Goal: Information Seeking & Learning: Learn about a topic

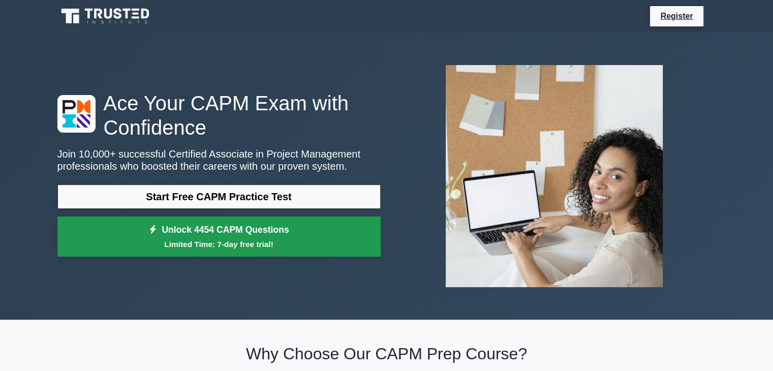
click at [276, 246] on small "Limited Time: 7-day free trial!" at bounding box center [219, 244] width 298 height 12
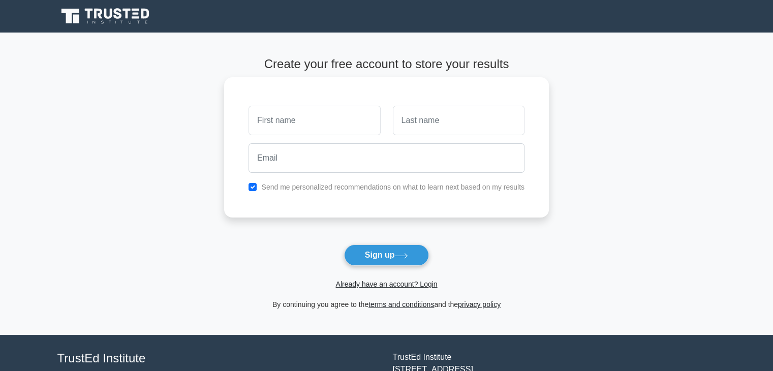
click at [352, 121] on input "text" at bounding box center [314, 120] width 132 height 29
type input "C"
type input "[PERSON_NAME]"
click at [435, 122] on input "text" at bounding box center [459, 120] width 132 height 29
type input "Quispe"
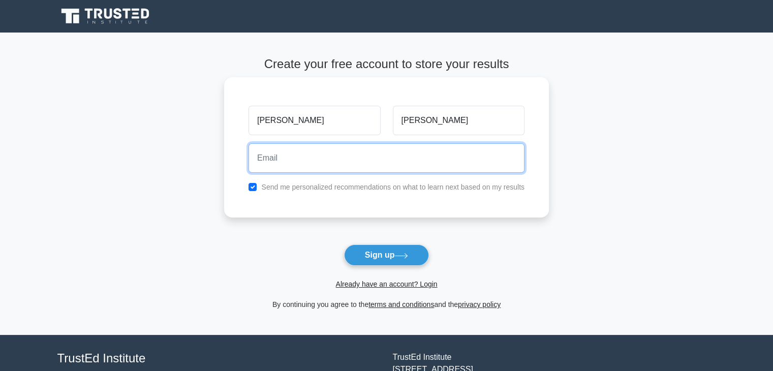
click at [417, 163] on input "email" at bounding box center [386, 157] width 276 height 29
type input "pacoriconacristian3@gmail.com"
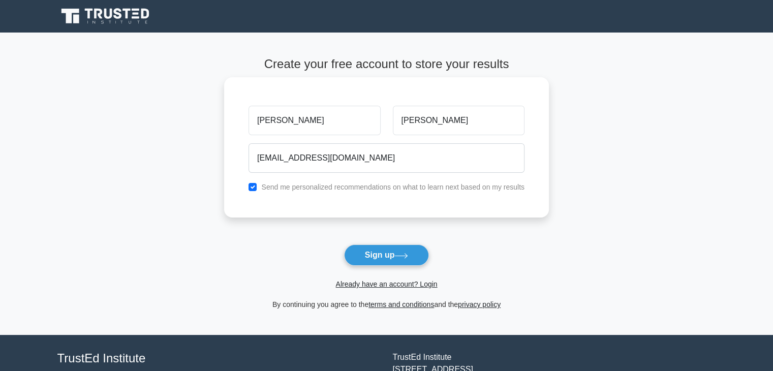
drag, startPoint x: 251, startPoint y: 193, endPoint x: 259, endPoint y: 192, distance: 7.7
click at [252, 191] on div "Send me personalized recommendations on what to learn next based on my results" at bounding box center [386, 187] width 288 height 12
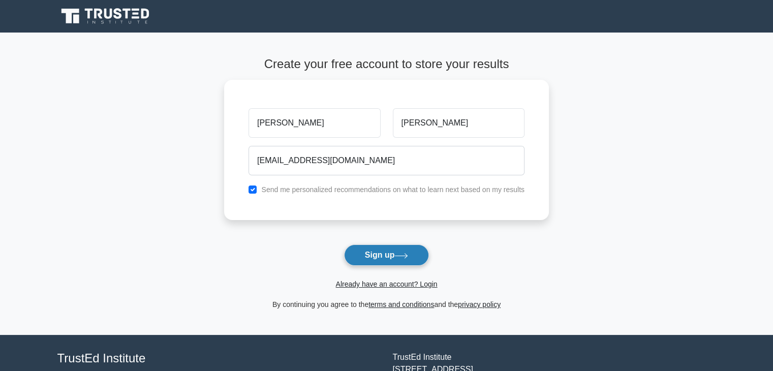
click at [419, 259] on button "Sign up" at bounding box center [386, 254] width 85 height 21
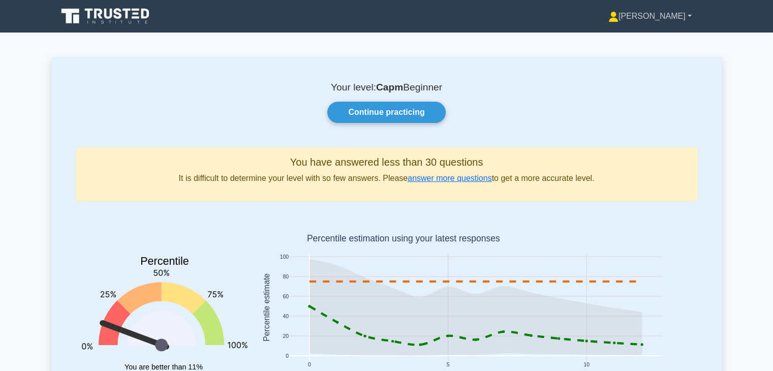
click at [684, 16] on link "[PERSON_NAME]" at bounding box center [650, 16] width 132 height 20
click at [658, 39] on link "Profile" at bounding box center [624, 40] width 80 height 16
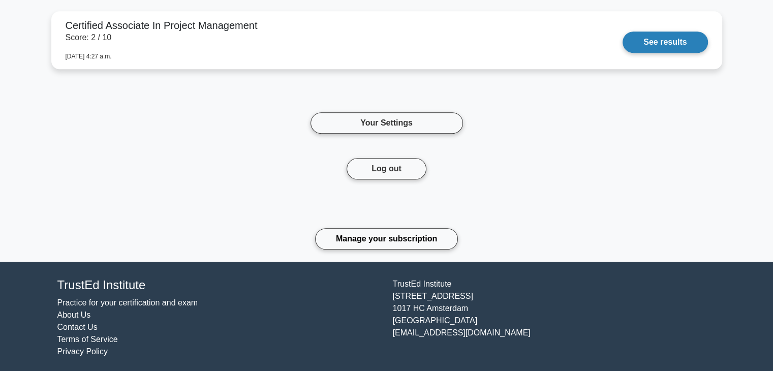
scroll to position [764, 0]
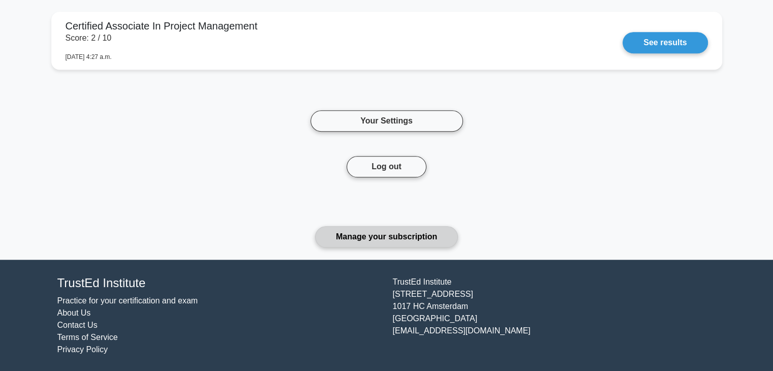
click at [368, 227] on link "Manage your subscription" at bounding box center [386, 236] width 143 height 21
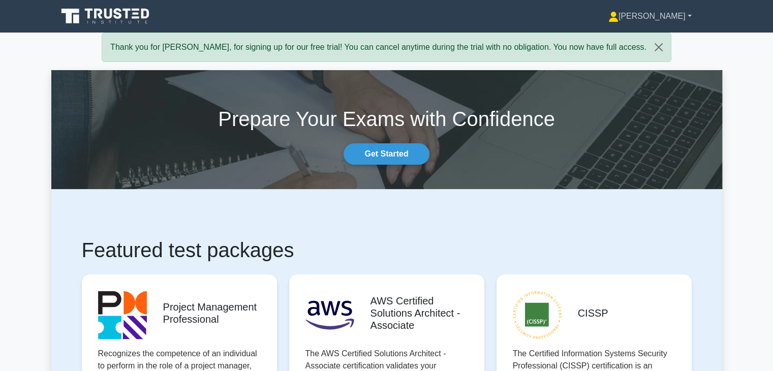
click at [703, 15] on link "[PERSON_NAME]" at bounding box center [650, 16] width 132 height 20
click at [465, 53] on div "Thank you for Jose, for signing up for our free trial! You can cancel anytime d…" at bounding box center [386, 47] width 569 height 29
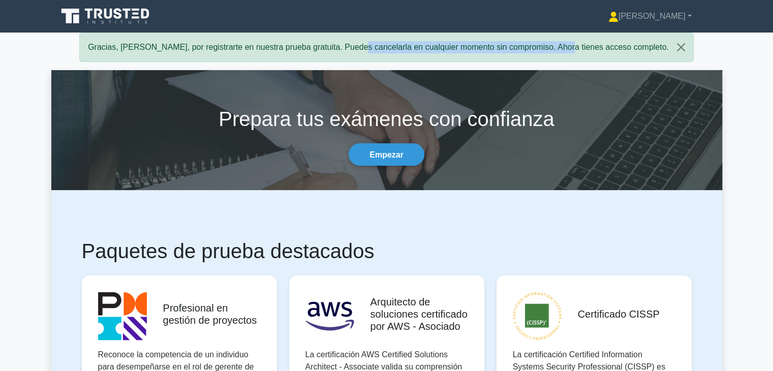
drag, startPoint x: 333, startPoint y: 48, endPoint x: 532, endPoint y: 63, distance: 199.2
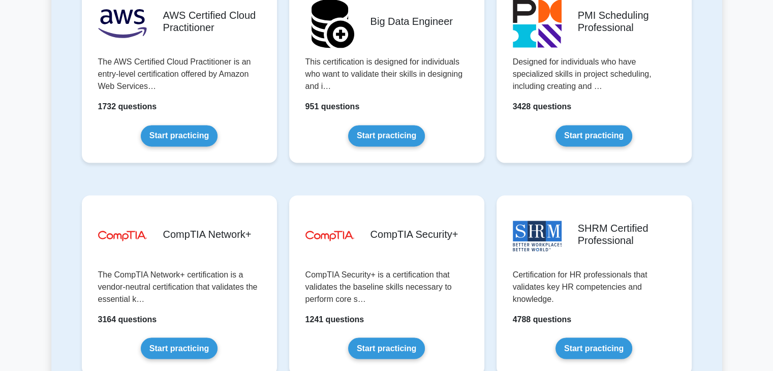
scroll to position [1729, 0]
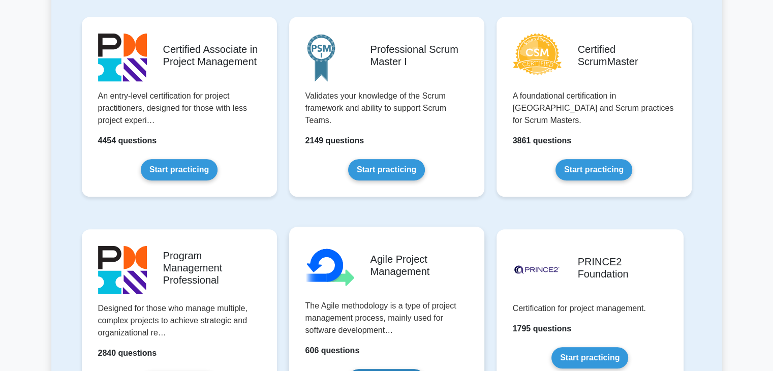
scroll to position [435, 0]
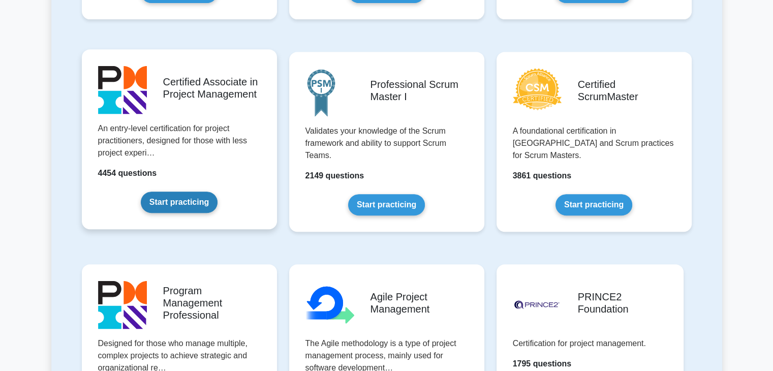
click at [179, 202] on link "Start practicing" at bounding box center [179, 201] width 77 height 21
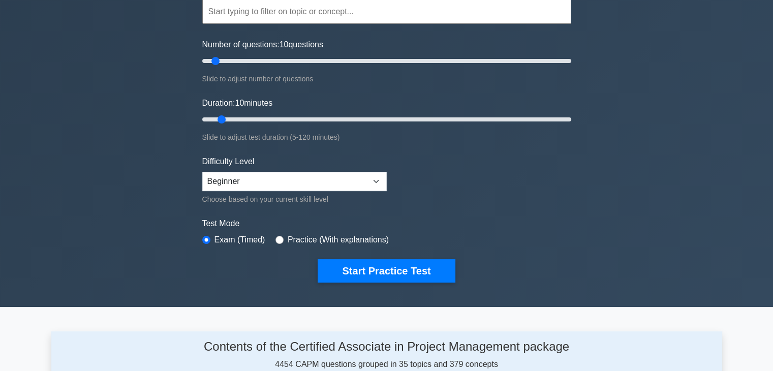
scroll to position [102, 0]
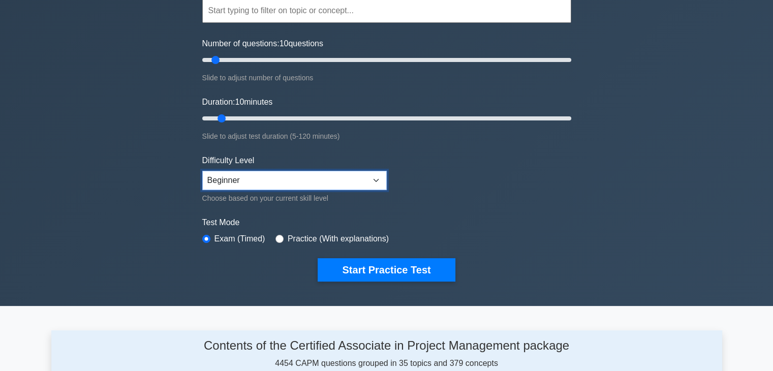
click at [333, 180] on select "Beginner Intermediate Expert" at bounding box center [294, 180] width 184 height 19
click at [146, 218] on div "Certified Associate in Project Management Customize Your Next Practice Test Top…" at bounding box center [386, 118] width 773 height 375
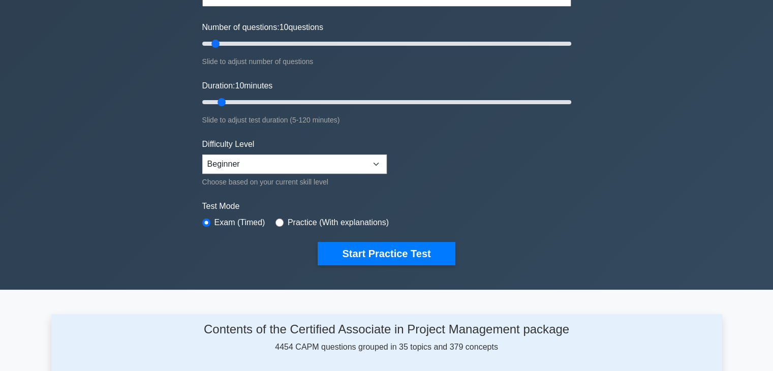
scroll to position [0, 0]
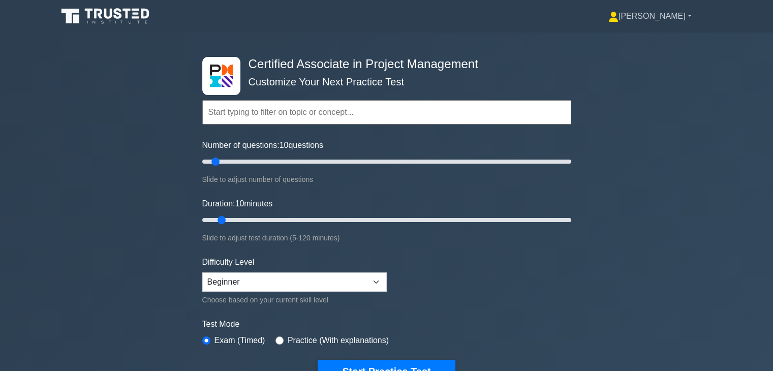
click at [665, 12] on link "Jose" at bounding box center [650, 16] width 132 height 20
click at [660, 55] on link "Settings" at bounding box center [624, 56] width 80 height 16
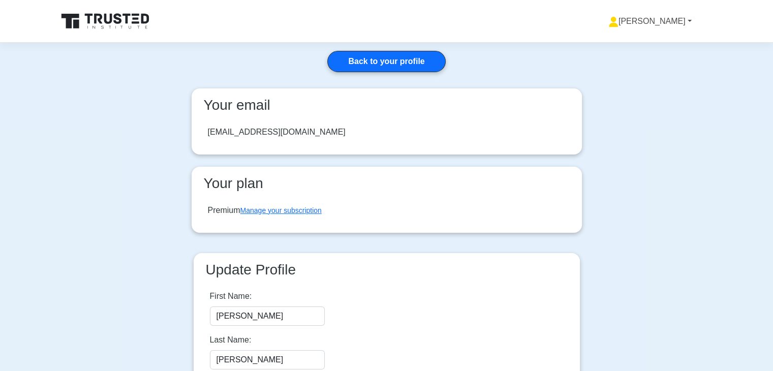
click at [685, 18] on link "Jose" at bounding box center [650, 21] width 132 height 20
click at [657, 45] on link "Profile" at bounding box center [624, 45] width 80 height 16
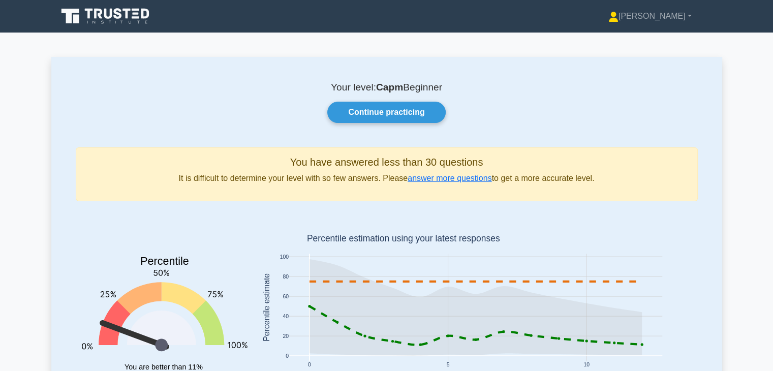
click at [134, 17] on icon at bounding box center [136, 17] width 8 height 2
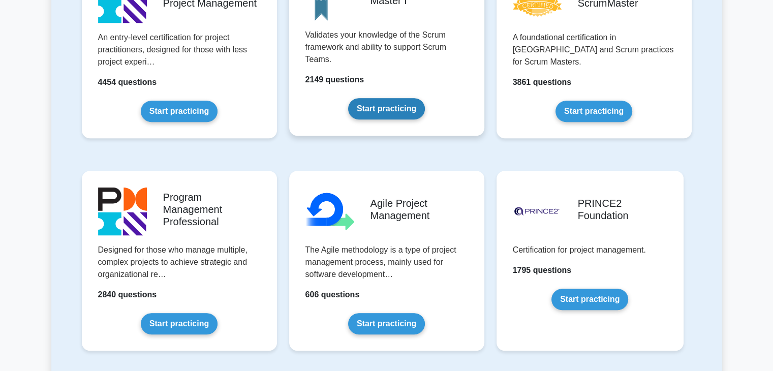
scroll to position [356, 0]
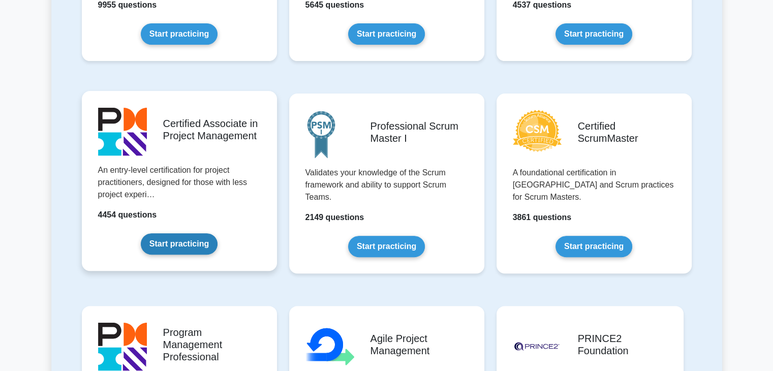
click at [187, 244] on link "Start practicing" at bounding box center [179, 243] width 77 height 21
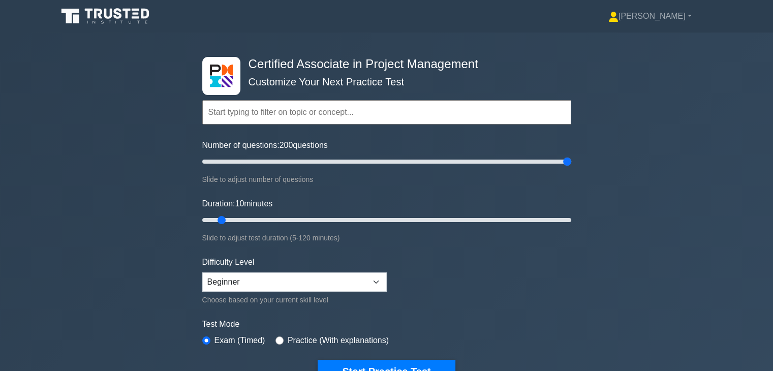
drag, startPoint x: 326, startPoint y: 162, endPoint x: 570, endPoint y: 141, distance: 245.2
type input "200"
click at [570, 155] on input "Number of questions: 200 questions" at bounding box center [386, 161] width 369 height 12
drag, startPoint x: 223, startPoint y: 217, endPoint x: 588, endPoint y: 205, distance: 364.9
type input "120"
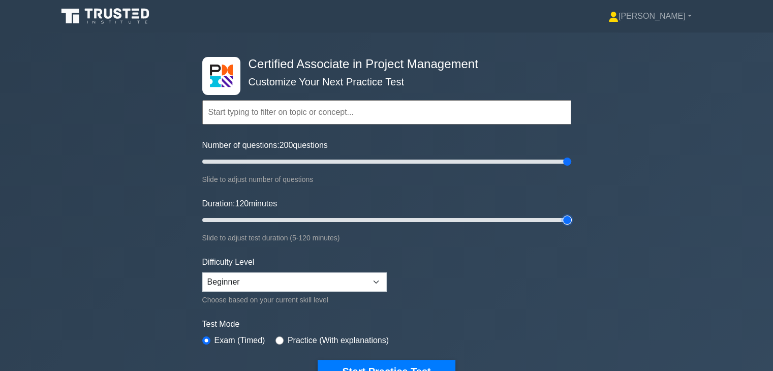
click at [571, 214] on input "Duration: 120 minutes" at bounding box center [386, 220] width 369 height 12
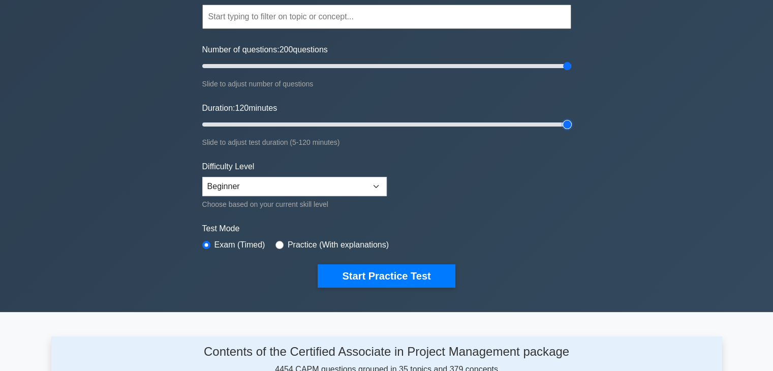
scroll to position [102, 0]
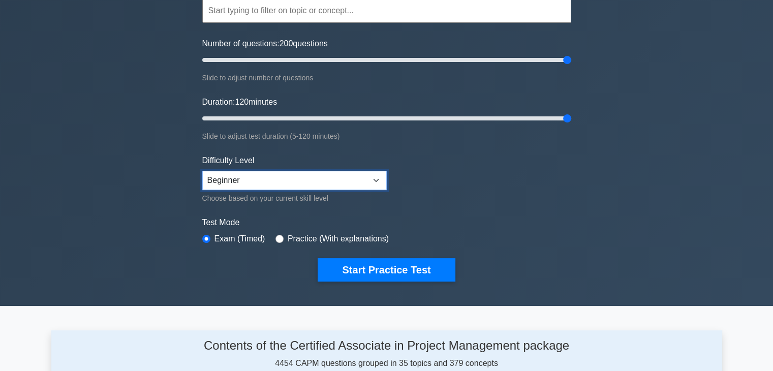
click at [356, 176] on select "Beginner Intermediate Expert" at bounding box center [294, 180] width 184 height 19
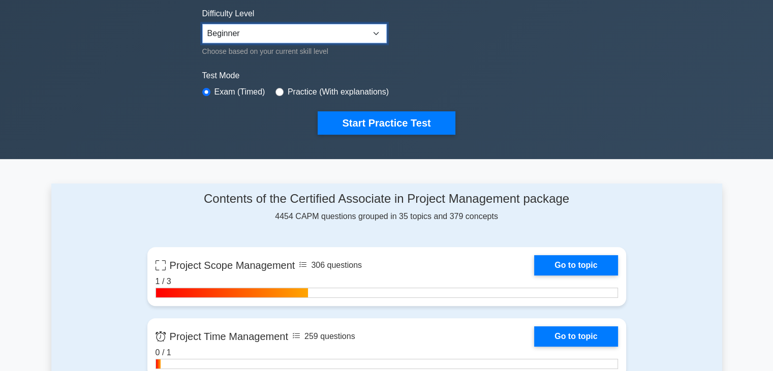
scroll to position [254, 0]
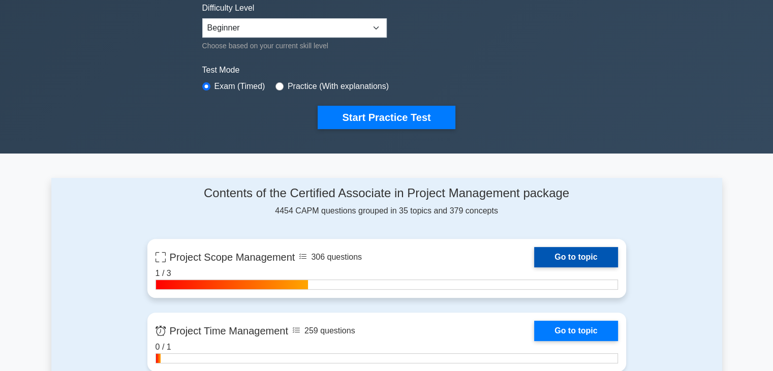
click at [581, 259] on link "Go to topic" at bounding box center [575, 257] width 83 height 20
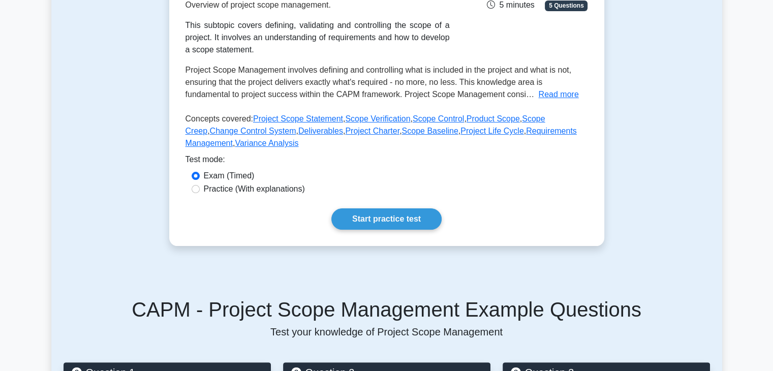
scroll to position [203, 0]
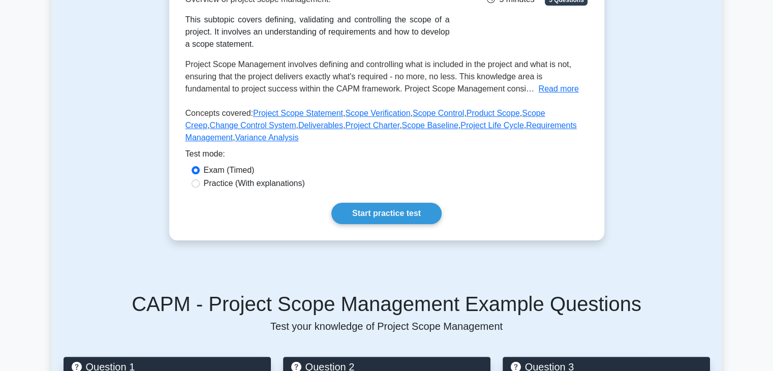
click at [235, 186] on label "Practice (With explanations)" at bounding box center [254, 183] width 101 height 12
click at [200, 186] on input "Practice (With explanations)" at bounding box center [195, 183] width 8 height 8
radio input "true"
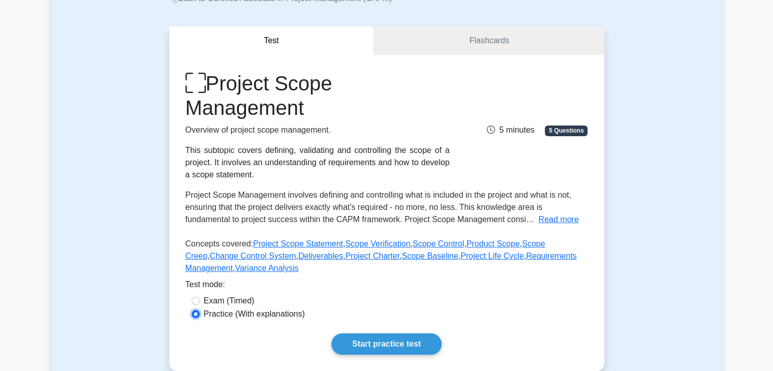
scroll to position [102, 0]
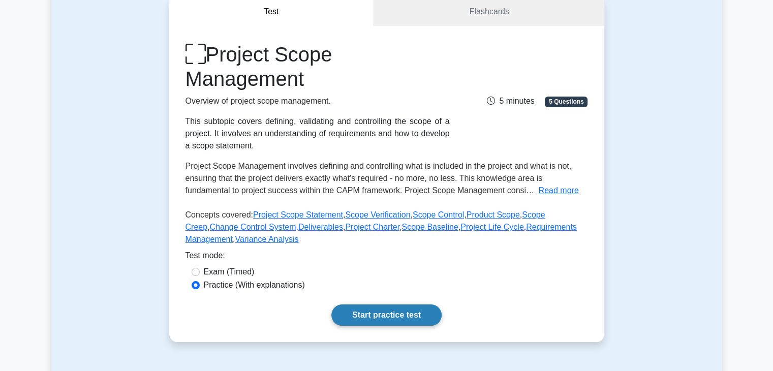
click at [386, 304] on link "Start practice test" at bounding box center [386, 314] width 110 height 21
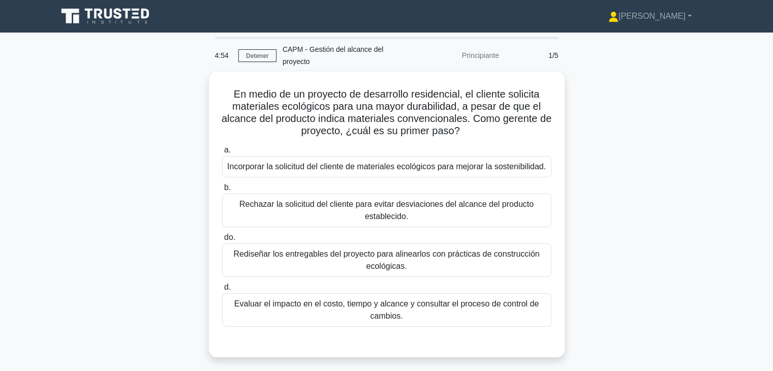
click at [594, 136] on div "En medio de un proyecto de desarrollo residencial, el cliente solicita material…" at bounding box center [386, 221] width 670 height 298
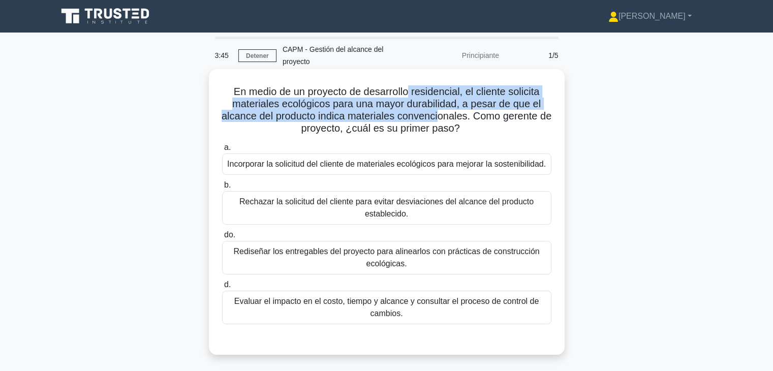
drag, startPoint x: 412, startPoint y: 91, endPoint x: 446, endPoint y: 118, distance: 43.8
click at [446, 118] on font "En medio de un proyecto de desarrollo residencial, el cliente solicita material…" at bounding box center [386, 110] width 330 height 48
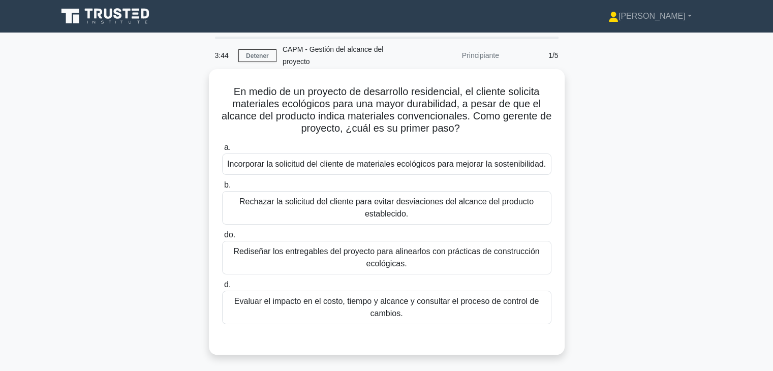
click at [456, 122] on font "En medio de un proyecto de desarrollo residencial, el cliente solicita material…" at bounding box center [386, 110] width 330 height 48
drag, startPoint x: 466, startPoint y: 134, endPoint x: 398, endPoint y: 116, distance: 70.7
click at [398, 116] on font "En medio de un proyecto de desarrollo residencial, el cliente solicita material…" at bounding box center [386, 110] width 330 height 48
click at [481, 121] on font "En medio de un proyecto de desarrollo residencial, el cliente solicita material…" at bounding box center [386, 110] width 330 height 48
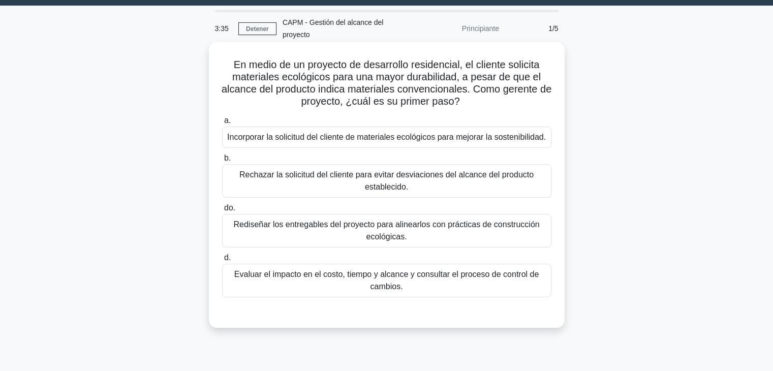
scroll to position [26, 0]
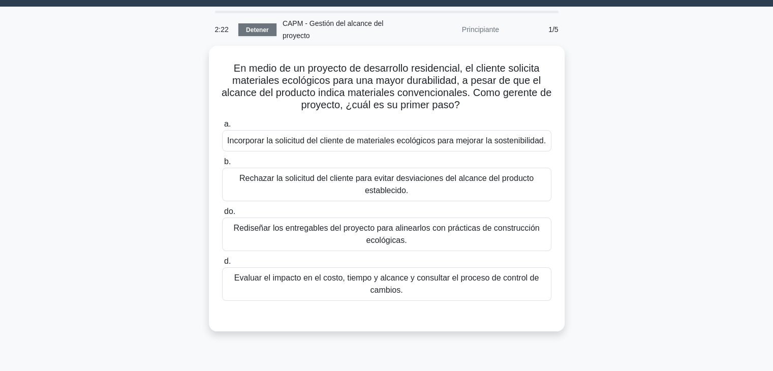
click at [258, 34] on link "Detener" at bounding box center [257, 29] width 38 height 13
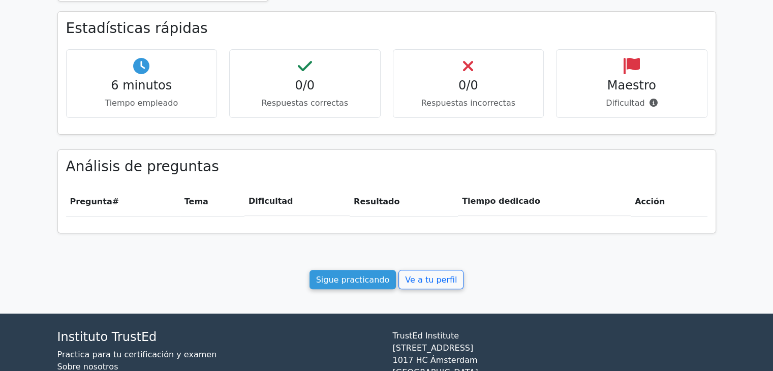
scroll to position [305, 0]
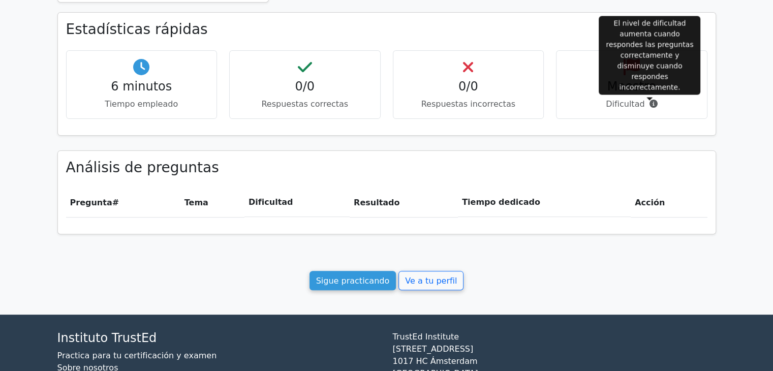
click at [652, 103] on icon at bounding box center [653, 104] width 8 height 8
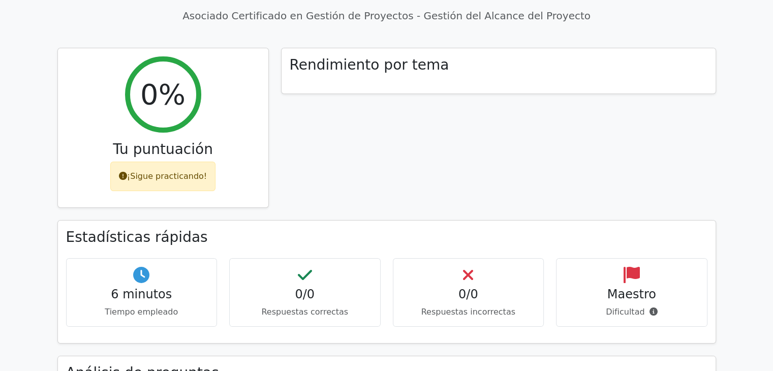
scroll to position [356, 0]
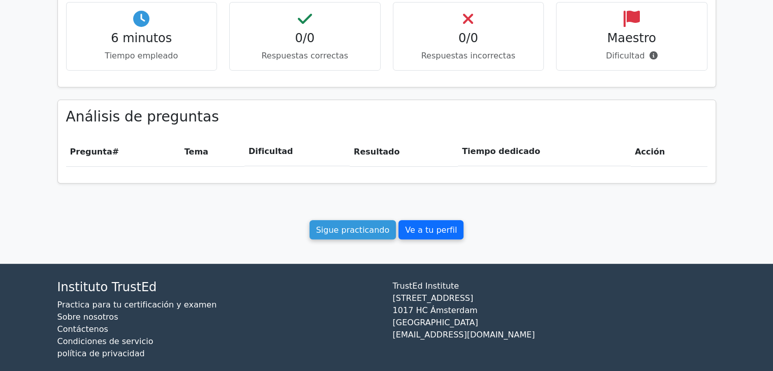
click at [417, 237] on link "Ve a tu perfil" at bounding box center [430, 230] width 65 height 20
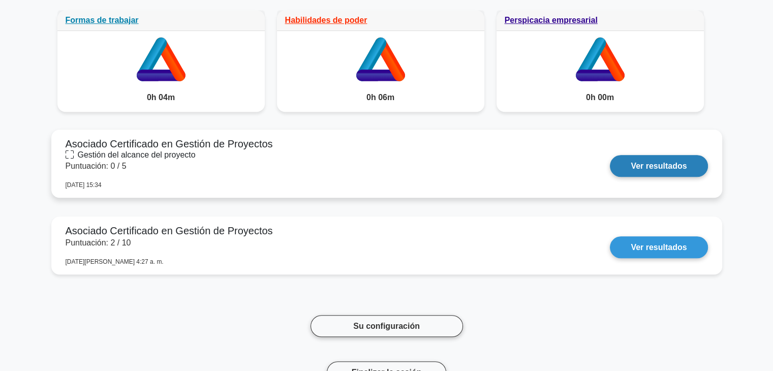
scroll to position [661, 0]
click at [610, 154] on link "Ver resultados" at bounding box center [659, 165] width 98 height 22
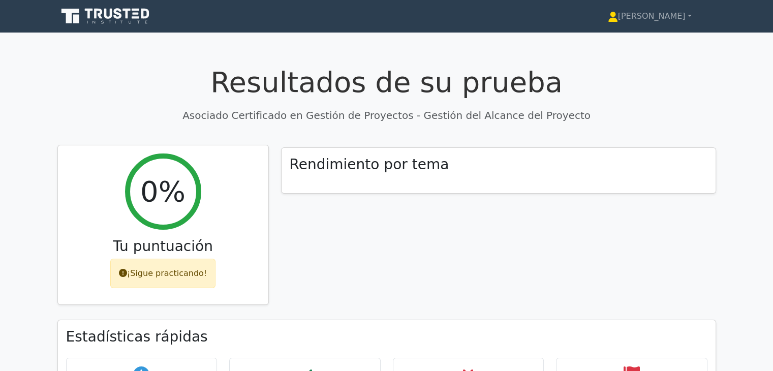
click at [200, 198] on div "0%" at bounding box center [163, 191] width 76 height 76
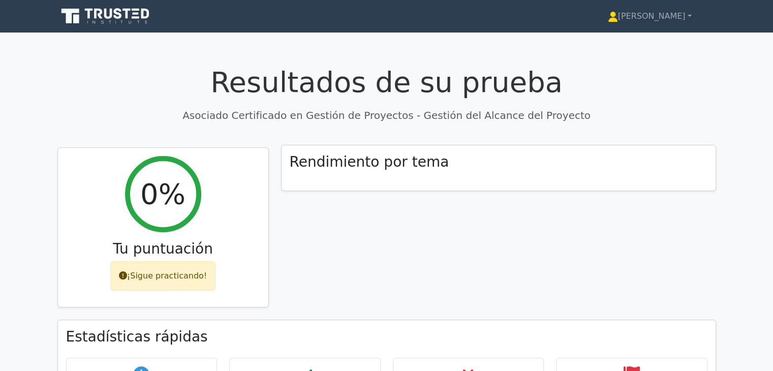
click at [304, 175] on div "Rendimiento por tema" at bounding box center [498, 168] width 434 height 46
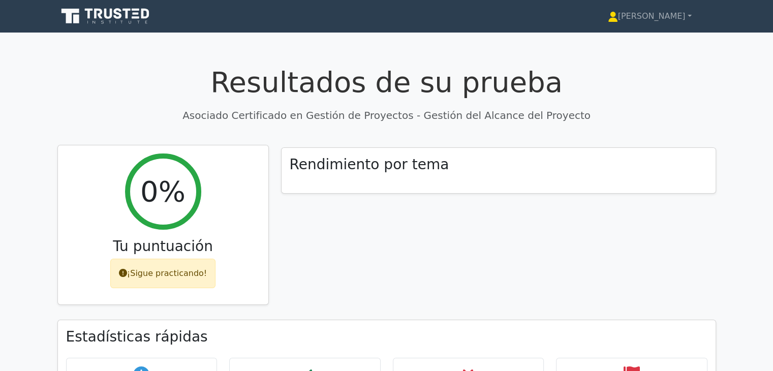
click at [161, 289] on div "0% Tu puntuación ¡Sigue practicando!" at bounding box center [163, 224] width 210 height 159
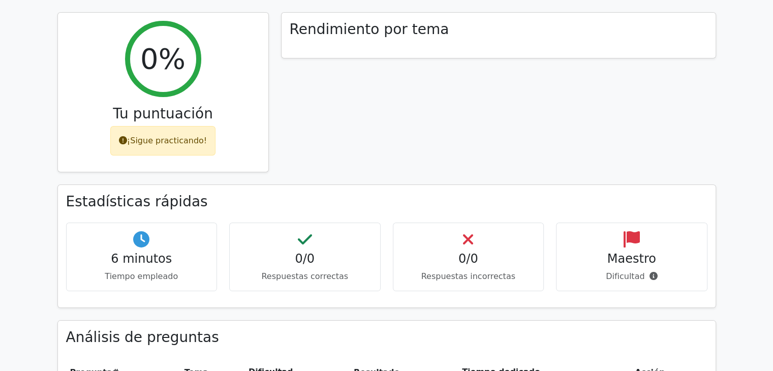
scroll to position [356, 0]
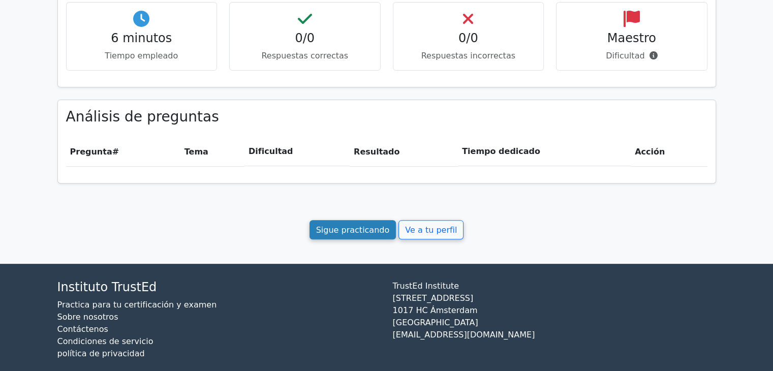
click at [373, 232] on font "Sigue practicando" at bounding box center [353, 230] width 74 height 10
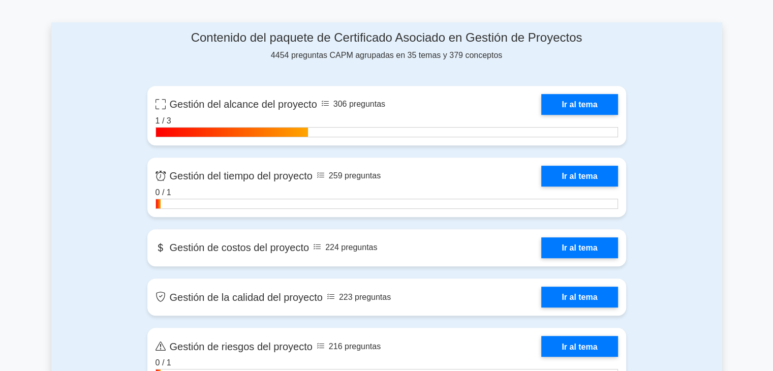
scroll to position [736, 0]
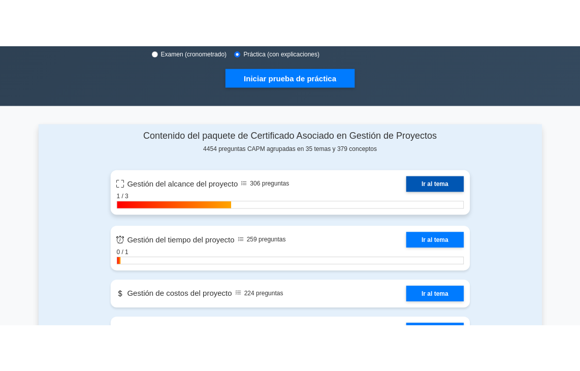
scroll to position [406, 0]
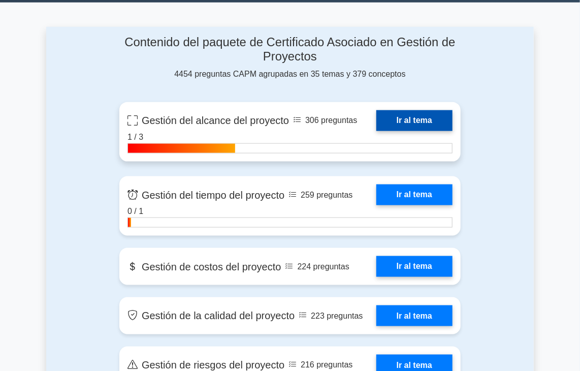
click at [425, 116] on link "Ir al tema" at bounding box center [414, 120] width 76 height 21
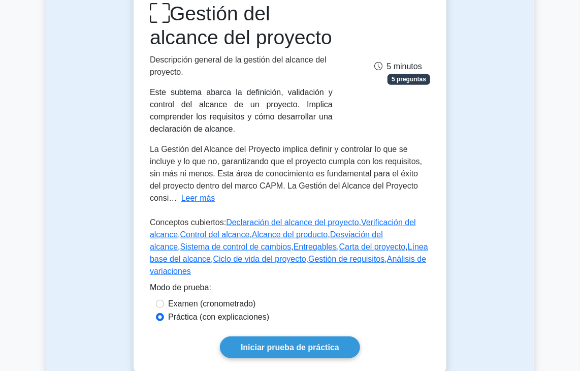
scroll to position [305, 0]
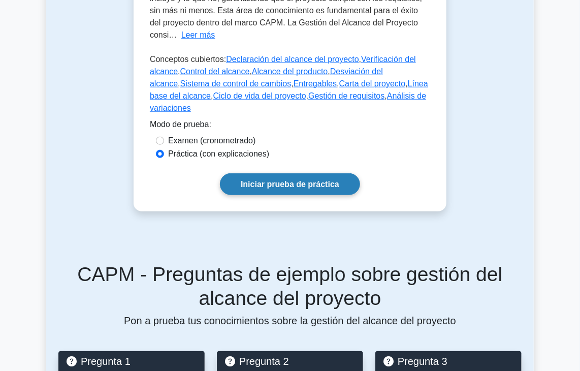
click at [279, 188] on font "Iniciar prueba de práctica" at bounding box center [290, 184] width 99 height 9
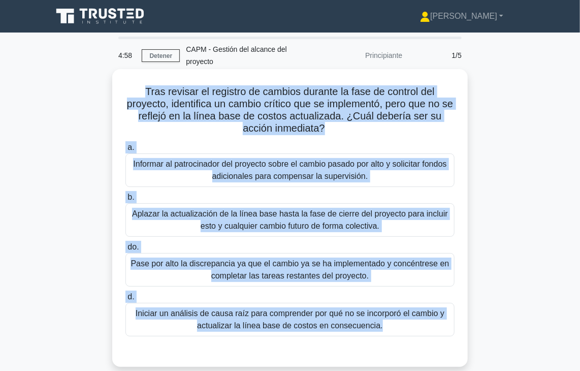
drag, startPoint x: 144, startPoint y: 90, endPoint x: 429, endPoint y: 352, distance: 386.9
click at [429, 352] on div "Tras revisar el registro de cambios durante la fase de control del proyecto, id…" at bounding box center [289, 218] width 347 height 290
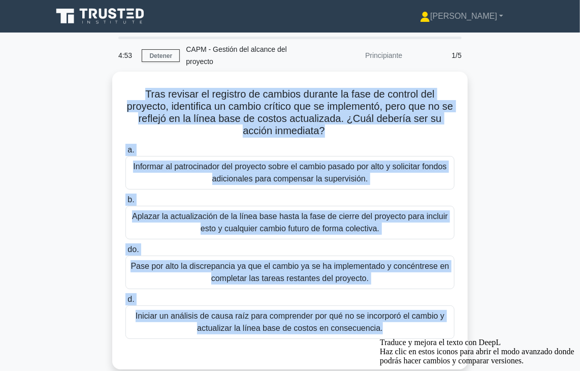
copy div "Lore ipsumdo si ametcons ad elitsed doeiusm te inci ut laboree dol magnaali, en…"
click at [404, 365] on div at bounding box center [480, 365] width 200 height 0
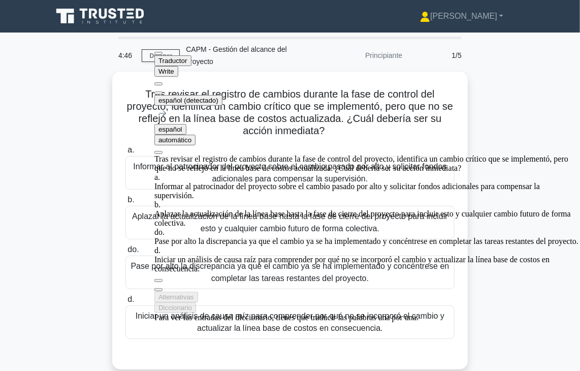
drag, startPoint x: 343, startPoint y: 57, endPoint x: 361, endPoint y: 49, distance: 19.1
click at [361, 49] on div "Traductor Write" at bounding box center [367, 70] width 426 height 49
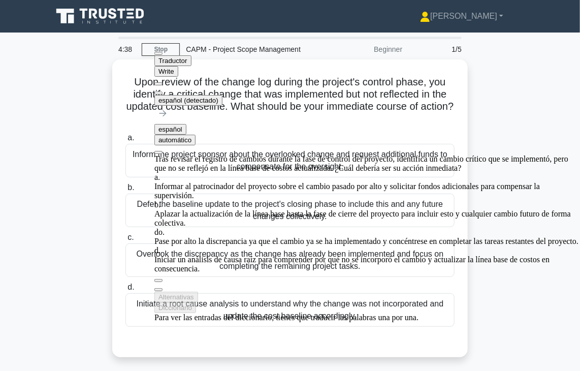
click at [163, 91] on button at bounding box center [158, 92] width 8 height 3
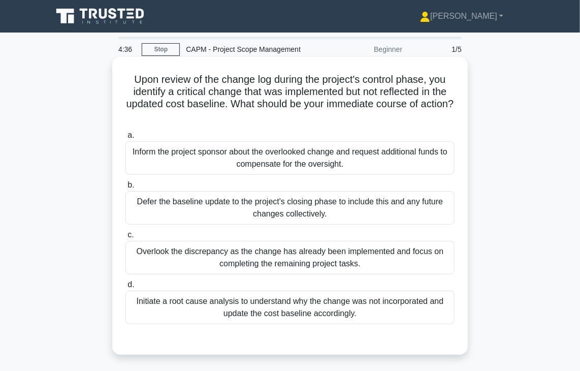
drag, startPoint x: 126, startPoint y: 78, endPoint x: 369, endPoint y: 310, distance: 335.9
click at [369, 310] on div "Upon review of the change log during the project's control phase, you identify …" at bounding box center [289, 206] width 347 height 290
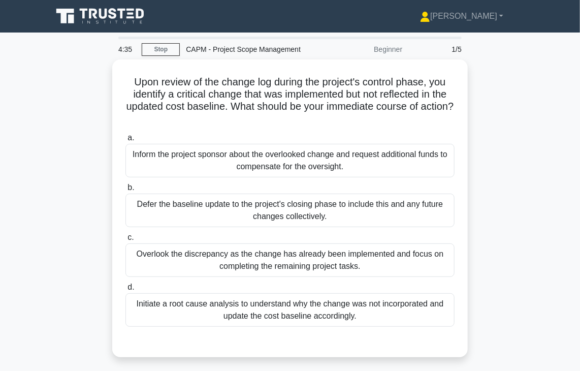
click at [357, 318] on div at bounding box center [357, 318] width 0 height 0
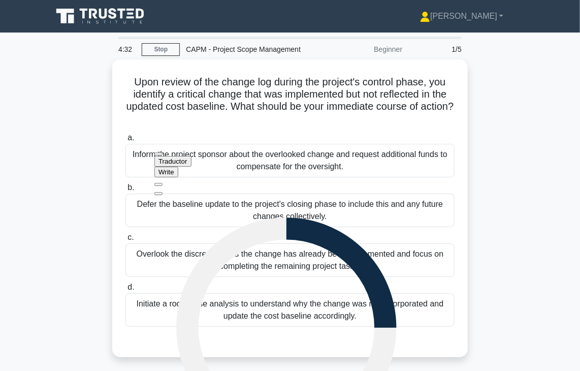
drag, startPoint x: 344, startPoint y: 154, endPoint x: 343, endPoint y: 147, distance: 7.2
click at [343, 147] on div "Traductor Write" at bounding box center [286, 171] width 264 height 49
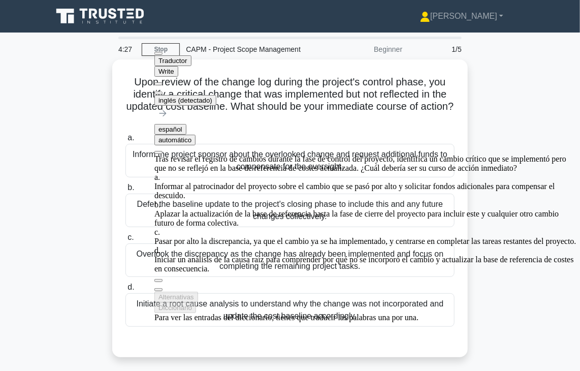
drag, startPoint x: 332, startPoint y: 58, endPoint x: 370, endPoint y: 64, distance: 38.6
click at [370, 77] on div at bounding box center [367, 86] width 426 height 18
drag, startPoint x: 175, startPoint y: 63, endPoint x: 408, endPoint y: 81, distance: 234.3
click at [407, 93] on div "Traductor Write inglés (detectado) español automático Tras revisar el registro …" at bounding box center [367, 184] width 426 height 276
drag, startPoint x: 377, startPoint y: 57, endPoint x: 574, endPoint y: 31, distance: 198.8
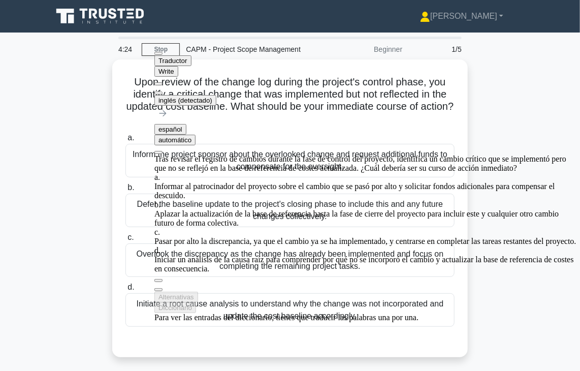
click at [429, 66] on div "Traductor Write" at bounding box center [367, 70] width 426 height 49
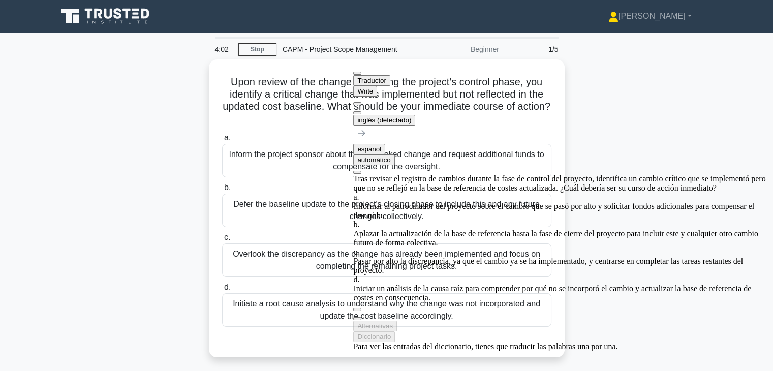
scroll to position [5, 0]
click at [254, 49] on link "Stop" at bounding box center [257, 49] width 38 height 13
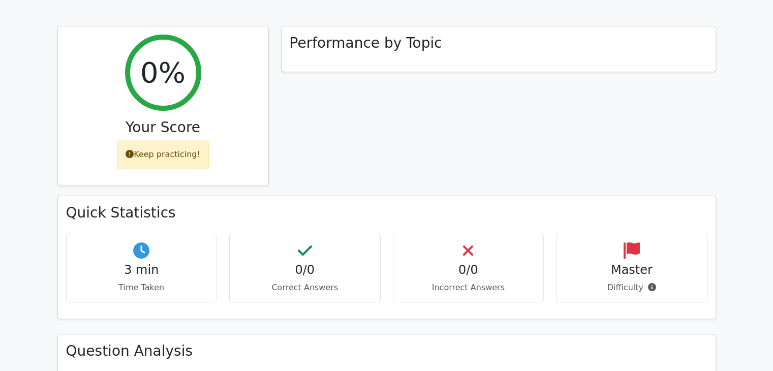
scroll to position [305, 0]
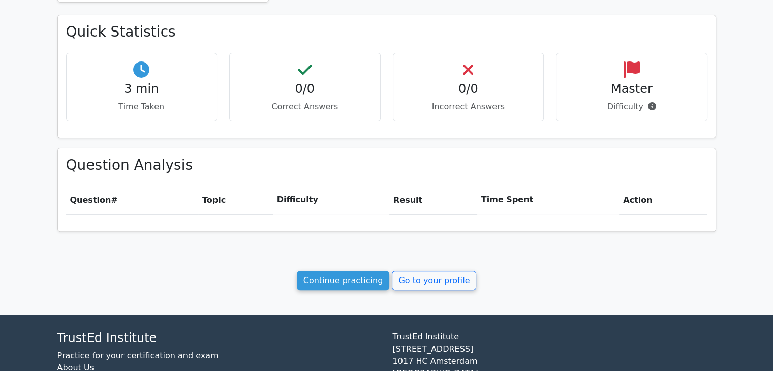
click at [229, 206] on th "Topic" at bounding box center [235, 199] width 75 height 29
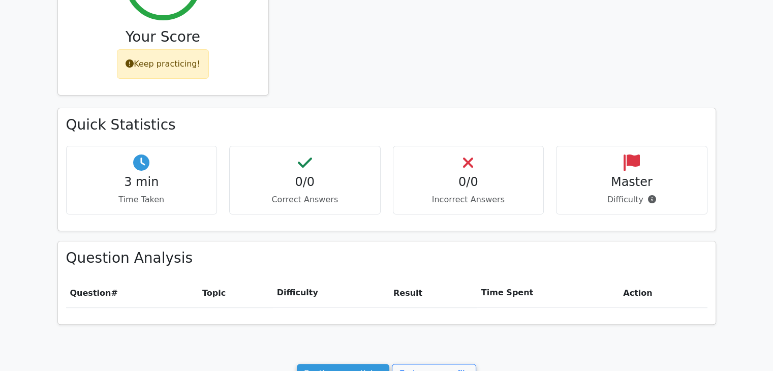
scroll to position [356, 0]
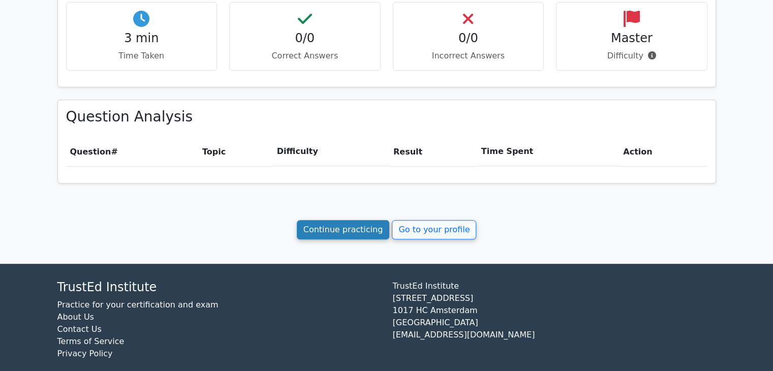
click at [376, 232] on link "Continue practicing" at bounding box center [343, 229] width 93 height 19
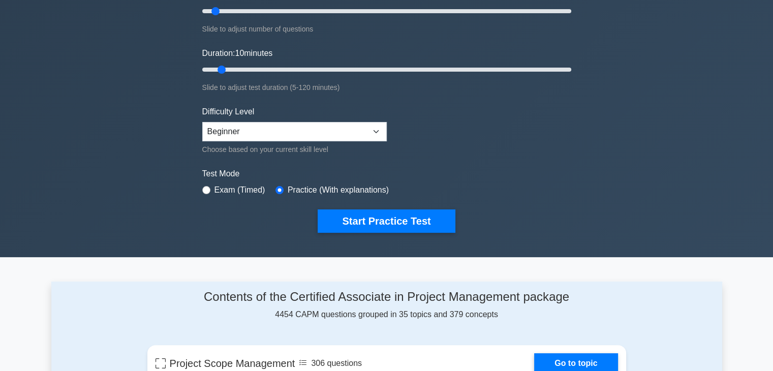
scroll to position [356, 0]
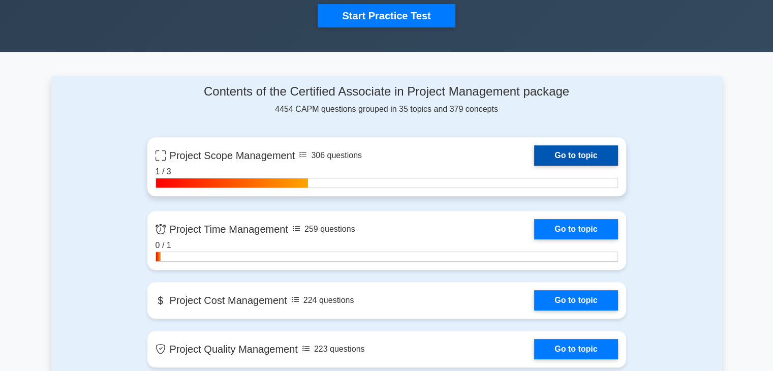
click at [588, 160] on link "Go to topic" at bounding box center [575, 155] width 83 height 20
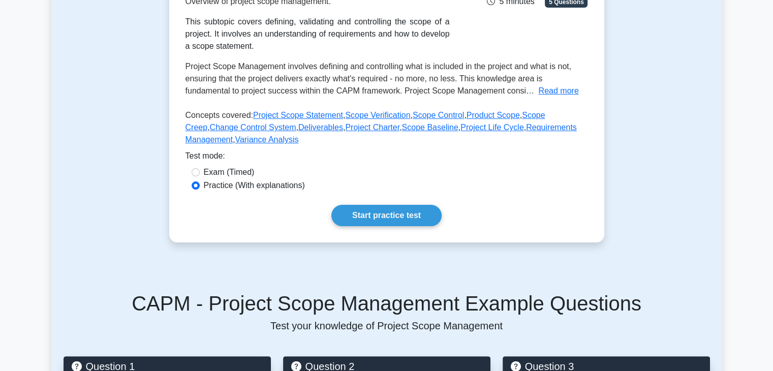
scroll to position [203, 0]
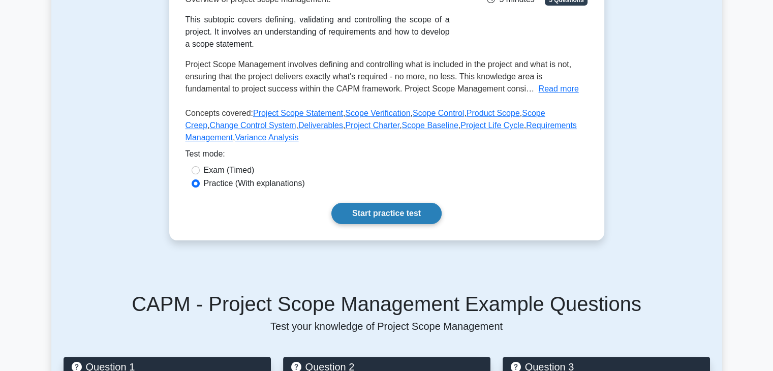
click at [407, 218] on link "Start practice test" at bounding box center [386, 213] width 110 height 21
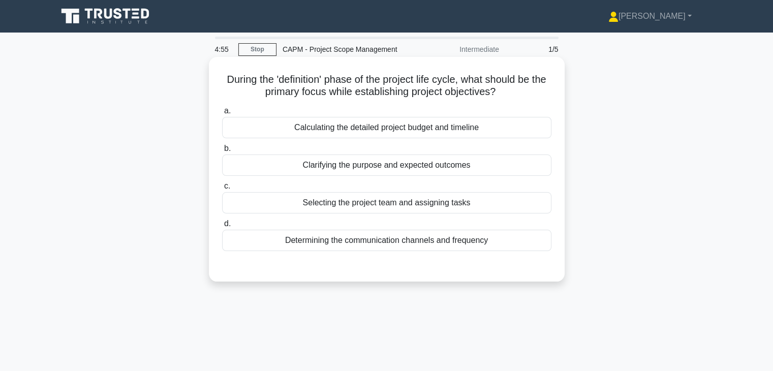
drag, startPoint x: 478, startPoint y: 100, endPoint x: 264, endPoint y: 96, distance: 213.9
click at [264, 96] on h5 "During the 'definition' phase of the project life cycle, what should be the pri…" at bounding box center [386, 85] width 331 height 25
drag, startPoint x: 220, startPoint y: 77, endPoint x: 494, endPoint y: 249, distance: 323.7
click at [494, 249] on div "During the 'definition' phase of the project life cycle, what should be the pri…" at bounding box center [386, 169] width 347 height 216
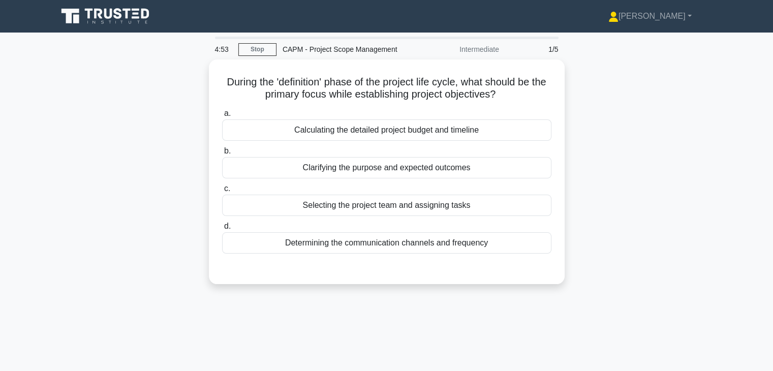
click at [488, 245] on div at bounding box center [488, 245] width 0 height 0
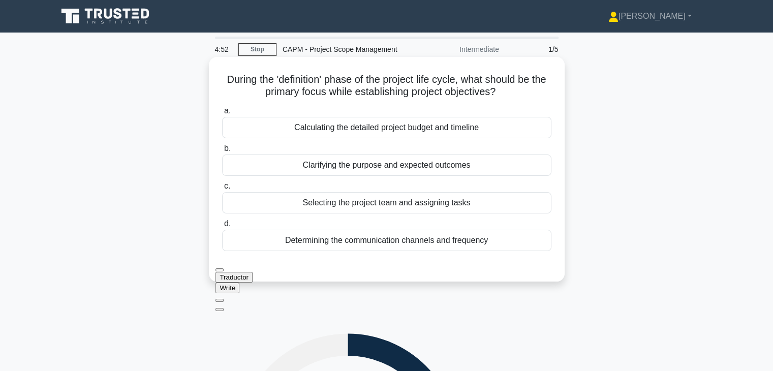
drag, startPoint x: 425, startPoint y: 268, endPoint x: 427, endPoint y: 215, distance: 52.9
click at [427, 215] on html "Jose Profile Settings" at bounding box center [386, 274] width 773 height 549
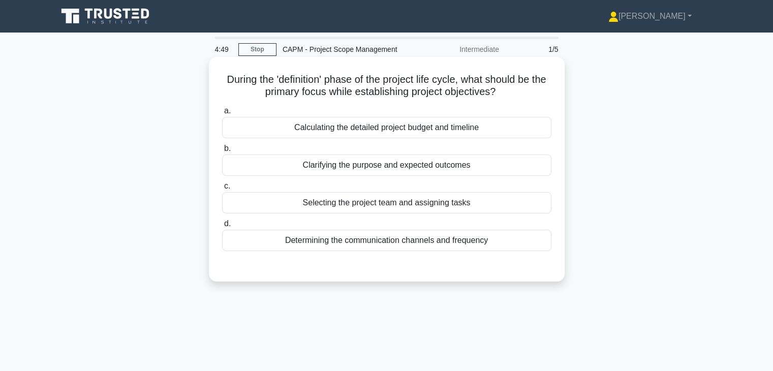
drag, startPoint x: 222, startPoint y: 77, endPoint x: 531, endPoint y: 252, distance: 355.8
click at [531, 252] on div "During the 'definition' phase of the project life cycle, what should be the pri…" at bounding box center [386, 169] width 347 height 216
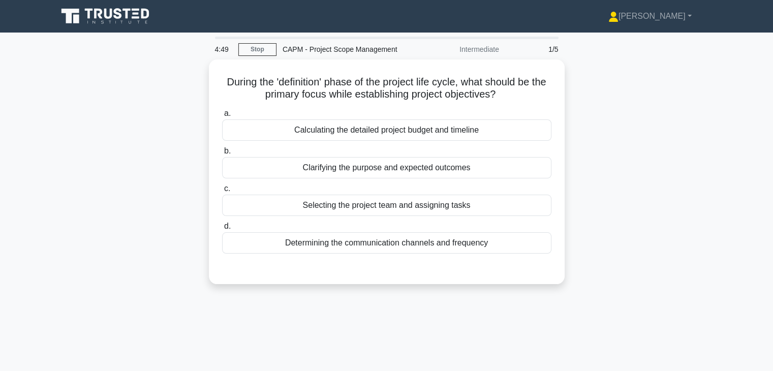
click at [488, 245] on div at bounding box center [488, 245] width 0 height 0
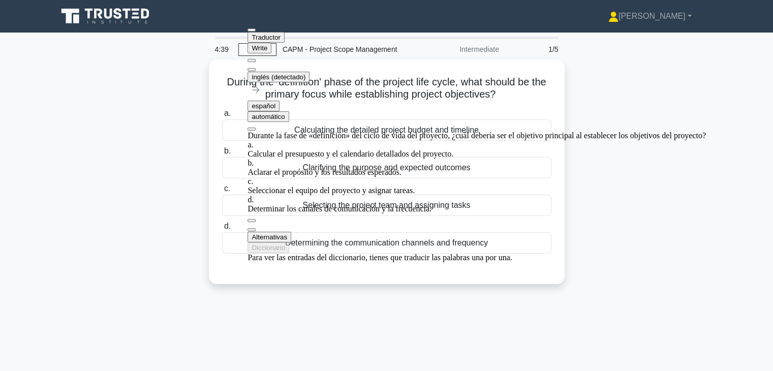
drag, startPoint x: 429, startPoint y: 35, endPoint x: 404, endPoint y: 104, distance: 72.8
click at [420, 117] on div "Traductor Write inglés (detectado) español automático Durante la fase de «defin…" at bounding box center [476, 142] width 458 height 239
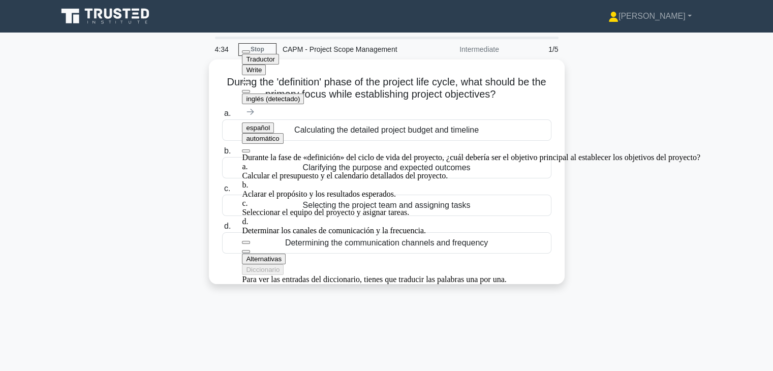
click at [439, 153] on div "Durante la fase de «definición» del ciclo de vida del proyecto, ¿cuál debería s…" at bounding box center [471, 194] width 458 height 82
click at [375, 162] on div "Durante la fase de «definición» del ciclo de vida del proyecto, ¿cuál debería s…" at bounding box center [471, 194] width 458 height 82
click at [401, 153] on div "Durante la fase de «definición» del ciclo de vida del proyecto, ¿cuál debería s…" at bounding box center [471, 194] width 458 height 82
click at [406, 153] on div "Durante la fase de «definición» del ciclo de vida del proyecto, ¿cuál debería s…" at bounding box center [471, 194] width 458 height 82
click at [440, 153] on div "Durante la fase de «definición» del ciclo de vida del proyecto, ¿cuál debería s…" at bounding box center [471, 194] width 458 height 82
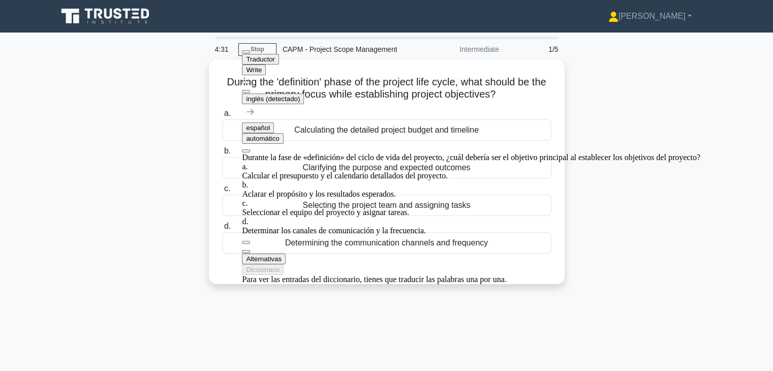
click at [431, 75] on div at bounding box center [471, 84] width 458 height 18
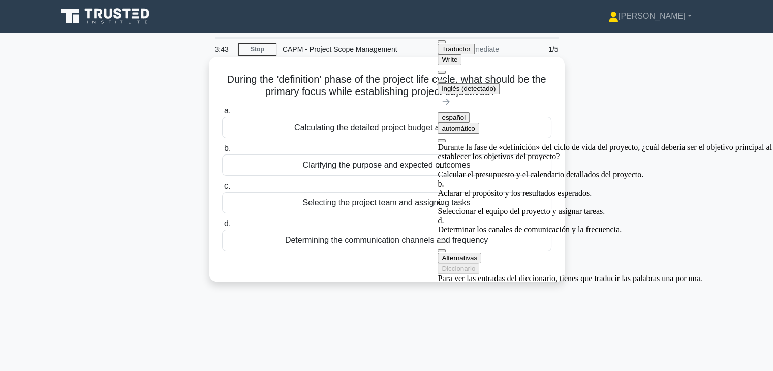
click at [309, 166] on div "Clarifying the purpose and expected outcomes" at bounding box center [386, 164] width 329 height 21
click at [222, 152] on input "b. Clarifying the purpose and expected outcomes" at bounding box center [222, 148] width 0 height 7
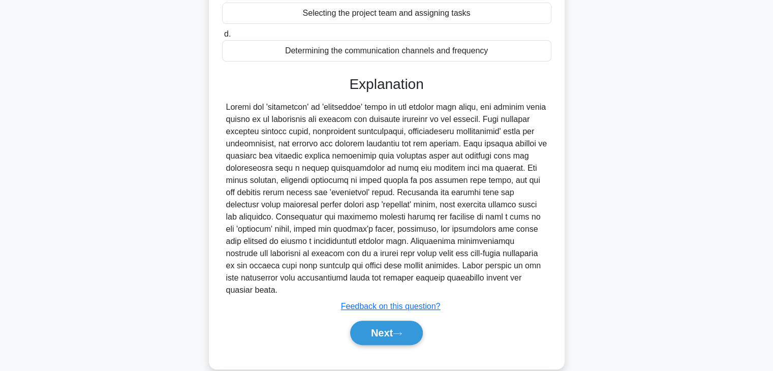
scroll to position [194, 0]
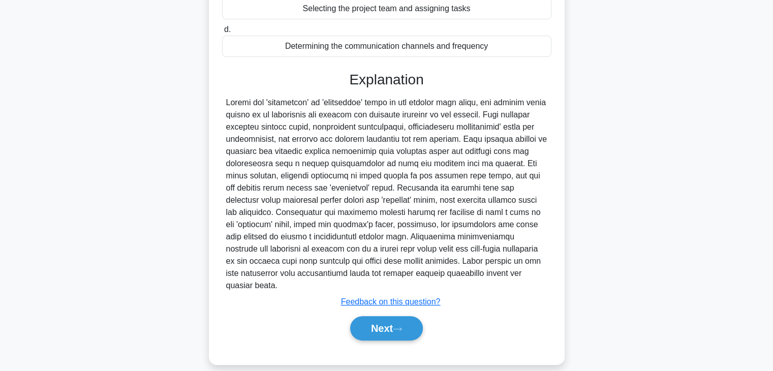
drag, startPoint x: 349, startPoint y: 96, endPoint x: 503, endPoint y: 271, distance: 233.6
click at [503, 271] on div "Explanation Submit feedback Feedback on this question? Next" at bounding box center [386, 207] width 329 height 273
drag, startPoint x: 421, startPoint y: 228, endPoint x: 367, endPoint y: 228, distance: 53.3
click at [367, 228] on div at bounding box center [386, 194] width 321 height 195
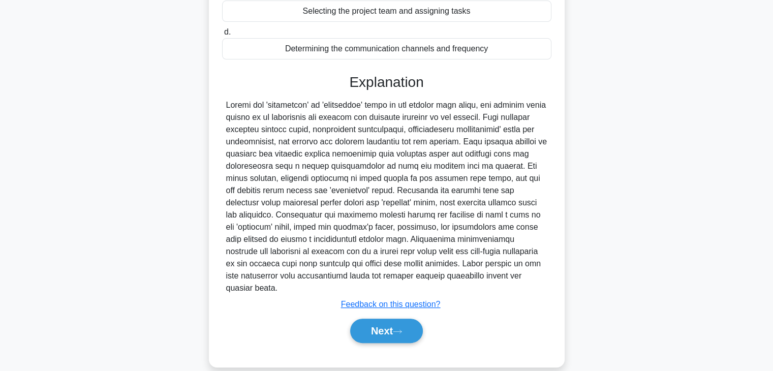
click at [348, 54] on div at bounding box center [348, 54] width 0 height 0
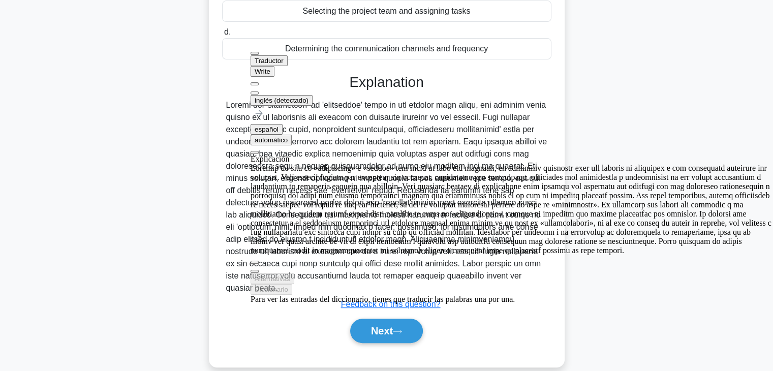
scroll to position [86, 0]
click at [586, 133] on div "During the 'definition' phase of the project life cycle, what should be the pri…" at bounding box center [386, 122] width 670 height 514
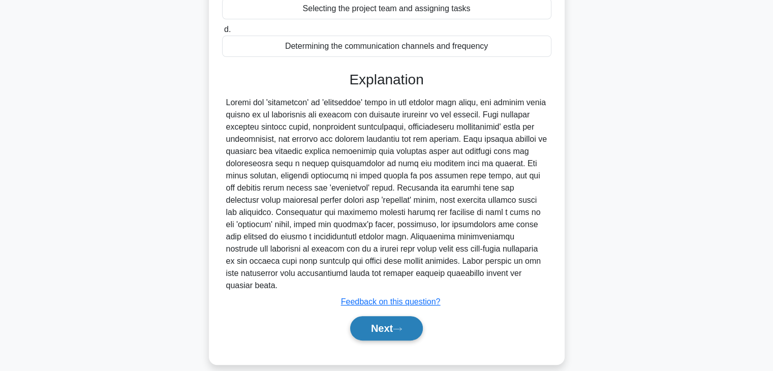
click at [378, 318] on button "Next" at bounding box center [386, 328] width 73 height 24
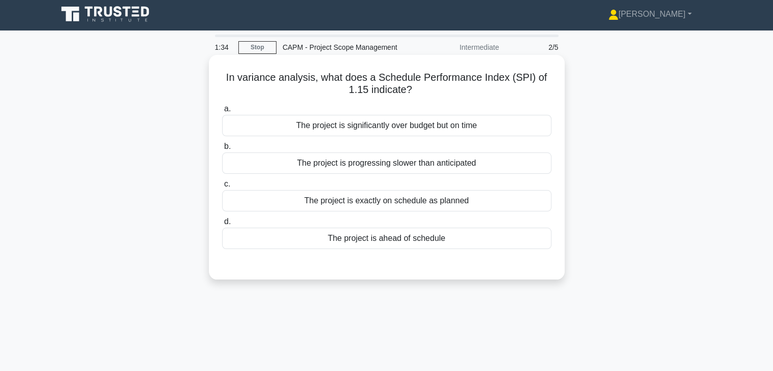
scroll to position [0, 0]
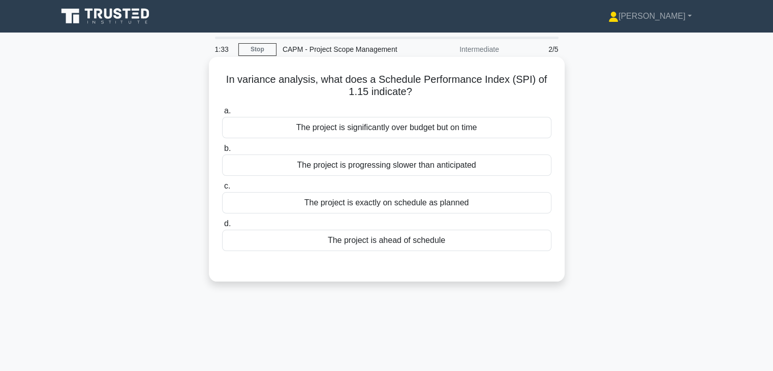
drag, startPoint x: 230, startPoint y: 82, endPoint x: 474, endPoint y: 251, distance: 297.6
click at [474, 251] on div "In variance analysis, what does a Schedule Performance Index (SPI) of 1.15 indi…" at bounding box center [386, 169] width 347 height 216
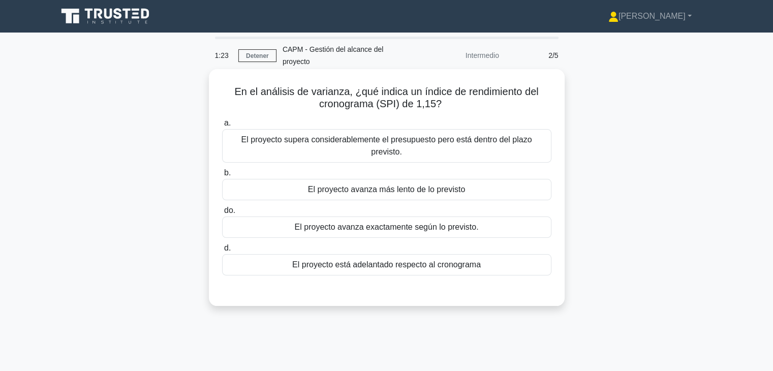
click at [494, 108] on h5 "En el análisis de varianza, ¿qué indica un índice de rendimiento del cronograma…" at bounding box center [386, 97] width 331 height 25
drag, startPoint x: 232, startPoint y: 92, endPoint x: 445, endPoint y: 254, distance: 267.9
click at [445, 254] on div "En el análisis de varianza, ¿qué indica un índice de rendimiento del cronograma…" at bounding box center [386, 187] width 347 height 229
click at [397, 276] on div "a. El proyecto supera considerablemente el presupuesto pero está dentro del pla…" at bounding box center [386, 196] width 341 height 163
click at [398, 264] on font "El proyecto está adelantado respecto al cronograma" at bounding box center [386, 264] width 188 height 9
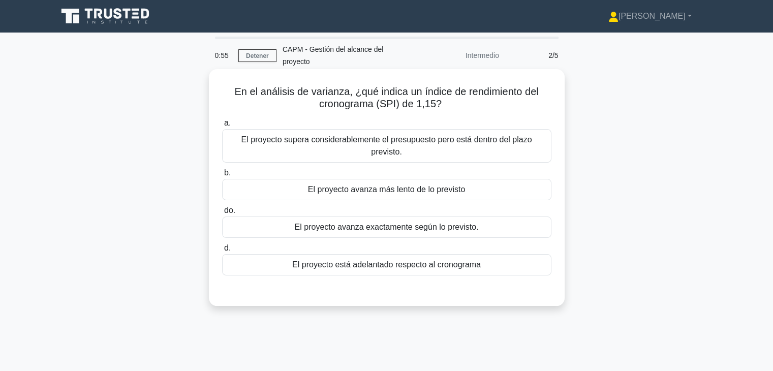
click at [222, 251] on input "d. El proyecto está adelantado respecto al cronograma" at bounding box center [222, 248] width 0 height 7
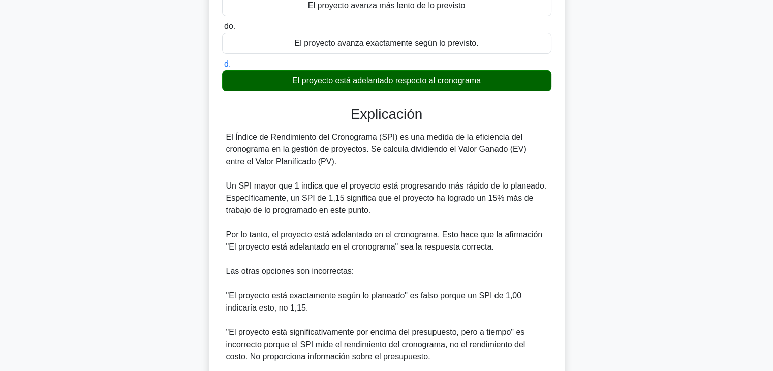
scroll to position [203, 0]
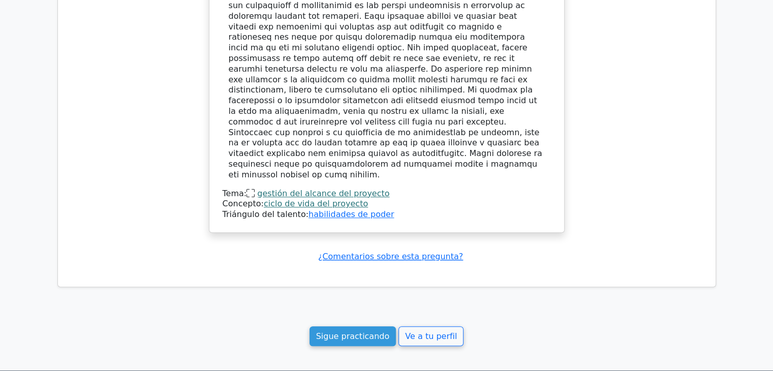
scroll to position [813, 0]
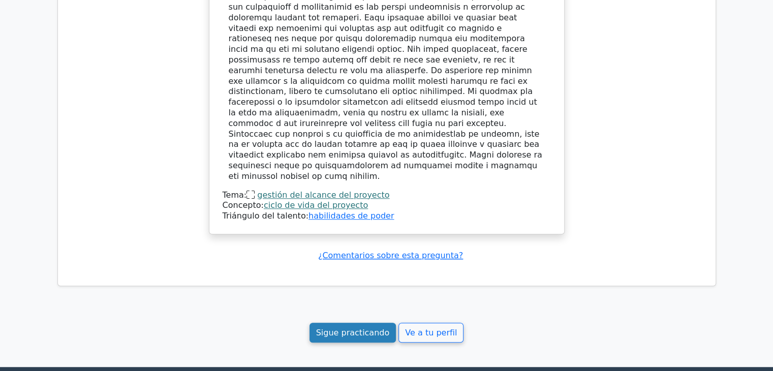
click at [385, 328] on font "Sigue practicando" at bounding box center [353, 333] width 74 height 10
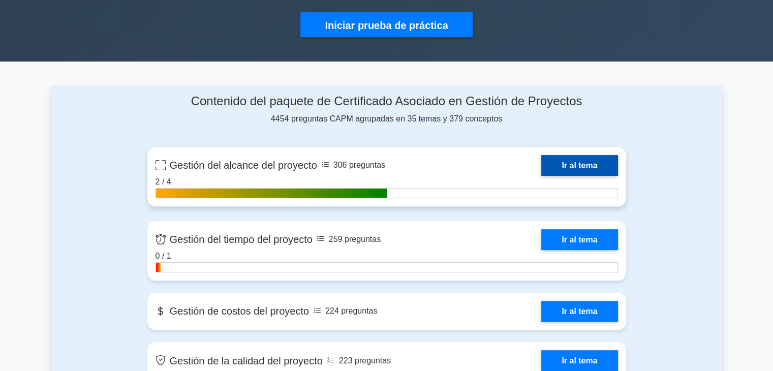
scroll to position [356, 0]
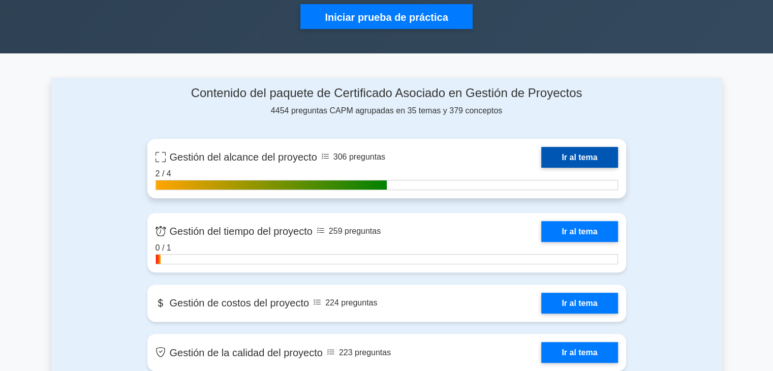
click at [541, 157] on link "Ir al tema" at bounding box center [579, 157] width 76 height 21
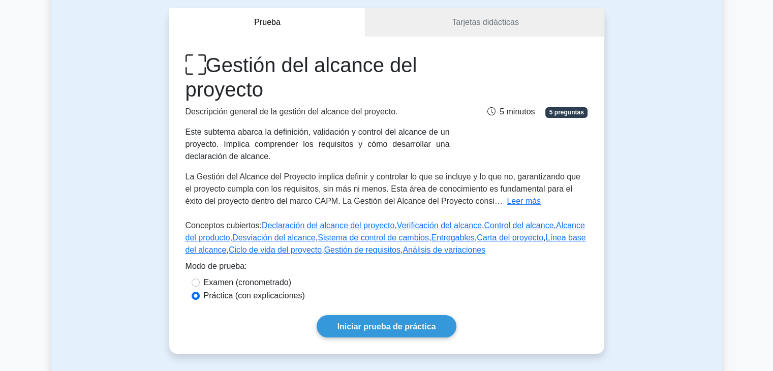
scroll to position [102, 0]
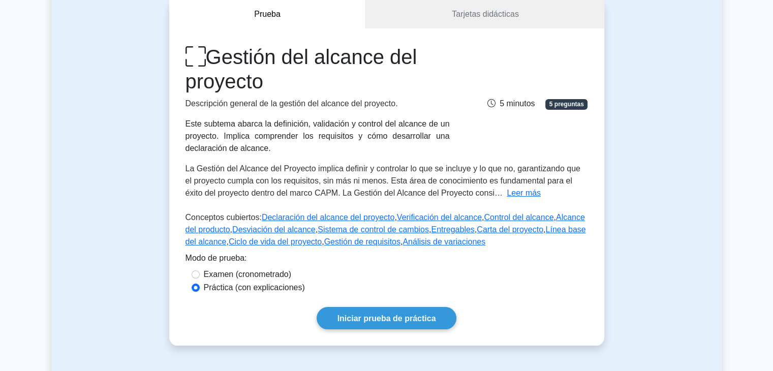
click at [627, 199] on div "Prueba Tarjetas didácticas Gestión del alcance del proyecto Descripción general…" at bounding box center [386, 173] width 670 height 394
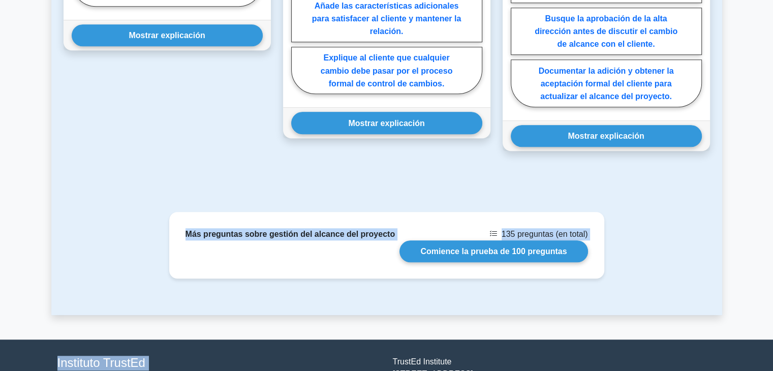
scroll to position [905, 0]
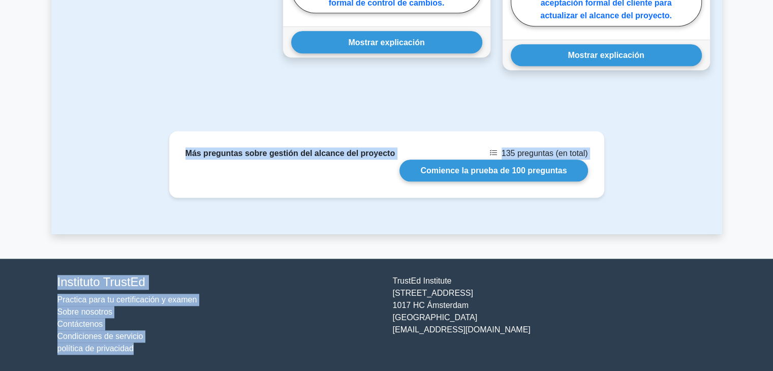
drag, startPoint x: 51, startPoint y: 19, endPoint x: 353, endPoint y: 394, distance: 481.5
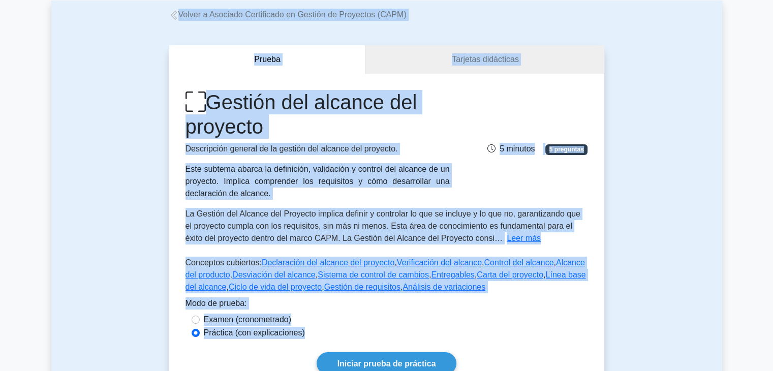
scroll to position [0, 0]
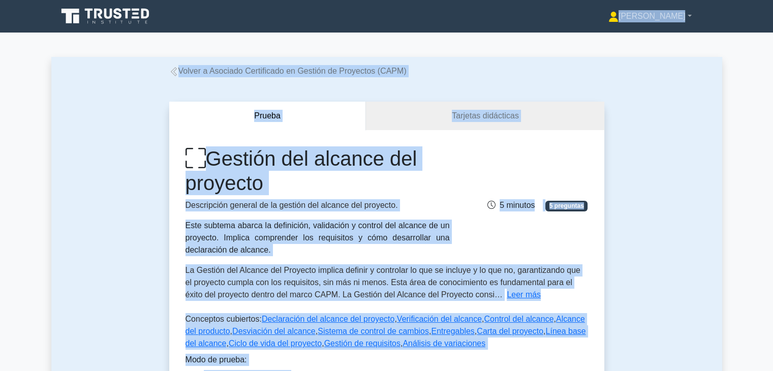
drag, startPoint x: 545, startPoint y: 332, endPoint x: 124, endPoint y: -38, distance: 559.6
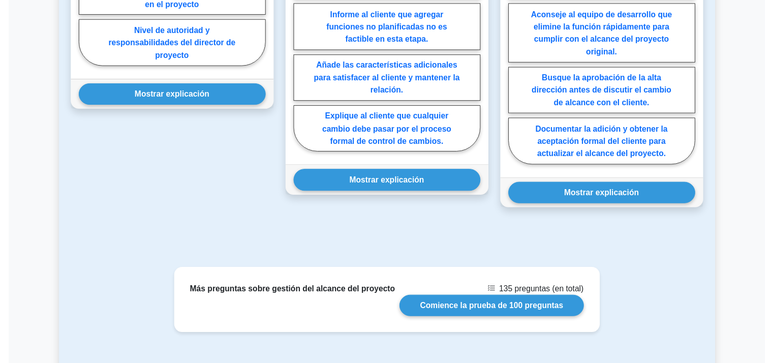
scroll to position [905, 0]
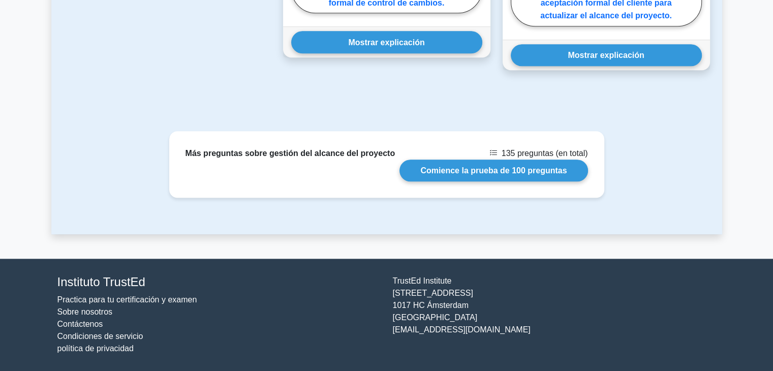
drag, startPoint x: 159, startPoint y: 41, endPoint x: 524, endPoint y: 347, distance: 475.9
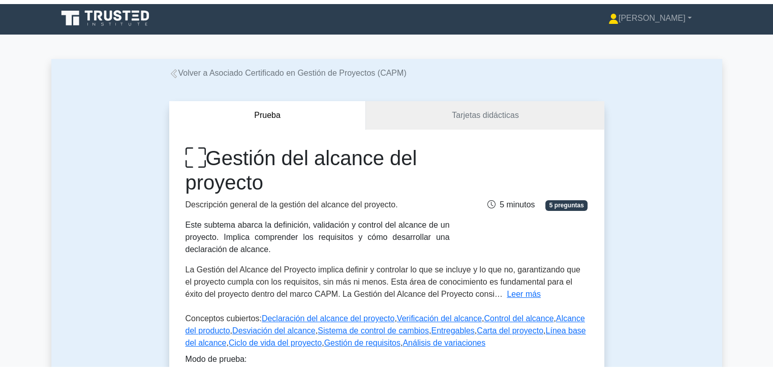
scroll to position [0, 0]
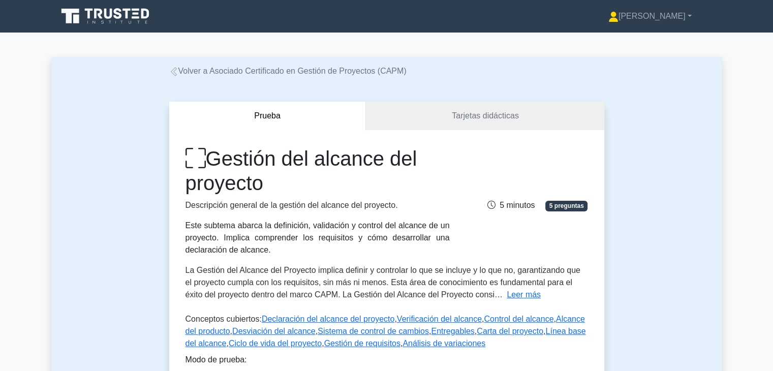
click at [130, 78] on div "Prueba Tarjetas didácticas Gestión del alcance del proyecto Descripción general…" at bounding box center [386, 274] width 670 height 394
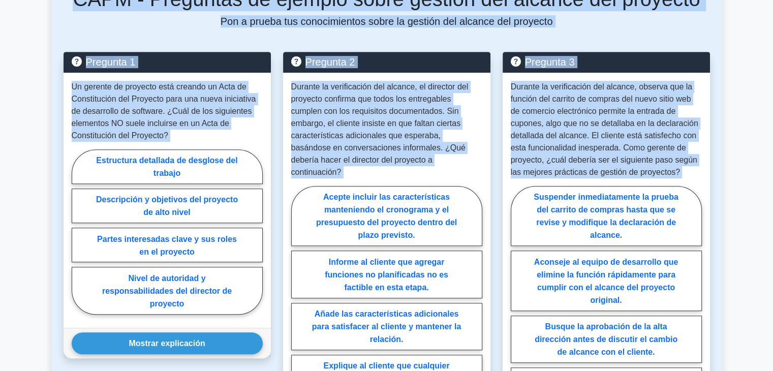
scroll to position [905, 0]
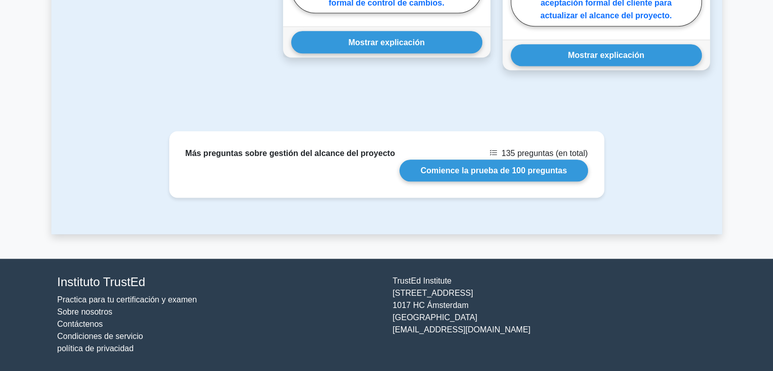
drag, startPoint x: 171, startPoint y: 47, endPoint x: 587, endPoint y: 359, distance: 519.9
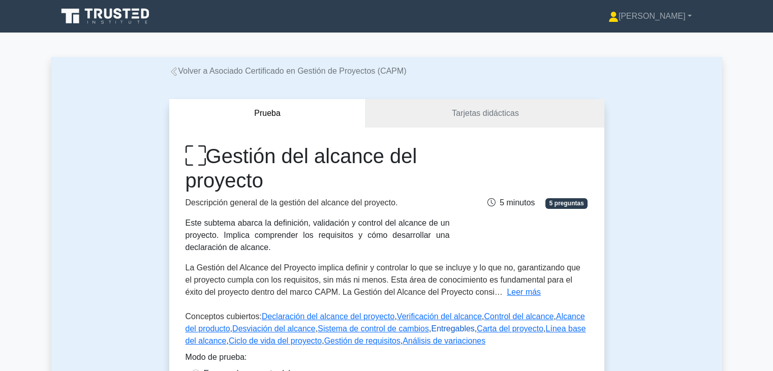
scroll to position [305, 0]
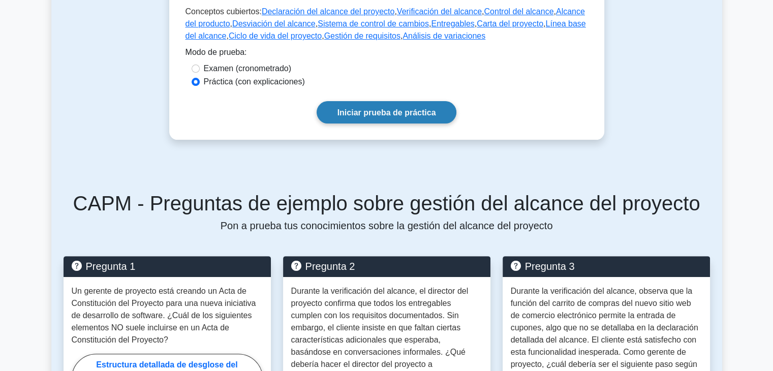
click at [420, 115] on font "Iniciar prueba de práctica" at bounding box center [386, 112] width 99 height 9
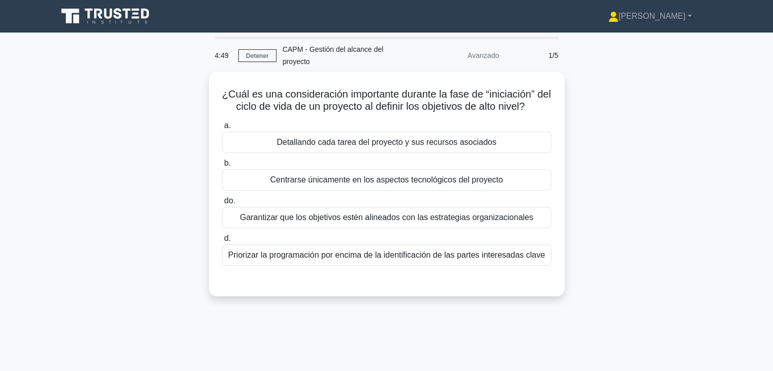
click at [541, 326] on div "4:49 Detener CAPM - Gestión del alcance del proyecto Avanzado 1/5 ¿Cuál es una …" at bounding box center [386, 291] width 670 height 508
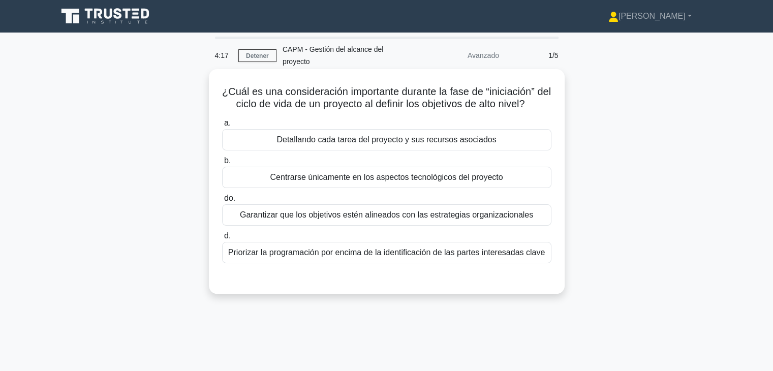
click at [414, 221] on div "Garantizar que los objetivos estén alineados con las estrategias organizacional…" at bounding box center [386, 214] width 329 height 21
click at [222, 202] on input "do. Garantizar que los objetivos estén alineados con las estrategias organizaci…" at bounding box center [222, 198] width 0 height 7
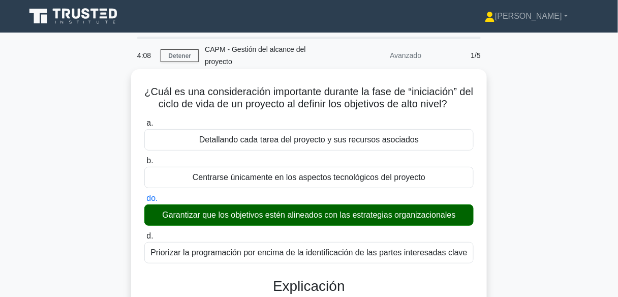
drag, startPoint x: 726, startPoint y: 1, endPoint x: 467, endPoint y: 194, distance: 322.6
click at [467, 194] on label "do. Garantizar que los objetivos estén alineados con las estrategias organizaci…" at bounding box center [308, 209] width 329 height 34
click at [144, 195] on input "do. Garantizar que los objetivos estén alineados con las estrategias organizaci…" at bounding box center [144, 198] width 0 height 7
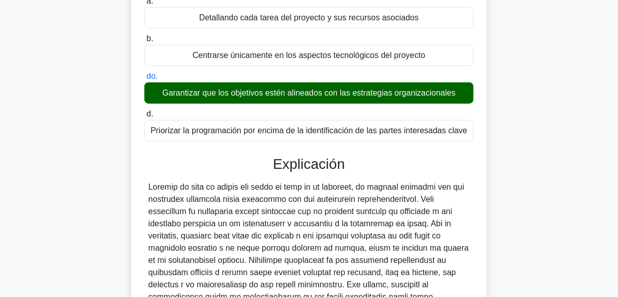
scroll to position [244, 0]
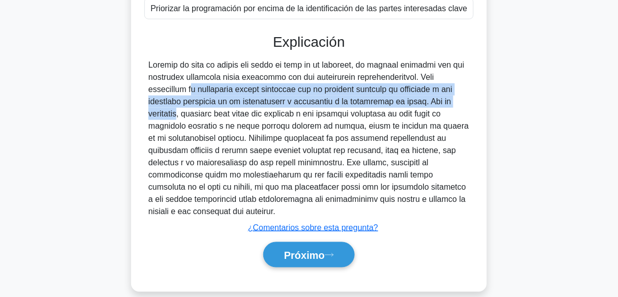
drag, startPoint x: 409, startPoint y: 74, endPoint x: 386, endPoint y: 100, distance: 34.5
click at [386, 100] on font at bounding box center [308, 137] width 321 height 155
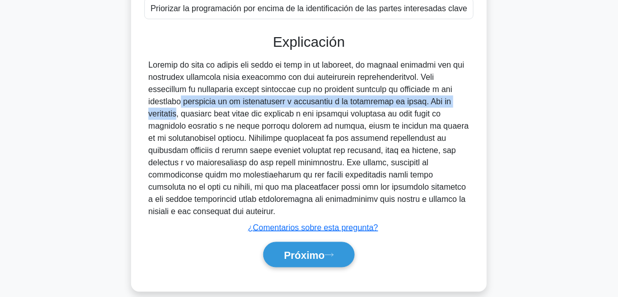
drag, startPoint x: 387, startPoint y: 100, endPoint x: 391, endPoint y: 84, distance: 16.3
click at [390, 86] on font at bounding box center [308, 137] width 321 height 155
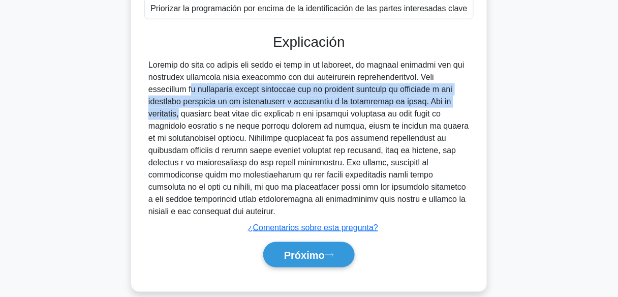
drag, startPoint x: 409, startPoint y: 75, endPoint x: 389, endPoint y: 99, distance: 31.3
click at [389, 99] on font at bounding box center [308, 137] width 321 height 155
drag, startPoint x: 389, startPoint y: 99, endPoint x: 407, endPoint y: 77, distance: 28.8
click at [407, 77] on font at bounding box center [308, 137] width 321 height 155
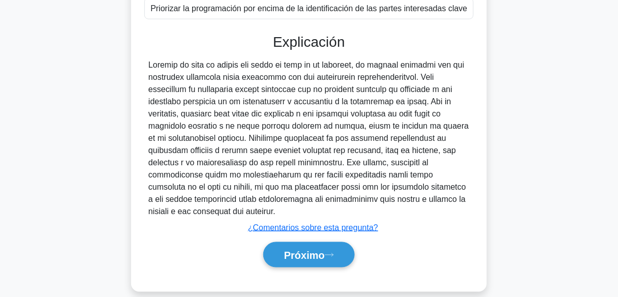
click at [405, 79] on font at bounding box center [308, 137] width 321 height 155
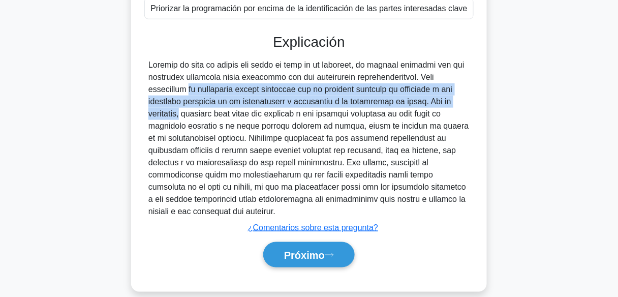
drag, startPoint x: 408, startPoint y: 79, endPoint x: 390, endPoint y: 100, distance: 27.4
click at [390, 100] on font at bounding box center [308, 137] width 321 height 155
click at [388, 100] on font at bounding box center [308, 137] width 321 height 155
drag, startPoint x: 389, startPoint y: 100, endPoint x: 405, endPoint y: 71, distance: 33.9
click at [405, 71] on font at bounding box center [308, 137] width 321 height 155
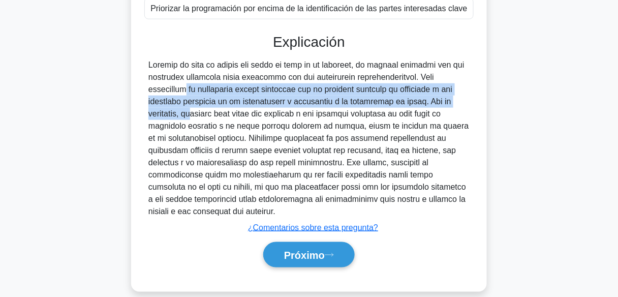
click at [399, 85] on font at bounding box center [308, 137] width 321 height 155
drag, startPoint x: 407, startPoint y: 76, endPoint x: 390, endPoint y: 98, distance: 27.8
click at [390, 98] on font at bounding box center [308, 137] width 321 height 155
click at [385, 97] on font at bounding box center [308, 137] width 321 height 155
drag, startPoint x: 391, startPoint y: 104, endPoint x: 408, endPoint y: 76, distance: 32.8
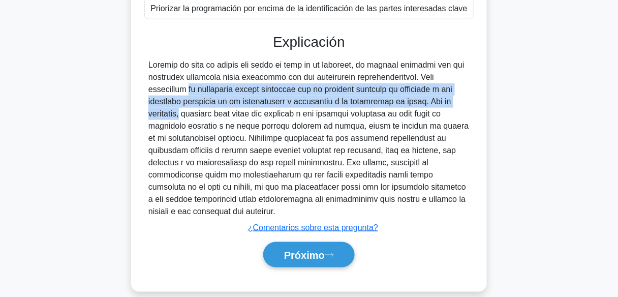
click at [408, 76] on font at bounding box center [308, 137] width 321 height 155
click at [363, 94] on div at bounding box center [308, 138] width 321 height 158
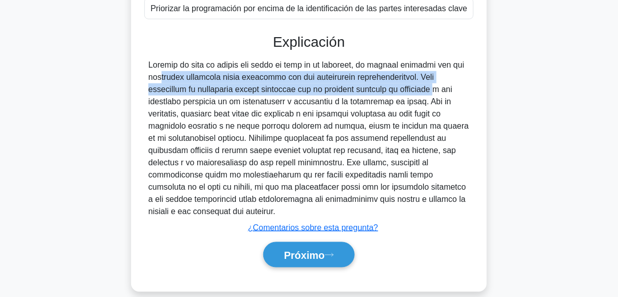
drag, startPoint x: 401, startPoint y: 62, endPoint x: 340, endPoint y: 89, distance: 66.8
click at [340, 89] on font at bounding box center [308, 137] width 321 height 155
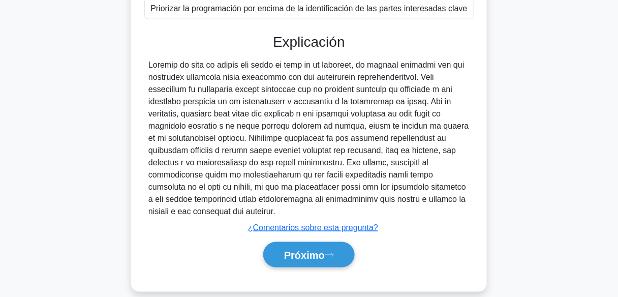
click at [306, 100] on font at bounding box center [308, 137] width 321 height 155
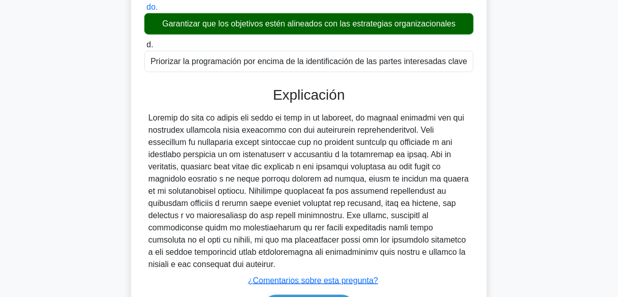
scroll to position [203, 0]
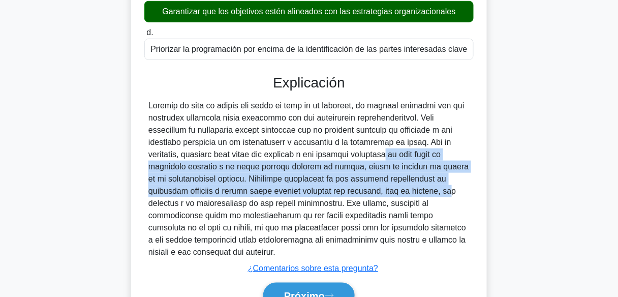
drag, startPoint x: 337, startPoint y: 151, endPoint x: 345, endPoint y: 187, distance: 36.9
click at [345, 187] on font at bounding box center [308, 178] width 321 height 155
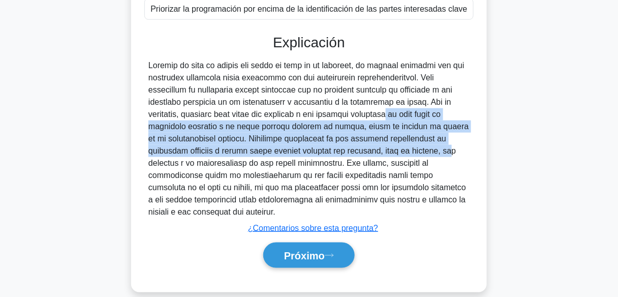
scroll to position [244, 0]
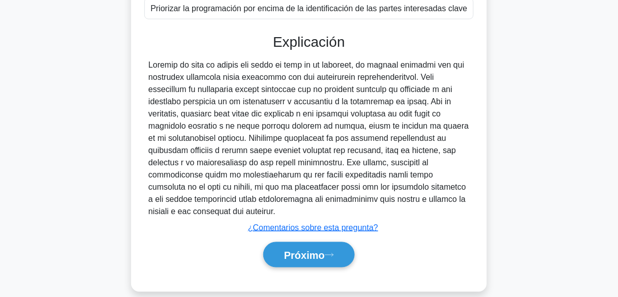
click at [325, 176] on font at bounding box center [308, 137] width 321 height 155
click at [308, 242] on button "Próximo" at bounding box center [308, 255] width 91 height 26
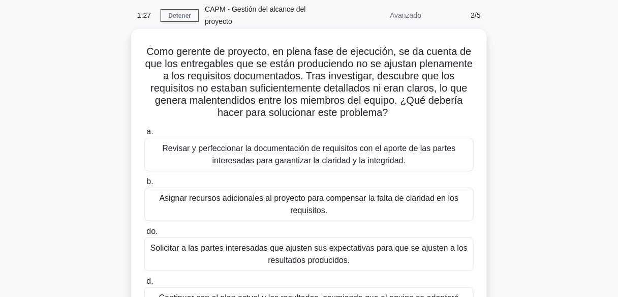
scroll to position [41, 0]
drag, startPoint x: 415, startPoint y: 112, endPoint x: 357, endPoint y: 108, distance: 58.0
click at [357, 108] on h5 "Como gerente de proyecto, en plena fase de ejecución, se da cuenta de que los e…" at bounding box center [308, 82] width 331 height 74
click at [421, 107] on h5 "Como gerente de proyecto, en plena fase de ejecución, se da cuenta de que los e…" at bounding box center [308, 82] width 331 height 74
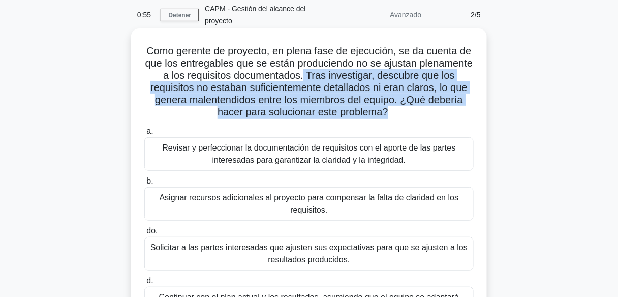
drag, startPoint x: 406, startPoint y: 115, endPoint x: 353, endPoint y: 77, distance: 65.5
click at [353, 77] on font "Como gerente de proyecto, en plena fase de ejecución, se da cuenta de que los e…" at bounding box center [309, 81] width 328 height 72
click at [355, 79] on font "Como gerente de proyecto, en plena fase de ejecución, se da cuenta de que los e…" at bounding box center [309, 81] width 328 height 72
click at [356, 75] on font "Como gerente de proyecto, en plena fase de ejecución, se da cuenta de que los e…" at bounding box center [309, 81] width 328 height 72
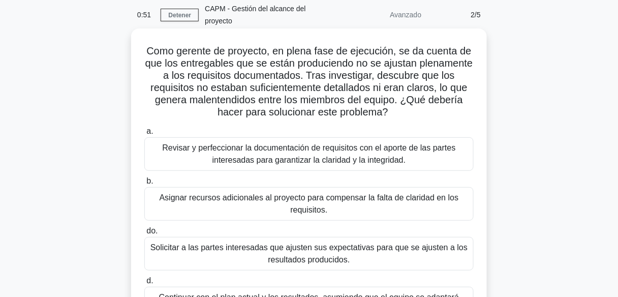
drag, startPoint x: 353, startPoint y: 75, endPoint x: 424, endPoint y: 110, distance: 78.6
click at [424, 110] on h5 "Como gerente de proyecto, en plena fase de ejecución, se da cuenta de que los e…" at bounding box center [308, 82] width 331 height 74
click at [394, 112] on icon at bounding box center [392, 112] width 6 height 11
drag, startPoint x: 419, startPoint y: 111, endPoint x: 439, endPoint y: 97, distance: 24.7
click at [439, 97] on h5 "Como gerente de proyecto, en plena fase de ejecución, se da cuenta de que los e…" at bounding box center [308, 82] width 331 height 74
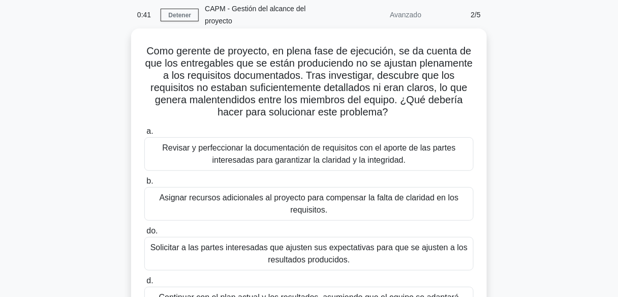
click at [426, 108] on h5 "Como gerente de proyecto, en plena fase de ejecución, se da cuenta de que los e…" at bounding box center [308, 82] width 331 height 74
drag, startPoint x: 420, startPoint y: 113, endPoint x: 439, endPoint y: 102, distance: 21.6
click at [439, 102] on h5 "Como gerente de proyecto, en plena fase de ejecución, se da cuenta de que los e…" at bounding box center [308, 82] width 331 height 74
click at [428, 113] on h5 "Como gerente de proyecto, en plena fase de ejecución, se da cuenta de que los e…" at bounding box center [308, 82] width 331 height 74
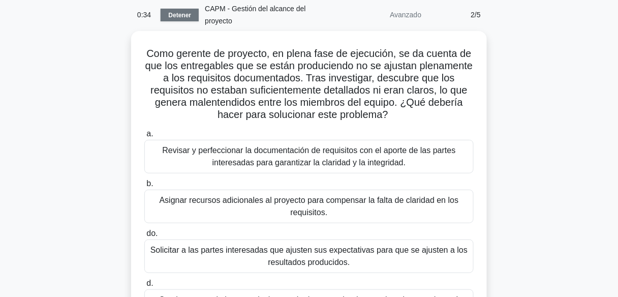
click at [180, 14] on font "Detener" at bounding box center [179, 15] width 23 height 7
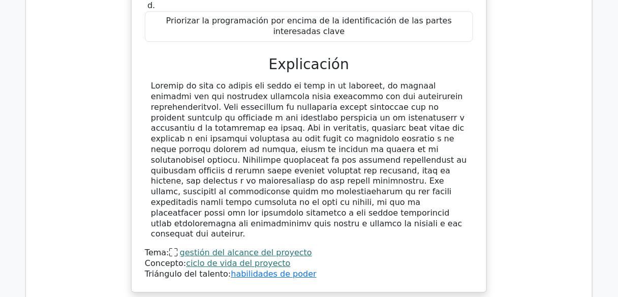
scroll to position [853, 0]
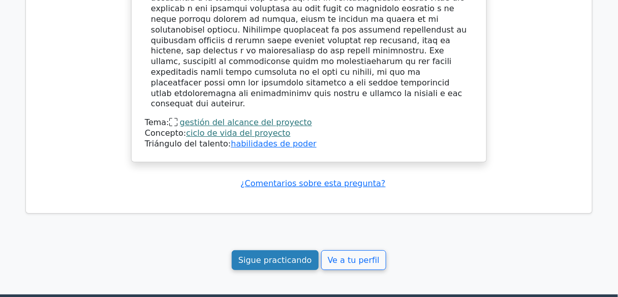
click at [283, 255] on font "Sigue practicando" at bounding box center [275, 260] width 74 height 10
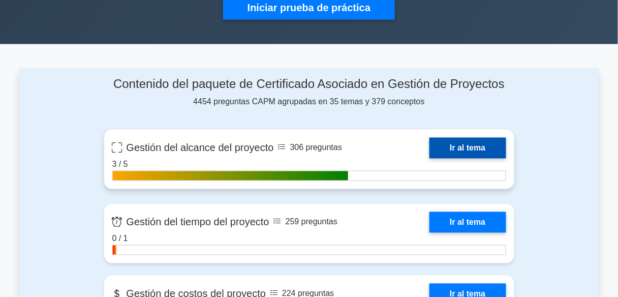
scroll to position [366, 0]
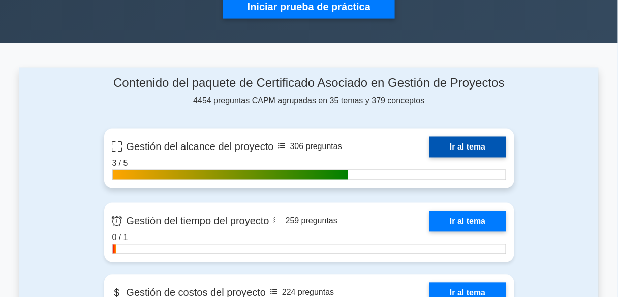
click at [429, 142] on link "Ir al tema" at bounding box center [467, 147] width 76 height 21
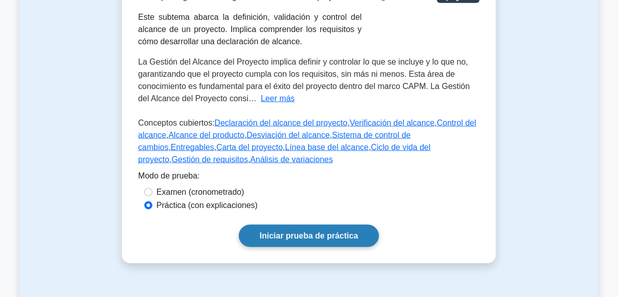
scroll to position [203, 0]
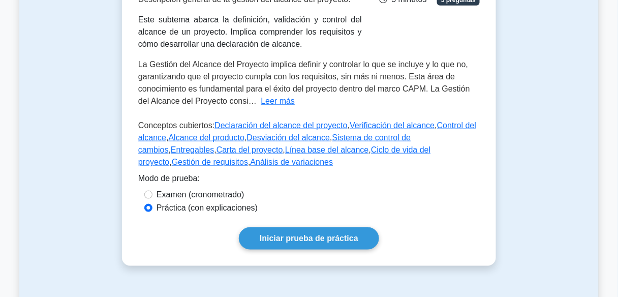
click at [214, 196] on font "Examen (cronometrado)" at bounding box center [200, 194] width 88 height 9
click at [152, 196] on input "Examen (cronometrado)" at bounding box center [148, 194] width 8 height 8
radio input "true"
click at [176, 209] on font "Práctica (con explicaciones)" at bounding box center [206, 207] width 101 height 9
click at [152, 209] on input "Práctica (con explicaciones)" at bounding box center [148, 208] width 8 height 8
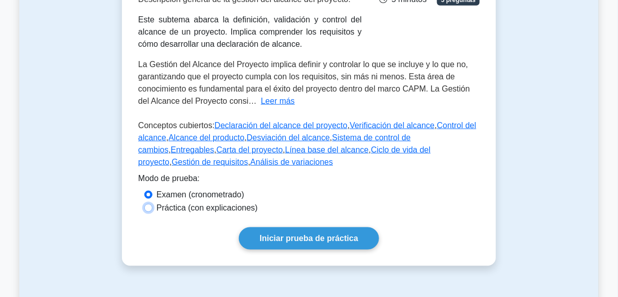
radio input "true"
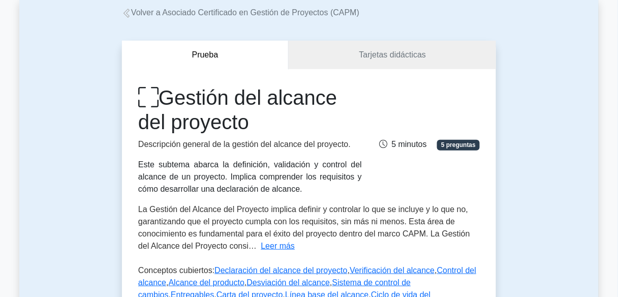
scroll to position [0, 0]
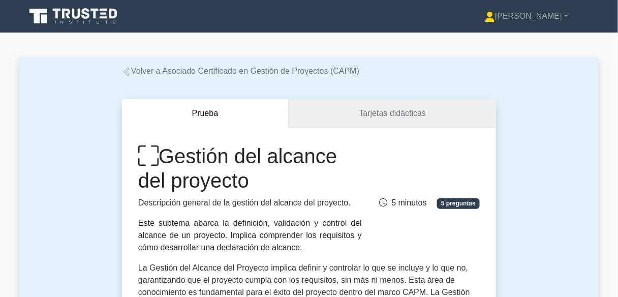
click at [386, 119] on link "Tarjetas didácticas" at bounding box center [392, 113] width 207 height 29
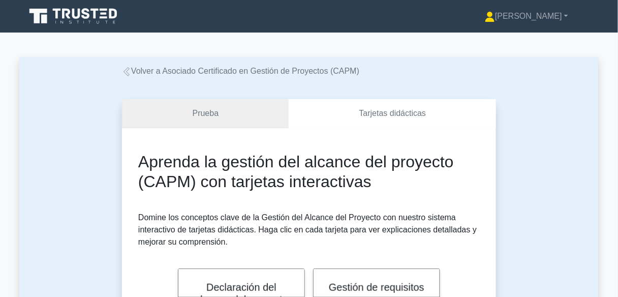
click at [253, 114] on link "Prueba" at bounding box center [205, 113] width 167 height 29
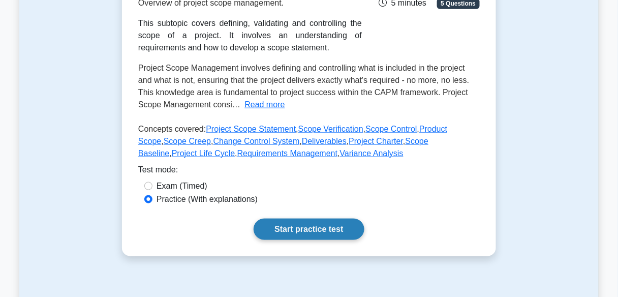
scroll to position [325, 0]
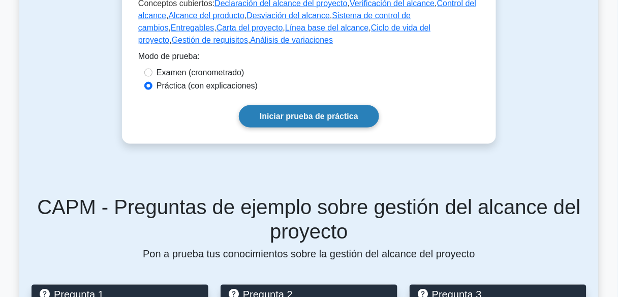
click at [329, 118] on font "Iniciar prueba de práctica" at bounding box center [309, 116] width 99 height 9
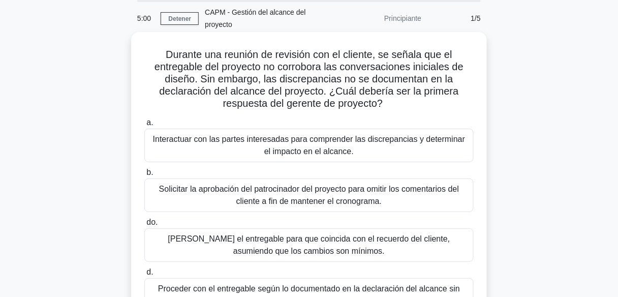
scroll to position [41, 0]
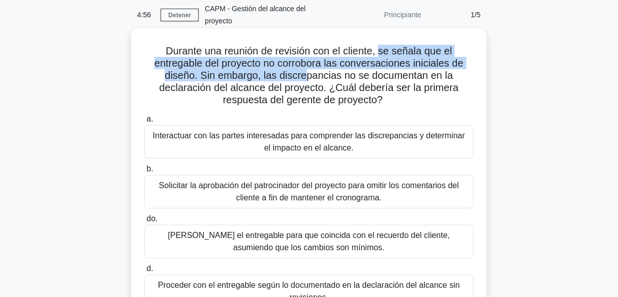
drag, startPoint x: 383, startPoint y: 55, endPoint x: 306, endPoint y: 77, distance: 80.2
click at [306, 77] on font "Durante una reunión de revisión con el cliente, se señala que el entregable del…" at bounding box center [308, 75] width 309 height 60
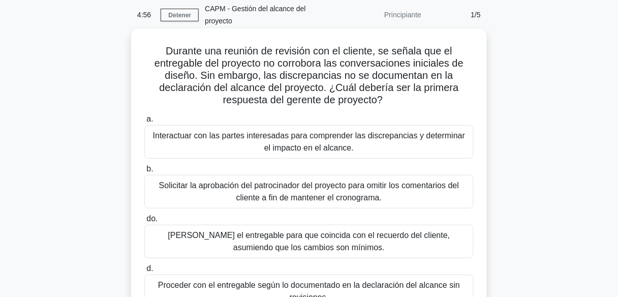
click at [310, 78] on font "Durante una reunión de revisión con el cliente, se señala que el entregable del…" at bounding box center [308, 75] width 309 height 60
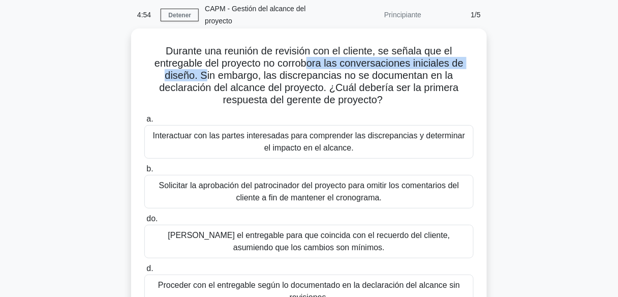
drag, startPoint x: 310, startPoint y: 66, endPoint x: 205, endPoint y: 72, distance: 105.3
click at [205, 72] on font "Durante una reunión de revisión con el cliente, se señala que el entregable del…" at bounding box center [308, 75] width 309 height 60
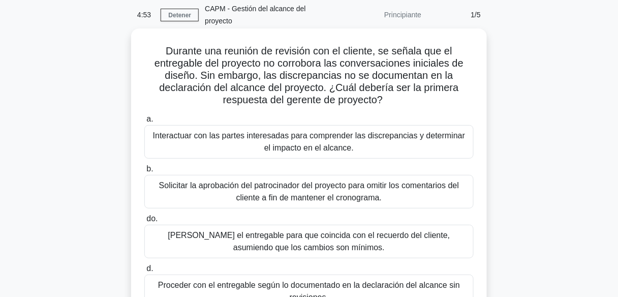
click at [271, 77] on font "Durante una reunión de revisión con el cliente, se señala que el entregable del…" at bounding box center [308, 75] width 309 height 60
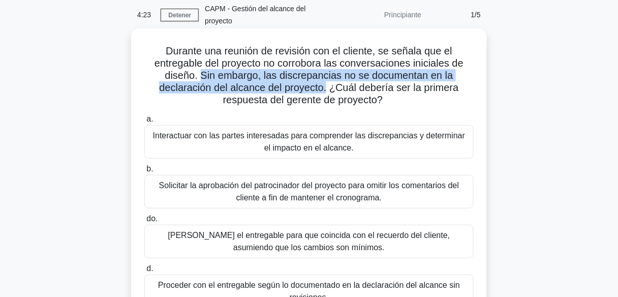
drag, startPoint x: 202, startPoint y: 77, endPoint x: 329, endPoint y: 87, distance: 127.4
click at [330, 87] on font "Durante una reunión de revisión con el cliente, se señala que el entregable del…" at bounding box center [308, 75] width 309 height 60
click at [304, 90] on font "Durante una reunión de revisión con el cliente, se señala que el entregable del…" at bounding box center [308, 75] width 309 height 60
drag, startPoint x: 315, startPoint y: 87, endPoint x: 323, endPoint y: 87, distance: 7.6
click at [315, 87] on font "Durante una reunión de revisión con el cliente, se señala que el entregable del…" at bounding box center [308, 75] width 309 height 60
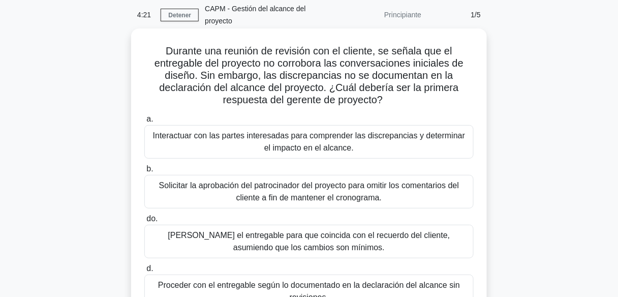
click at [339, 87] on font "Durante una reunión de revisión con el cliente, se señala que el entregable del…" at bounding box center [308, 75] width 309 height 60
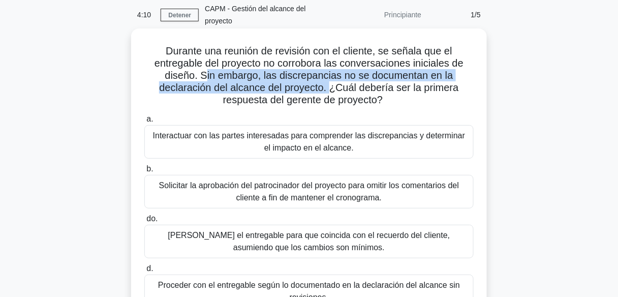
drag, startPoint x: 330, startPoint y: 88, endPoint x: 205, endPoint y: 78, distance: 125.9
click at [204, 77] on font "Durante una reunión de revisión con el cliente, se señala que el entregable del…" at bounding box center [308, 75] width 309 height 60
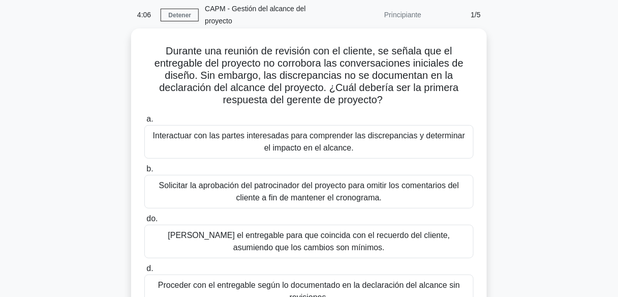
click at [265, 106] on h5 "Durante una reunión de revisión con el cliente, se señala que el entregable del…" at bounding box center [308, 76] width 331 height 62
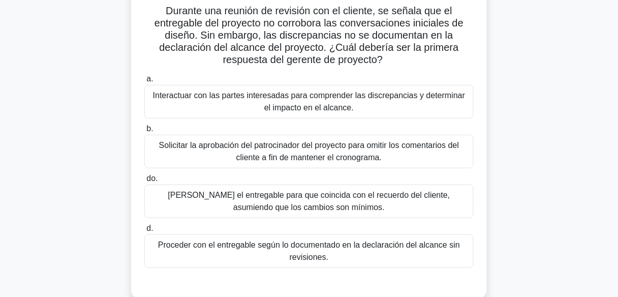
scroll to position [81, 0]
click at [308, 108] on font "Interactuar con las partes interesadas para comprender las discrepancias y dete…" at bounding box center [309, 100] width 312 height 21
click at [144, 82] on input "a. Interactuar con las partes interesadas para comprender las discrepancias y d…" at bounding box center [144, 78] width 0 height 7
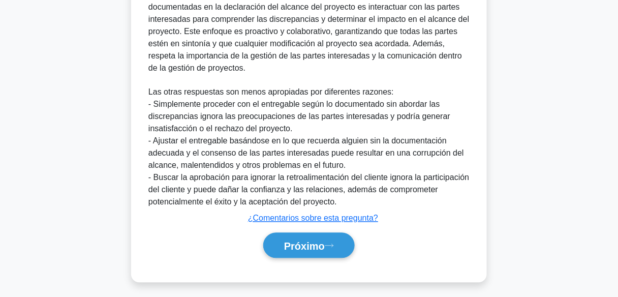
scroll to position [414, 0]
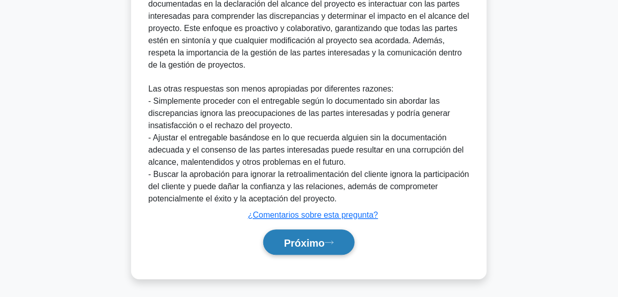
click at [315, 232] on button "Próximo" at bounding box center [308, 243] width 91 height 26
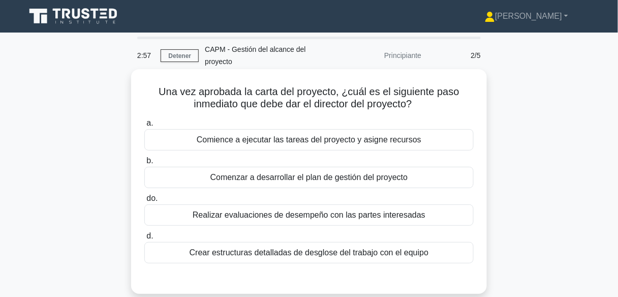
scroll to position [0, 0]
click at [370, 91] on font "Una vez aprobada la carta del proyecto, ¿cuál es el siguiente paso inmediato qu…" at bounding box center [308, 97] width 300 height 23
drag, startPoint x: 426, startPoint y: 104, endPoint x: 159, endPoint y: 93, distance: 266.4
click at [159, 93] on h5 "Una vez aprobada la carta del proyecto, ¿cuál es el siguiente paso inmediato qu…" at bounding box center [308, 97] width 331 height 25
click at [157, 103] on h5 "Una vez aprobada la carta del proyecto, ¿cuál es el siguiente paso inmediato qu…" at bounding box center [308, 97] width 331 height 25
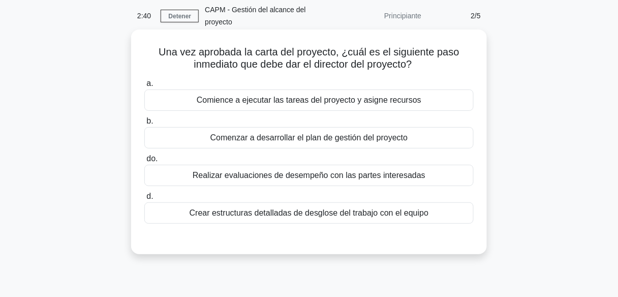
scroll to position [41, 0]
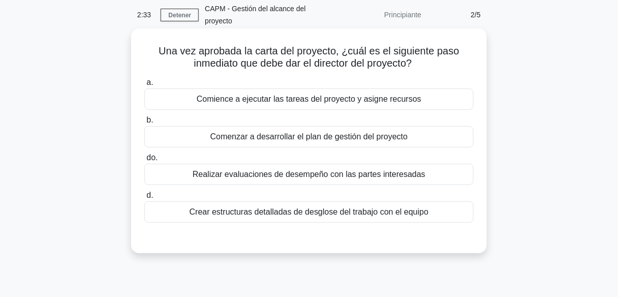
click at [329, 148] on div "a. Comience a ejecutar las tareas del proyecto y asigne recursos b. Comenzar a …" at bounding box center [308, 149] width 341 height 150
click at [330, 144] on div "Comenzar a desarrollar el plan de gestión del proyecto" at bounding box center [308, 136] width 329 height 21
click at [144, 123] on input "b. Comenzar a desarrollar el plan de gestión del proyecto" at bounding box center [144, 120] width 0 height 7
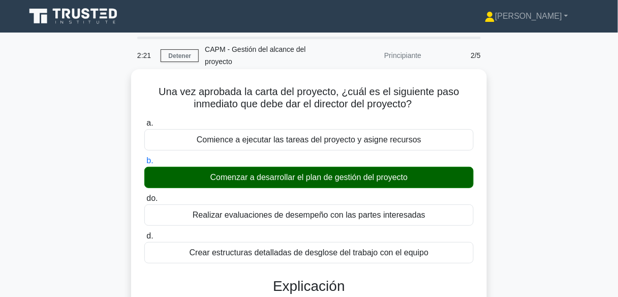
scroll to position [252, 0]
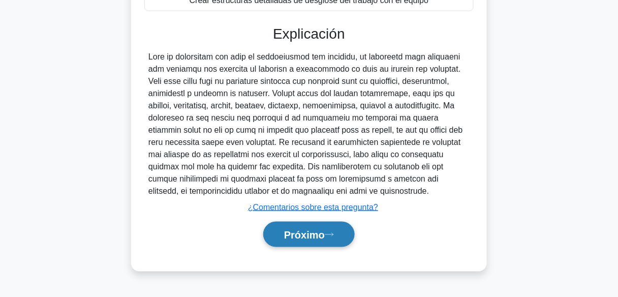
click at [317, 234] on font "Próximo" at bounding box center [304, 234] width 41 height 11
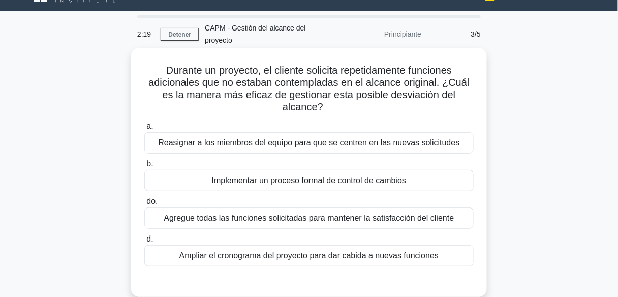
scroll to position [20, 0]
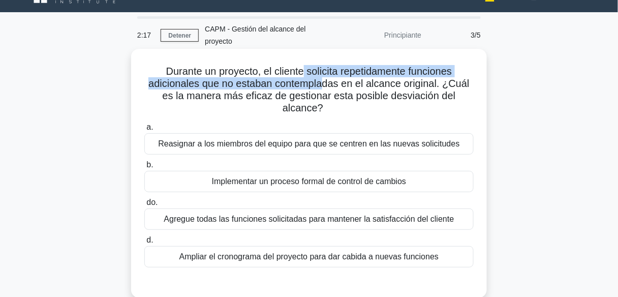
drag, startPoint x: 301, startPoint y: 73, endPoint x: 323, endPoint y: 80, distance: 23.0
click at [323, 80] on font "Durante un proyecto, el cliente solicita repetidamente funciones adicionales qu…" at bounding box center [308, 90] width 321 height 48
click at [314, 87] on font "Durante un proyecto, el cliente solicita repetidamente funciones adicionales qu…" at bounding box center [308, 90] width 321 height 48
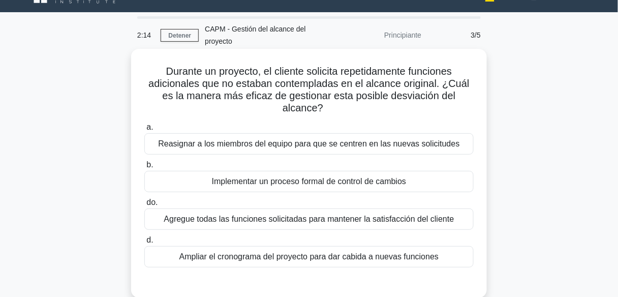
drag, startPoint x: 292, startPoint y: 99, endPoint x: 340, endPoint y: 108, distance: 49.6
click at [340, 108] on h5 "Durante un proyecto, el cliente solicita repetidamente funciones adicionales qu…" at bounding box center [308, 90] width 331 height 50
click at [292, 124] on label "a. Reasignar a los miembros del equipo para que se centren en las nuevas solici…" at bounding box center [308, 138] width 329 height 34
click at [144, 124] on input "a. Reasignar a los miembros del equipo para que se centren en las nuevas solici…" at bounding box center [144, 127] width 0 height 7
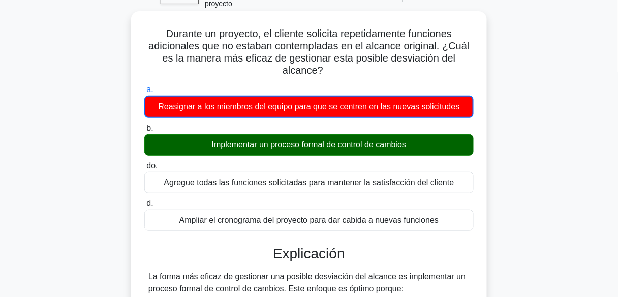
scroll to position [61, 0]
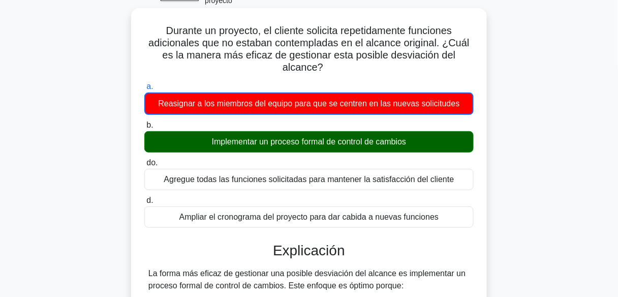
click at [311, 107] on font "Reasignar a los miembros del equipo para que se centren en las nuevas solicitud…" at bounding box center [308, 103] width 301 height 9
click at [144, 90] on input "a. Reasignar a los miembros del equipo para que se centren en las nuevas solici…" at bounding box center [144, 86] width 0 height 7
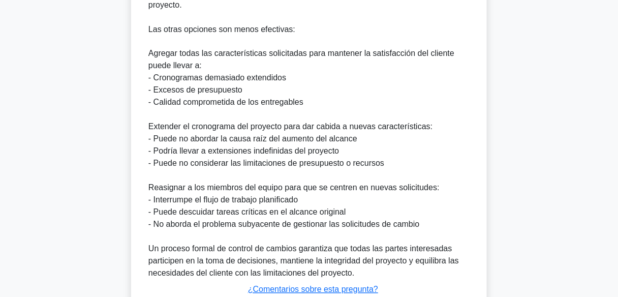
scroll to position [501, 0]
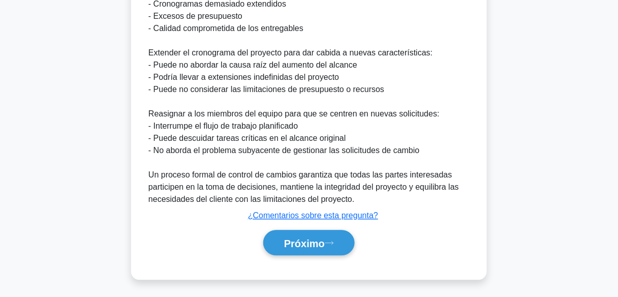
click at [321, 254] on div "Próximo" at bounding box center [308, 243] width 329 height 34
click at [321, 243] on font "Próximo" at bounding box center [304, 242] width 41 height 11
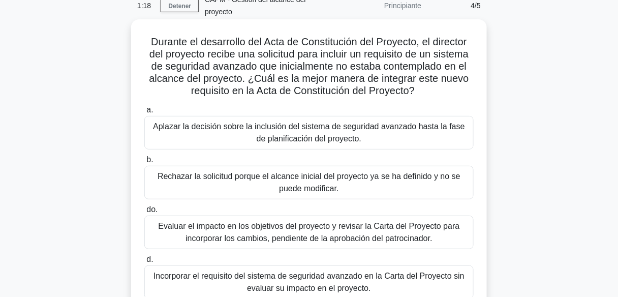
scroll to position [49, 0]
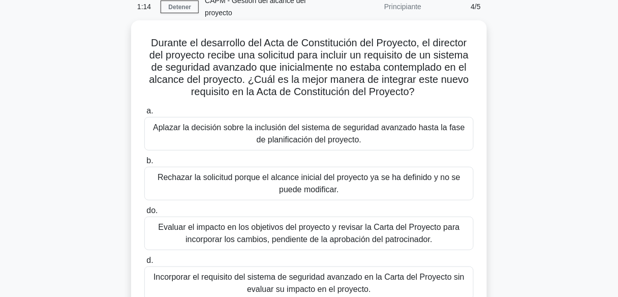
click at [286, 235] on font "Evaluar el impacto en los objetivos del proyecto y revisar la Carta del Proyect…" at bounding box center [308, 232] width 301 height 21
click at [144, 214] on input "do. Evaluar el impacto en los objetivos del proyecto y revisar la Carta del Pro…" at bounding box center [144, 210] width 0 height 7
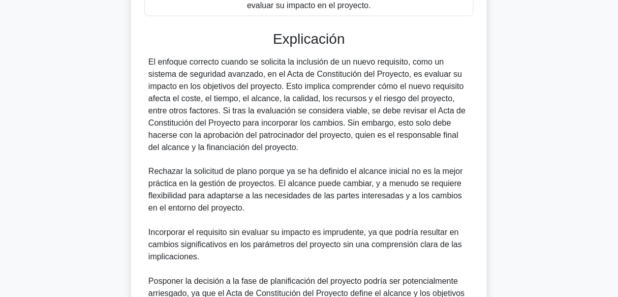
scroll to position [333, 0]
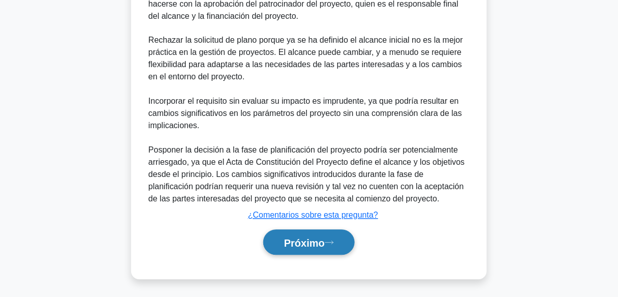
click at [322, 240] on font "Próximo" at bounding box center [304, 242] width 41 height 11
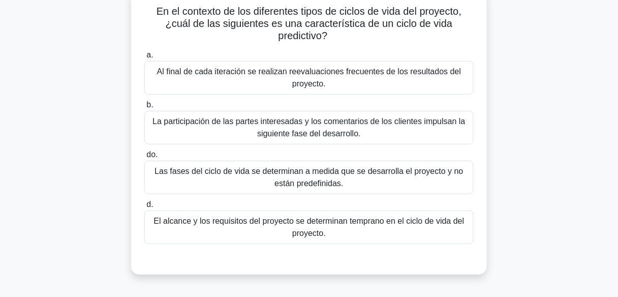
scroll to position [81, 0]
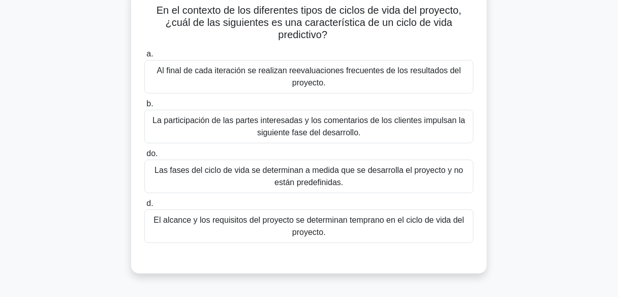
click at [306, 228] on font "El alcance y los requisitos del proyecto se determinan temprano en el ciclo de …" at bounding box center [309, 225] width 310 height 21
click at [144, 207] on input "d. El alcance y los requisitos del proyecto se determinan temprano en el ciclo …" at bounding box center [144, 203] width 0 height 7
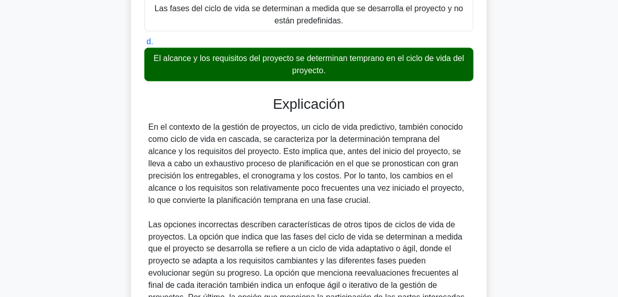
scroll to position [244, 0]
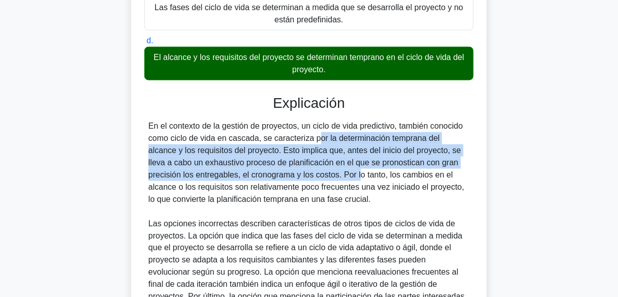
drag, startPoint x: 259, startPoint y: 139, endPoint x: 268, endPoint y: 168, distance: 29.9
click at [268, 168] on font "En el contexto de la gestión de proyectos, un ciclo de vida predictivo, también…" at bounding box center [306, 162] width 316 height 82
drag, startPoint x: 270, startPoint y: 177, endPoint x: 219, endPoint y: 214, distance: 63.3
click at [219, 214] on html "José Perfil Ajustes" at bounding box center [309, 94] width 618 height 676
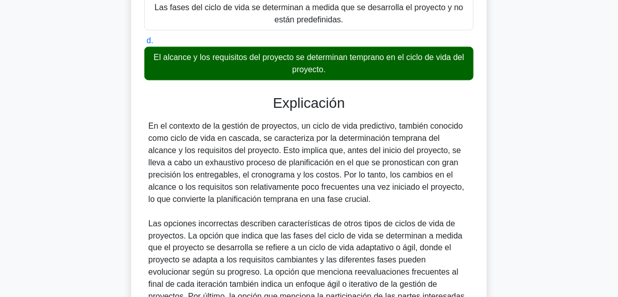
click at [219, 207] on div "En el contexto de la gestión de proyectos, un ciclo de vida predictivo, también…" at bounding box center [308, 229] width 321 height 219
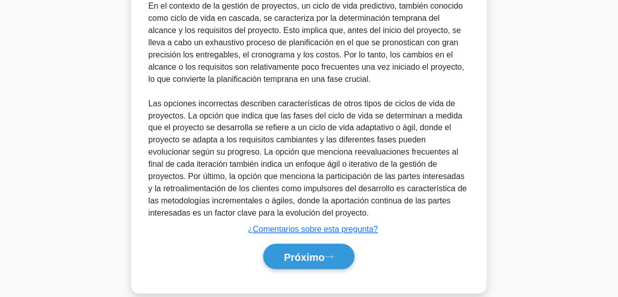
scroll to position [366, 0]
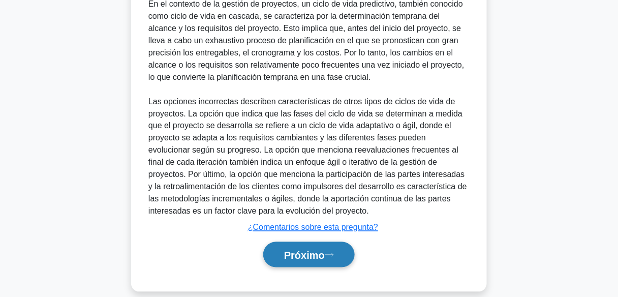
click at [317, 251] on font "Próximo" at bounding box center [304, 254] width 41 height 11
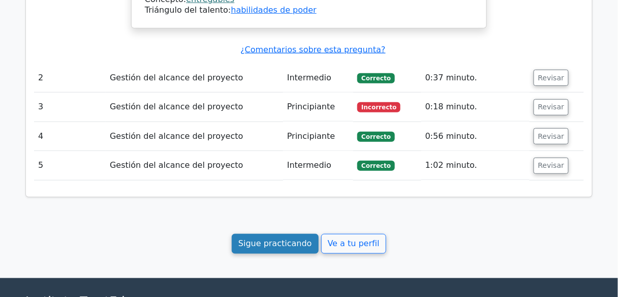
scroll to position [1097, 0]
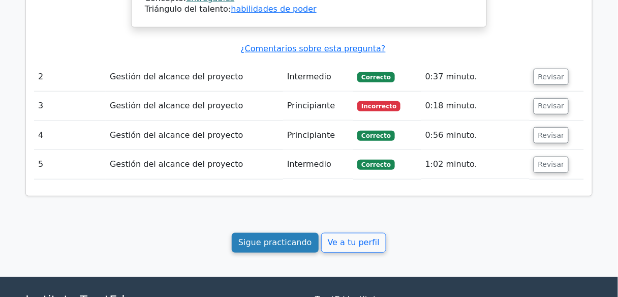
click at [295, 238] on font "Sigue practicando" at bounding box center [275, 243] width 74 height 10
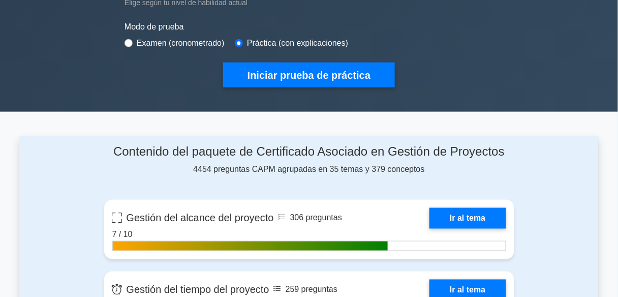
scroll to position [366, 0]
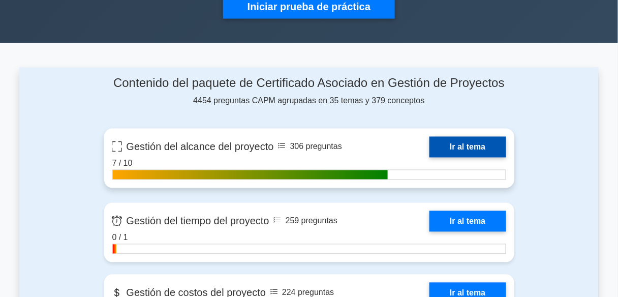
click at [451, 147] on link "Ir al tema" at bounding box center [467, 147] width 76 height 21
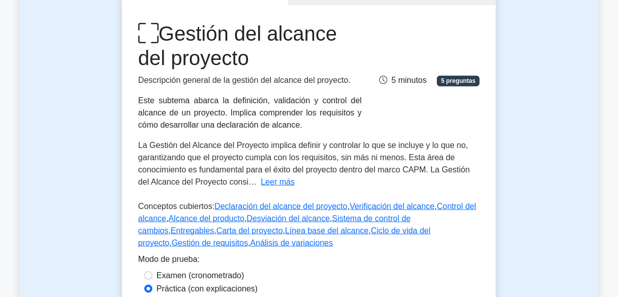
scroll to position [122, 0]
click at [285, 183] on font "Leer más" at bounding box center [278, 182] width 34 height 9
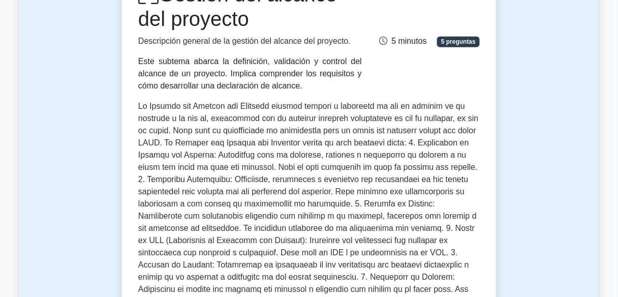
scroll to position [163, 0]
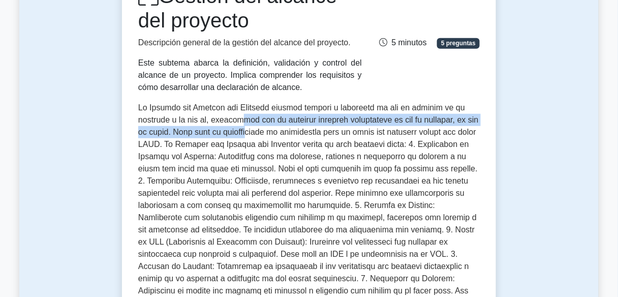
drag, startPoint x: 209, startPoint y: 119, endPoint x: 240, endPoint y: 127, distance: 32.2
click at [240, 127] on font at bounding box center [308, 253] width 340 height 301
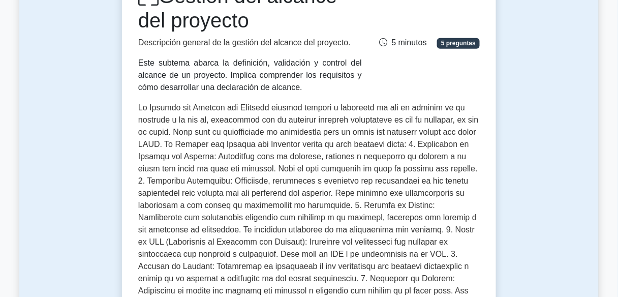
click at [262, 128] on font at bounding box center [308, 253] width 340 height 301
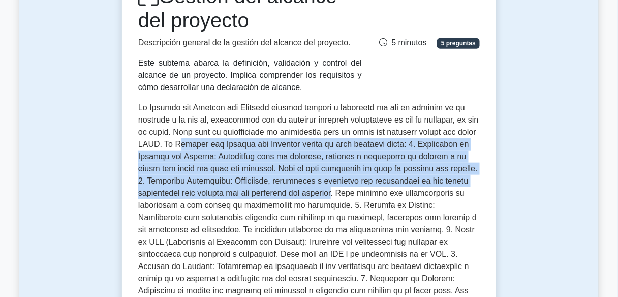
drag, startPoint x: 178, startPoint y: 142, endPoint x: 274, endPoint y: 187, distance: 106.1
click at [274, 187] on font at bounding box center [308, 253] width 340 height 301
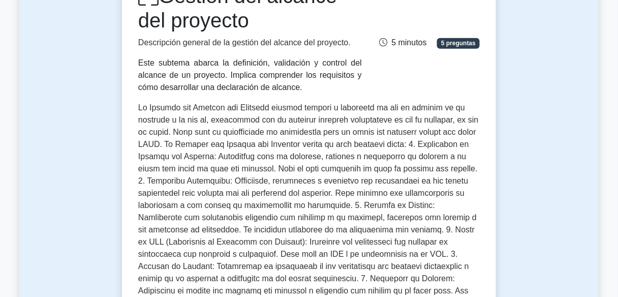
click at [280, 190] on font at bounding box center [308, 253] width 340 height 301
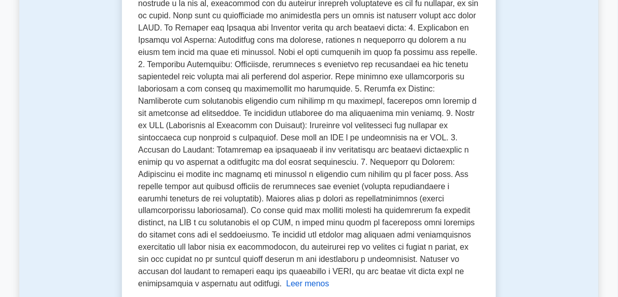
scroll to position [284, 0]
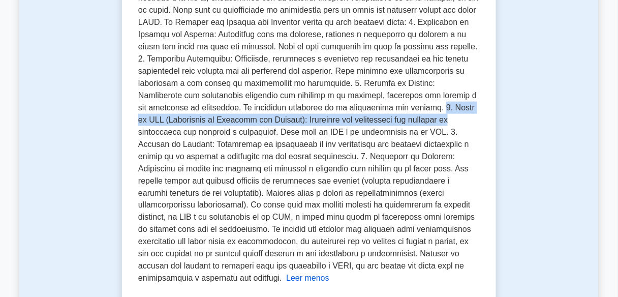
drag, startPoint x: 279, startPoint y: 108, endPoint x: 287, endPoint y: 116, distance: 11.5
click at [287, 116] on font at bounding box center [308, 131] width 340 height 301
click at [289, 122] on div at bounding box center [289, 122] width 0 height 0
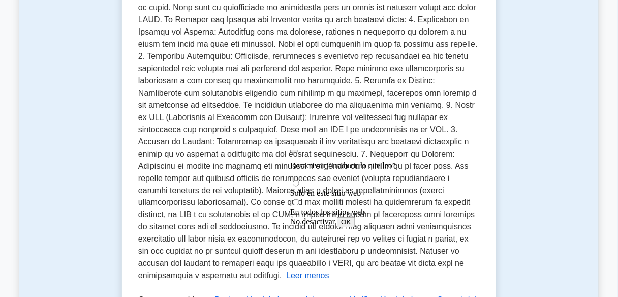
click at [258, 178] on font at bounding box center [308, 129] width 340 height 301
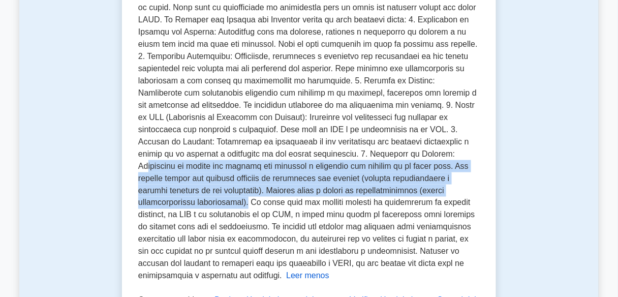
drag, startPoint x: 278, startPoint y: 156, endPoint x: 327, endPoint y: 194, distance: 62.0
click at [327, 194] on font at bounding box center [308, 129] width 340 height 301
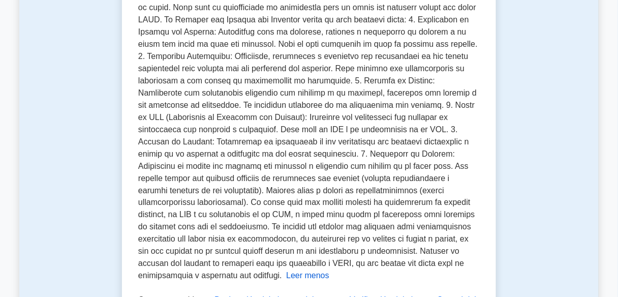
click at [333, 192] on font at bounding box center [308, 129] width 340 height 301
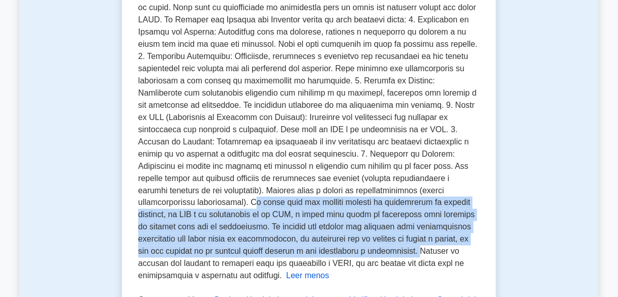
drag, startPoint x: 334, startPoint y: 189, endPoint x: 190, endPoint y: 250, distance: 155.9
click at [190, 250] on font at bounding box center [308, 129] width 340 height 301
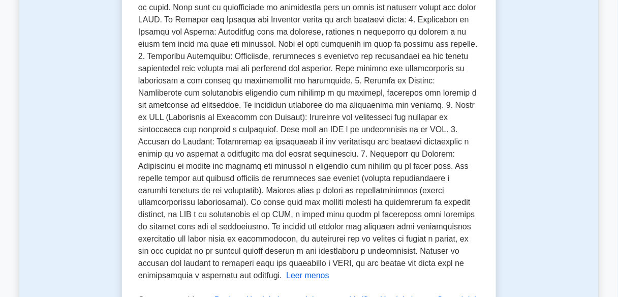
click at [277, 247] on font at bounding box center [308, 129] width 340 height 301
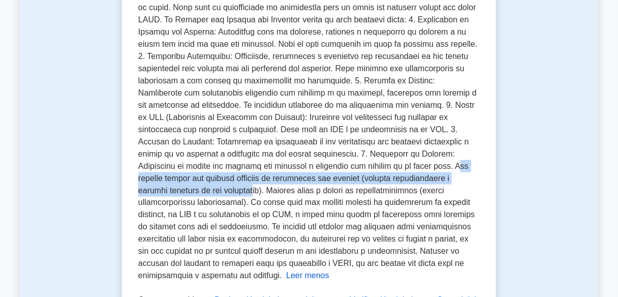
drag, startPoint x: 249, startPoint y: 170, endPoint x: 348, endPoint y: 179, distance: 99.5
click at [348, 179] on font at bounding box center [308, 129] width 340 height 301
click at [292, 184] on div "La Gestión del Alcance del Proyecto implica definir y controlar lo que se inclu…" at bounding box center [308, 129] width 341 height 305
drag, startPoint x: 360, startPoint y: 178, endPoint x: 245, endPoint y: 170, distance: 114.6
click at [245, 170] on font at bounding box center [308, 129] width 340 height 301
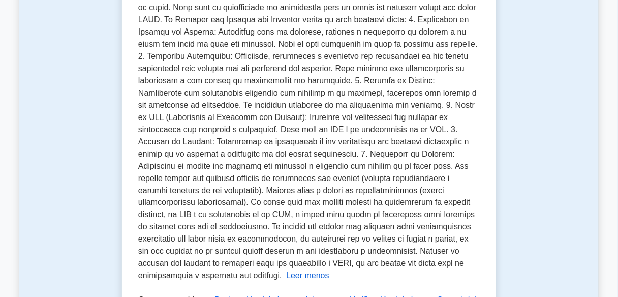
click at [234, 170] on font at bounding box center [308, 129] width 340 height 301
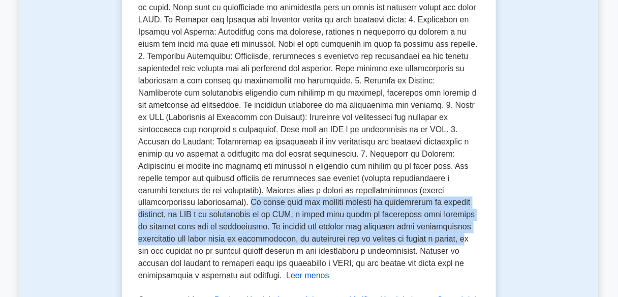
drag, startPoint x: 330, startPoint y: 192, endPoint x: 213, endPoint y: 243, distance: 127.6
click at [213, 243] on font at bounding box center [308, 129] width 340 height 301
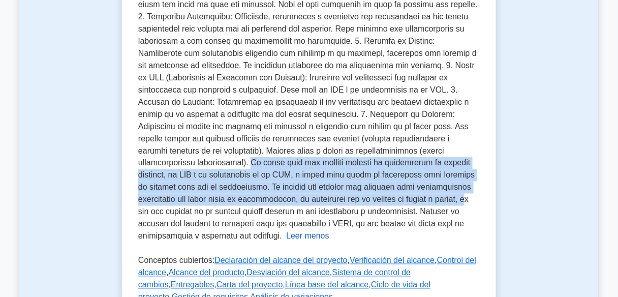
scroll to position [325, 0]
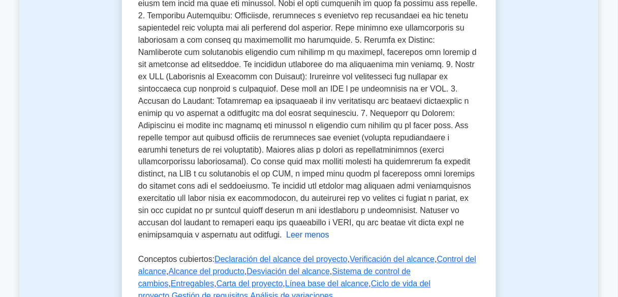
click at [169, 209] on font at bounding box center [308, 88] width 340 height 301
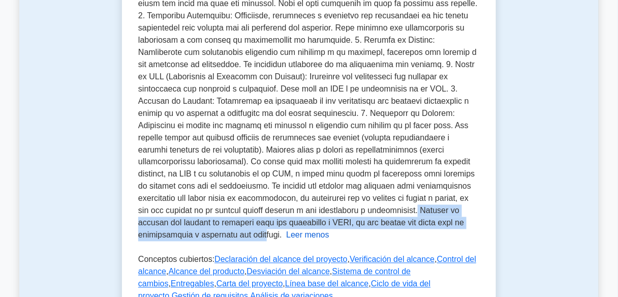
drag, startPoint x: 188, startPoint y: 214, endPoint x: 342, endPoint y: 225, distance: 154.2
click at [342, 225] on font at bounding box center [308, 88] width 340 height 301
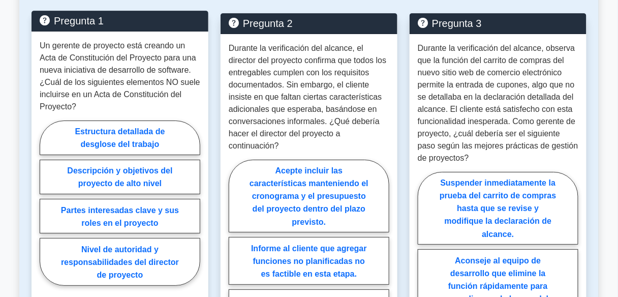
scroll to position [853, 0]
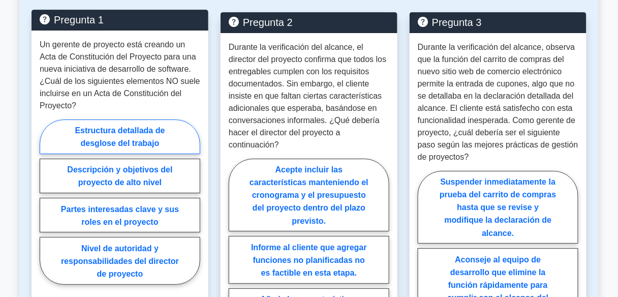
click at [151, 132] on font "Estructura detallada de desglose del trabajo" at bounding box center [120, 136] width 90 height 21
click at [46, 201] on input "Estructura detallada de desglose del trabajo" at bounding box center [43, 204] width 7 height 7
radio input "true"
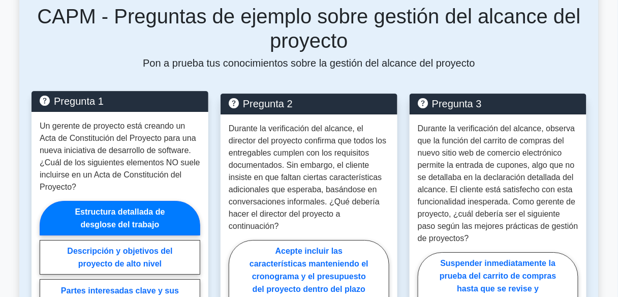
scroll to position [935, 0]
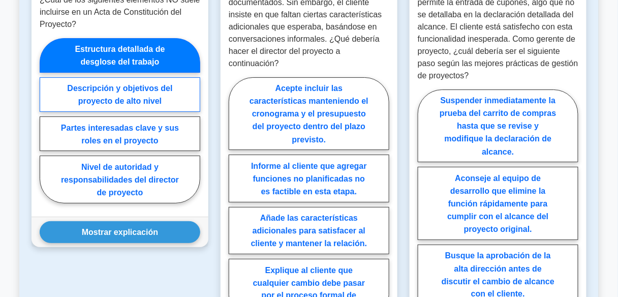
click at [174, 84] on label "Descripción y objetivos del proyecto de alto nivel" at bounding box center [120, 94] width 161 height 35
click at [46, 120] on input "Descripción y objetivos del proyecto de alto nivel" at bounding box center [43, 123] width 7 height 7
radio input "true"
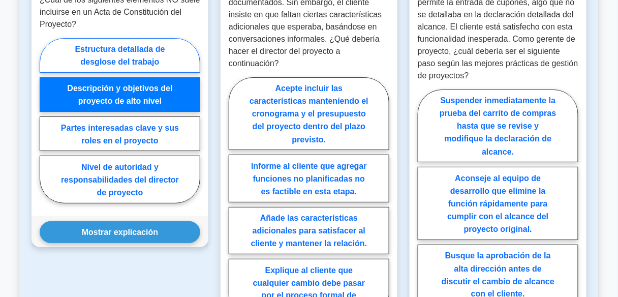
click at [161, 43] on label "Estructura detallada de desglose del trabajo" at bounding box center [120, 55] width 161 height 35
click at [46, 120] on input "Estructura detallada de desglose del trabajo" at bounding box center [43, 123] width 7 height 7
radio input "true"
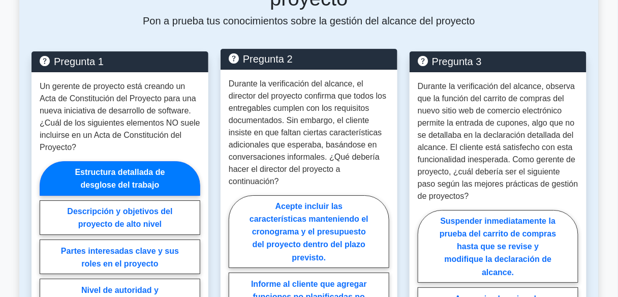
scroll to position [813, 0]
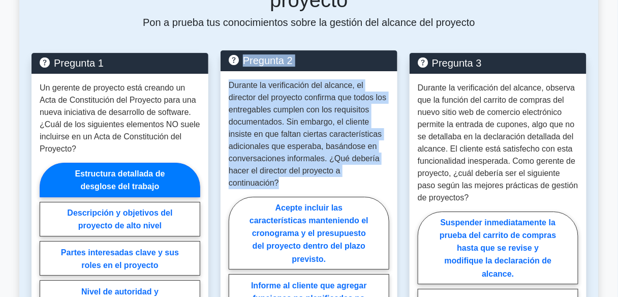
drag, startPoint x: 228, startPoint y: 48, endPoint x: 305, endPoint y: 167, distance: 142.2
click at [305, 167] on div "Pregunta 2 Durante la verificación del alcance, el director del proyecto confir…" at bounding box center [308, 266] width 177 height 432
click at [299, 172] on p "Durante la verificación del alcance, el director del proyecto confirma que todo…" at bounding box center [309, 134] width 161 height 110
drag, startPoint x: 295, startPoint y: 172, endPoint x: 241, endPoint y: 45, distance: 137.7
click at [241, 50] on div "Pregunta 2 Durante la verificación del alcance, el director del proyecto confir…" at bounding box center [308, 266] width 177 height 432
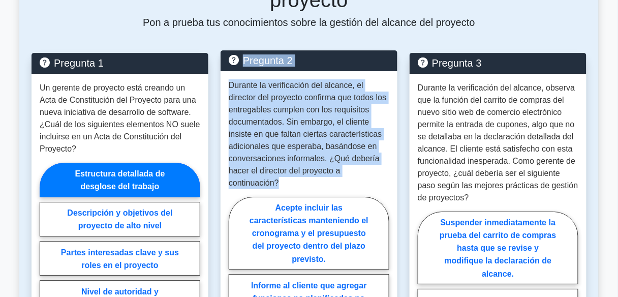
click at [299, 79] on p "Durante la verificación del alcance, el director del proyecto confirma que todo…" at bounding box center [309, 134] width 161 height 110
drag, startPoint x: 244, startPoint y: 44, endPoint x: 282, endPoint y: 176, distance: 137.8
click at [282, 176] on div "Pregunta 2 Durante la verificación del alcance, el director del proyecto confir…" at bounding box center [308, 266] width 177 height 432
click at [287, 164] on p "Durante la verificación del alcance, el director del proyecto confirma que todo…" at bounding box center [309, 134] width 161 height 110
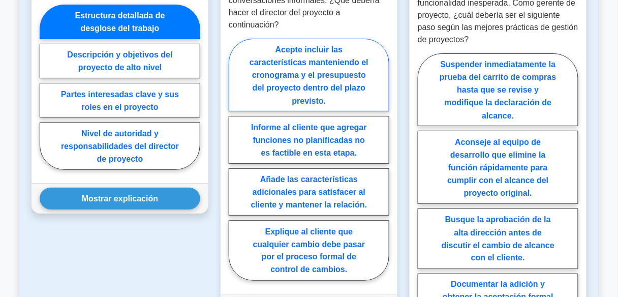
scroll to position [1057, 0]
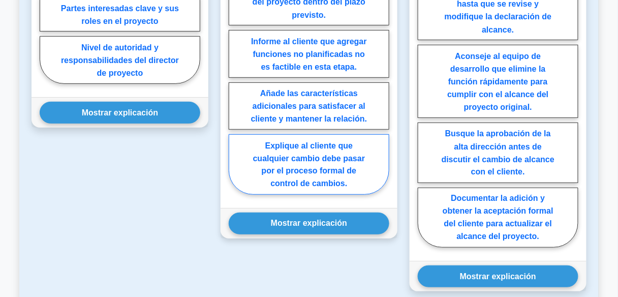
click at [299, 152] on font "Explique al cliente que cualquier cambio debe pasar por el proceso formal de co…" at bounding box center [309, 164] width 112 height 47
click at [235, 80] on input "Explique al cliente que cualquier cambio debe pasar por el proceso formal de co…" at bounding box center [232, 76] width 7 height 7
radio input "true"
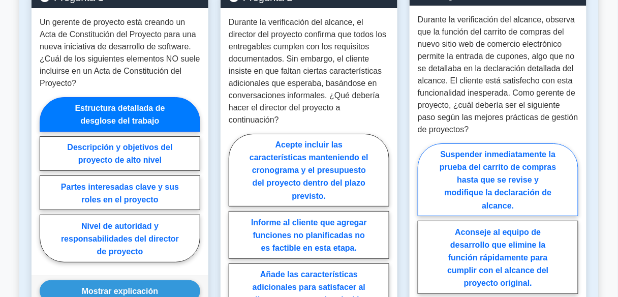
scroll to position [772, 0]
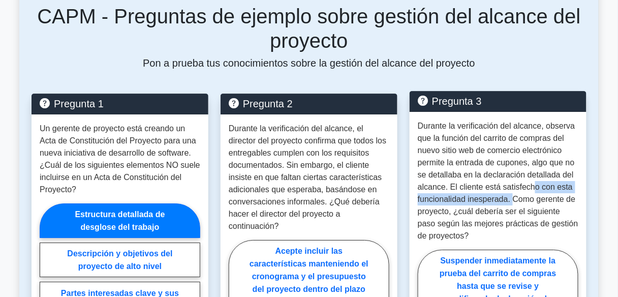
drag, startPoint x: 533, startPoint y: 177, endPoint x: 512, endPoint y: 188, distance: 23.9
click at [512, 188] on font "Durante la verificación del alcance, observa que la función del carrito de comp…" at bounding box center [498, 180] width 161 height 118
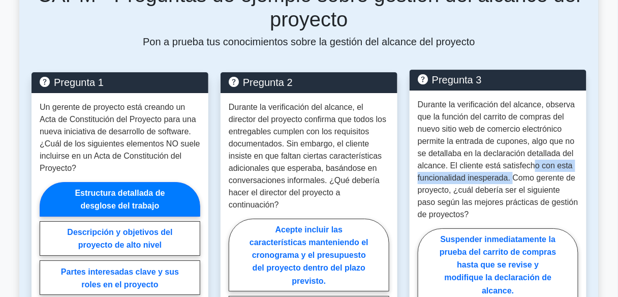
scroll to position [853, 0]
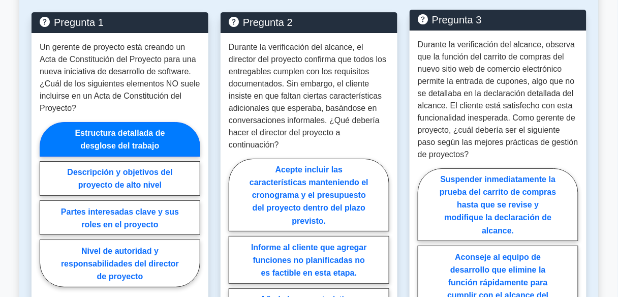
click at [480, 144] on p "Durante la verificación del alcance, observa que la función del carrito de comp…" at bounding box center [498, 100] width 161 height 122
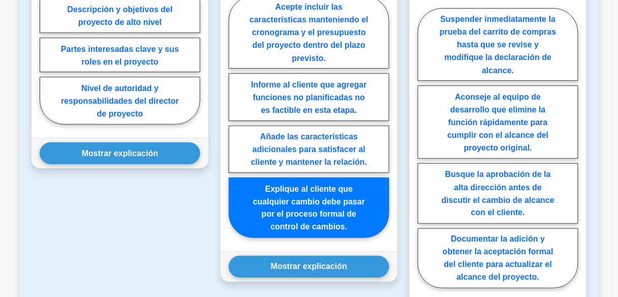
scroll to position [1057, 0]
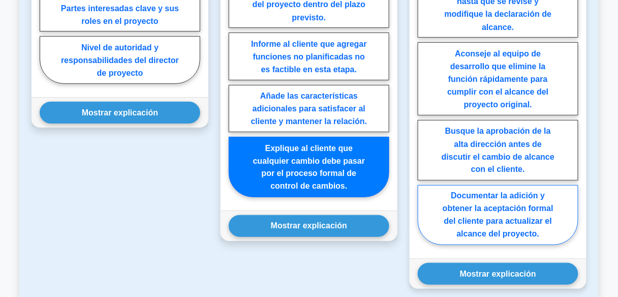
click at [460, 201] on font "Documentar la adición y obtener la aceptación formal del cliente para actualiza…" at bounding box center [497, 214] width 111 height 47
click at [424, 111] on input "Documentar la adición y obtener la aceptación formal del cliente para actualiza…" at bounding box center [421, 107] width 7 height 7
radio input "true"
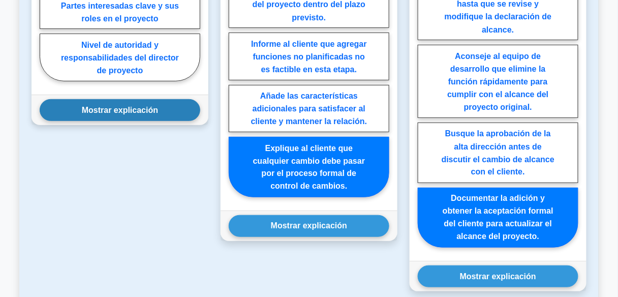
click at [181, 104] on button "Mostrar explicación" at bounding box center [120, 110] width 161 height 22
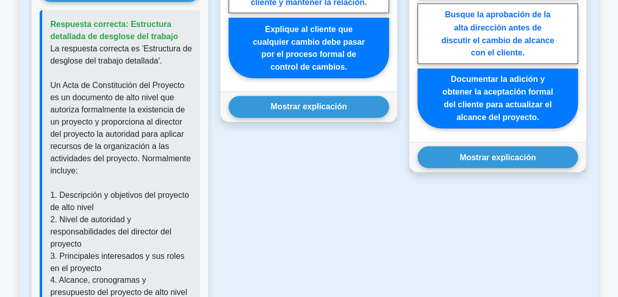
scroll to position [1178, 0]
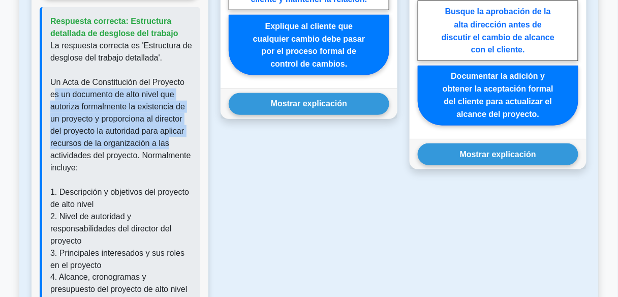
drag, startPoint x: 53, startPoint y: 84, endPoint x: 167, endPoint y: 131, distance: 123.0
click at [166, 129] on font "Un Acta de Constitución del Proyecto es un documento de alto nivel que autoriza…" at bounding box center [120, 125] width 141 height 94
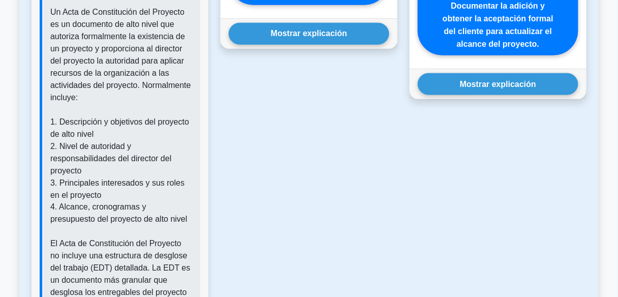
scroll to position [1260, 0]
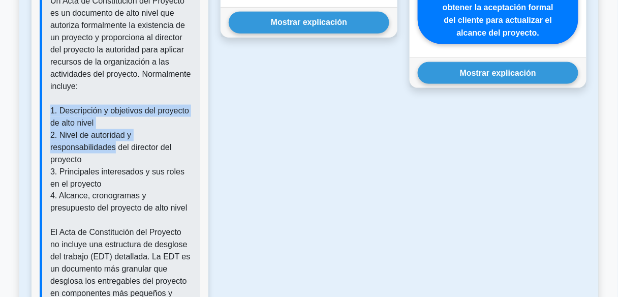
drag, startPoint x: 51, startPoint y: 103, endPoint x: 113, endPoint y: 135, distance: 69.1
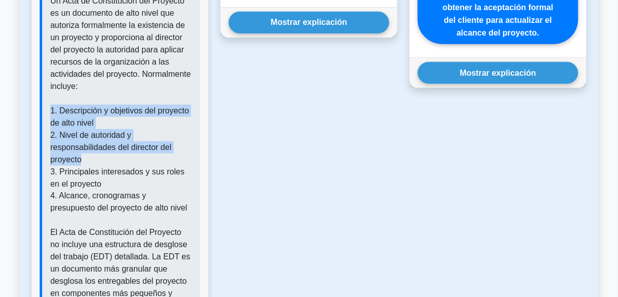
drag, startPoint x: 90, startPoint y: 147, endPoint x: 41, endPoint y: 102, distance: 66.9
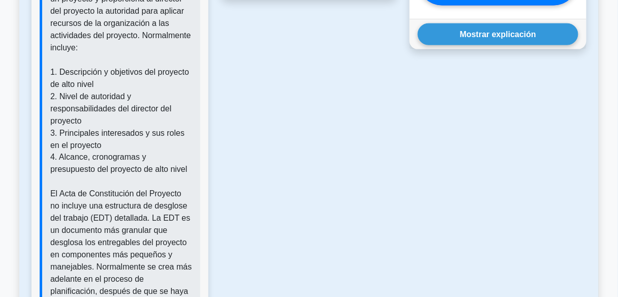
scroll to position [1300, 0]
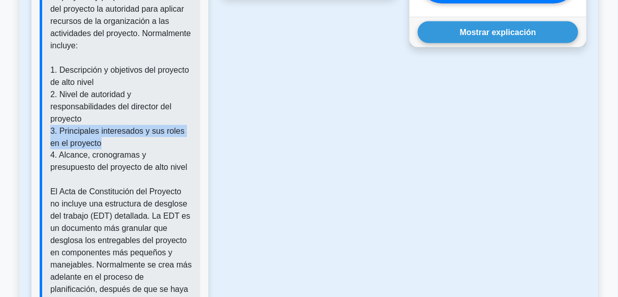
drag, startPoint x: 46, startPoint y: 120, endPoint x: 101, endPoint y: 137, distance: 57.5
click at [101, 137] on div "Respuesta correcta: Estructura detallada de desglose del trabajo La respuesta c…" at bounding box center [120, 283] width 161 height 796
click at [141, 136] on p "La respuesta correcta es 'Estructura de desglose del trabajo detallada'. Un Act…" at bounding box center [121, 296] width 142 height 756
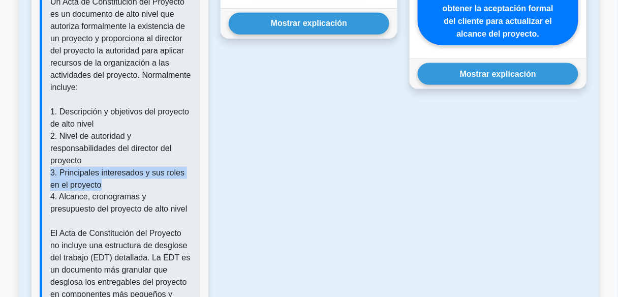
scroll to position [1260, 0]
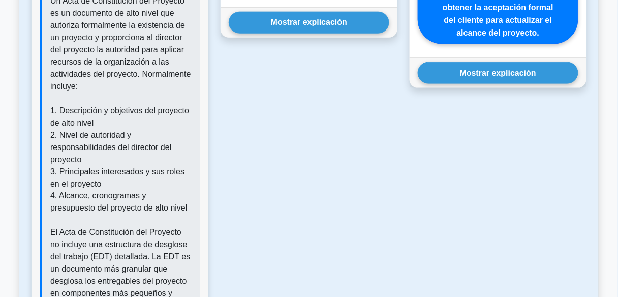
click at [72, 106] on font "1. Descripción y objetivos del proyecto de alto nivel" at bounding box center [119, 116] width 139 height 21
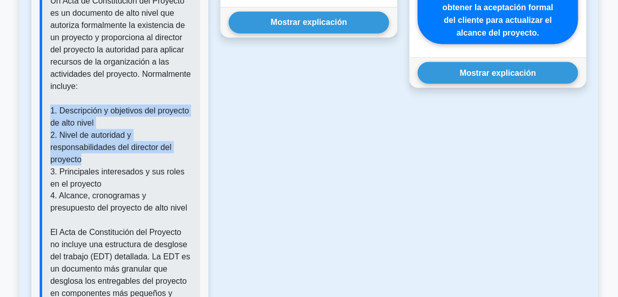
drag, startPoint x: 51, startPoint y: 95, endPoint x: 126, endPoint y: 146, distance: 90.3
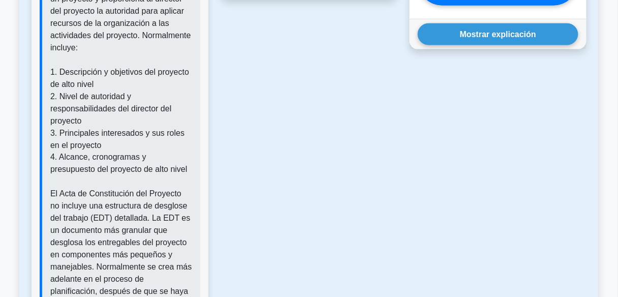
scroll to position [1300, 0]
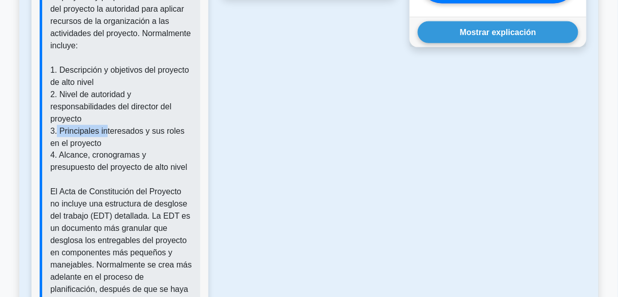
drag, startPoint x: 106, startPoint y: 123, endPoint x: 56, endPoint y: 121, distance: 49.8
click at [56, 126] on font "3. Principales interesados ​​y sus roles en el proyecto" at bounding box center [117, 136] width 134 height 21
click at [104, 132] on p "La respuesta correcta es 'Estructura de desglose del trabajo detallada'. Un Act…" at bounding box center [121, 296] width 142 height 756
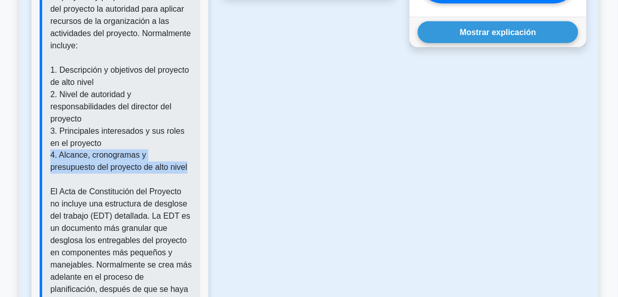
drag, startPoint x: 152, startPoint y: 155, endPoint x: 48, endPoint y: 147, distance: 104.4
click at [48, 147] on div "Respuesta correcta: Estructura detallada de desglose del trabajo La respuesta c…" at bounding box center [120, 283] width 161 height 796
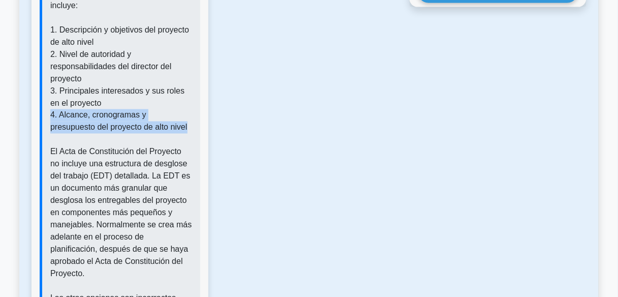
scroll to position [1341, 0]
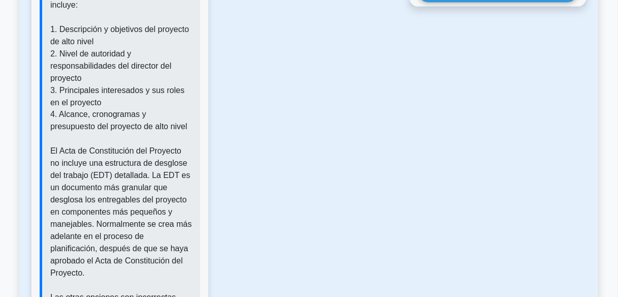
click at [118, 147] on font "El Acta de Constitución del Proyecto no incluye una estructura de desglose del …" at bounding box center [120, 212] width 141 height 131
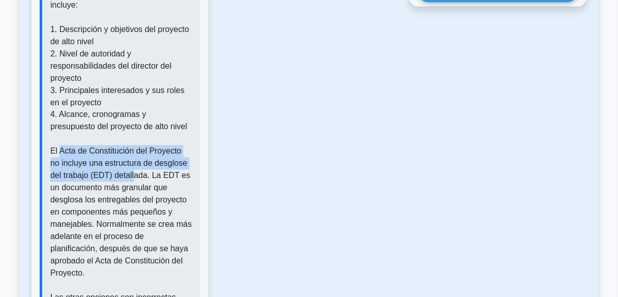
drag, startPoint x: 59, startPoint y: 140, endPoint x: 120, endPoint y: 163, distance: 65.1
click at [120, 163] on font "El Acta de Constitución del Proyecto no incluye una estructura de desglose del …" at bounding box center [120, 212] width 141 height 131
click at [74, 166] on font "El Acta de Constitución del Proyecto no incluye una estructura de desglose del …" at bounding box center [120, 212] width 141 height 131
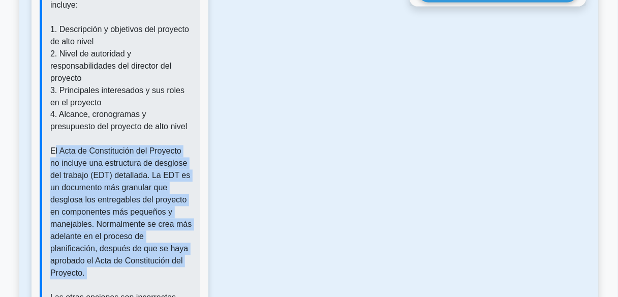
drag, startPoint x: 52, startPoint y: 143, endPoint x: 175, endPoint y: 258, distance: 168.2
click at [175, 258] on p "La respuesta correcta es 'Estructura de desglose del trabajo detallada'. Un Act…" at bounding box center [121, 255] width 142 height 756
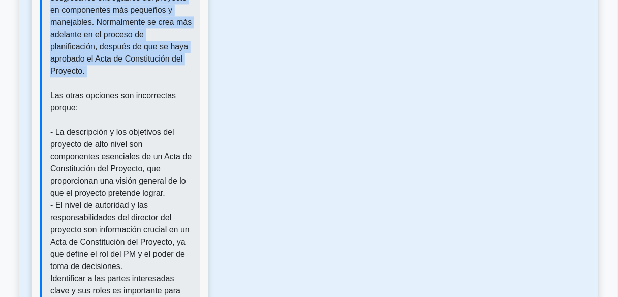
scroll to position [1544, 0]
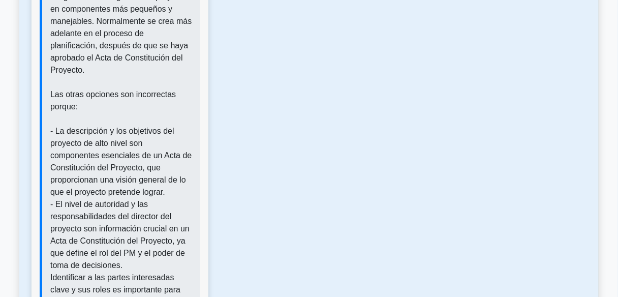
click at [77, 90] on p "La respuesta correcta es 'Estructura de desglose del trabajo detallada'. Un Act…" at bounding box center [121, 52] width 142 height 756
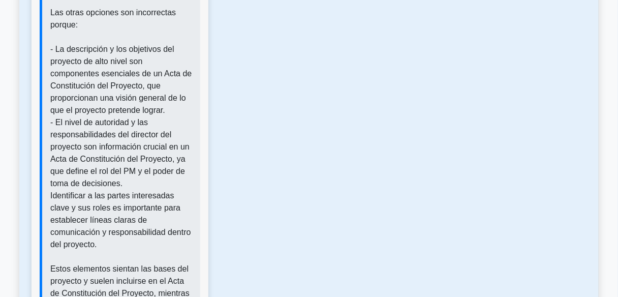
scroll to position [1625, 0]
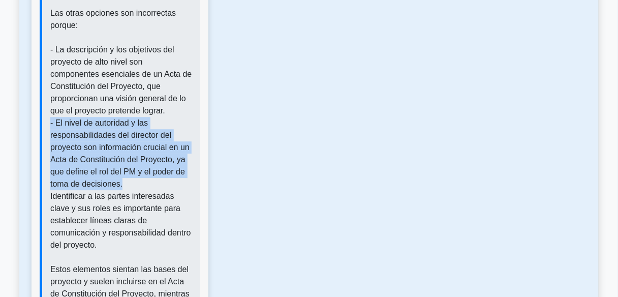
drag, startPoint x: 50, startPoint y: 99, endPoint x: 133, endPoint y: 160, distance: 102.4
drag, startPoint x: 122, startPoint y: 158, endPoint x: 49, endPoint y: 98, distance: 95.3
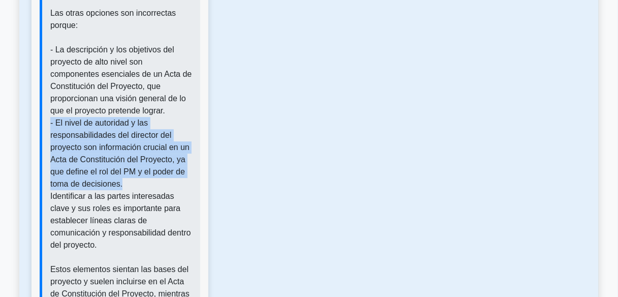
drag, startPoint x: 133, startPoint y: 161, endPoint x: 53, endPoint y: 107, distance: 95.8
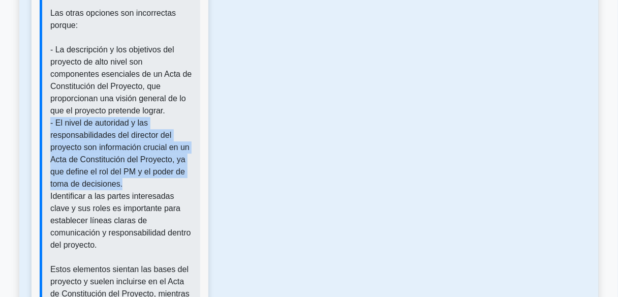
drag, startPoint x: 50, startPoint y: 99, endPoint x: 129, endPoint y: 162, distance: 100.8
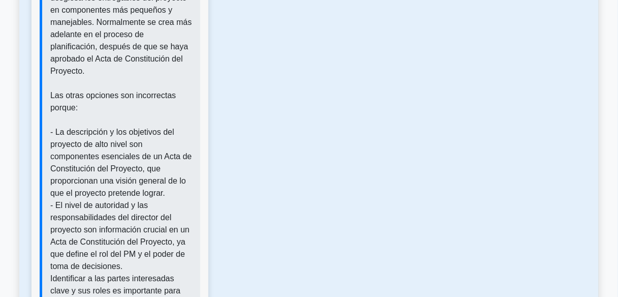
scroll to position [1544, 0]
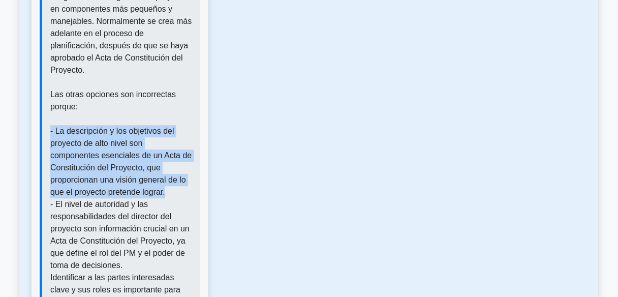
drag, startPoint x: 170, startPoint y: 168, endPoint x: 51, endPoint y: 108, distance: 132.9
click at [51, 108] on p "La respuesta correcta es 'Estructura de desglose del trabajo detallada'. Un Act…" at bounding box center [121, 52] width 142 height 756
click at [169, 168] on p "La respuesta correcta es 'Estructura de desglose del trabajo detallada'. Un Act…" at bounding box center [121, 52] width 142 height 756
drag, startPoint x: 168, startPoint y: 166, endPoint x: 49, endPoint y: 105, distance: 134.3
click at [49, 105] on div "Respuesta correcta: Estructura detallada de desglose del trabajo La respuesta c…" at bounding box center [120, 39] width 161 height 796
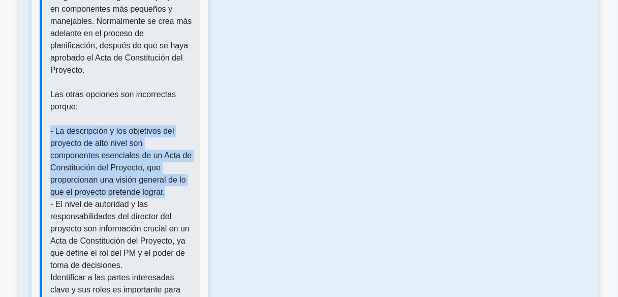
click at [67, 126] on font "- La descripción y los objetivos del proyecto de alto nivel son componentes ese…" at bounding box center [120, 161] width 141 height 70
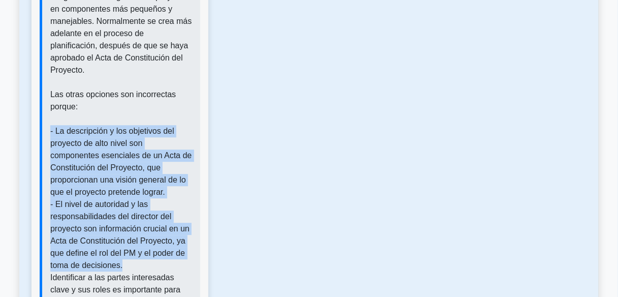
drag, startPoint x: 49, startPoint y: 107, endPoint x: 161, endPoint y: 236, distance: 170.3
click at [161, 236] on div "Respuesta correcta: Estructura detallada de desglose del trabajo La respuesta c…" at bounding box center [120, 39] width 161 height 796
click at [136, 244] on p "La respuesta correcta es 'Estructura de desglose del trabajo detallada'. Un Act…" at bounding box center [121, 52] width 142 height 756
drag, startPoint x: 136, startPoint y: 244, endPoint x: 35, endPoint y: 108, distance: 169.9
click at [35, 108] on div "Mostrar explicación Respuesta correcta: Estructura detallada de desglose del tr…" at bounding box center [119, 24] width 177 height 835
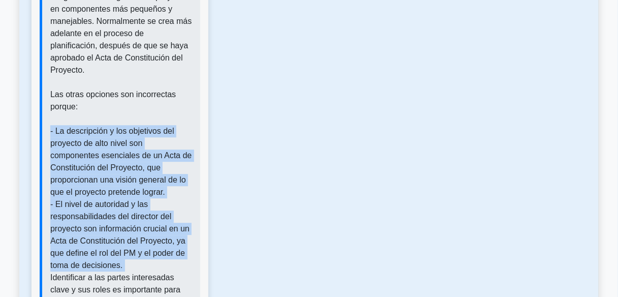
click at [104, 126] on font "- La descripción y los objetivos del proyecto de alto nivel son componentes ese…" at bounding box center [120, 161] width 141 height 70
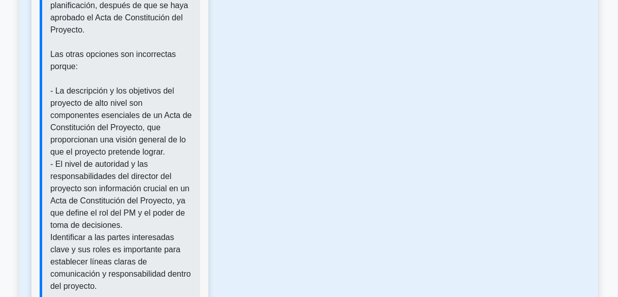
scroll to position [1585, 0]
drag, startPoint x: 125, startPoint y: 198, endPoint x: 114, endPoint y: 193, distance: 12.5
click at [114, 193] on p "La respuesta correcta es 'Estructura de desglose del trabajo detallada'. Un Act…" at bounding box center [121, 11] width 142 height 756
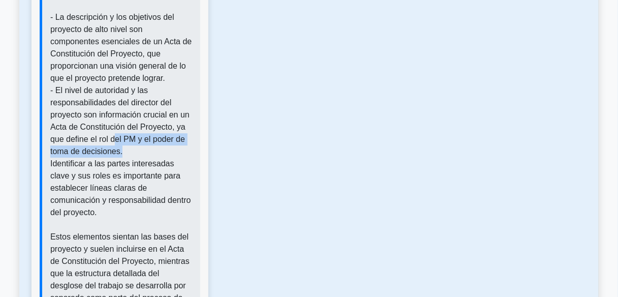
scroll to position [1666, 0]
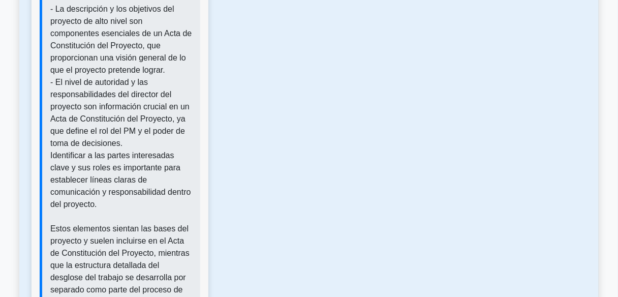
click at [127, 171] on font "Identificar a las partes interesadas clave y sus roles es importante para estab…" at bounding box center [120, 179] width 141 height 57
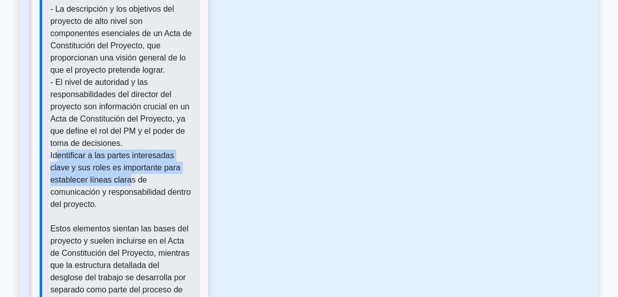
drag, startPoint x: 56, startPoint y: 130, endPoint x: 127, endPoint y: 162, distance: 78.2
click at [127, 162] on font "Identificar a las partes interesadas clave y sus roles es importante para estab…" at bounding box center [120, 179] width 141 height 57
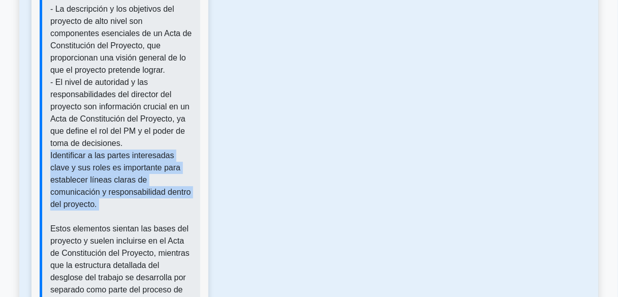
drag, startPoint x: 85, startPoint y: 167, endPoint x: 38, endPoint y: 131, distance: 59.0
click at [104, 172] on font "Identificar a las partes interesadas clave y sus roles es importante para estab…" at bounding box center [120, 179] width 141 height 57
drag, startPoint x: 103, startPoint y: 179, endPoint x: 48, endPoint y: 126, distance: 76.2
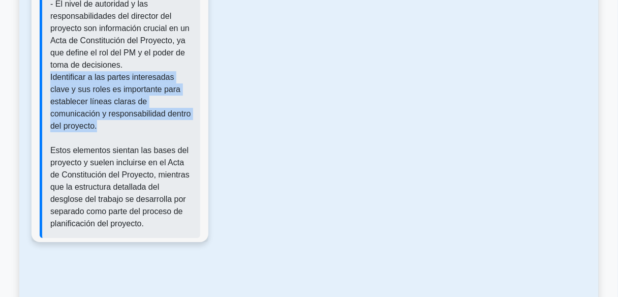
scroll to position [1747, 0]
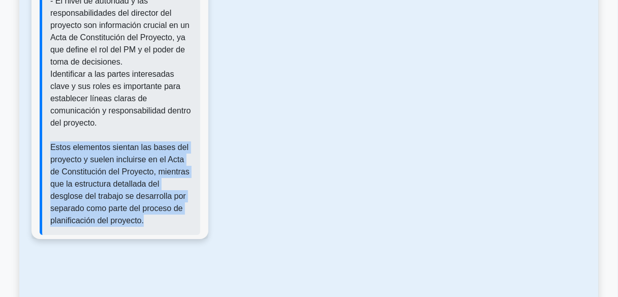
drag, startPoint x: 51, startPoint y: 124, endPoint x: 147, endPoint y: 197, distance: 119.7
drag, startPoint x: 148, startPoint y: 195, endPoint x: 45, endPoint y: 118, distance: 128.4
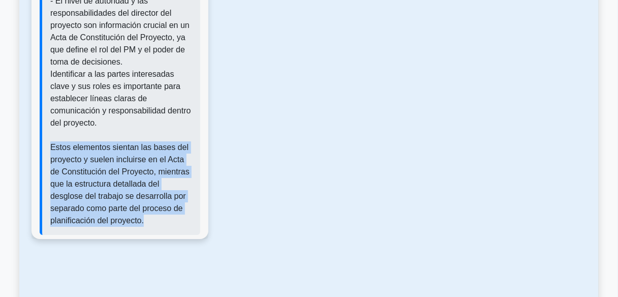
click at [140, 143] on font "Estos elementos sientan las bases del proyecto y suelen incluirse en el Acta de…" at bounding box center [119, 184] width 139 height 82
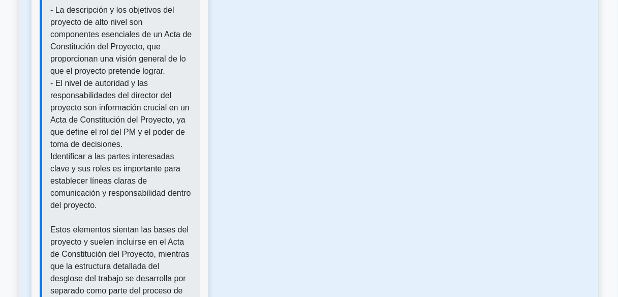
scroll to position [1666, 0]
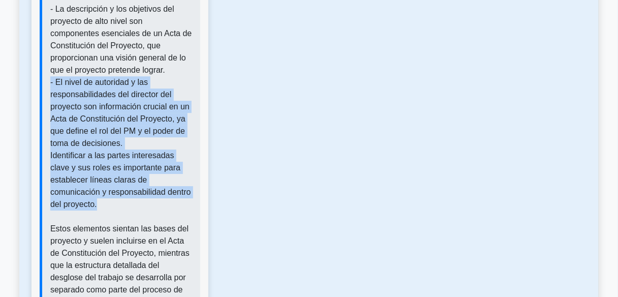
drag, startPoint x: 104, startPoint y: 177, endPoint x: 37, endPoint y: 62, distance: 133.4
drag, startPoint x: 104, startPoint y: 172, endPoint x: 48, endPoint y: 60, distance: 124.3
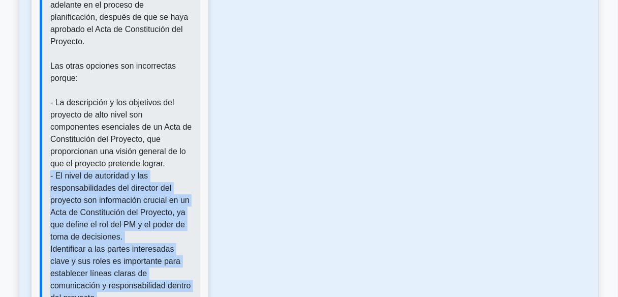
scroll to position [1585, 0]
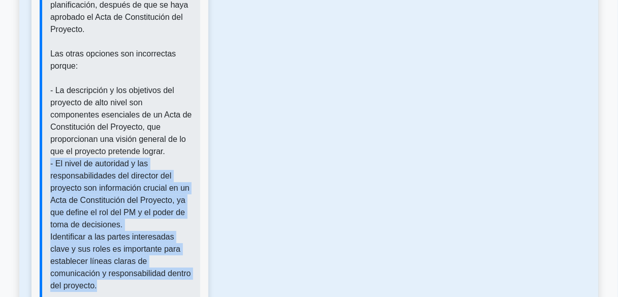
click at [114, 255] on p "La respuesta correcta es 'Estructura de desglose del trabajo detallada'. Un Act…" at bounding box center [121, 11] width 142 height 756
drag, startPoint x: 116, startPoint y: 254, endPoint x: 49, endPoint y: 142, distance: 131.0
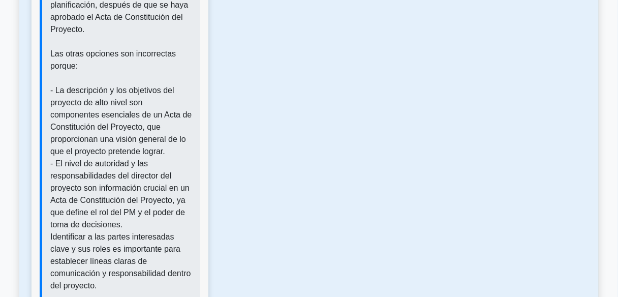
click at [110, 264] on p "La respuesta correcta es 'Estructura de desglose del trabajo detallada'. Un Act…" at bounding box center [121, 11] width 142 height 756
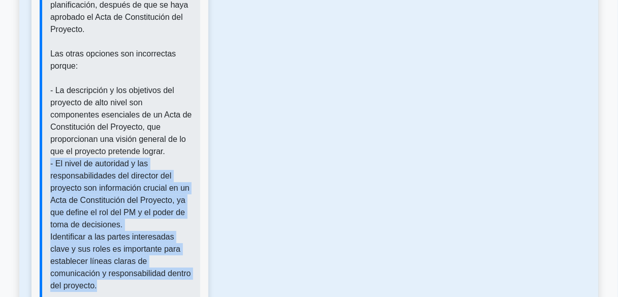
drag, startPoint x: 111, startPoint y: 262, endPoint x: 49, endPoint y: 143, distance: 134.7
click at [112, 258] on p "La respuesta correcta es 'Estructura de desglose del trabajo detallada'. Un Act…" at bounding box center [121, 11] width 142 height 756
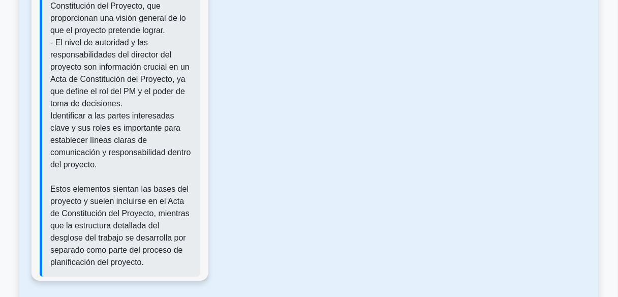
scroll to position [1707, 0]
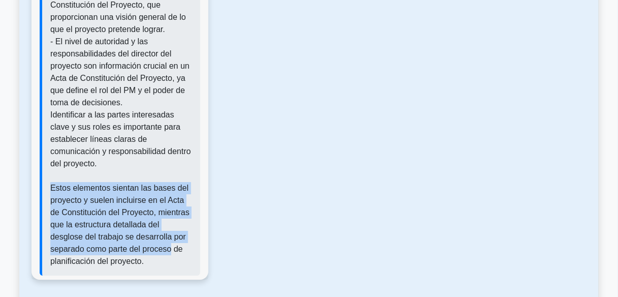
drag, startPoint x: 64, startPoint y: 169, endPoint x: 171, endPoint y: 228, distance: 122.3
click at [171, 228] on font "Estos elementos sientan las bases del proyecto y suelen incluirse en el Acta de…" at bounding box center [119, 224] width 139 height 82
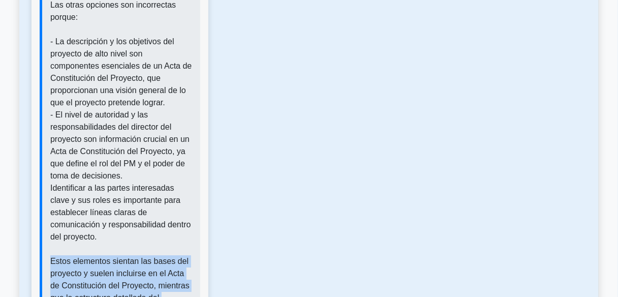
scroll to position [1625, 0]
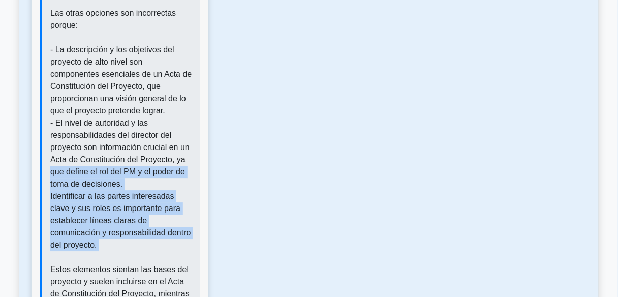
drag, startPoint x: 103, startPoint y: 212, endPoint x: 57, endPoint y: 145, distance: 81.2
drag, startPoint x: 139, startPoint y: 172, endPoint x: 133, endPoint y: 173, distance: 6.7
click at [139, 191] on font "Identificar a las partes interesadas clave y sus roles es importante para estab…" at bounding box center [120, 219] width 141 height 57
click at [93, 191] on font "Identificar a las partes interesadas clave y sus roles es importante para estab…" at bounding box center [120, 219] width 141 height 57
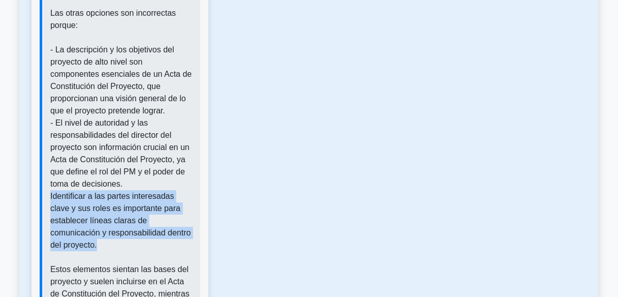
drag, startPoint x: 49, startPoint y: 172, endPoint x: 112, endPoint y: 218, distance: 78.1
drag, startPoint x: 107, startPoint y: 221, endPoint x: 49, endPoint y: 172, distance: 75.3
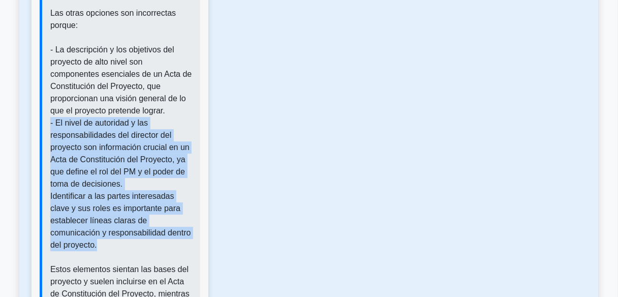
drag, startPoint x: 114, startPoint y: 222, endPoint x: 40, endPoint y: 103, distance: 140.5
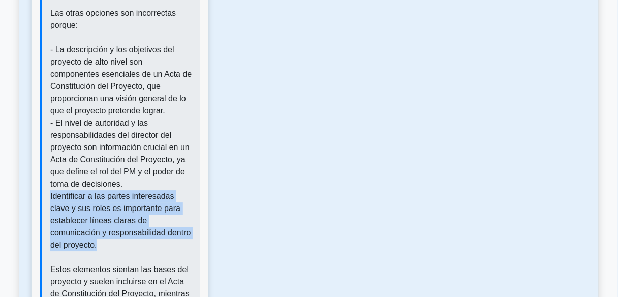
drag, startPoint x: 106, startPoint y: 220, endPoint x: 48, endPoint y: 167, distance: 79.1
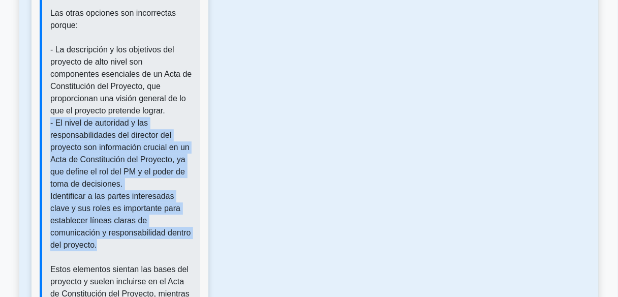
drag, startPoint x: 112, startPoint y: 219, endPoint x: 46, endPoint y: 95, distance: 140.4
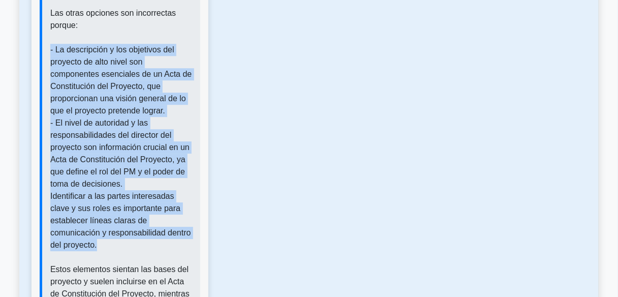
drag, startPoint x: 108, startPoint y: 223, endPoint x: 36, endPoint y: 27, distance: 208.6
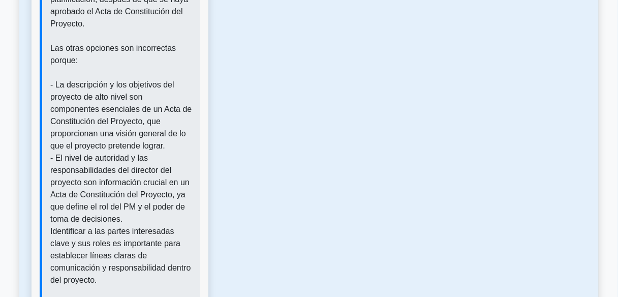
scroll to position [1601, 0]
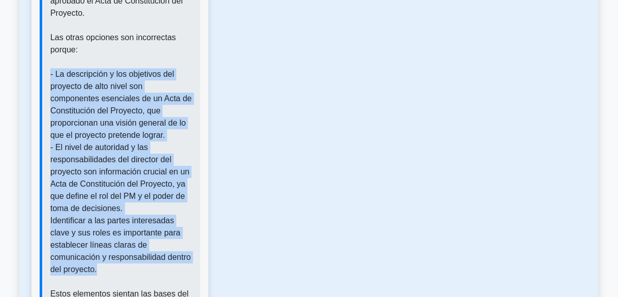
drag, startPoint x: 133, startPoint y: 246, endPoint x: 50, endPoint y: 47, distance: 215.6
drag, startPoint x: 122, startPoint y: 246, endPoint x: 49, endPoint y: 47, distance: 212.8
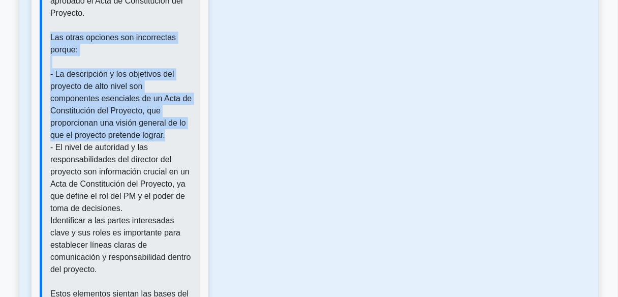
drag, startPoint x: 178, startPoint y: 111, endPoint x: 48, endPoint y: 14, distance: 162.6
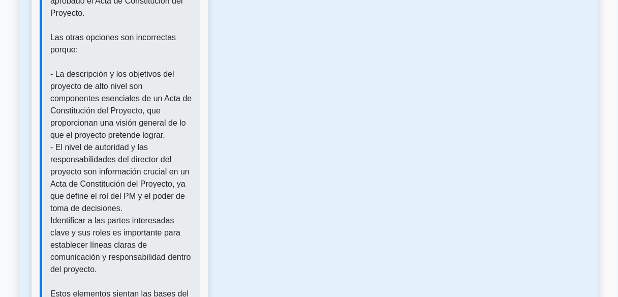
click at [50, 143] on font "- El nivel de autoridad y las responsabilidades del director del proyecto son i…" at bounding box center [119, 178] width 139 height 70
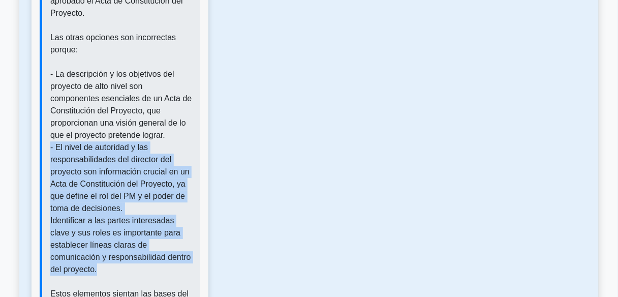
drag, startPoint x: 50, startPoint y: 123, endPoint x: 115, endPoint y: 241, distance: 134.1
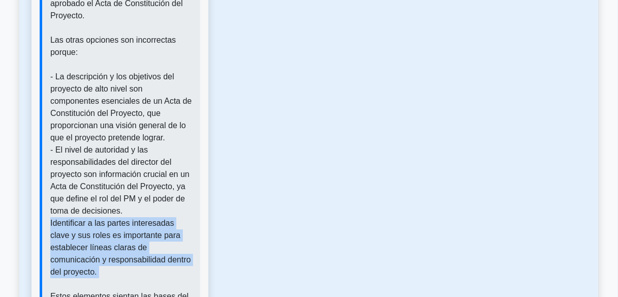
drag, startPoint x: 112, startPoint y: 243, endPoint x: 23, endPoint y: 196, distance: 101.1
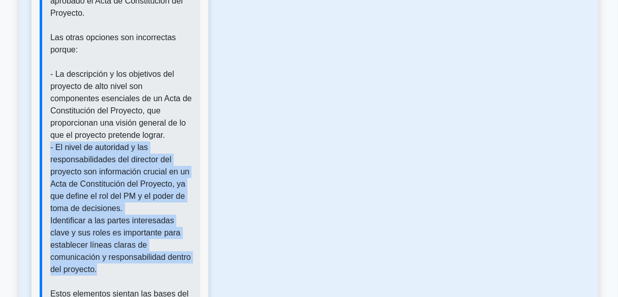
drag, startPoint x: 47, startPoint y: 120, endPoint x: 122, endPoint y: 247, distance: 147.6
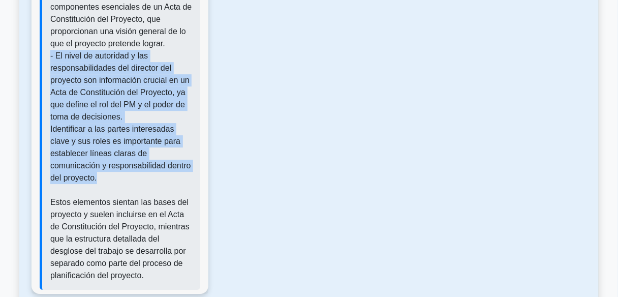
scroll to position [1723, 0]
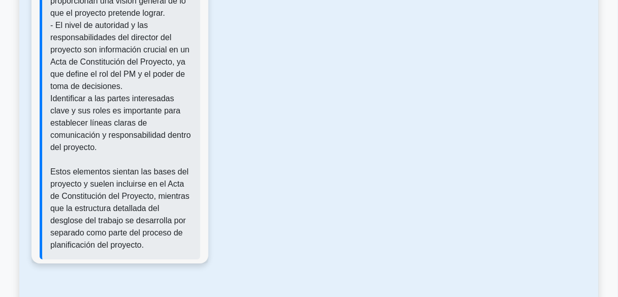
click at [131, 196] on font "Estos elementos sientan las bases del proyecto y suelen incluirse en el Acta de…" at bounding box center [119, 208] width 139 height 82
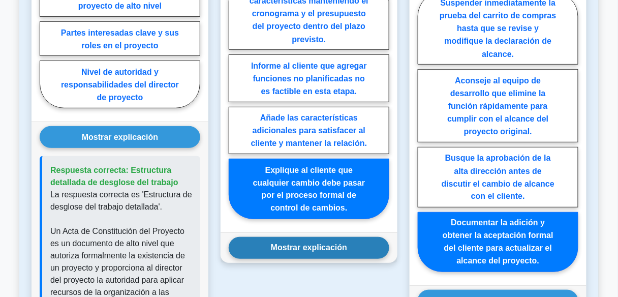
click at [300, 243] on button "Mostrar explicación" at bounding box center [309, 248] width 161 height 22
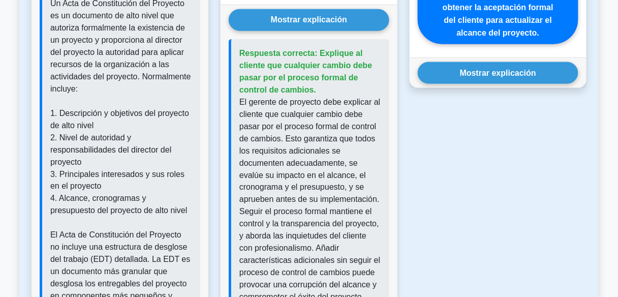
scroll to position [1276, 0]
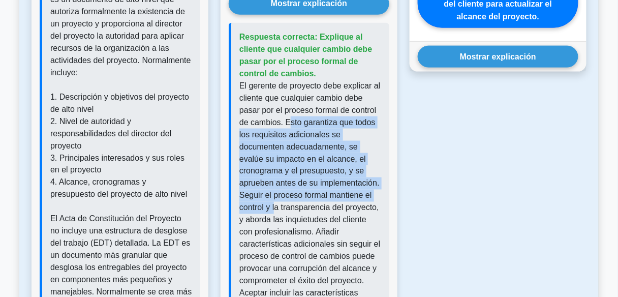
drag, startPoint x: 290, startPoint y: 110, endPoint x: 281, endPoint y: 194, distance: 83.7
click at [276, 201] on font "El gerente de proyecto debe explicar al cliente que cualquier cambio debe pasar…" at bounding box center [309, 237] width 141 height 313
click at [328, 136] on font "El gerente de proyecto debe explicar al cliente que cualquier cambio debe pasar…" at bounding box center [309, 237] width 141 height 313
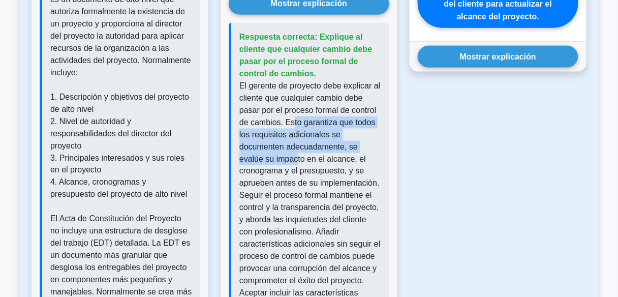
drag, startPoint x: 291, startPoint y: 108, endPoint x: 298, endPoint y: 150, distance: 42.8
click at [297, 152] on font "El gerente de proyecto debe explicar al cliente que cualquier cambio debe pasar…" at bounding box center [309, 237] width 141 height 313
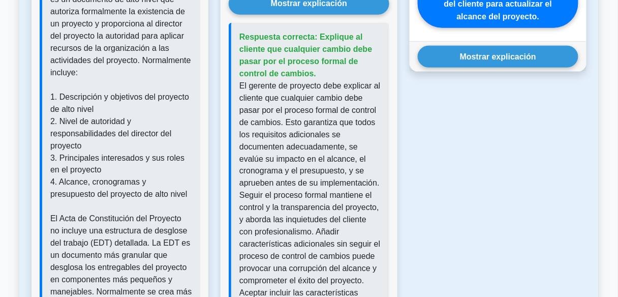
click at [315, 149] on font "El gerente de proyecto debe explicar al cliente que cualquier cambio debe pasar…" at bounding box center [309, 237] width 141 height 313
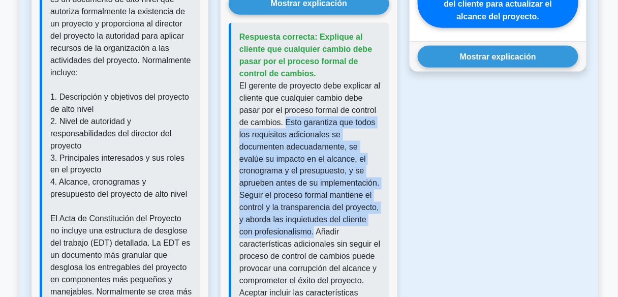
drag, startPoint x: 285, startPoint y: 111, endPoint x: 298, endPoint y: 221, distance: 111.5
click at [298, 221] on font "El gerente de proyecto debe explicar al cliente que cualquier cambio debe pasar…" at bounding box center [309, 237] width 141 height 313
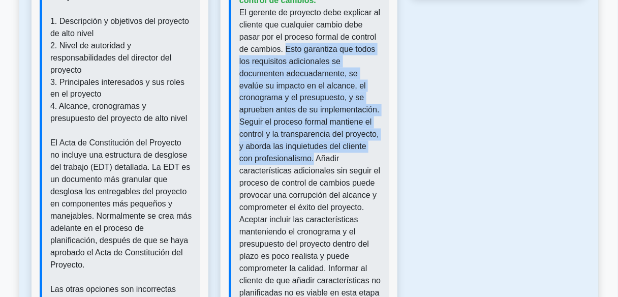
scroll to position [1357, 0]
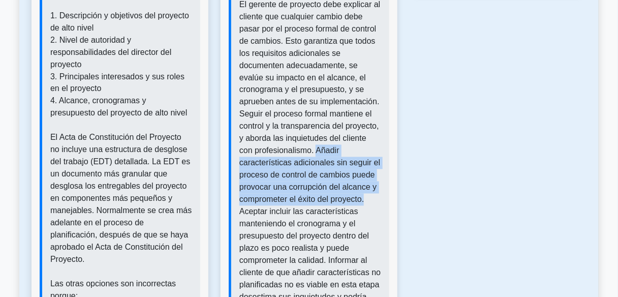
drag, startPoint x: 301, startPoint y: 138, endPoint x: 373, endPoint y: 194, distance: 91.2
click at [373, 194] on p "El gerente de proyecto debe explicar al cliente que cualquier cambio debe pasar…" at bounding box center [310, 156] width 142 height 317
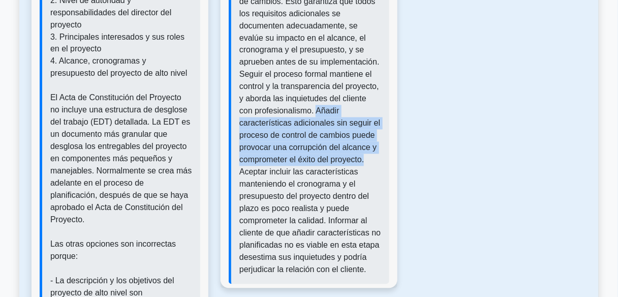
scroll to position [1398, 0]
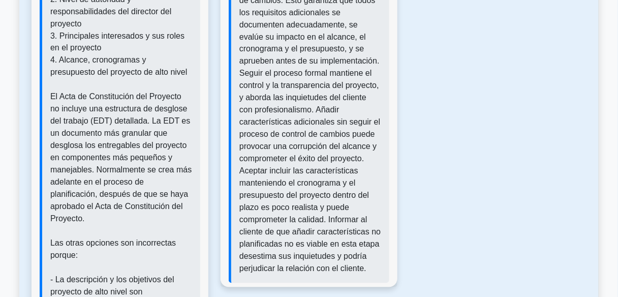
click at [254, 165] on font "El gerente de proyecto debe explicar al cliente que cualquier cambio debe pasar…" at bounding box center [309, 115] width 141 height 313
drag, startPoint x: 239, startPoint y: 161, endPoint x: 244, endPoint y: 163, distance: 5.7
click at [239, 161] on font "El gerente de proyecto debe explicar al cliente que cualquier cambio debe pasar…" at bounding box center [309, 115] width 141 height 313
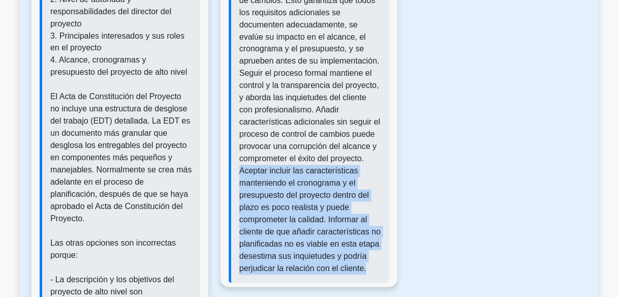
drag, startPoint x: 244, startPoint y: 163, endPoint x: 368, endPoint y: 262, distance: 158.7
click at [368, 262] on p "El gerente de proyecto debe explicar al cliente que cualquier cambio debe pasar…" at bounding box center [310, 116] width 142 height 317
click at [367, 260] on p "El gerente de proyecto debe explicar al cliente que cualquier cambio debe pasar…" at bounding box center [310, 116] width 142 height 317
drag, startPoint x: 367, startPoint y: 259, endPoint x: 239, endPoint y: 163, distance: 159.6
click at [239, 163] on p "El gerente de proyecto debe explicar al cliente que cualquier cambio debe pasar…" at bounding box center [310, 116] width 142 height 317
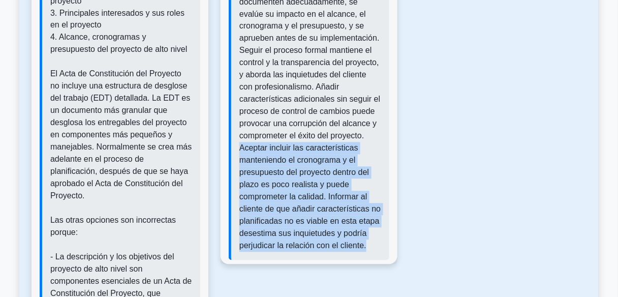
scroll to position [1357, 0]
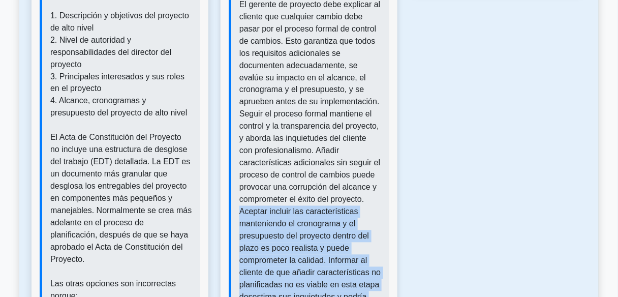
click at [363, 238] on p "El gerente de proyecto debe explicar al cliente que cualquier cambio debe pasar…" at bounding box center [310, 156] width 142 height 317
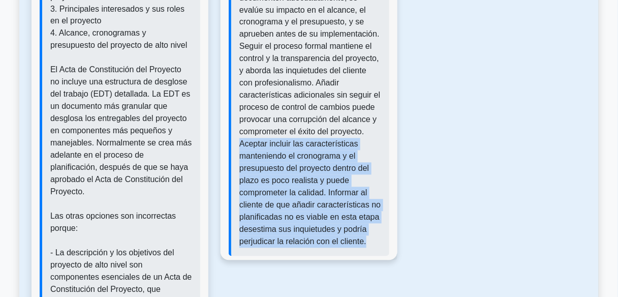
scroll to position [1439, 0]
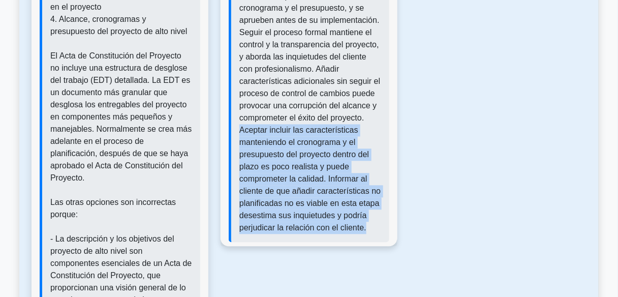
click at [368, 207] on p "El gerente de proyecto debe explicar al cliente que cualquier cambio debe pasar…" at bounding box center [310, 75] width 142 height 317
drag, startPoint x: 365, startPoint y: 223, endPoint x: 234, endPoint y: 120, distance: 167.5
click at [234, 120] on div "Respuesta correcta: Explique al cliente que cualquier cambio debe pasar por el …" at bounding box center [309, 51] width 161 height 382
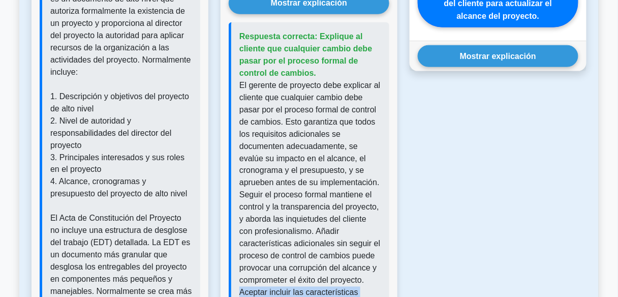
scroll to position [1276, 0]
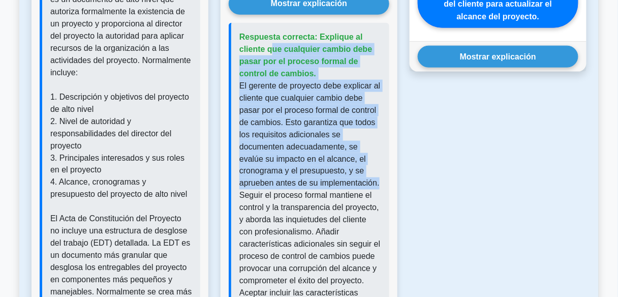
drag, startPoint x: 240, startPoint y: 28, endPoint x: 381, endPoint y: 176, distance: 204.4
click at [381, 176] on div "Respuesta correcta: Explique al cliente que cualquier cambio debe pasar por el …" at bounding box center [309, 214] width 161 height 382
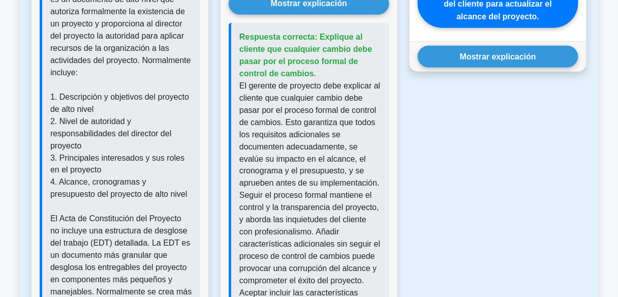
click at [322, 183] on font "El gerente de proyecto debe explicar al cliente que cualquier cambio debe pasar…" at bounding box center [309, 237] width 141 height 313
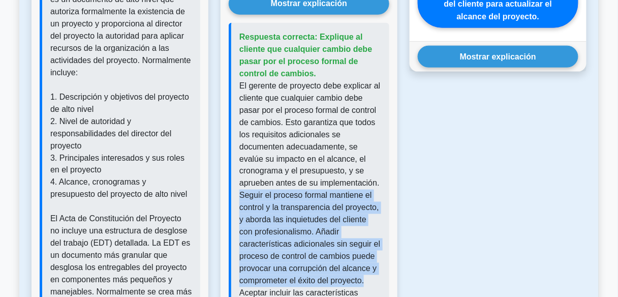
drag, startPoint x: 237, startPoint y: 189, endPoint x: 370, endPoint y: 274, distance: 157.8
click at [370, 274] on div "Respuesta correcta: Explique al cliente que cualquier cambio debe pasar por el …" at bounding box center [309, 214] width 161 height 382
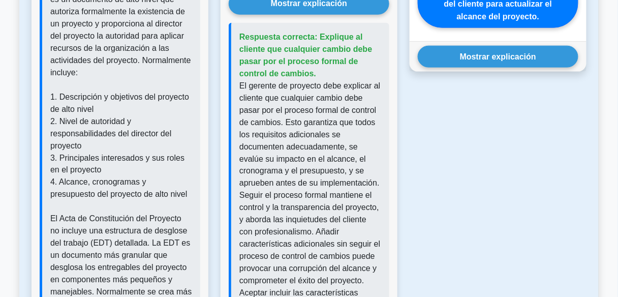
click at [380, 174] on p "El gerente de proyecto debe explicar al cliente que cualquier cambio debe pasar…" at bounding box center [310, 238] width 142 height 317
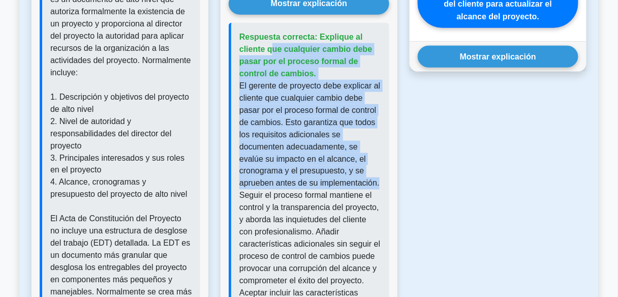
drag, startPoint x: 380, startPoint y: 174, endPoint x: 231, endPoint y: 27, distance: 209.4
click at [231, 27] on div "Respuesta correcta: Explique al cliente que cualquier cambio debe pasar por el …" at bounding box center [309, 214] width 161 height 382
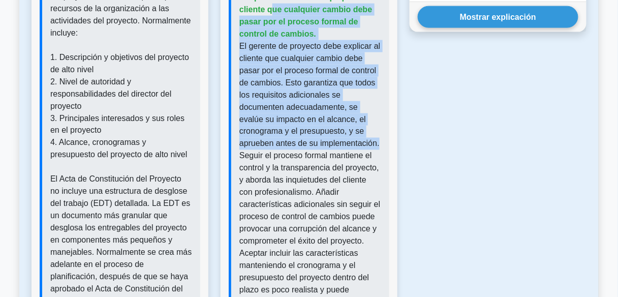
scroll to position [1317, 0]
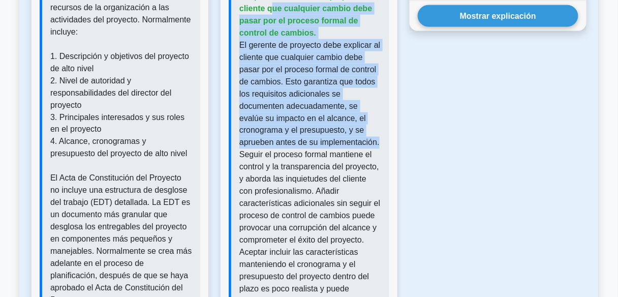
click at [378, 136] on font "El gerente de proyecto debe explicar al cliente que cualquier cambio debe pasar…" at bounding box center [309, 197] width 141 height 313
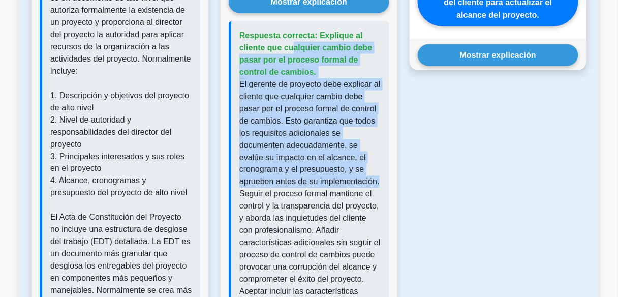
scroll to position [1276, 0]
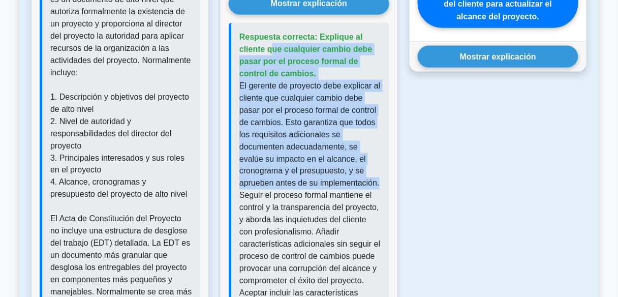
drag, startPoint x: 379, startPoint y: 135, endPoint x: 238, endPoint y: 21, distance: 181.0
click at [238, 23] on div "Respuesta correcta: Explique al cliente que cualquier cambio debe pasar por el …" at bounding box center [309, 214] width 161 height 382
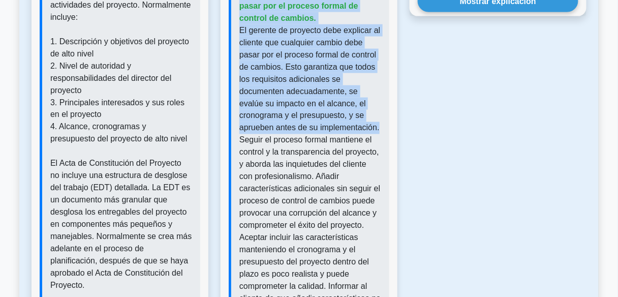
scroll to position [1357, 0]
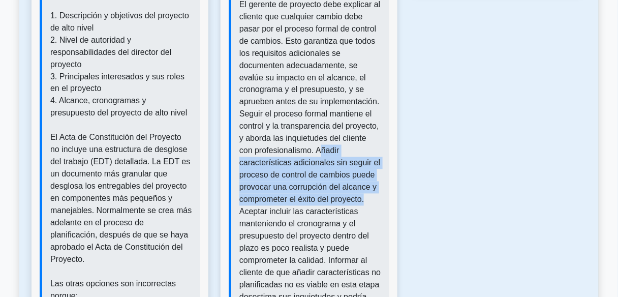
drag, startPoint x: 303, startPoint y: 142, endPoint x: 366, endPoint y: 191, distance: 79.7
click at [367, 191] on p "El gerente de proyecto debe explicar al cliente que cualquier cambio debe pasar…" at bounding box center [310, 156] width 142 height 317
click at [366, 191] on p "El gerente de proyecto debe explicar al cliente que cualquier cambio debe pasar…" at bounding box center [310, 156] width 142 height 317
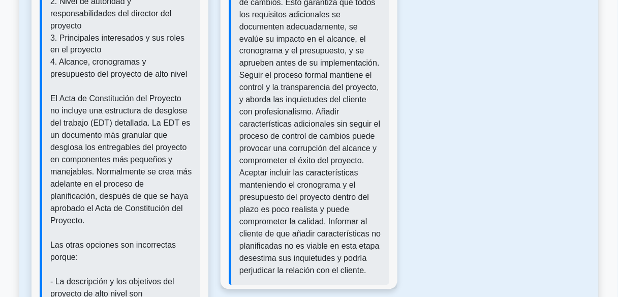
scroll to position [1398, 0]
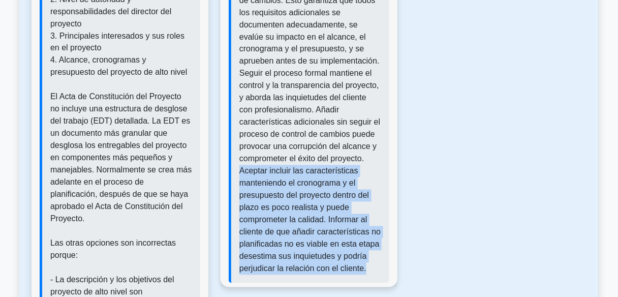
drag, startPoint x: 237, startPoint y: 160, endPoint x: 368, endPoint y: 254, distance: 161.7
click at [368, 254] on div "Respuesta correcta: Explique al cliente que cualquier cambio debe pasar por el …" at bounding box center [309, 92] width 161 height 382
click at [342, 195] on font "El gerente de proyecto debe explicar al cliente que cualquier cambio debe pasar…" at bounding box center [309, 115] width 141 height 313
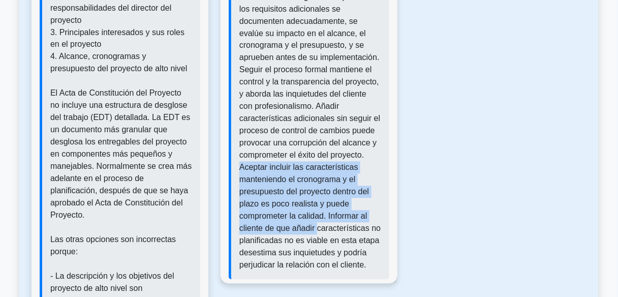
scroll to position [1439, 0]
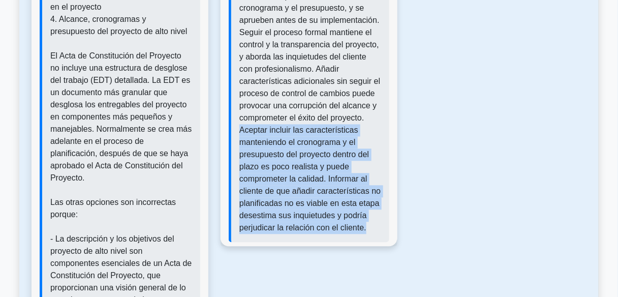
drag, startPoint x: 237, startPoint y: 203, endPoint x: 370, endPoint y: 220, distance: 133.7
click at [370, 220] on div "Respuesta correcta: Explique al cliente que cualquier cambio debe pasar por el …" at bounding box center [309, 51] width 161 height 382
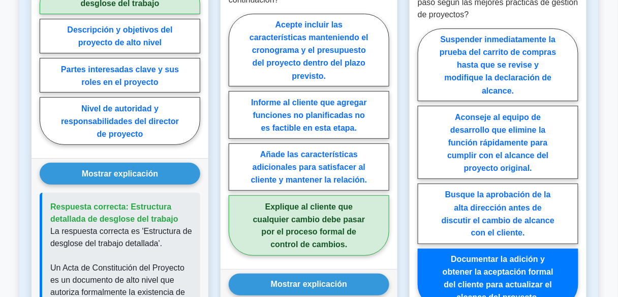
scroll to position [992, 0]
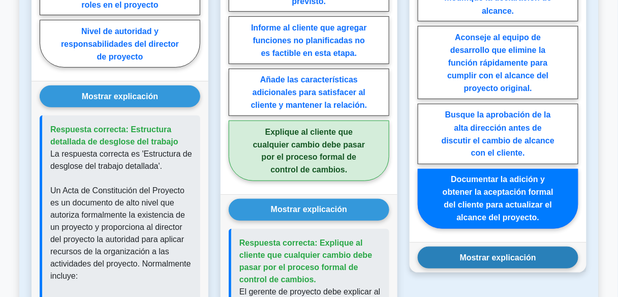
click at [504, 246] on button "Mostrar explicación" at bounding box center [498, 257] width 161 height 22
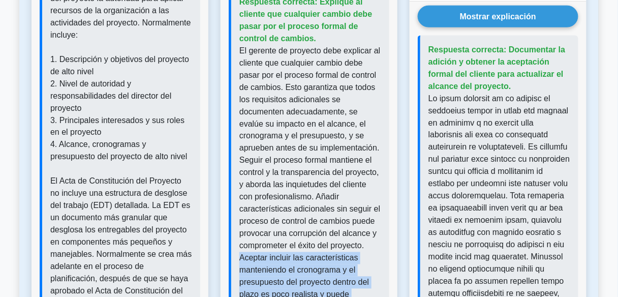
scroll to position [1317, 0]
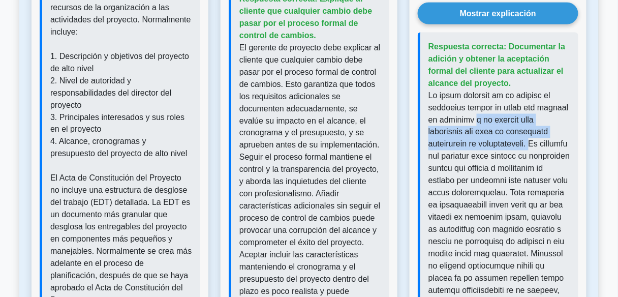
drag, startPoint x: 537, startPoint y: 137, endPoint x: 505, endPoint y: 116, distance: 38.2
click at [505, 116] on p at bounding box center [499, 272] width 142 height 366
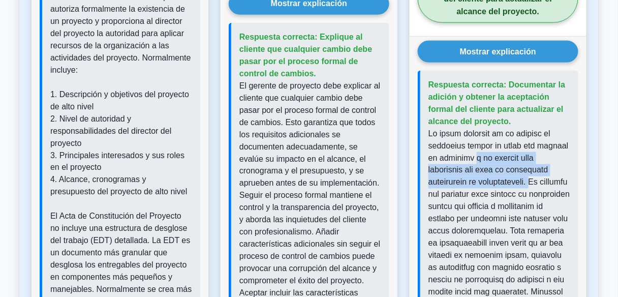
scroll to position [1276, 0]
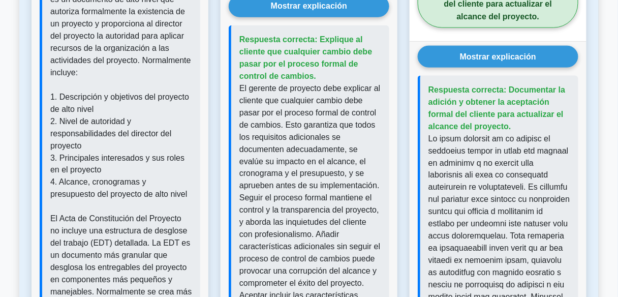
click at [591, 141] on div "Pregunta 3 Durante la verificación del alcance, observa que la función del carr…" at bounding box center [497, 157] width 189 height 1135
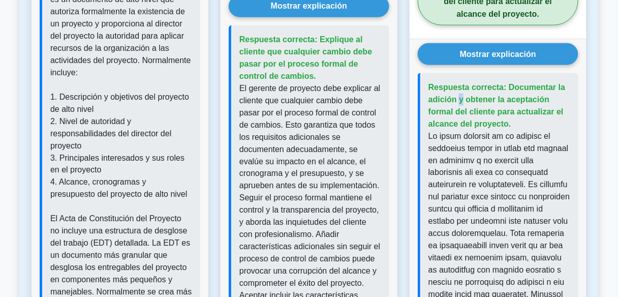
drag, startPoint x: 431, startPoint y: 79, endPoint x: 436, endPoint y: 83, distance: 6.9
click at [436, 83] on font "Respuesta correcta: Documentar la adición y obtener la aceptación formal del cl…" at bounding box center [496, 105] width 137 height 45
click at [431, 83] on font "Respuesta correcta: Documentar la adición y obtener la aceptación formal del cl…" at bounding box center [496, 105] width 137 height 45
drag, startPoint x: 432, startPoint y: 83, endPoint x: 529, endPoint y: 116, distance: 102.0
click at [529, 116] on div "Respuesta correcta: Documentar la adición y obtener la aceptación formal del cl…" at bounding box center [498, 288] width 161 height 431
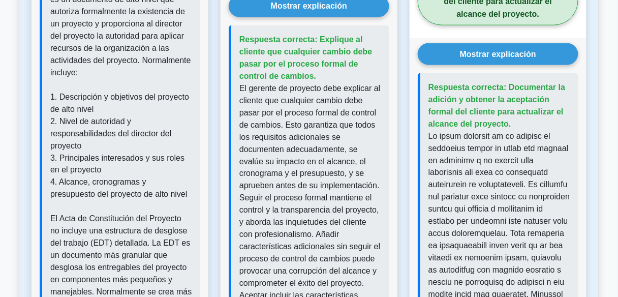
click at [520, 117] on p "Respuesta correcta: Documentar la adición y obtener la aceptación formal del cl…" at bounding box center [499, 105] width 142 height 49
drag, startPoint x: 518, startPoint y: 116, endPoint x: 422, endPoint y: 79, distance: 102.9
click at [422, 79] on div "Respuesta correcta: Documentar la adición y obtener la aceptación formal del cl…" at bounding box center [498, 288] width 161 height 431
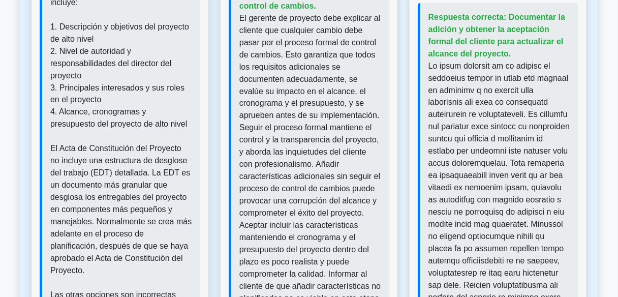
scroll to position [1357, 0]
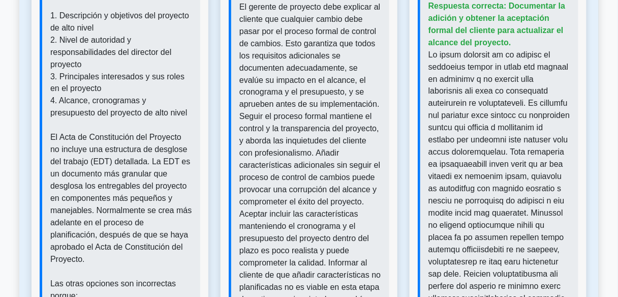
click at [465, 62] on font at bounding box center [498, 231] width 141 height 362
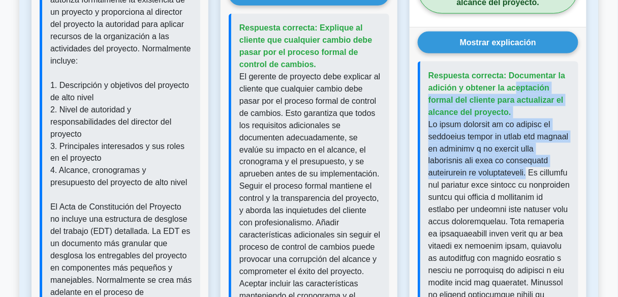
scroll to position [1276, 0]
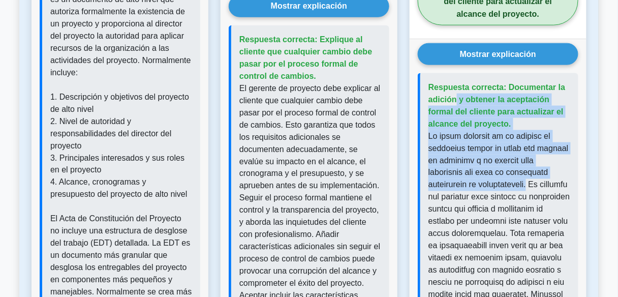
drag, startPoint x: 535, startPoint y: 93, endPoint x: 431, endPoint y: 81, distance: 105.3
click at [430, 81] on div "Respuesta correcta: Documentar la adición y obtener la aceptación formal del cl…" at bounding box center [498, 288] width 161 height 431
click at [427, 83] on div "Respuesta correcta: Documentar la adición y obtener la aceptación formal del cl…" at bounding box center [498, 288] width 161 height 431
drag, startPoint x: 439, startPoint y: 80, endPoint x: 536, endPoint y: 173, distance: 134.4
click at [536, 173] on div "Respuesta correcta: Documentar la adición y obtener la aceptación formal del cl…" at bounding box center [498, 288] width 161 height 431
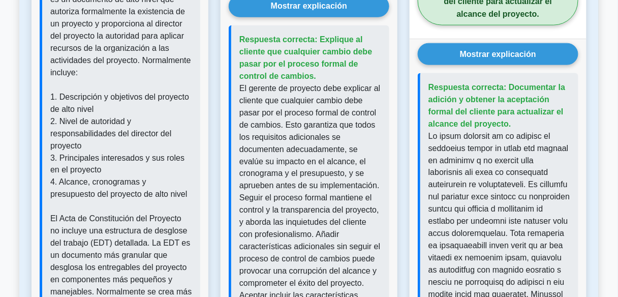
drag, startPoint x: 514, startPoint y: 115, endPoint x: 427, endPoint y: 78, distance: 94.4
click at [427, 78] on div "Respuesta correcta: Documentar la adición y obtener la aceptación formal del cl…" at bounding box center [498, 288] width 161 height 431
click at [422, 78] on div "Respuesta correcta: Documentar la adición y obtener la aceptación formal del cl…" at bounding box center [498, 288] width 161 height 431
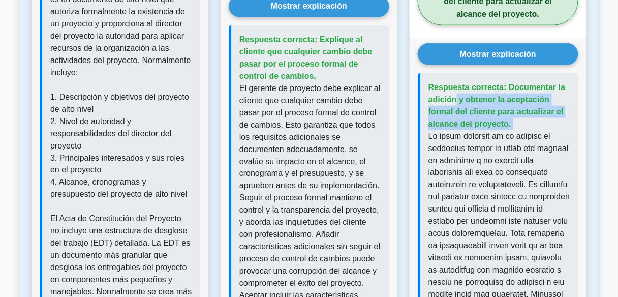
drag, startPoint x: 430, startPoint y: 75, endPoint x: 428, endPoint y: 130, distance: 54.4
click at [429, 130] on div "Respuesta correcta: Documentar la adición y obtener la aceptación formal del cl…" at bounding box center [498, 288] width 161 height 431
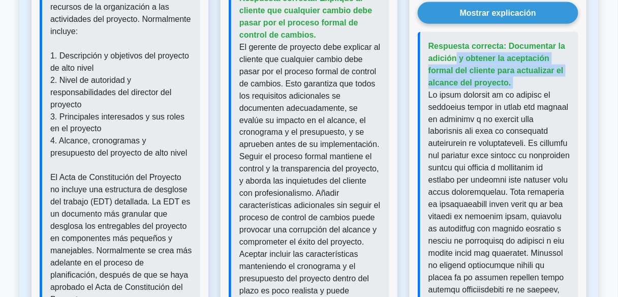
scroll to position [1317, 0]
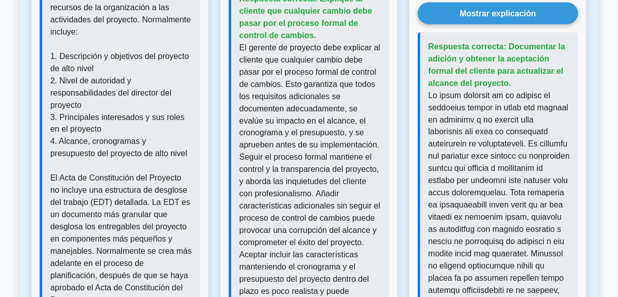
drag, startPoint x: 457, startPoint y: 121, endPoint x: 456, endPoint y: 113, distance: 8.1
click at [457, 120] on font at bounding box center [498, 272] width 141 height 362
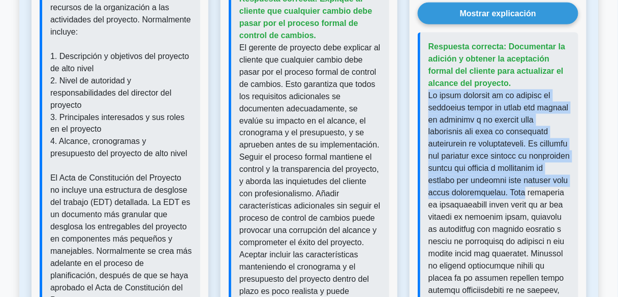
drag, startPoint x: 428, startPoint y: 86, endPoint x: 563, endPoint y: 184, distance: 166.9
click at [563, 184] on p at bounding box center [499, 272] width 142 height 366
click at [561, 187] on p at bounding box center [499, 272] width 142 height 366
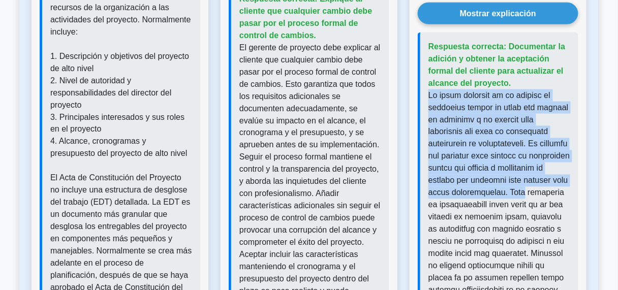
click at [563, 182] on p at bounding box center [499, 272] width 142 height 366
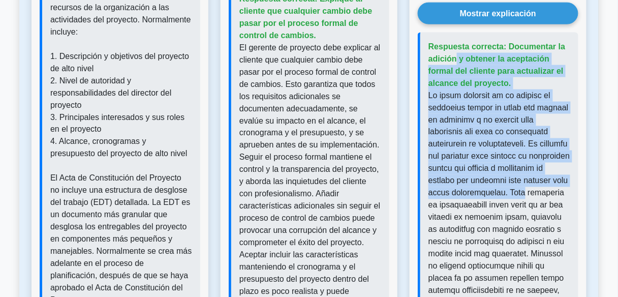
drag, startPoint x: 561, startPoint y: 182, endPoint x: 424, endPoint y: 42, distance: 196.1
click at [424, 42] on div "Respuesta correcta: Documentar la adición y obtener la aceptación formal del cl…" at bounding box center [498, 248] width 161 height 431
drag, startPoint x: 428, startPoint y: 36, endPoint x: 545, endPoint y: 184, distance: 189.1
click at [545, 184] on div "Respuesta correcta: Documentar la adición y obtener la aceptación formal del cl…" at bounding box center [498, 248] width 161 height 431
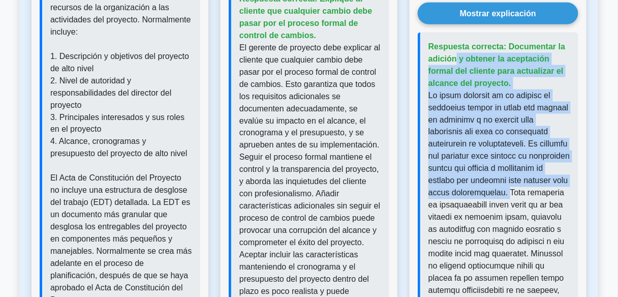
click at [539, 171] on font at bounding box center [498, 272] width 141 height 362
drag, startPoint x: 546, startPoint y: 186, endPoint x: 411, endPoint y: 36, distance: 201.4
click at [411, 36] on div "Mostrar explicación Respuesta correcta: Documentar la adición y obtener la acep…" at bounding box center [497, 232] width 177 height 469
click at [557, 153] on p at bounding box center [499, 272] width 142 height 366
drag, startPoint x: 546, startPoint y: 181, endPoint x: 430, endPoint y: 32, distance: 189.0
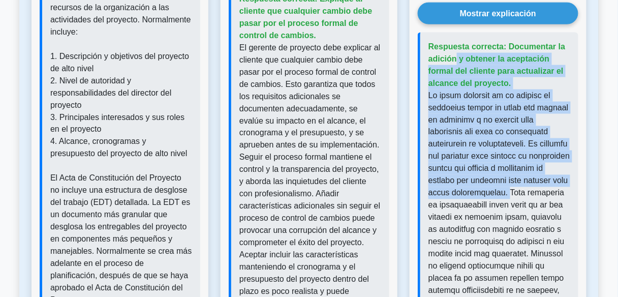
click at [430, 33] on div "Respuesta correcta: Documentar la adición y obtener la aceptación formal del cl…" at bounding box center [498, 248] width 161 height 431
click at [489, 130] on font at bounding box center [498, 272] width 141 height 362
click at [491, 120] on font at bounding box center [498, 272] width 141 height 362
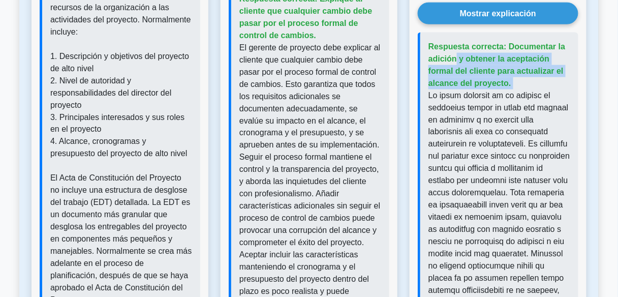
drag, startPoint x: 430, startPoint y: 37, endPoint x: 428, endPoint y: 85, distance: 48.3
click at [428, 85] on div "Respuesta correcta: Documentar la adición y obtener la aceptación formal del cl…" at bounding box center [498, 248] width 161 height 431
click at [516, 71] on p "Respuesta correcta: Documentar la adición y obtener la aceptación formal del cl…" at bounding box center [499, 65] width 142 height 49
drag, startPoint x: 515, startPoint y: 72, endPoint x: 430, endPoint y: 33, distance: 94.1
click at [430, 41] on p "Respuesta correcta: Documentar la adición y obtener la aceptación formal del cl…" at bounding box center [499, 65] width 142 height 49
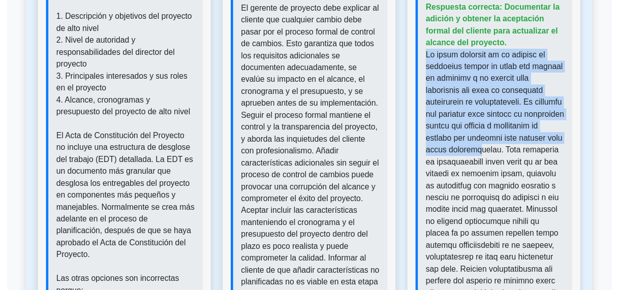
scroll to position [1357, 0]
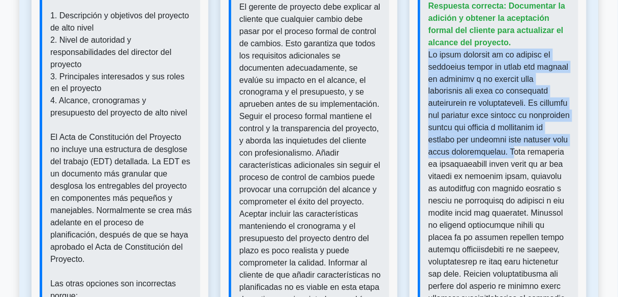
drag, startPoint x: 436, startPoint y: 89, endPoint x: 548, endPoint y: 139, distance: 121.9
click at [548, 139] on font at bounding box center [498, 231] width 141 height 362
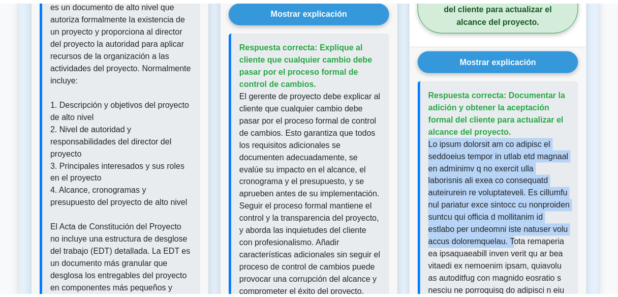
scroll to position [1276, 0]
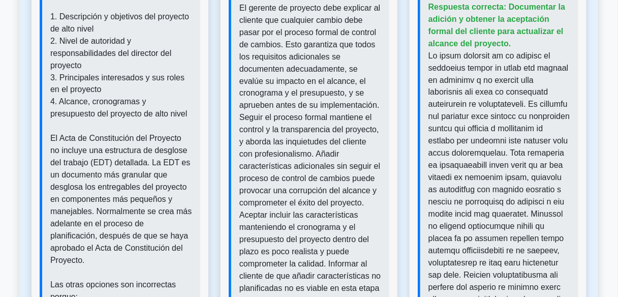
scroll to position [1357, 0]
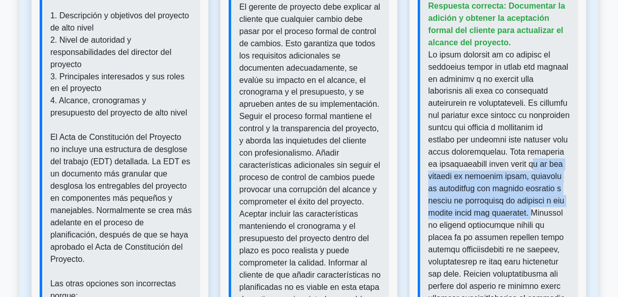
drag, startPoint x: 454, startPoint y: 167, endPoint x: 467, endPoint y: 218, distance: 53.0
click at [467, 218] on font at bounding box center [498, 231] width 141 height 362
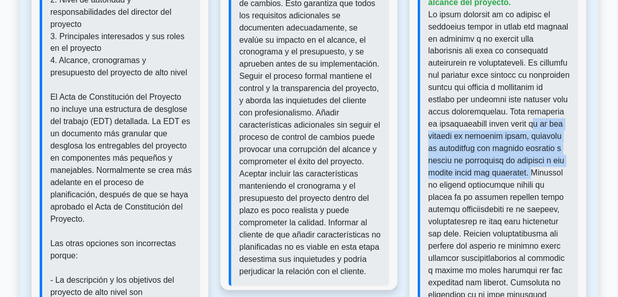
scroll to position [1398, 0]
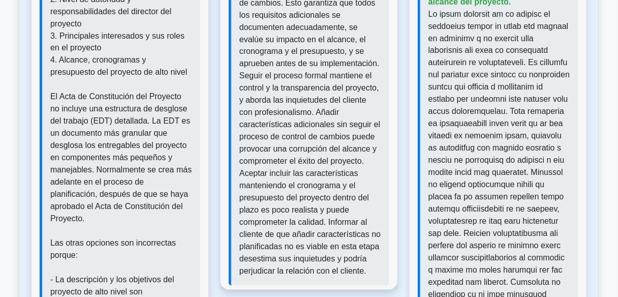
click at [506, 221] on font at bounding box center [498, 191] width 141 height 362
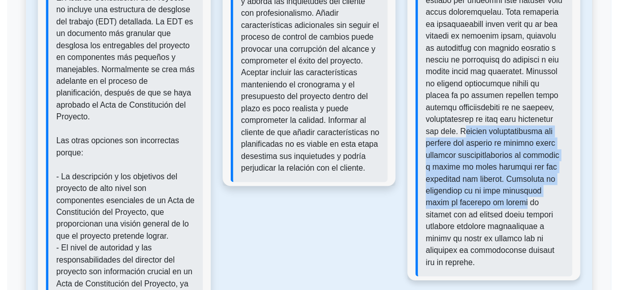
scroll to position [1520, 0]
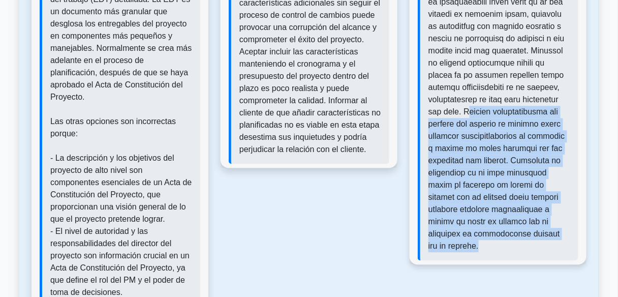
drag, startPoint x: 467, startPoint y: 157, endPoint x: 559, endPoint y: 238, distance: 122.4
click at [559, 238] on p at bounding box center [499, 69] width 142 height 366
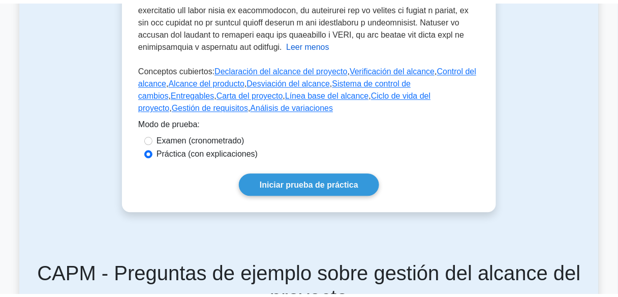
scroll to position [504, 0]
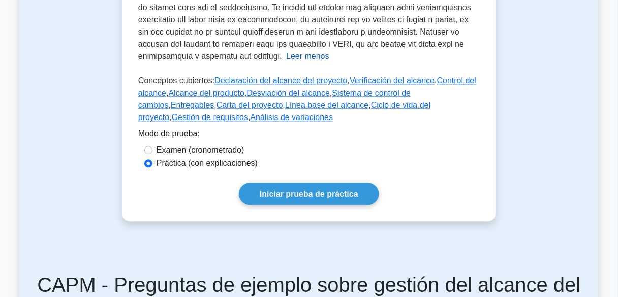
click at [221, 145] on font "Examen (cronometrado)" at bounding box center [200, 149] width 88 height 9
click at [152, 146] on input "Examen (cronometrado)" at bounding box center [148, 150] width 8 height 8
radio input "true"
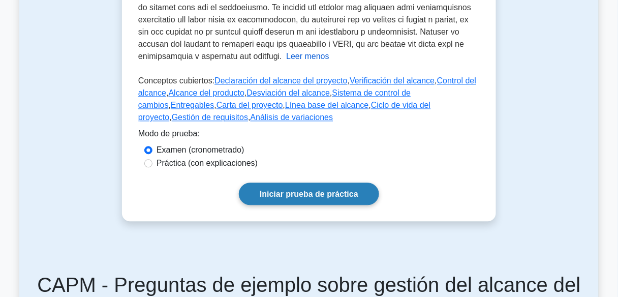
click at [271, 182] on link "Iniciar prueba de práctica" at bounding box center [309, 193] width 140 height 22
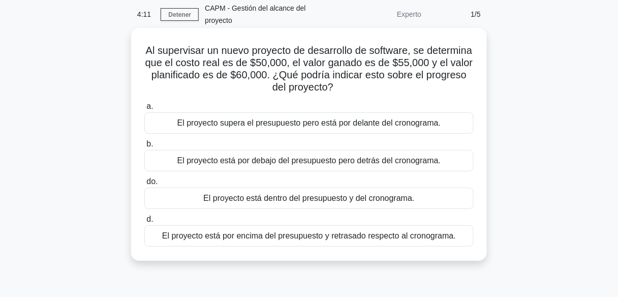
scroll to position [41, 0]
click at [287, 164] on font "El proyecto está por debajo del presupuesto pero detrás del cronograma." at bounding box center [309, 160] width 264 height 9
click at [144, 148] on input "b. El proyecto está por debajo del presupuesto pero detrás del cronograma." at bounding box center [144, 144] width 0 height 7
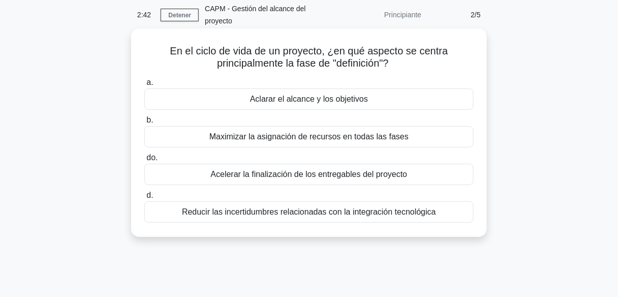
scroll to position [0, 0]
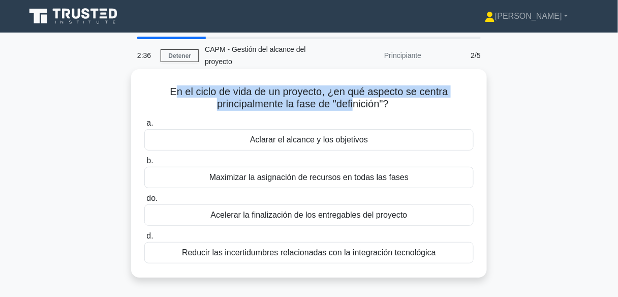
drag, startPoint x: 176, startPoint y: 89, endPoint x: 354, endPoint y: 101, distance: 178.6
click at [354, 101] on font "En el ciclo de vida de un proyecto, ¿en qué aspecto se centra principalmente la…" at bounding box center [309, 97] width 278 height 23
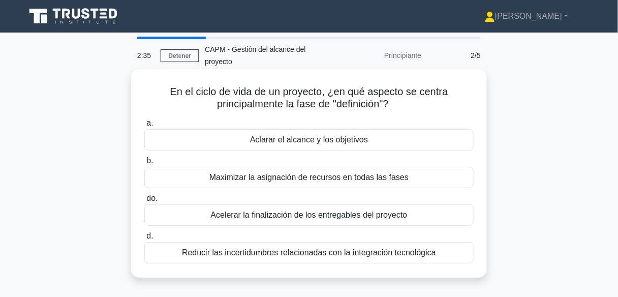
click at [399, 101] on icon at bounding box center [393, 103] width 12 height 10
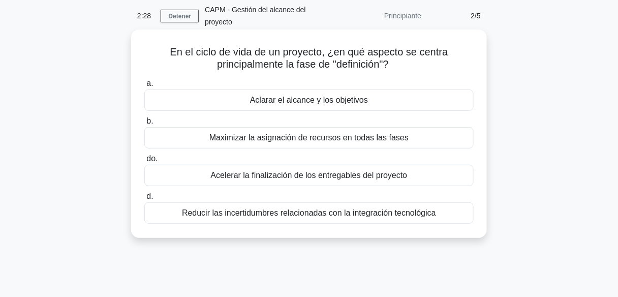
scroll to position [41, 0]
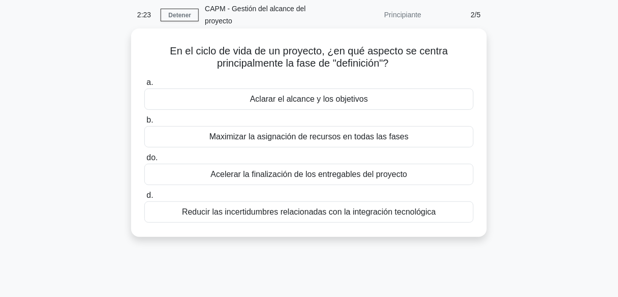
click at [361, 99] on font "Aclarar el alcance y los objetivos" at bounding box center [309, 98] width 118 height 9
click at [144, 86] on input "a. Aclarar el alcance y los objetivos" at bounding box center [144, 82] width 0 height 7
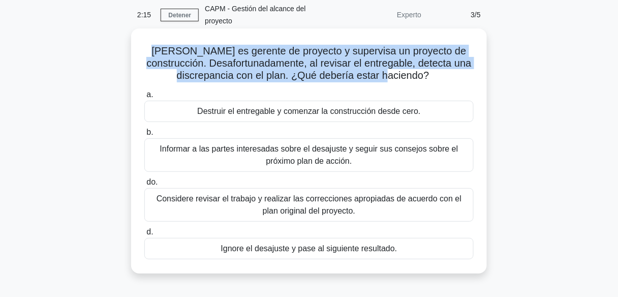
drag, startPoint x: 406, startPoint y: 79, endPoint x: 142, endPoint y: 51, distance: 266.1
click at [142, 51] on div "John es gerente de proyecto y supervisa un proyecto de construcción. Desafortun…" at bounding box center [308, 151] width 347 height 237
click at [206, 63] on font "John es gerente de proyecto y supervisa un proyecto de construcción. Desafortun…" at bounding box center [308, 63] width 325 height 36
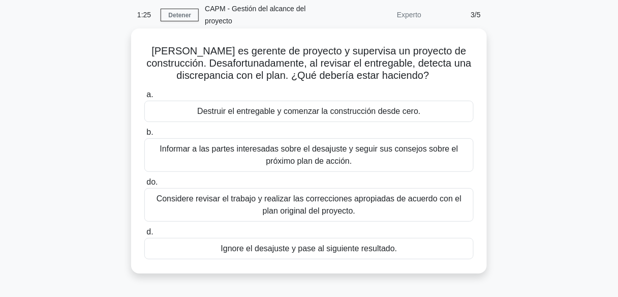
click at [302, 209] on font "Considere revisar el trabajo y realizar las correcciones apropiadas de acuerdo …" at bounding box center [308, 204] width 305 height 21
click at [144, 185] on input "do. Considere revisar el trabajo y realizar las correcciones apropiadas de acue…" at bounding box center [144, 182] width 0 height 7
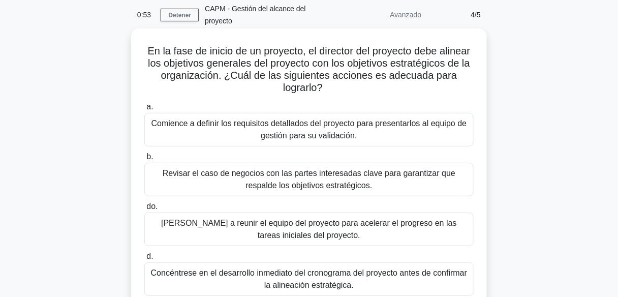
click at [244, 175] on font "Revisar el caso de negocios con las partes interesadas clave para garantizar qu…" at bounding box center [309, 179] width 293 height 21
click at [144, 160] on input "b. Revisar el caso de negocios con las partes interesadas clave para garantizar…" at bounding box center [144, 156] width 0 height 7
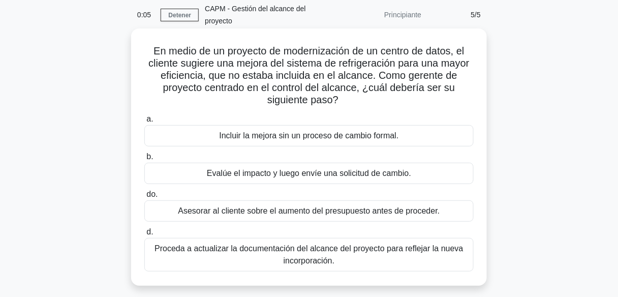
click at [273, 169] on font "Evalúe el impacto y luego envíe una solicitud de cambio." at bounding box center [309, 173] width 204 height 9
click at [144, 160] on input "b. Evalúe el impacto y luego envíe una solicitud de cambio." at bounding box center [144, 156] width 0 height 7
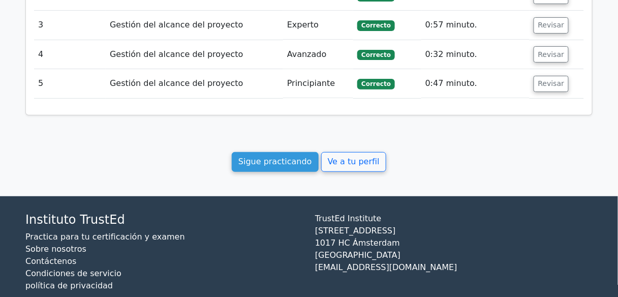
scroll to position [1007, 0]
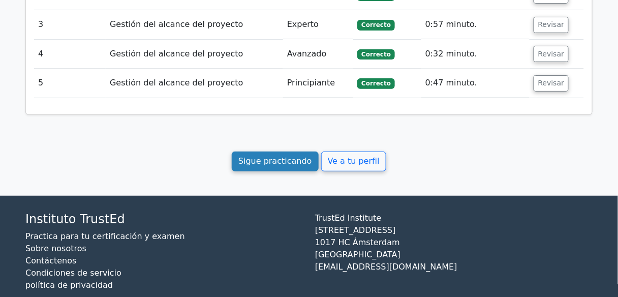
click at [286, 151] on link "Sigue practicando" at bounding box center [275, 161] width 87 height 20
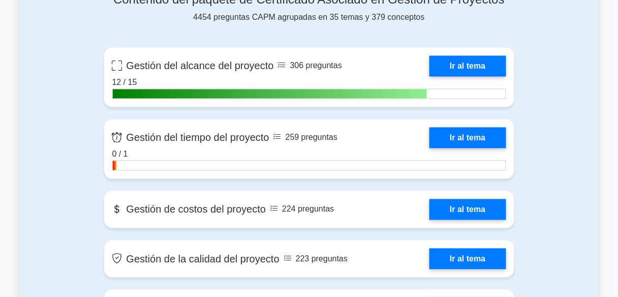
scroll to position [447, 0]
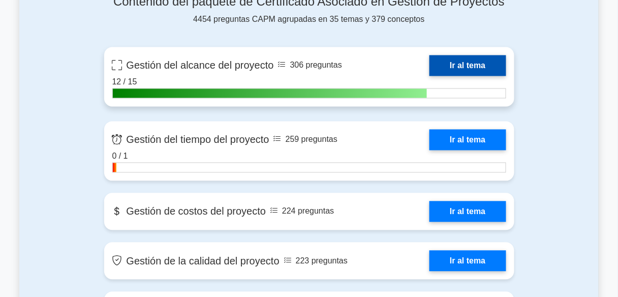
click at [444, 69] on link "Ir al tema" at bounding box center [467, 65] width 76 height 21
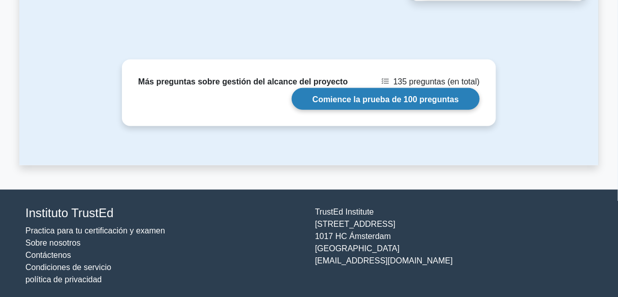
scroll to position [1097, 0]
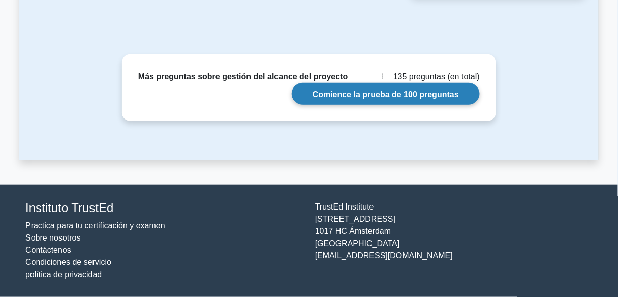
click at [364, 97] on link "Comience la prueba de 100 preguntas" at bounding box center [386, 94] width 188 height 22
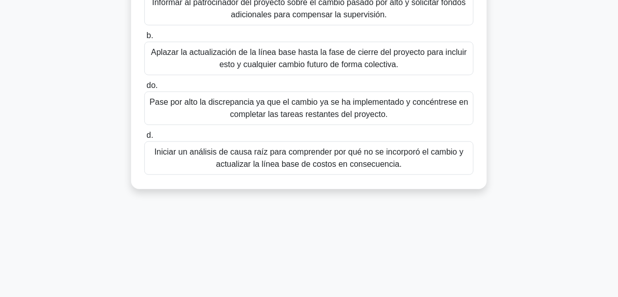
scroll to position [163, 0]
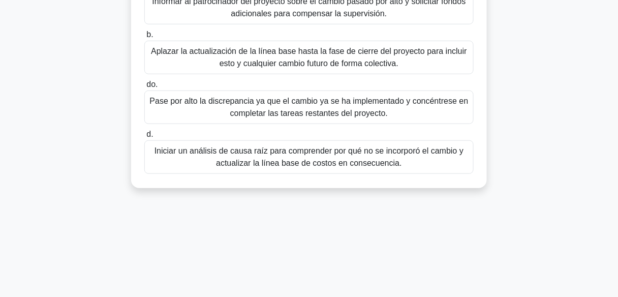
click at [317, 161] on font "Iniciar un análisis de causa raíz para comprender por qué no se incorporó el ca…" at bounding box center [308, 156] width 309 height 21
click at [144, 138] on input "d. Iniciar un análisis de causa raíz para comprender por qué no se incorporó el…" at bounding box center [144, 134] width 0 height 7
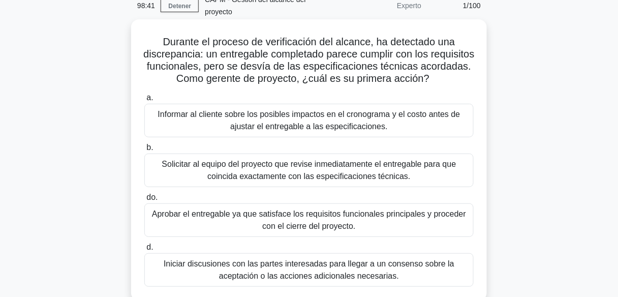
scroll to position [0, 0]
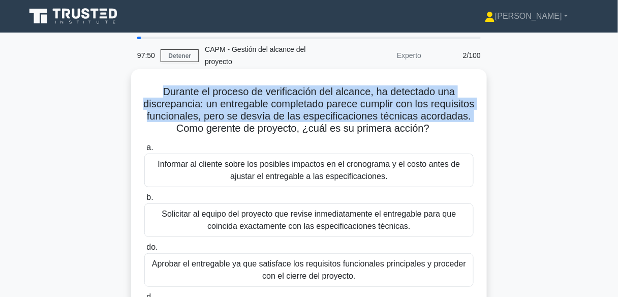
drag, startPoint x: 164, startPoint y: 91, endPoint x: 204, endPoint y: 127, distance: 54.0
click at [204, 127] on font "Durante el proceso de verificación del alcance, ha detectado una discrepancia: …" at bounding box center [308, 110] width 331 height 48
click at [280, 96] on font "Durante el proceso de verificación del alcance, ha detectado una discrepancia: …" at bounding box center [308, 110] width 331 height 48
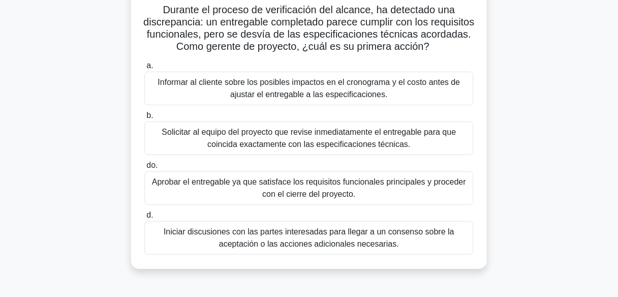
scroll to position [81, 0]
click at [327, 141] on font "Solicitar al equipo del proyecto que revise inmediatamente el entregable para q…" at bounding box center [309, 138] width 294 height 21
click at [144, 119] on input "b. Solicitar al equipo del proyecto que revise inmediatamente el entregable par…" at bounding box center [144, 116] width 0 height 7
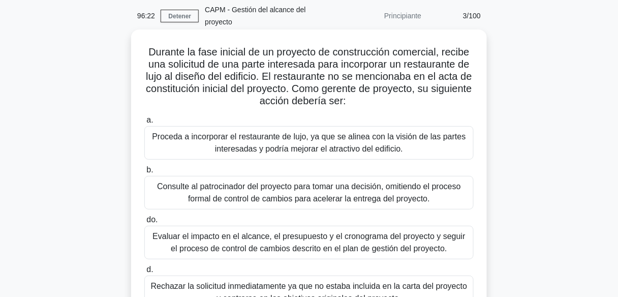
scroll to position [41, 0]
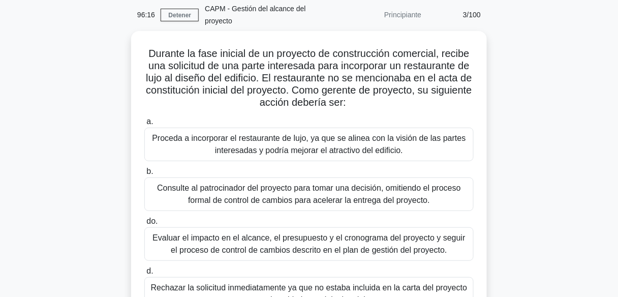
click at [91, 132] on div "Durante la fase inicial de un proyecto de construcción comercial, recibe una so…" at bounding box center [308, 184] width 579 height 306
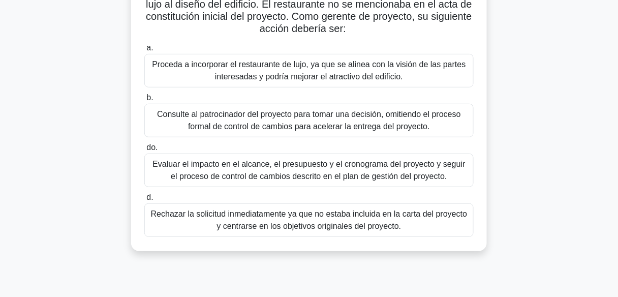
scroll to position [122, 0]
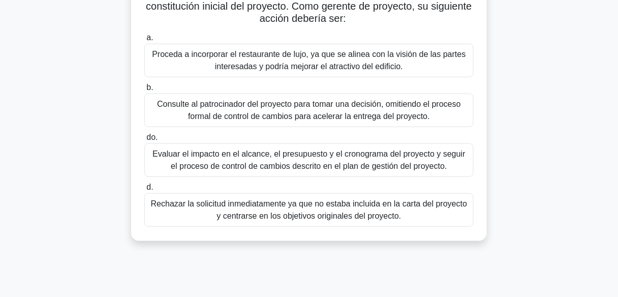
click at [229, 160] on font "Evaluar el impacto en el alcance, el presupuesto y el cronograma del proyecto y…" at bounding box center [308, 159] width 312 height 21
click at [144, 141] on input "do. Evaluar el impacto en el alcance, el presupuesto y el cronograma del proyec…" at bounding box center [144, 137] width 0 height 7
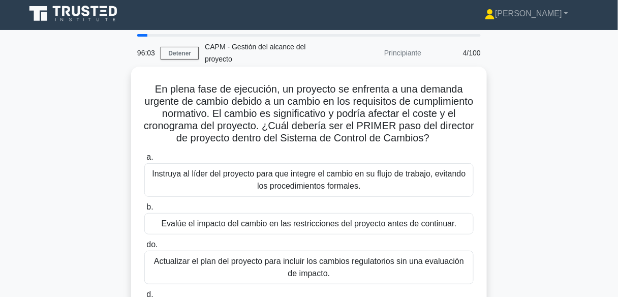
scroll to position [0, 0]
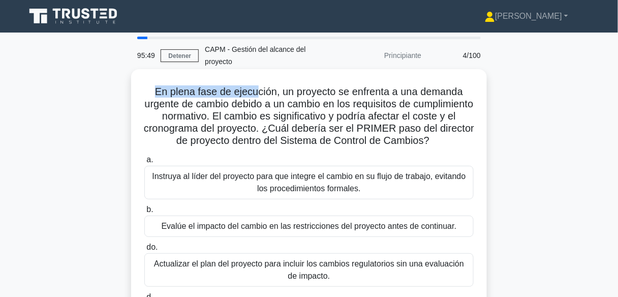
drag, startPoint x: 153, startPoint y: 92, endPoint x: 256, endPoint y: 98, distance: 102.8
click at [256, 98] on font "En plena fase de ejecución, un proyecto se enfrenta a una demanda urgente de ca…" at bounding box center [309, 116] width 330 height 60
click at [248, 111] on font "En plena fase de ejecución, un proyecto se enfrenta a una demanda urgente de ca…" at bounding box center [309, 116] width 330 height 60
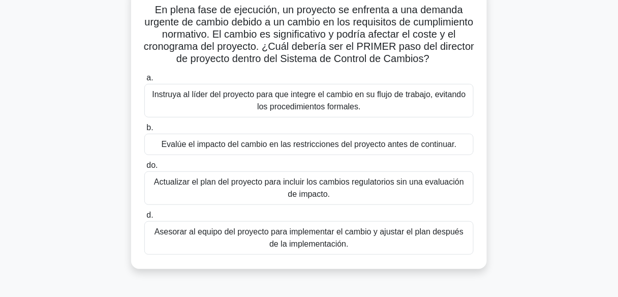
scroll to position [81, 0]
click at [298, 148] on font "Evalúe el impacto del cambio en las restricciones del proyecto antes de continu…" at bounding box center [309, 144] width 295 height 9
click at [144, 132] on input "b. Evalúe el impacto del cambio en las restricciones del proyecto antes de cont…" at bounding box center [144, 128] width 0 height 7
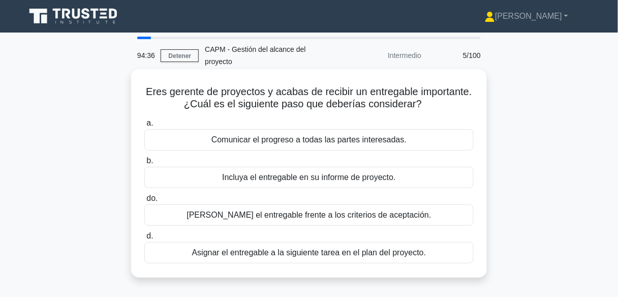
scroll to position [0, 0]
drag, startPoint x: 165, startPoint y: 86, endPoint x: 428, endPoint y: 253, distance: 311.7
click at [428, 253] on div "Eres gerente de proyectos y acabas de recibir un entregable importante. ¿Cuál e…" at bounding box center [308, 173] width 347 height 200
click at [412, 264] on div "a. Comunicar el progreso a todas las partes interesadas. b. Incluya el entregab…" at bounding box center [308, 190] width 341 height 150
click at [217, 79] on div "Eres gerente de proyectos y acabas de recibir un entregable importante. ¿Cuál e…" at bounding box center [308, 173] width 347 height 200
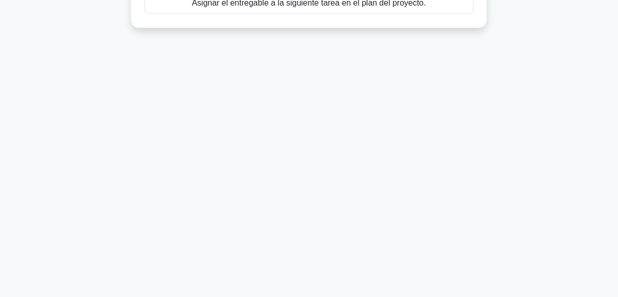
drag, startPoint x: 151, startPoint y: 85, endPoint x: 421, endPoint y: 219, distance: 301.0
click at [433, 264] on div "93:54 Detener CAPM - Gestión del alcance del proyecto Intermedio 5/100 Eres ger…" at bounding box center [308, 39] width 579 height 508
drag, startPoint x: 108, startPoint y: 49, endPoint x: 425, endPoint y: 286, distance: 395.5
click at [425, 286] on div "93:52 Detener CAPM - Gestión del alcance del proyecto Intermedio 5/100 Eres ger…" at bounding box center [308, 39] width 579 height 508
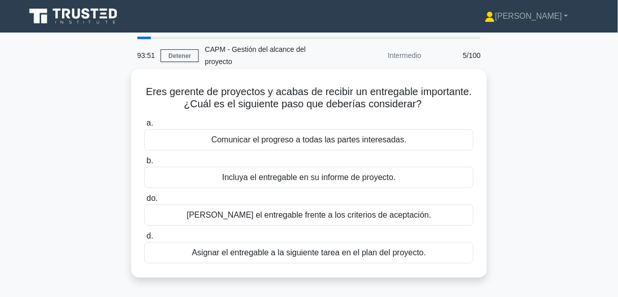
click at [424, 112] on div "Eres gerente de proyectos y acabas de recibir un entregable importante. ¿Cuál e…" at bounding box center [308, 173] width 347 height 200
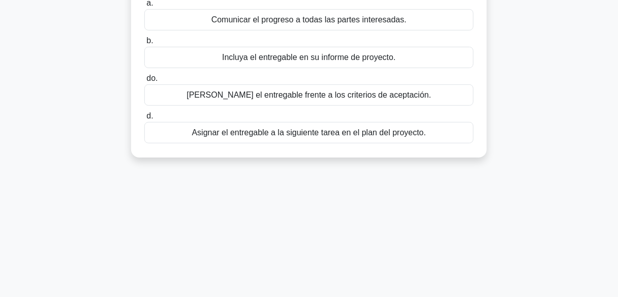
scroll to position [252, 0]
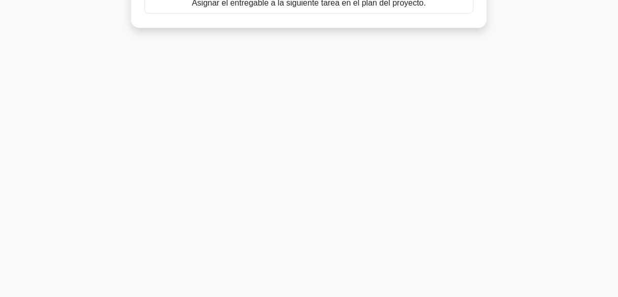
drag, startPoint x: 100, startPoint y: 43, endPoint x: 439, endPoint y: 235, distance: 389.6
click at [439, 235] on div "93:45 Detener CAPM - Gestión del alcance del proyecto Intermedio 5/100 Eres ger…" at bounding box center [308, 39] width 579 height 508
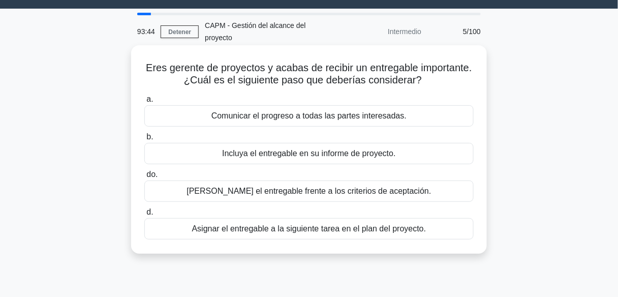
scroll to position [8, 0]
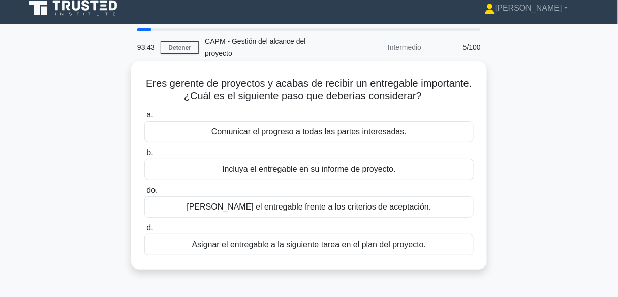
click at [179, 85] on font "Eres gerente de proyectos y acabas de recibir un entregable importante. ¿Cuál e…" at bounding box center [309, 89] width 326 height 23
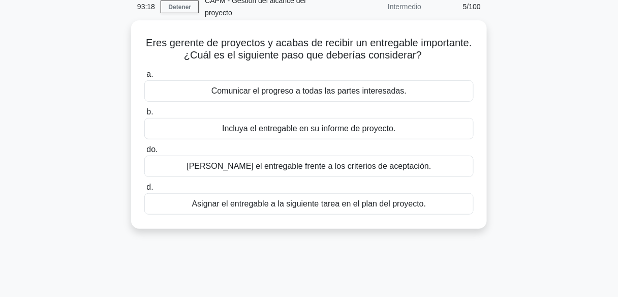
scroll to position [49, 0]
click at [315, 168] on font "Validar el entregable frente a los criterios de aceptación." at bounding box center [308, 166] width 244 height 9
click at [144, 153] on input "do. Validar el entregable frente a los criterios de aceptación." at bounding box center [144, 149] width 0 height 7
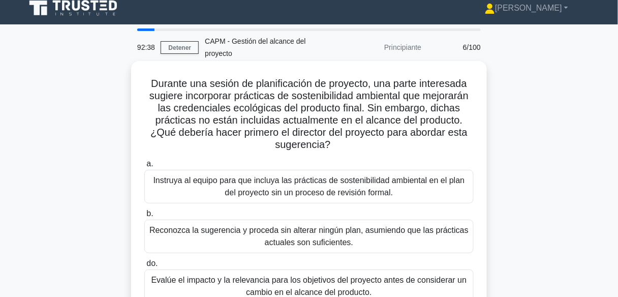
scroll to position [0, 0]
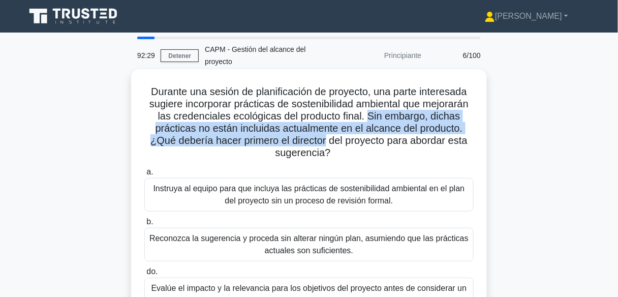
drag, startPoint x: 369, startPoint y: 116, endPoint x: 325, endPoint y: 135, distance: 48.0
click at [325, 135] on font "Durante una sesión de planificación de proyecto, una parte interesada sugiere i…" at bounding box center [308, 122] width 319 height 72
click at [305, 141] on font "Durante una sesión de planificación de proyecto, una parte interesada sugiere i…" at bounding box center [308, 122] width 319 height 72
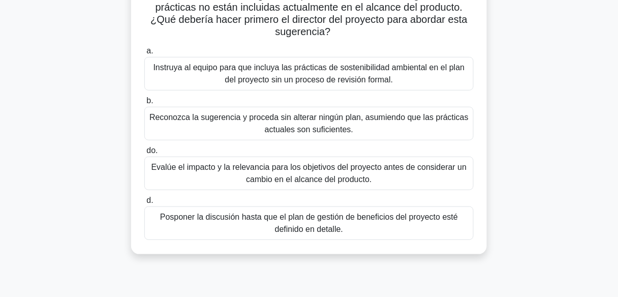
scroll to position [122, 0]
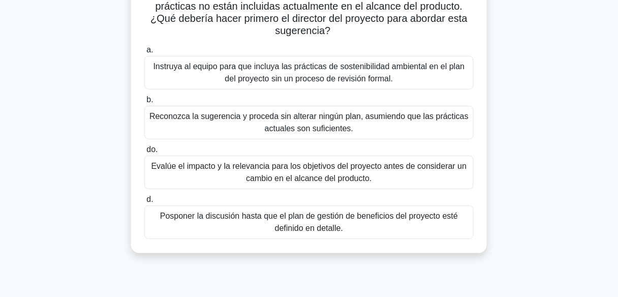
click at [306, 177] on font "Evalúe el impacto y la relevancia para los objetivos del proyecto antes de cons…" at bounding box center [308, 172] width 315 height 21
click at [144, 153] on input "do. Evalúe el impacto y la relevancia para los objetivos del proyecto antes de …" at bounding box center [144, 149] width 0 height 7
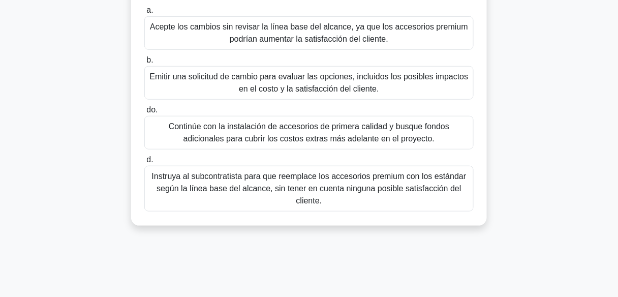
scroll to position [163, 0]
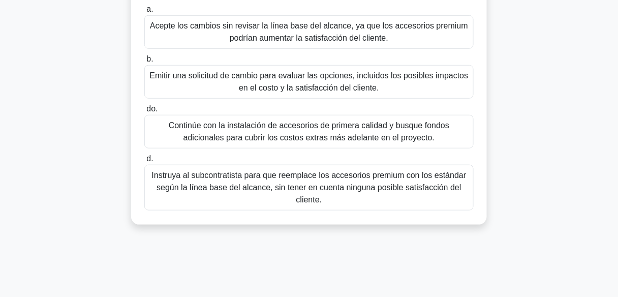
drag, startPoint x: 324, startPoint y: 200, endPoint x: 152, endPoint y: 171, distance: 174.1
click at [152, 171] on font "Instruya al subcontratista para que reemplace los accesorios premium con los es…" at bounding box center [309, 187] width 320 height 37
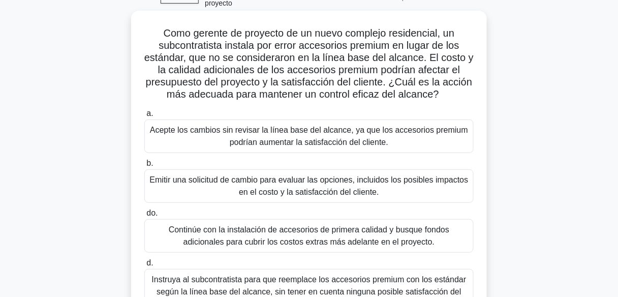
scroll to position [81, 0]
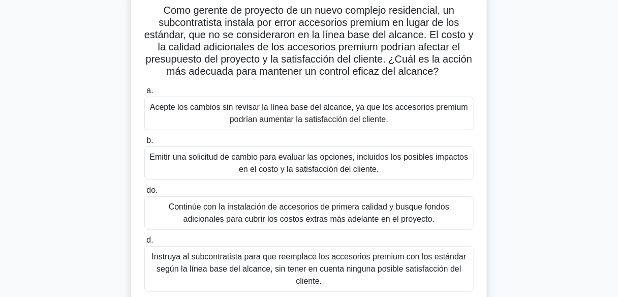
click at [290, 188] on label "do. Continúe con la instalación de accesorios de primera calidad y busque fondo…" at bounding box center [308, 207] width 329 height 46
click at [144, 188] on input "do. Continúe con la instalación de accesorios de primera calidad y busque fondo…" at bounding box center [144, 190] width 0 height 7
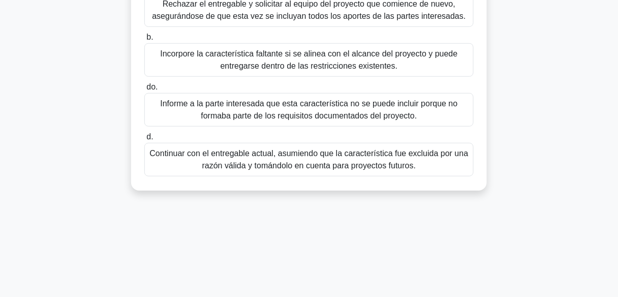
scroll to position [0, 0]
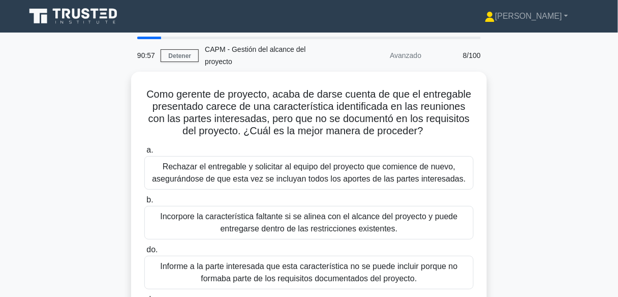
click at [411, 56] on font "Avanzado" at bounding box center [405, 55] width 31 height 8
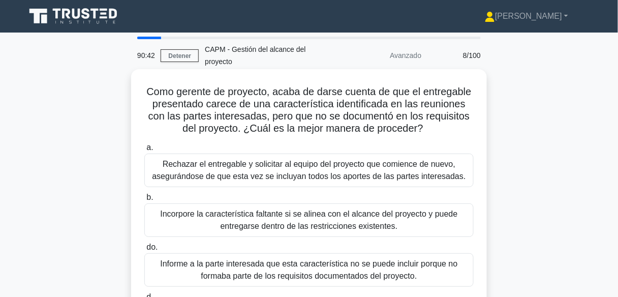
drag, startPoint x: 145, startPoint y: 92, endPoint x: 425, endPoint y: 131, distance: 282.6
click at [425, 131] on h5 "Como gerente de proyecto, acaba de darse cuenta de que el entregable presentado…" at bounding box center [308, 110] width 331 height 50
click at [379, 130] on font "Como gerente de proyecto, acaba de darse cuenta de que el entregable presentado…" at bounding box center [308, 110] width 325 height 48
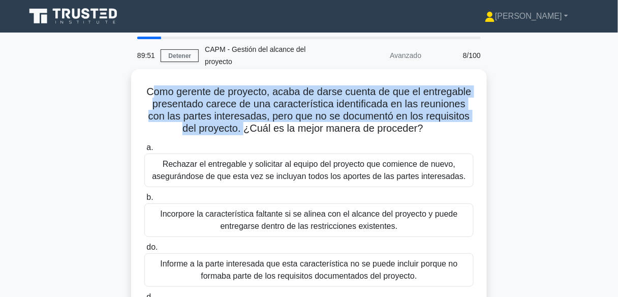
drag, startPoint x: 245, startPoint y: 133, endPoint x: 147, endPoint y: 97, distance: 104.6
click at [147, 97] on font "Como gerente de proyecto, acaba de darse cuenta de que el entregable presentado…" at bounding box center [308, 110] width 325 height 48
click at [265, 103] on font "Como gerente de proyecto, acaba de darse cuenta de que el entregable presentado…" at bounding box center [308, 110] width 325 height 48
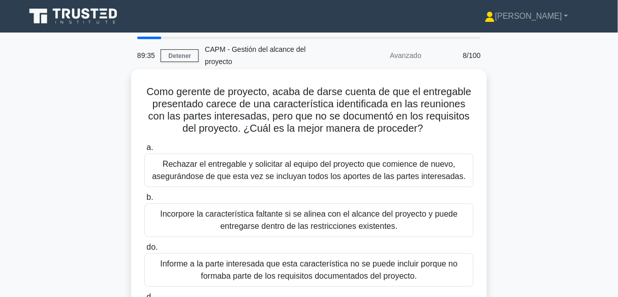
drag, startPoint x: 144, startPoint y: 92, endPoint x: 426, endPoint y: 133, distance: 284.3
click at [426, 133] on h5 "Como gerente de proyecto, acaba de darse cuenta de que el entregable presentado…" at bounding box center [308, 110] width 331 height 50
click at [387, 141] on div "a. Rechazar el entregable y solicitar al equipo del proyecto que comience de nu…" at bounding box center [308, 238] width 341 height 199
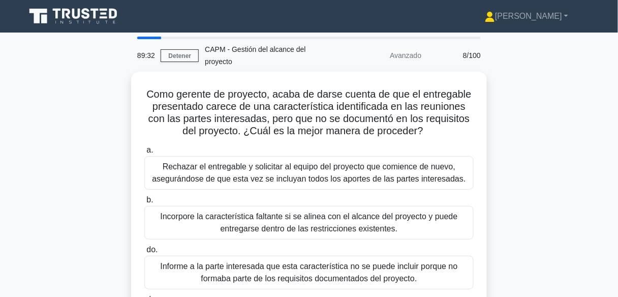
drag, startPoint x: 425, startPoint y: 128, endPoint x: 119, endPoint y: 87, distance: 309.0
click at [119, 87] on div "Como gerente de proyecto, acaba de darse cuenta de que el entregable presentado…" at bounding box center [308, 219] width 579 height 294
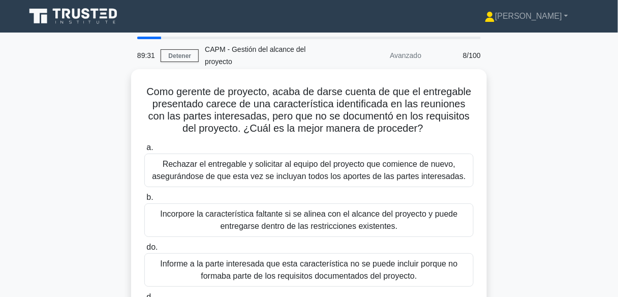
click at [167, 129] on h5 "Como gerente de proyecto, acaba de darse cuenta de que el entregable presentado…" at bounding box center [308, 110] width 331 height 50
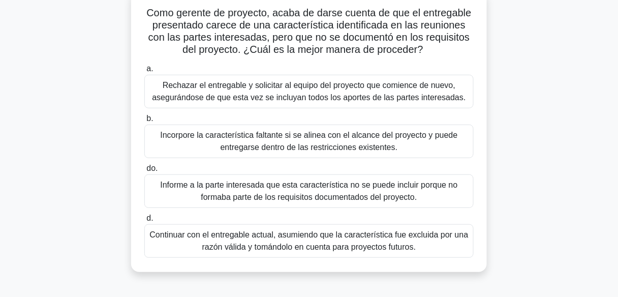
scroll to position [122, 0]
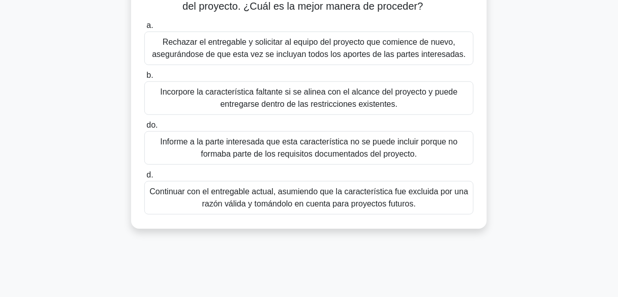
click at [308, 203] on font "Continuar con el entregable actual, asumiendo que la característica fue excluid…" at bounding box center [308, 197] width 318 height 21
click at [144, 178] on input "d. Continuar con el entregable actual, asumiendo que la característica fue excl…" at bounding box center [144, 175] width 0 height 7
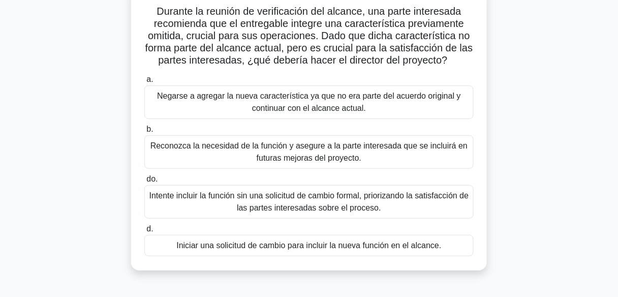
scroll to position [81, 0]
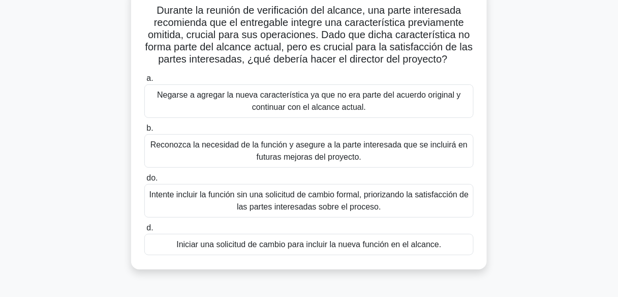
drag, startPoint x: 375, startPoint y: 158, endPoint x: 157, endPoint y: 142, distance: 219.0
click at [157, 142] on font "Reconozca la necesidad de la función y asegure a la parte interesada que se inc…" at bounding box center [309, 151] width 320 height 24
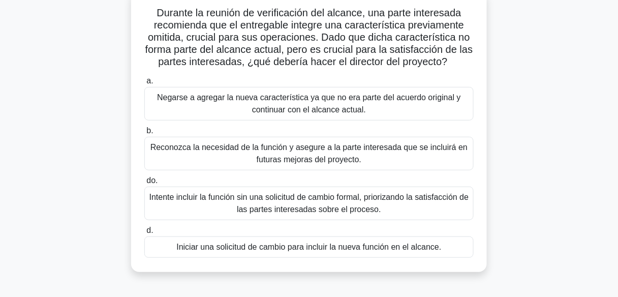
click at [66, 146] on div "Durante la reunión de verificación del alcance, una parte interesada recomienda…" at bounding box center [308, 137] width 579 height 294
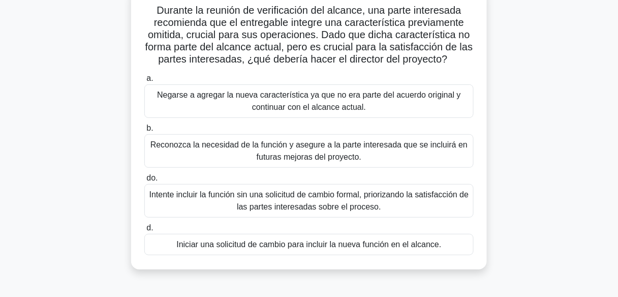
drag, startPoint x: 287, startPoint y: 51, endPoint x: 451, endPoint y: 60, distance: 163.3
click at [451, 60] on h5 "Durante la reunión de verificación del alcance, una parte interesada recomienda…" at bounding box center [308, 35] width 331 height 62
click at [353, 68] on div "Durante la reunión de verificación del alcance, una parte interesada recomienda…" at bounding box center [308, 128] width 347 height 273
click at [325, 246] on font "Iniciar una solicitud de cambio para incluir la nueva función en el alcance." at bounding box center [308, 244] width 265 height 9
click at [144, 231] on input "d. Iniciar una solicitud de cambio para incluir la nueva función en el alcance." at bounding box center [144, 228] width 0 height 7
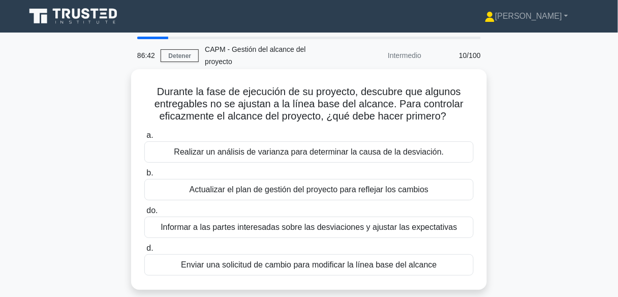
scroll to position [0, 0]
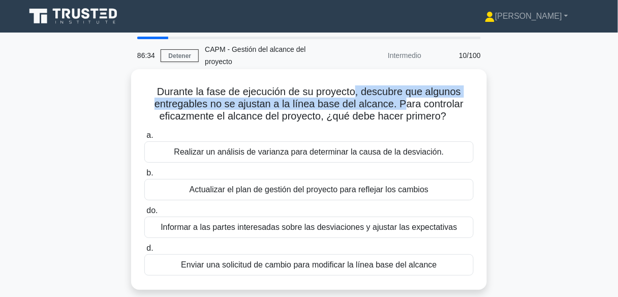
drag, startPoint x: 357, startPoint y: 93, endPoint x: 402, endPoint y: 100, distance: 46.1
click at [402, 100] on font "Durante la fase de ejecución de su proyecto, descubre que algunos entregables n…" at bounding box center [308, 104] width 309 height 36
click at [350, 103] on font "Durante la fase de ejecución de su proyecto, descubre que algunos entregables n…" at bounding box center [308, 104] width 309 height 36
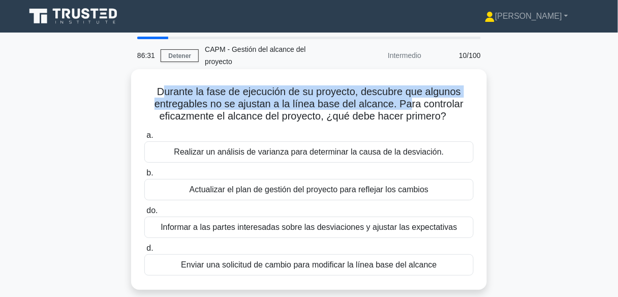
drag, startPoint x: 284, startPoint y: 93, endPoint x: 409, endPoint y: 103, distance: 124.8
click at [409, 103] on font "Durante la fase de ejecución de su proyecto, descubre que algunos entregables n…" at bounding box center [308, 104] width 309 height 36
click at [363, 104] on font "Durante la fase de ejecución de su proyecto, descubre que algunos entregables n…" at bounding box center [308, 104] width 309 height 36
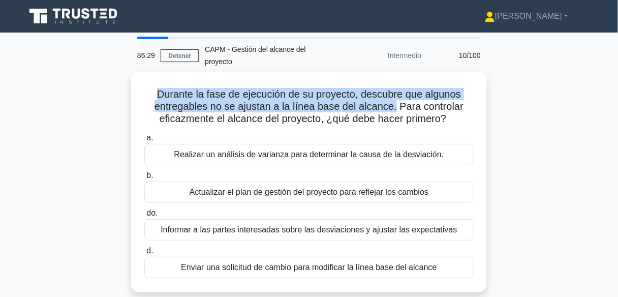
drag, startPoint x: 396, startPoint y: 103, endPoint x: 128, endPoint y: 97, distance: 268.3
click at [128, 97] on div "Durante la fase de ejecución de su proyecto, descubre que algunos entregables n…" at bounding box center [308, 188] width 579 height 233
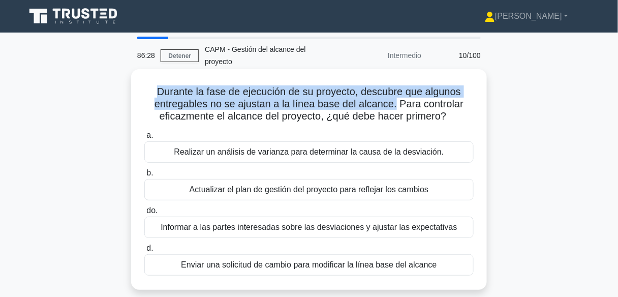
click at [390, 102] on font "Durante la fase de ejecución de su proyecto, descubre que algunos entregables n…" at bounding box center [308, 104] width 309 height 36
drag, startPoint x: 394, startPoint y: 103, endPoint x: 132, endPoint y: 93, distance: 262.3
click at [132, 93] on div "Durante la fase de ejecución de su proyecto, descubre que algunos entregables n…" at bounding box center [309, 179] width 356 height 220
click at [169, 102] on font "Durante la fase de ejecución de su proyecto, descubre que algunos entregables n…" at bounding box center [308, 104] width 309 height 36
drag, startPoint x: 154, startPoint y: 92, endPoint x: 398, endPoint y: 104, distance: 244.1
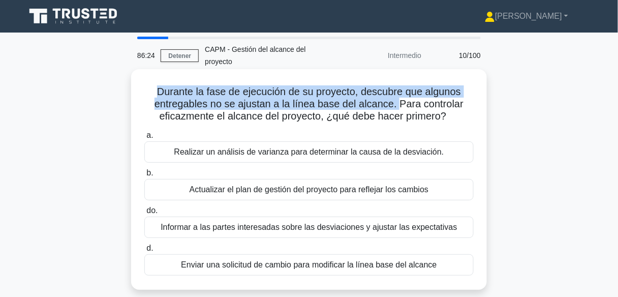
click at [398, 104] on h5 "Durante la fase de ejecución de su proyecto, descubre que algunos entregables n…" at bounding box center [308, 104] width 331 height 38
click at [326, 98] on font "Durante la fase de ejecución de su proyecto, descubre que algunos entregables n…" at bounding box center [308, 104] width 309 height 36
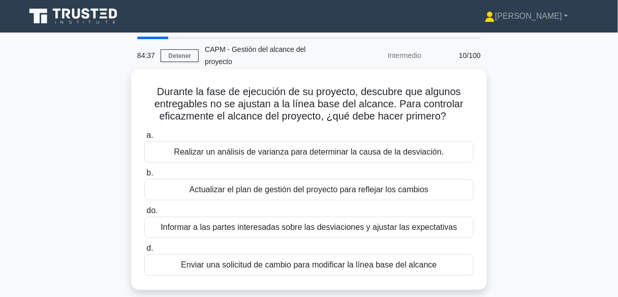
click at [318, 147] on font "Realizar un análisis de varianza para determinar la causa de la desviación." at bounding box center [309, 151] width 270 height 9
click at [144, 139] on input "a. Realizar un análisis de varianza para determinar la causa de la desviación." at bounding box center [144, 135] width 0 height 7
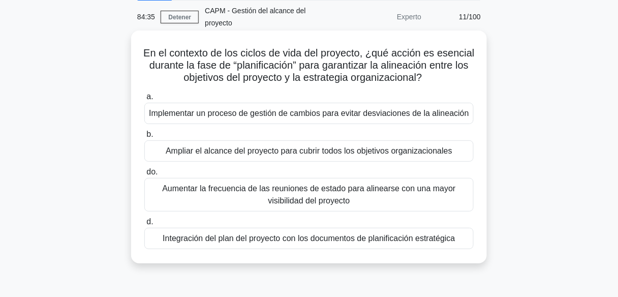
scroll to position [41, 0]
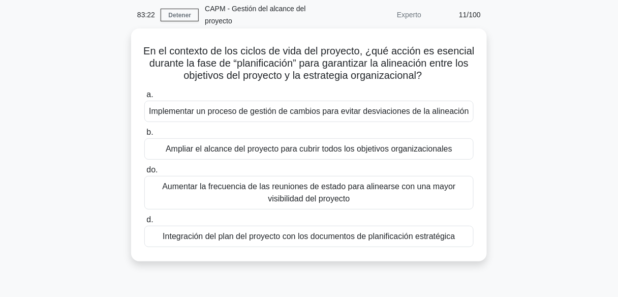
click at [330, 118] on div "Implementar un proceso de gestión de cambios para evitar desviaciones de la ali…" at bounding box center [308, 111] width 329 height 21
click at [144, 98] on input "a. Implementar un proceso de gestión de cambios para evitar desviaciones de la …" at bounding box center [144, 94] width 0 height 7
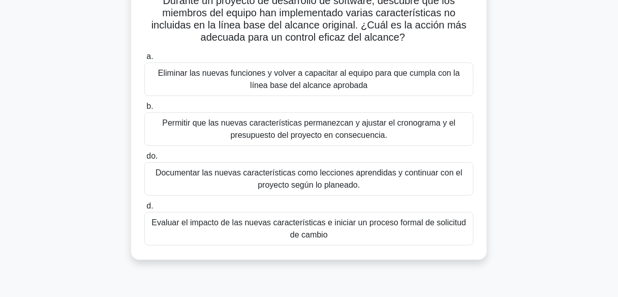
scroll to position [94, 0]
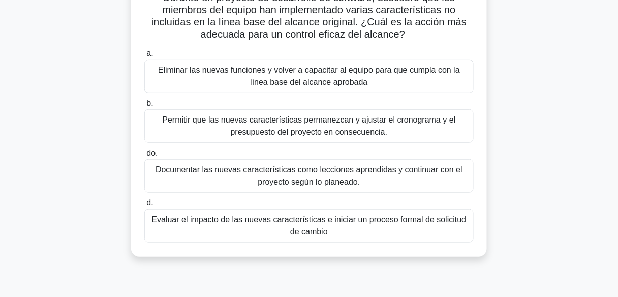
click at [311, 233] on font "Evaluar el impacto de las nuevas características e iniciar un proceso formal de…" at bounding box center [309, 225] width 314 height 21
click at [144, 206] on input "d. Evaluar el impacto de las nuevas características e iniciar un proceso formal…" at bounding box center [144, 203] width 0 height 7
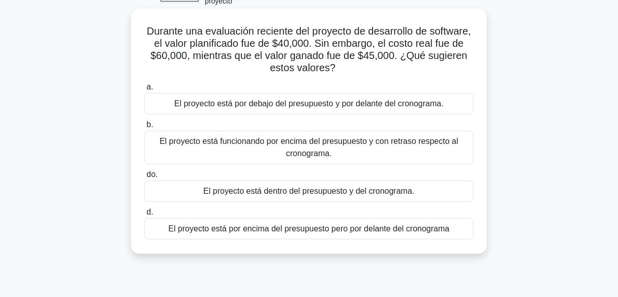
scroll to position [61, 0]
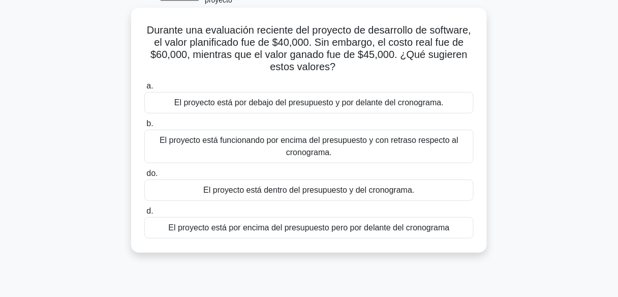
click at [289, 229] on font "El proyecto está por encima del presupuesto pero por delante del cronograma" at bounding box center [308, 227] width 281 height 9
click at [144, 214] on input "d. El proyecto está por encima del presupuesto pero por delante del cronograma" at bounding box center [144, 211] width 0 height 7
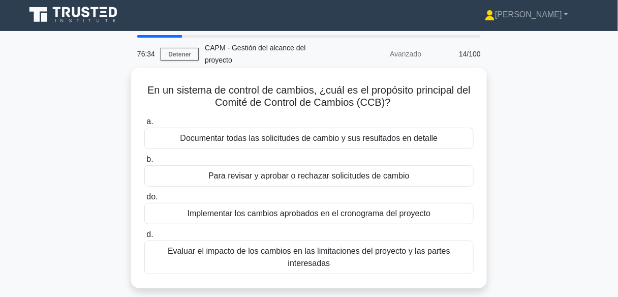
scroll to position [0, 0]
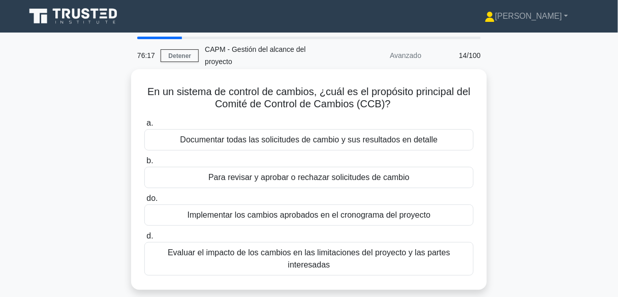
click at [319, 173] on font "Para revisar y aprobar o rechazar solicitudes de cambio" at bounding box center [308, 177] width 201 height 9
click at [144, 164] on input "b. Para revisar y aprobar o rechazar solicitudes de cambio" at bounding box center [144, 160] width 0 height 7
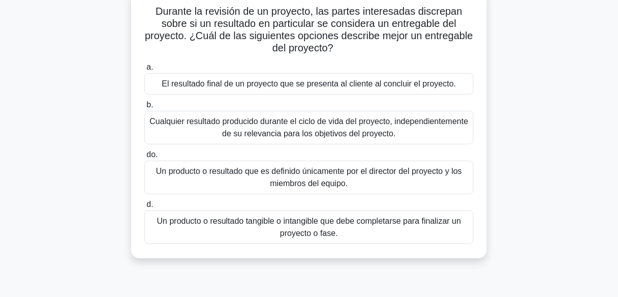
scroll to position [81, 0]
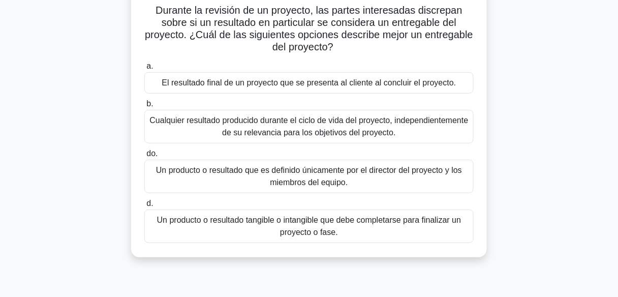
click at [294, 118] on font "Cualquier resultado producido durante el ciclo de vida del proyecto, independie…" at bounding box center [308, 126] width 318 height 21
click at [144, 107] on input "b. Cualquier resultado producido durante el ciclo de vida del proyecto, indepen…" at bounding box center [144, 104] width 0 height 7
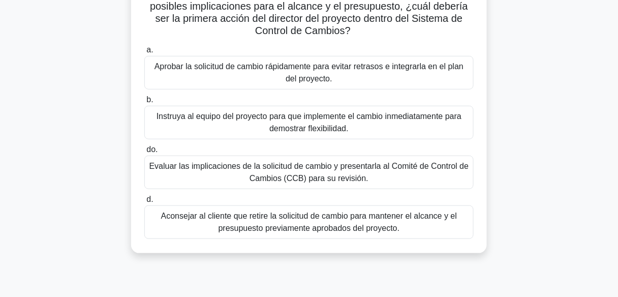
scroll to position [122, 0]
click at [261, 168] on font "Evaluar las implicaciones de la solicitud de cambio y presentarla al Comité de …" at bounding box center [308, 172] width 319 height 21
click at [144, 153] on input "do. Evaluar las implicaciones de la solicitud de cambio y presentarla al Comité…" at bounding box center [144, 149] width 0 height 7
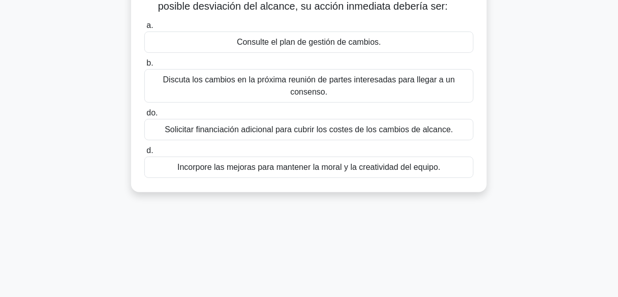
click at [321, 46] on font "Consulte el plan de gestión de cambios." at bounding box center [309, 42] width 144 height 9
click at [144, 29] on input "a. Consulte el plan de gestión de cambios." at bounding box center [144, 25] width 0 height 7
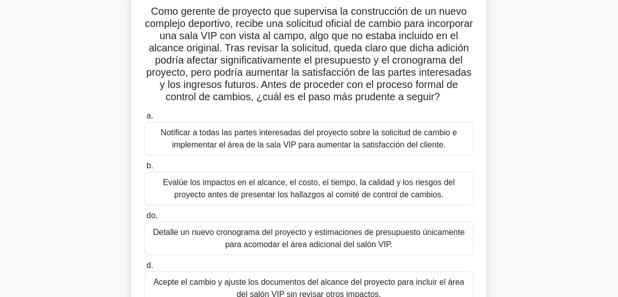
scroll to position [81, 0]
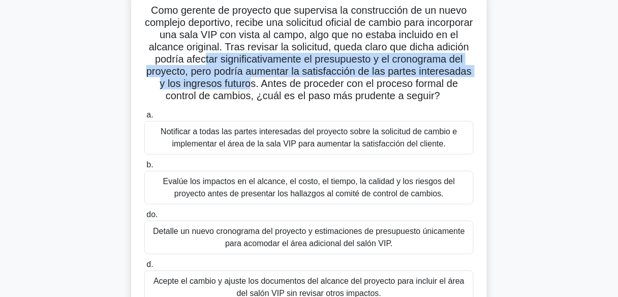
drag, startPoint x: 338, startPoint y: 90, endPoint x: 256, endPoint y: 64, distance: 86.3
click at [256, 64] on font "Como gerente de proyecto que supervisa la construcción de un nuevo complejo dep…" at bounding box center [309, 53] width 328 height 97
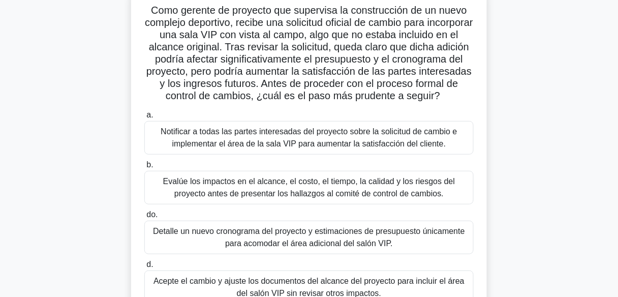
click at [348, 82] on font "Como gerente de proyecto que supervisa la construcción de un nuevo complejo dep…" at bounding box center [309, 53] width 328 height 97
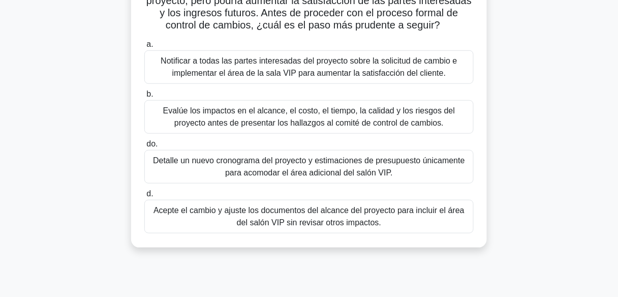
scroll to position [203, 0]
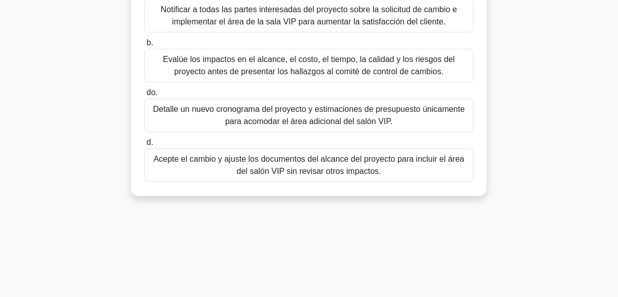
click at [307, 76] on font "Evalúe los impactos en el alcance, el costo, el tiempo, la calidad y los riesgo…" at bounding box center [309, 65] width 292 height 21
click at [144, 46] on input "b. Evalúe los impactos en el alcance, el costo, el tiempo, la calidad y los rie…" at bounding box center [144, 43] width 0 height 7
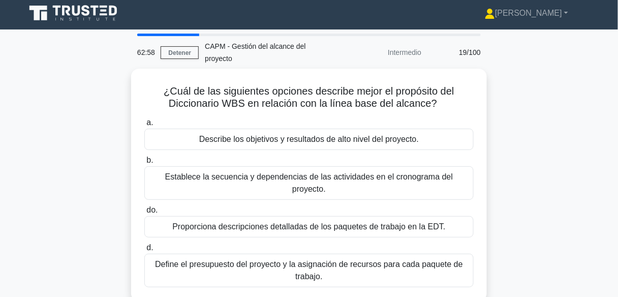
scroll to position [0, 0]
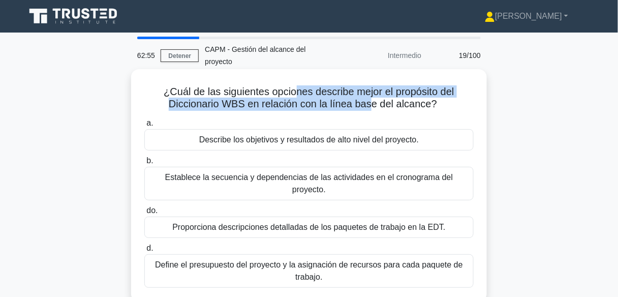
drag, startPoint x: 294, startPoint y: 93, endPoint x: 370, endPoint y: 99, distance: 75.9
click at [370, 99] on font "¿Cuál de las siguientes opciones describe mejor el propósito del Diccionario WB…" at bounding box center [309, 97] width 290 height 23
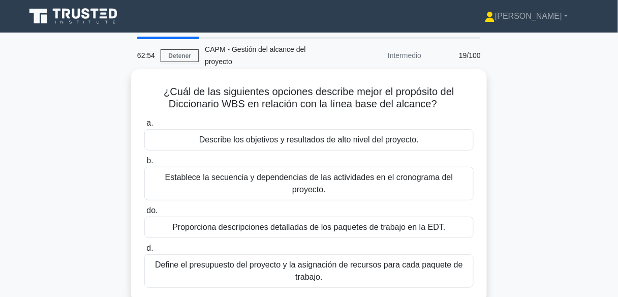
click at [446, 102] on icon ".spinner_0XTQ{transform-origin:center;animation:spinner_y6GP .75s linear infini…" at bounding box center [443, 105] width 12 height 12
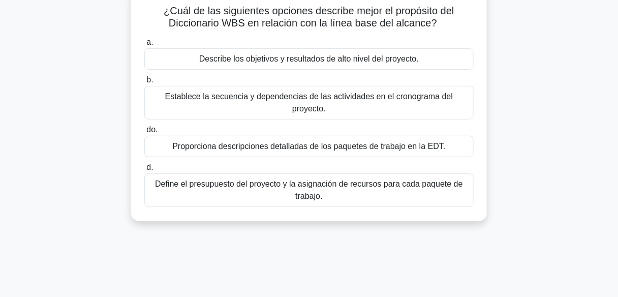
scroll to position [81, 0]
click at [333, 141] on font "Proporciona descripciones detalladas de los paquetes de trabajo en la EDT." at bounding box center [308, 145] width 273 height 9
click at [144, 129] on input "do. Proporciona descripciones detalladas de los paquetes de trabajo en la EDT." at bounding box center [144, 129] width 0 height 7
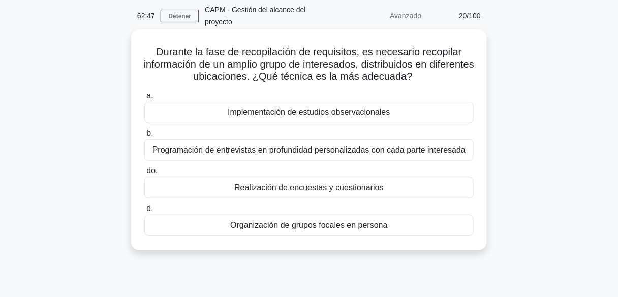
scroll to position [41, 0]
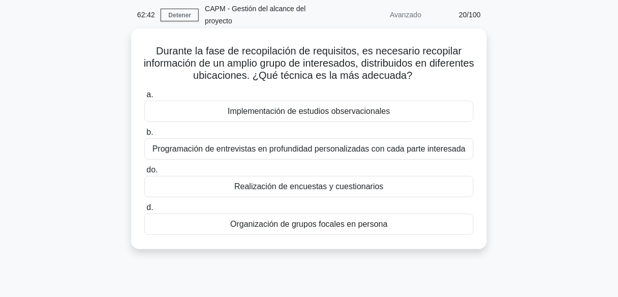
drag, startPoint x: 438, startPoint y: 80, endPoint x: 146, endPoint y: 53, distance: 292.8
click at [146, 53] on h5 "Durante la fase de recopilación de requisitos, es necesario recopilar informaci…" at bounding box center [308, 64] width 331 height 38
click at [148, 65] on h5 "Durante la fase de recopilación de requisitos, es necesario recopilar informaci…" at bounding box center [308, 64] width 331 height 38
click at [356, 219] on font "Organización de grupos focales en persona" at bounding box center [308, 223] width 157 height 9
click at [144, 211] on input "d. Organización de grupos focales en persona" at bounding box center [144, 207] width 0 height 7
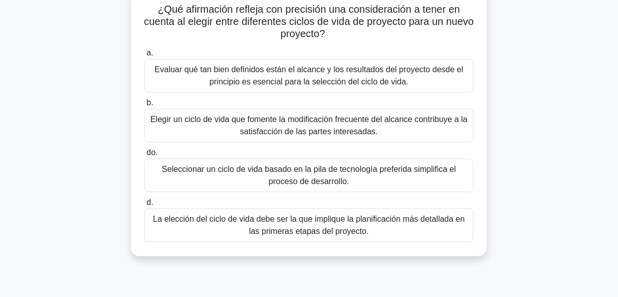
scroll to position [84, 0]
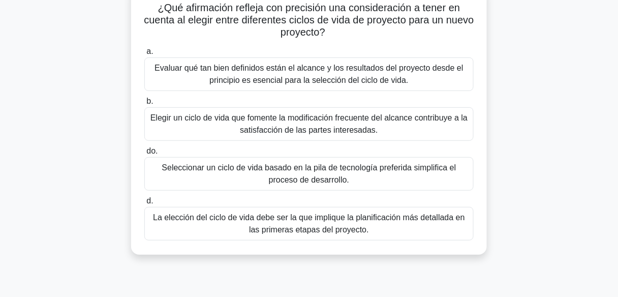
click at [317, 79] on font "Evaluar qué tan bien definidos están el alcance y los resultados del proyecto d…" at bounding box center [308, 73] width 309 height 21
click at [144, 55] on input "a. Evaluar qué tan bien definidos están el alcance y los resultados del proyect…" at bounding box center [144, 51] width 0 height 7
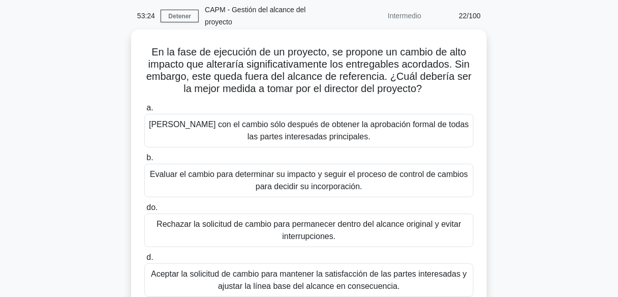
scroll to position [41, 0]
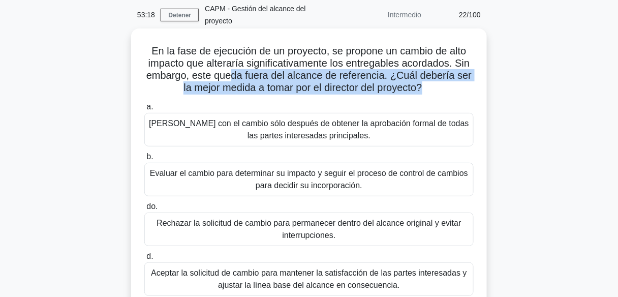
drag, startPoint x: 235, startPoint y: 77, endPoint x: 425, endPoint y: 87, distance: 190.2
click at [425, 87] on font "En la fase de ejecución de un proyecto, se propone un cambio de alto impacto qu…" at bounding box center [308, 69] width 325 height 48
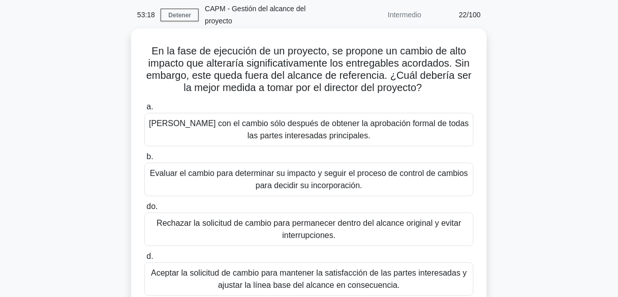
click at [431, 85] on icon ".spinner_0XTQ{transform-origin:center;animation:spinner_y6GP .75s linear infini…" at bounding box center [428, 88] width 12 height 12
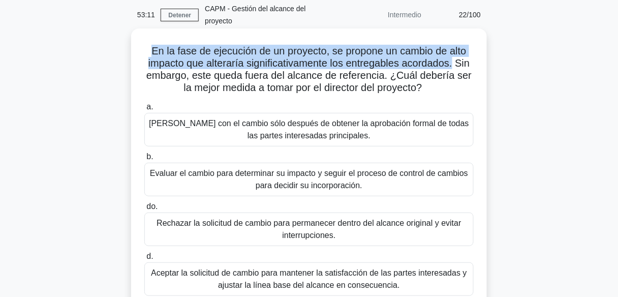
drag, startPoint x: 149, startPoint y: 47, endPoint x: 456, endPoint y: 69, distance: 307.6
click at [456, 69] on h5 "En la fase de ejecución de un proyecto, se propone un cambio de alto impacto qu…" at bounding box center [308, 70] width 331 height 50
click at [340, 69] on font "En la fase de ejecución de un proyecto, se propone un cambio de alto impacto qu…" at bounding box center [308, 69] width 325 height 48
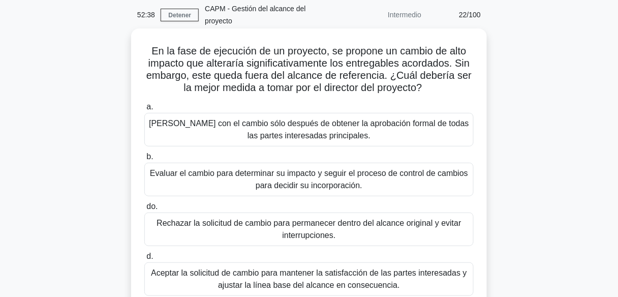
click at [351, 176] on font "Evaluar el cambio para determinar su impacto y seguir el proceso de control de …" at bounding box center [309, 179] width 318 height 21
click at [144, 160] on input "b. Evaluar el cambio para determinar su impacto y seguir el proceso de control …" at bounding box center [144, 156] width 0 height 7
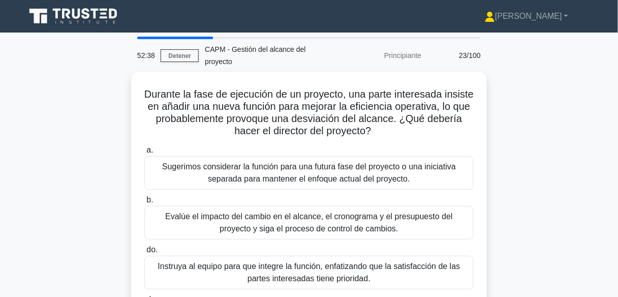
scroll to position [0, 0]
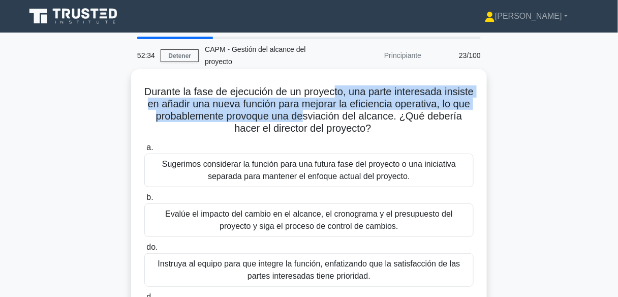
drag, startPoint x: 361, startPoint y: 95, endPoint x: 340, endPoint y: 111, distance: 26.8
click at [340, 111] on font "Durante la fase de ejecución de un proyecto, una parte interesada insiste en añ…" at bounding box center [308, 110] width 329 height 48
click at [250, 115] on font "Durante la fase de ejecución de un proyecto, una parte interesada insiste en añ…" at bounding box center [308, 110] width 329 height 48
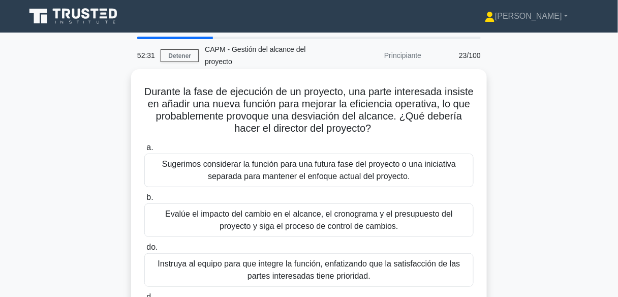
drag, startPoint x: 256, startPoint y: 116, endPoint x: 393, endPoint y: 124, distance: 136.9
click at [393, 124] on h5 "Durante la fase de ejecución de un proyecto, una parte interesada insiste en añ…" at bounding box center [308, 110] width 331 height 50
click at [389, 132] on font "Durante la fase de ejecución de un proyecto, una parte interesada insiste en añ…" at bounding box center [308, 110] width 329 height 48
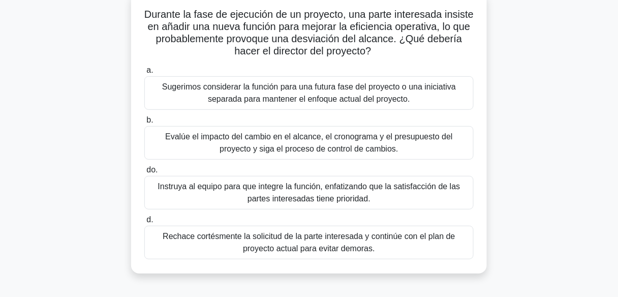
scroll to position [77, 0]
click at [322, 149] on font "Evalúe el impacto del cambio en el alcance, el cronograma y el presupuesto del …" at bounding box center [308, 142] width 287 height 21
click at [144, 123] on input "b. Evalúe el impacto del cambio en el alcance, el cronograma y el presupuesto d…" at bounding box center [144, 120] width 0 height 7
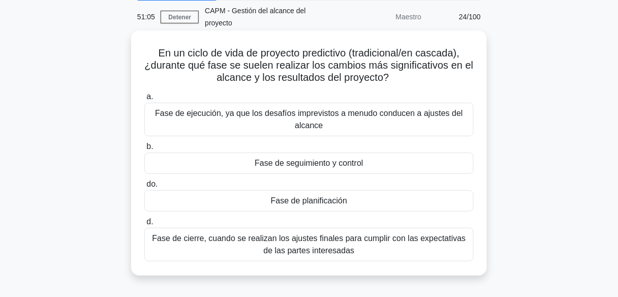
scroll to position [40, 0]
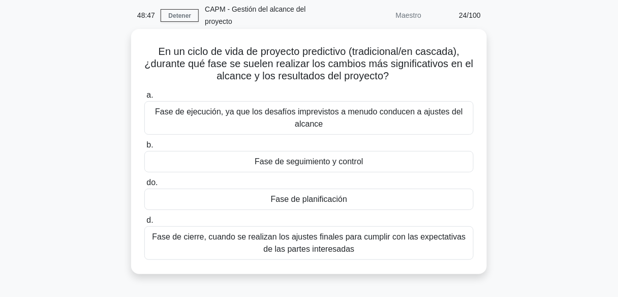
click at [314, 119] on font "Fase de ejecución, ya que los desafíos imprevistos a menudo conducen a ajustes …" at bounding box center [309, 117] width 308 height 21
click at [144, 99] on input "a. Fase de ejecución, ya que los desafíos imprevistos a menudo conducen a ajust…" at bounding box center [144, 95] width 0 height 7
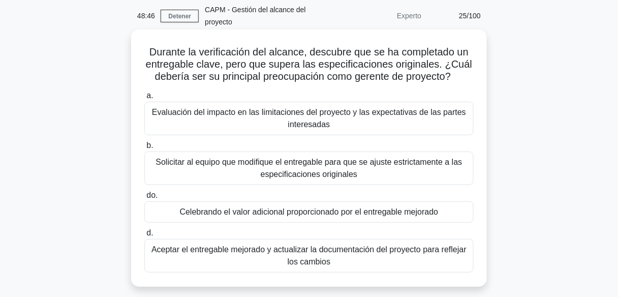
scroll to position [41, 0]
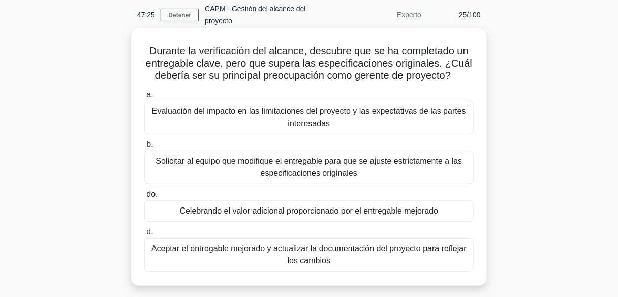
click at [275, 254] on font "Aceptar el entregable mejorado y actualizar la documentación del proyecto para …" at bounding box center [309, 254] width 320 height 24
click at [144, 235] on input "d. Aceptar el entregable mejorado y actualizar la documentación del proyecto pa…" at bounding box center [144, 232] width 0 height 7
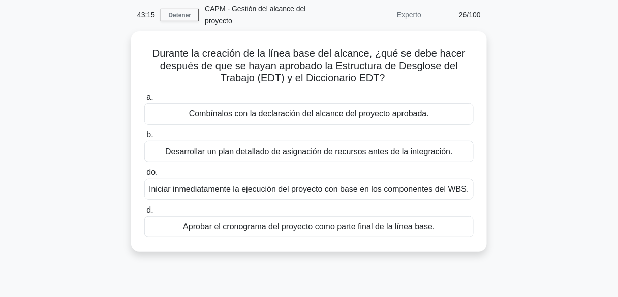
click at [404, 271] on div "43:15 Detener CAPM - Gestión del alcance del proyecto Experto 26/100 Durante la…" at bounding box center [308, 250] width 579 height 508
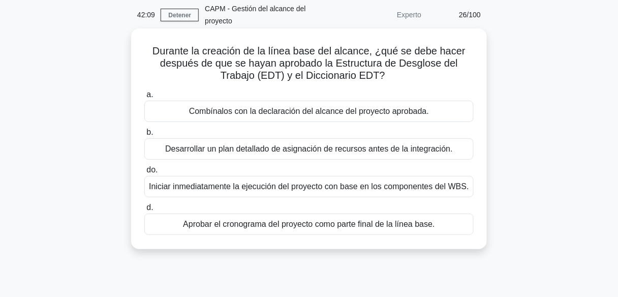
drag, startPoint x: 152, startPoint y: 53, endPoint x: 432, endPoint y: 221, distance: 326.9
click at [436, 228] on div "Durante la creación de la línea base del alcance, ¿qué se debe hacer después de…" at bounding box center [308, 139] width 347 height 212
copy div "Durante la creación de la línea base del alcance, ¿qué se debe hacer después de…"
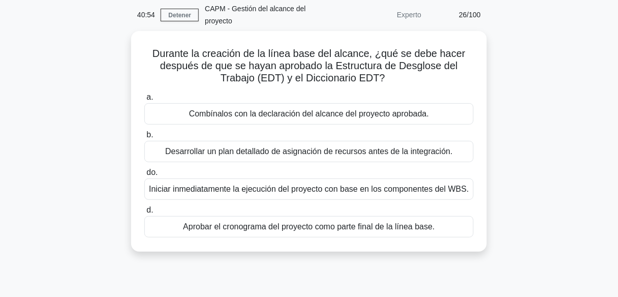
click at [86, 124] on div "Durante la creación de la línea base del alcance, ¿qué se debe hacer después de…" at bounding box center [308, 147] width 579 height 233
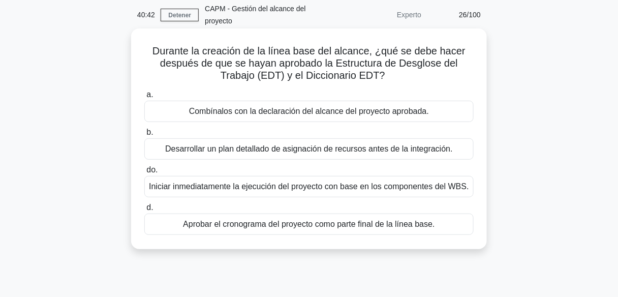
click at [351, 115] on font "Combínalos con la declaración del alcance del proyecto aprobada." at bounding box center [309, 111] width 240 height 9
click at [144, 98] on input "a. Combínalos con la declaración del alcance del proyecto aprobada." at bounding box center [144, 94] width 0 height 7
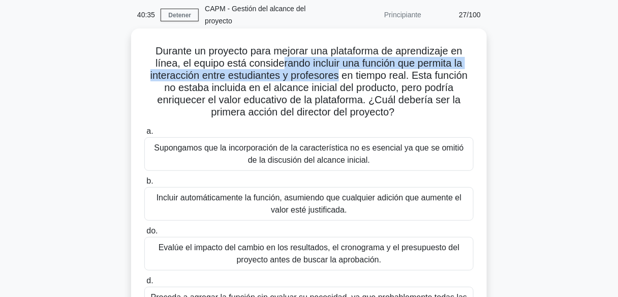
drag, startPoint x: 279, startPoint y: 62, endPoint x: 338, endPoint y: 78, distance: 61.5
click at [338, 78] on font "Durante un proyecto para mejorar una plataforma de aprendizaje en línea, el equ…" at bounding box center [308, 81] width 317 height 72
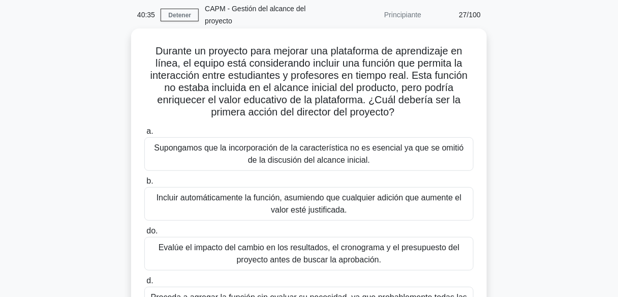
click at [277, 94] on font "Durante un proyecto para mejorar una plataforma de aprendizaje en línea, el equ…" at bounding box center [308, 81] width 317 height 72
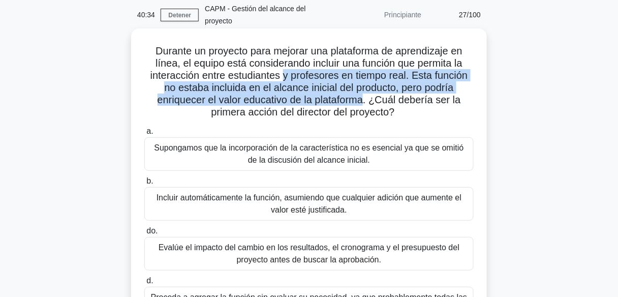
drag, startPoint x: 282, startPoint y: 79, endPoint x: 368, endPoint y: 95, distance: 86.9
click at [368, 95] on font "Durante un proyecto para mejorar una plataforma de aprendizaje en línea, el equ…" at bounding box center [308, 81] width 317 height 72
click at [400, 75] on font "Durante un proyecto para mejorar una plataforma de aprendizaje en línea, el equ…" at bounding box center [308, 81] width 317 height 72
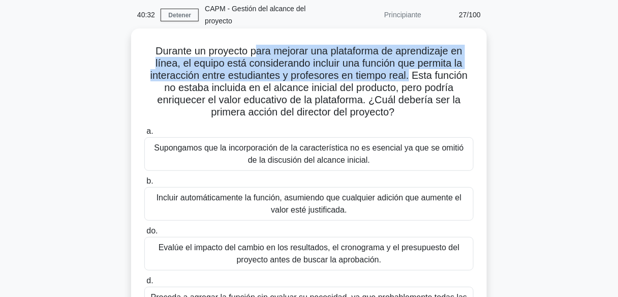
drag, startPoint x: 411, startPoint y: 75, endPoint x: 186, endPoint y: 37, distance: 228.8
click at [244, 46] on font "Durante un proyecto para mejorar una plataforma de aprendizaje en línea, el equ…" at bounding box center [308, 81] width 317 height 72
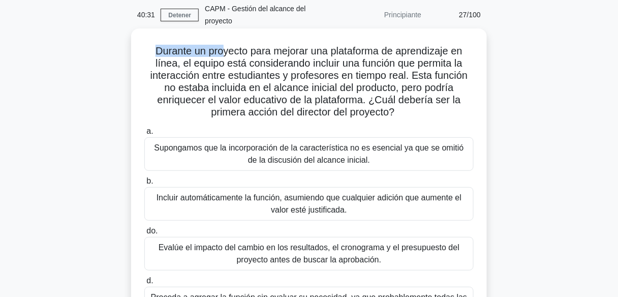
drag, startPoint x: 186, startPoint y: 37, endPoint x: 145, endPoint y: 54, distance: 44.4
click at [145, 54] on div "Durante un proyecto para mejorar una plataforma de aprendizaje en línea, el equ…" at bounding box center [308, 182] width 347 height 298
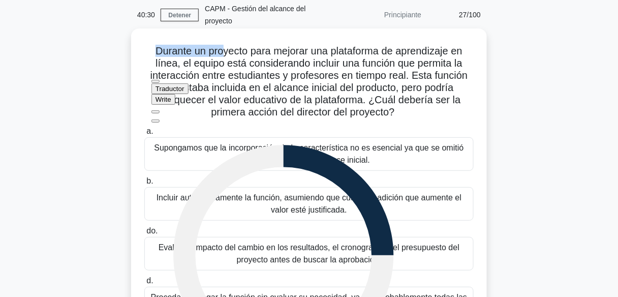
click at [162, 49] on font "Durante un proyecto para mejorar una plataforma de aprendizaje en línea, el equ…" at bounding box center [308, 81] width 317 height 72
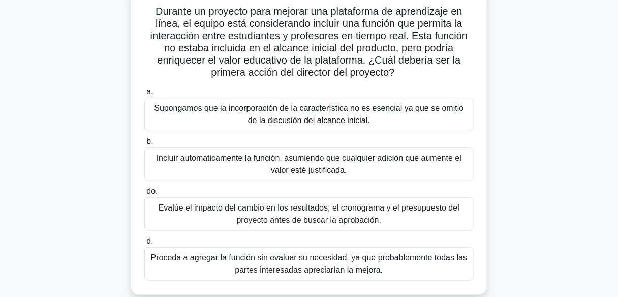
scroll to position [81, 0]
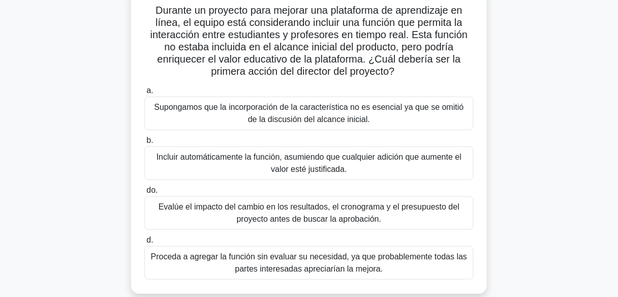
click at [240, 216] on font "Evalúe el impacto del cambio en los resultados, el cronograma y el presupuesto …" at bounding box center [308, 212] width 301 height 21
click at [144, 194] on input "do. Evalúe el impacto del cambio en los resultados, el cronograma y el presupue…" at bounding box center [144, 190] width 0 height 7
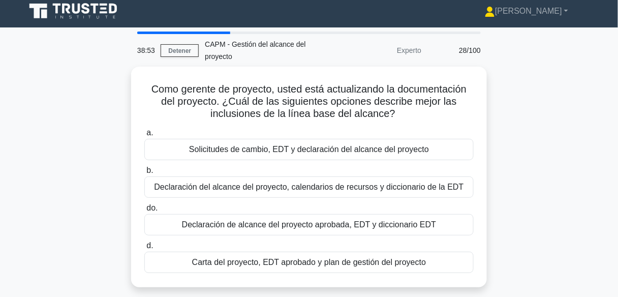
scroll to position [0, 0]
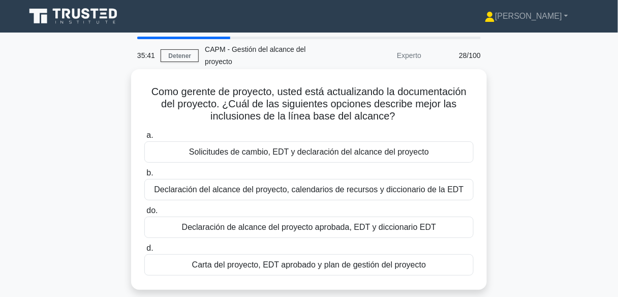
click at [293, 155] on font "Solicitudes de cambio, EDT y declaración del alcance del proyecto" at bounding box center [309, 151] width 240 height 9
click at [144, 139] on input "a. Solicitudes de cambio, EDT y declaración del alcance del proyecto" at bounding box center [144, 135] width 0 height 7
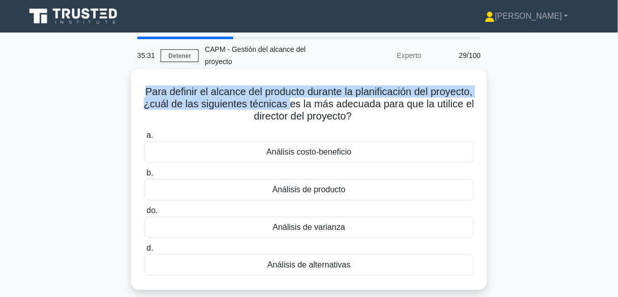
drag, startPoint x: 164, startPoint y: 88, endPoint x: 383, endPoint y: 113, distance: 220.3
click at [338, 106] on font "Para definir el alcance del producto durante la planificación del proyecto, ¿cu…" at bounding box center [309, 104] width 330 height 36
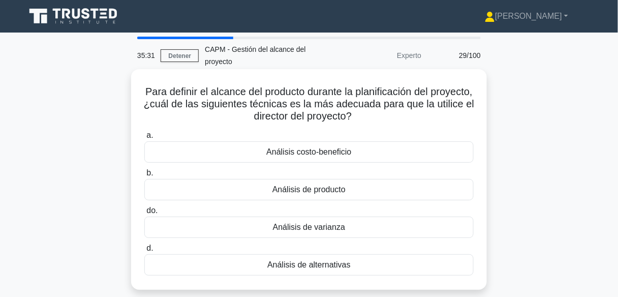
click at [405, 119] on h5 "Para definir el alcance del producto durante la planificación del proyecto, ¿cu…" at bounding box center [308, 104] width 331 height 38
click at [345, 195] on font "Análisis de producto" at bounding box center [308, 189] width 73 height 12
click at [144, 176] on input "b. Análisis de producto" at bounding box center [144, 173] width 0 height 7
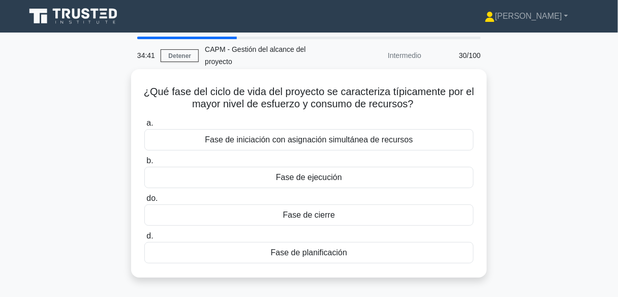
click at [322, 176] on font "Fase de ejecución" at bounding box center [309, 177] width 66 height 9
click at [144, 164] on input "b. Fase de ejecución" at bounding box center [144, 160] width 0 height 7
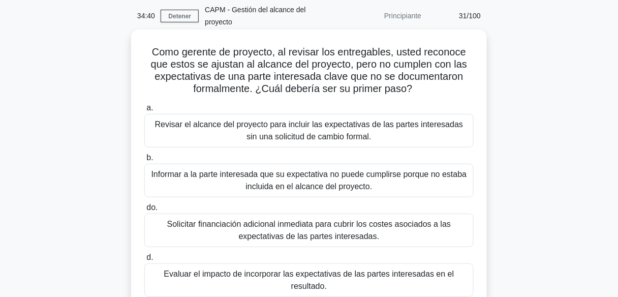
scroll to position [41, 0]
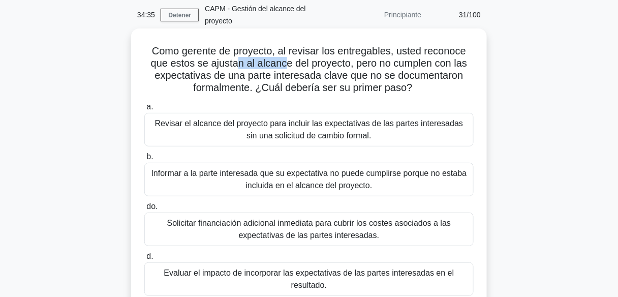
drag, startPoint x: 294, startPoint y: 68, endPoint x: 284, endPoint y: 67, distance: 9.7
click at [284, 67] on font "Como gerente de proyecto, al revisar los entregables, usted reconoce que estos …" at bounding box center [309, 69] width 316 height 48
click at [264, 83] on font "Como gerente de proyecto, al revisar los entregables, usted reconoce que estos …" at bounding box center [309, 69] width 316 height 48
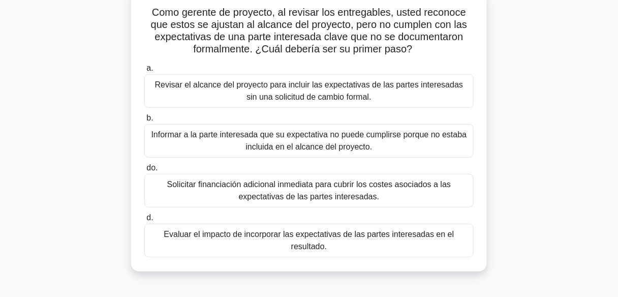
scroll to position [81, 0]
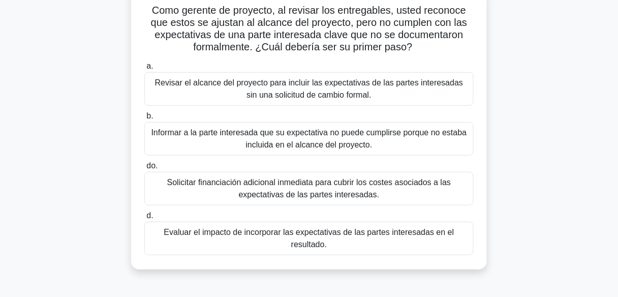
click at [313, 151] on div "Informar a la parte interesada que su expectativa no puede cumplirse porque no …" at bounding box center [308, 139] width 329 height 34
click at [144, 119] on input "b. Informar a la parte interesada que su expectativa no puede cumplirse porque …" at bounding box center [144, 116] width 0 height 7
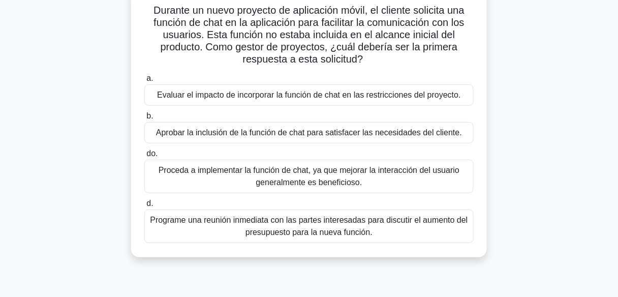
click at [351, 99] on font "Evaluar el impacto de incorporar la función de chat en las restricciones del pr…" at bounding box center [309, 94] width 304 height 9
click at [144, 82] on input "a. Evaluar el impacto de incorporar la función de chat en las restricciones del…" at bounding box center [144, 78] width 0 height 7
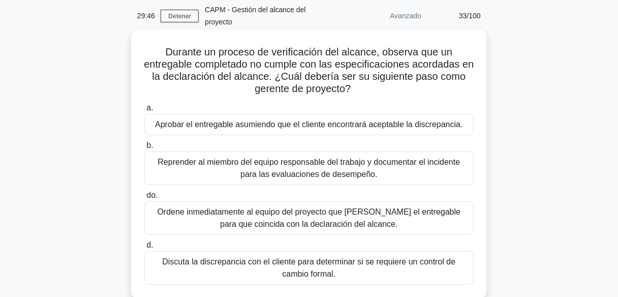
scroll to position [41, 0]
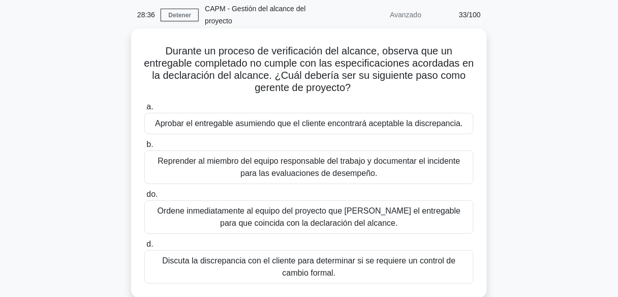
click at [395, 102] on label "a. Aprobar el entregable asumiendo que el cliente encontrará aceptable la discr…" at bounding box center [308, 118] width 329 height 34
click at [144, 104] on input "a. Aprobar el entregable asumiendo que el cliente encontrará aceptable la discr…" at bounding box center [144, 107] width 0 height 7
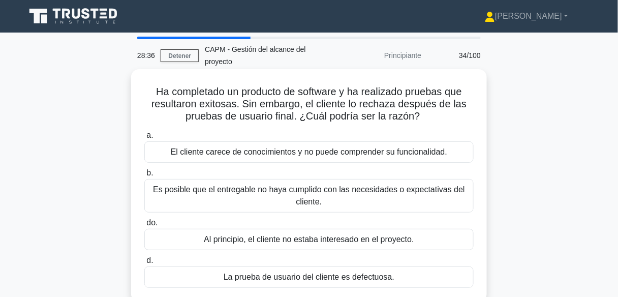
scroll to position [0, 0]
click at [421, 97] on font "Ha completado un producto de software y ha realizado pruebas que resultaron exi…" at bounding box center [308, 104] width 315 height 36
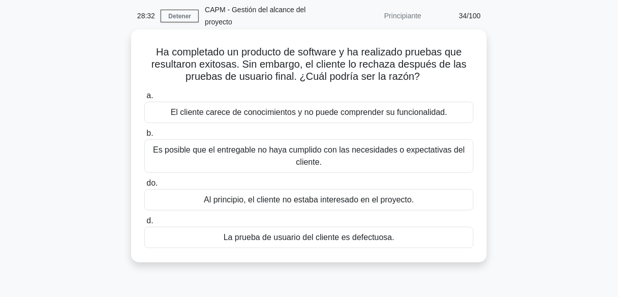
scroll to position [41, 0]
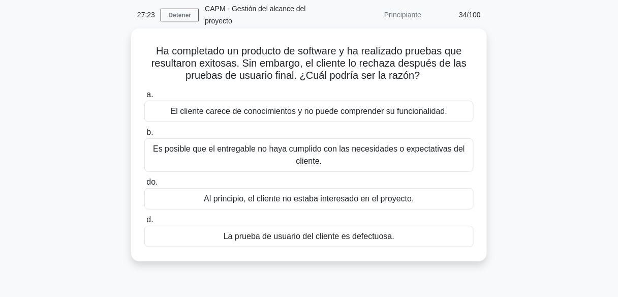
click at [341, 163] on font "Es posible que el entregable no haya cumplido con las necesidades o expectativa…" at bounding box center [309, 155] width 320 height 24
click at [144, 136] on input "b. Es posible que el entregable no haya cumplido con las necesidades o expectat…" at bounding box center [144, 132] width 0 height 7
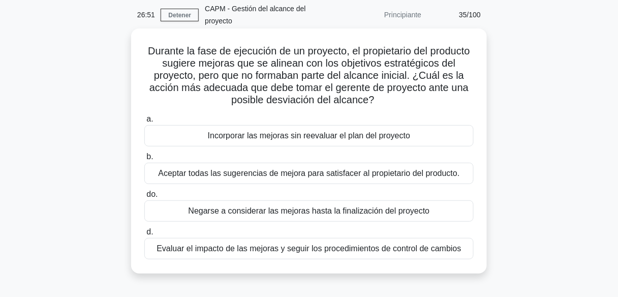
click at [314, 247] on font "Evaluar el impacto de las mejoras y seguir los procedimientos de control de cam…" at bounding box center [308, 248] width 304 height 9
click at [144, 235] on input "d. Evaluar el impacto de las mejoras y seguir los procedimientos de control de …" at bounding box center [144, 232] width 0 height 7
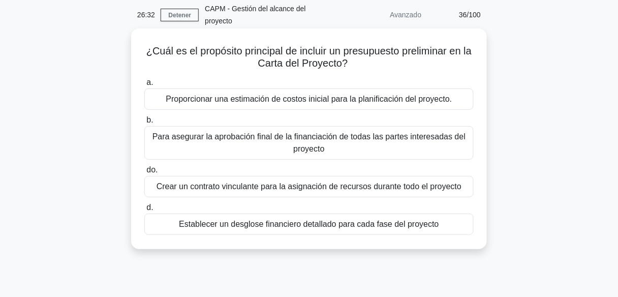
click at [315, 100] on font "Proporcionar una estimación de costos inicial para la planificación del proyect…" at bounding box center [309, 98] width 286 height 9
click at [144, 86] on input "a. Proporcionar una estimación de costos inicial para la planificación del proy…" at bounding box center [144, 82] width 0 height 7
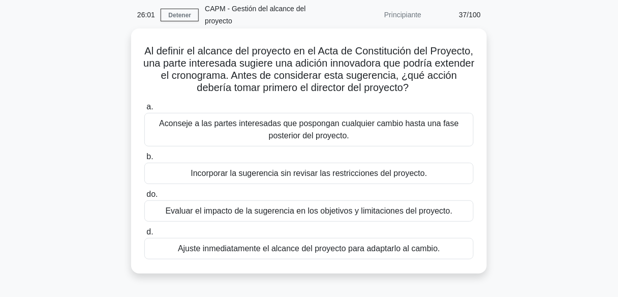
click at [300, 211] on font "Evaluar el impacto de la sugerencia en los objetivos y limitaciones del proyect…" at bounding box center [309, 210] width 287 height 9
click at [144, 198] on input "do. Evaluar el impacto de la sugerencia en los objetivos y limitaciones del pro…" at bounding box center [144, 194] width 0 height 7
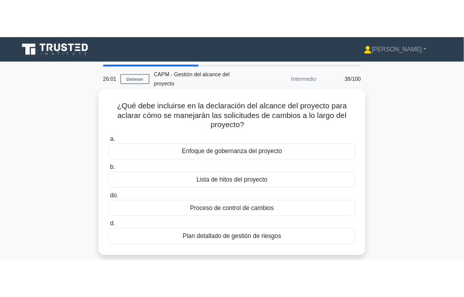
scroll to position [0, 0]
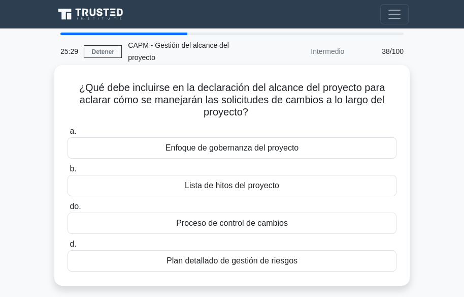
drag, startPoint x: 29, startPoint y: 79, endPoint x: 364, endPoint y: 277, distance: 388.3
click at [364, 277] on main "25:29 Detener CAPM - Gestión del alcance del proyecto Intermedio 38/100 ¿Qué de…" at bounding box center [232, 286] width 464 height 516
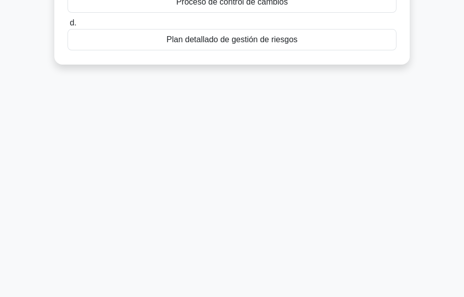
scroll to position [247, 0]
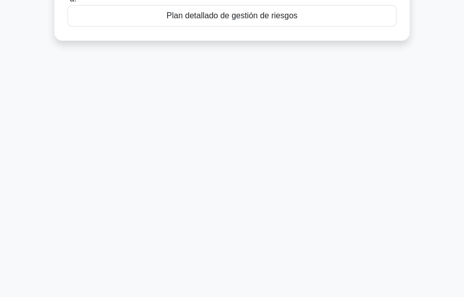
drag, startPoint x: 62, startPoint y: 90, endPoint x: 353, endPoint y: 298, distance: 357.3
click at [353, 296] on html "José Perfil Ajustes" at bounding box center [232, 25] width 464 height 545
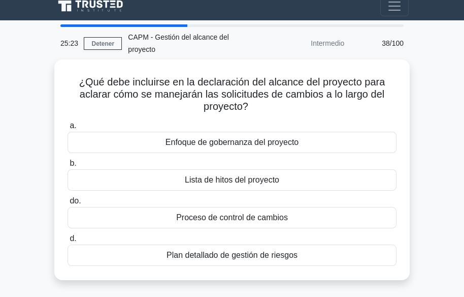
scroll to position [4, 0]
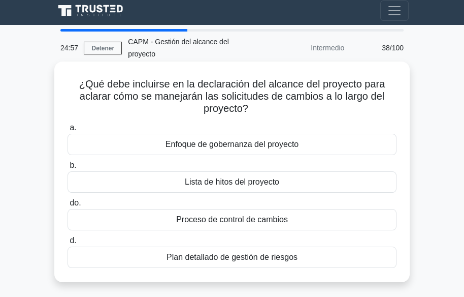
drag, startPoint x: 40, startPoint y: 75, endPoint x: 315, endPoint y: 257, distance: 329.9
click at [315, 257] on main "24:57 Detener CAPM - Gestión del alcance del proyecto Intermedio 38/100 ¿Qué de…" at bounding box center [232, 283] width 464 height 516
click at [150, 135] on div "Enfoque de gobernanza del proyecto" at bounding box center [232, 144] width 329 height 21
click at [68, 131] on input "a. Enfoque de gobernanza del proyecto" at bounding box center [68, 127] width 0 height 7
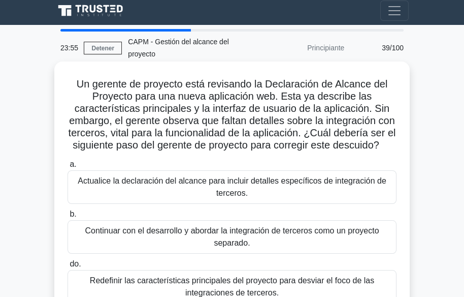
scroll to position [0, 0]
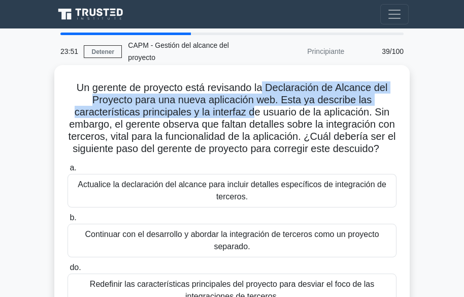
drag, startPoint x: 264, startPoint y: 90, endPoint x: 244, endPoint y: 112, distance: 29.1
click at [249, 111] on font "Un gerente de proyecto está revisando la Declaración de Alcance del Proyecto pa…" at bounding box center [233, 118] width 328 height 72
click at [206, 106] on font "Un gerente de proyecto está revisando la Declaración de Alcance del Proyecto pa…" at bounding box center [233, 118] width 328 height 72
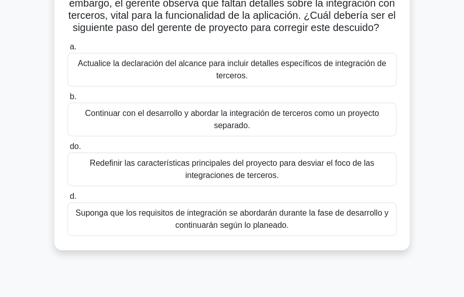
scroll to position [122, 0]
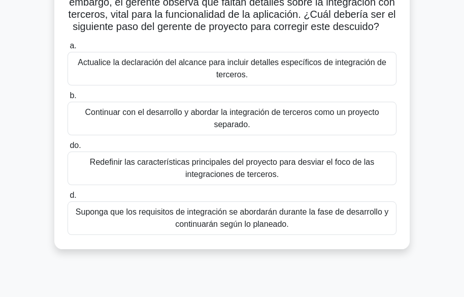
click at [245, 79] on font "Actualice la declaración del alcance para incluir detalles específicos de integ…" at bounding box center [232, 68] width 308 height 21
click at [68, 49] on input "a. Actualice la declaración del alcance para incluir detalles específicos de in…" at bounding box center [68, 46] width 0 height 7
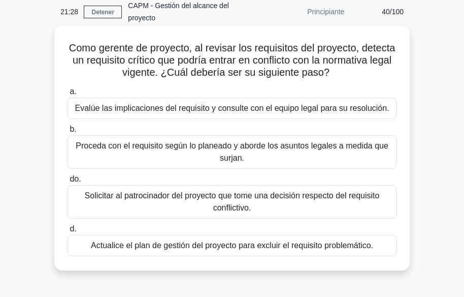
scroll to position [41, 0]
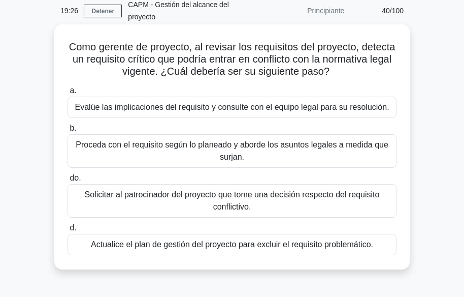
click at [284, 107] on font "Evalúe las implicaciones del requisito y consulte con el equipo legal para su r…" at bounding box center [232, 107] width 314 height 9
click at [68, 94] on input "a. Evalúe las implicaciones del requisito y consulte con el equipo legal para s…" at bounding box center [68, 90] width 0 height 7
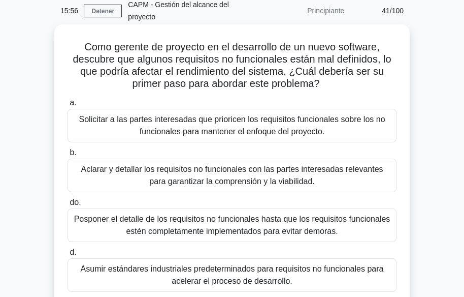
click at [211, 179] on font "Aclarar y detallar los requisitos no funcionales con las partes interesadas rel…" at bounding box center [232, 175] width 302 height 21
click at [68, 156] on input "b. Aclarar y detallar los requisitos no funcionales con las partes interesadas …" at bounding box center [68, 152] width 0 height 7
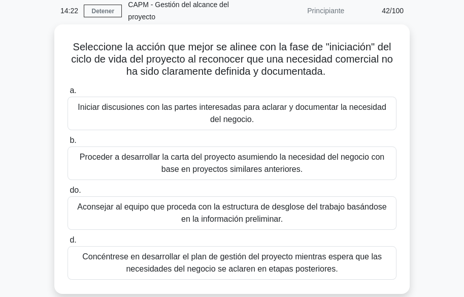
click at [163, 113] on font "Iniciar discusiones con las partes interesadas para aclarar y documentar la nec…" at bounding box center [232, 113] width 320 height 24
click at [68, 94] on input "a. Iniciar discusiones con las partes interesadas para aclarar y documentar la …" at bounding box center [68, 90] width 0 height 7
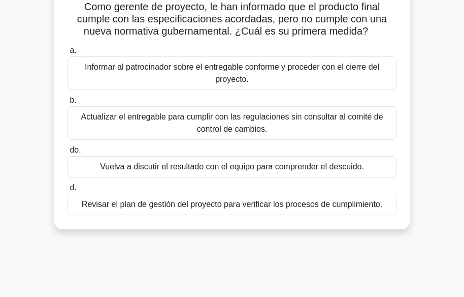
scroll to position [81, 0]
click at [190, 126] on font "Actualizar el entregable para cumplir con las regulaciones sin consultar al com…" at bounding box center [232, 122] width 320 height 24
click at [68, 103] on input "b. Actualizar el entregable para cumplir con las regulaciones sin consultar al …" at bounding box center [68, 100] width 0 height 7
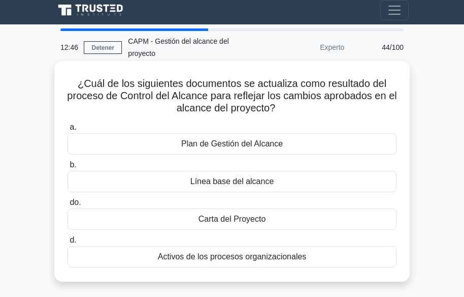
scroll to position [0, 0]
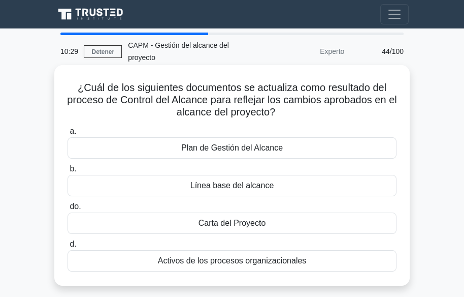
click at [238, 184] on font "Línea base del alcance" at bounding box center [232, 185] width 84 height 9
click at [68, 172] on input "b. Línea base del alcance" at bounding box center [68, 169] width 0 height 7
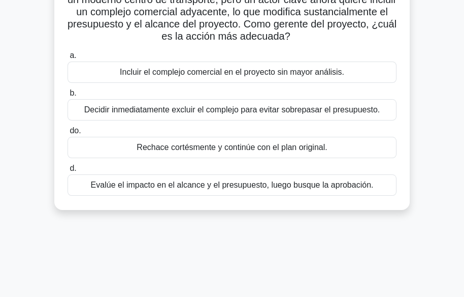
scroll to position [122, 0]
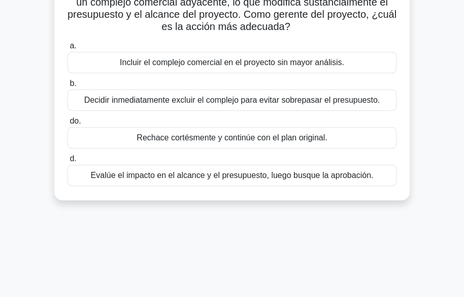
click at [243, 175] on font "Evalúe el impacto en el alcance y el presupuesto, luego busque la aprobación." at bounding box center [232, 175] width 283 height 9
click at [68, 162] on input "d. Evalúe el impacto en el alcance y el presupuesto, luego busque la aprobación." at bounding box center [68, 158] width 0 height 7
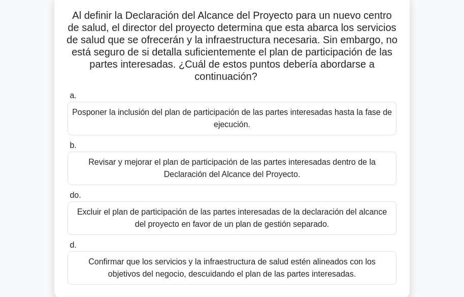
scroll to position [81, 0]
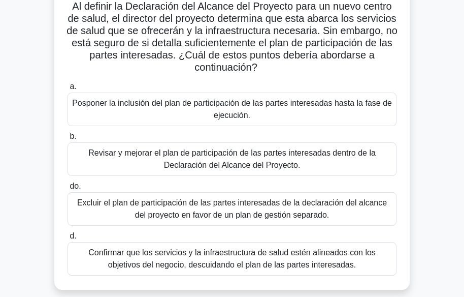
click at [231, 211] on font "Excluir el plan de participación de las partes interesadas de la declaración de…" at bounding box center [232, 208] width 310 height 21
click at [68, 189] on input "do. Excluir el plan de participación de las partes interesadas de la declaració…" at bounding box center [68, 186] width 0 height 7
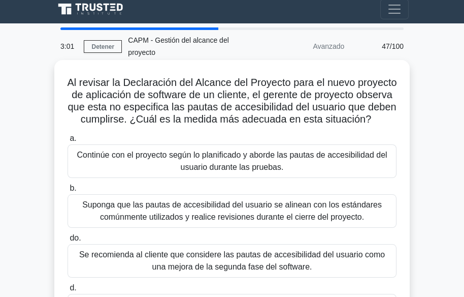
scroll to position [0, 0]
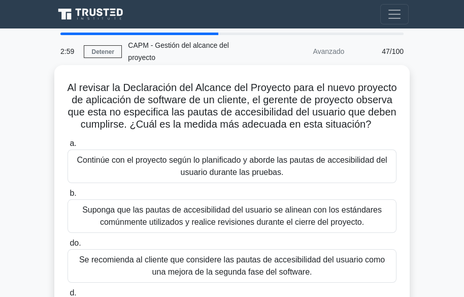
click at [231, 176] on font "Continúe con el proyecto según lo planificado y aborde las pautas de accesibili…" at bounding box center [232, 165] width 310 height 21
click at [68, 147] on input "a. Continúe con el proyecto según lo planificado y aborde las pautas de accesib…" at bounding box center [68, 143] width 0 height 7
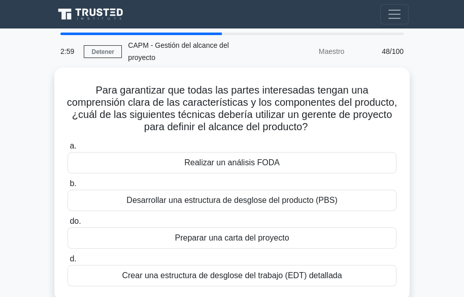
click at [232, 186] on label "b. Desarrollar una estructura de desglose del producto (PBS)" at bounding box center [232, 194] width 329 height 34
click at [68, 186] on input "b. Desarrollar una estructura de desglose del producto (PBS)" at bounding box center [68, 183] width 0 height 7
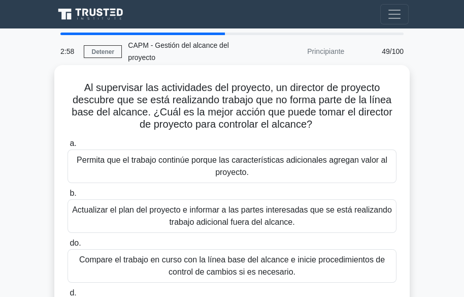
click at [235, 191] on label "b. Actualizar el plan del proyecto e informar a las partes interesadas que se e…" at bounding box center [232, 210] width 329 height 46
click at [68, 191] on input "b. Actualizar el plan del proyecto e informar a las partes interesadas que se e…" at bounding box center [68, 193] width 0 height 7
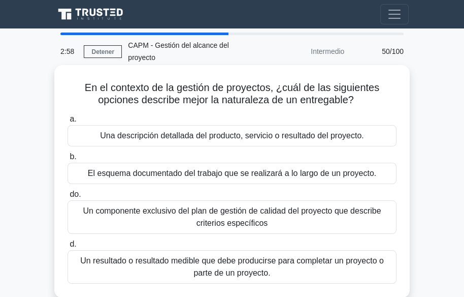
click at [237, 206] on font "Un componente exclusivo del plan de gestión de calidad del proyecto que describ…" at bounding box center [232, 216] width 298 height 21
click at [68, 198] on input "do. Un componente exclusivo del plan de gestión de calidad del proyecto que des…" at bounding box center [68, 194] width 0 height 7
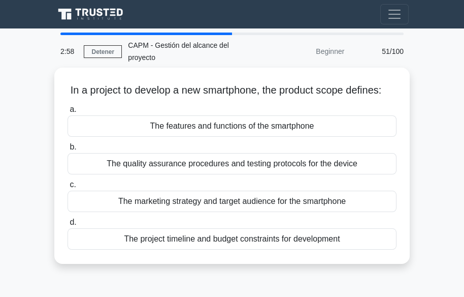
click at [68, 188] on input "c. The marketing strategy and target audience for the smartphone" at bounding box center [68, 184] width 0 height 7
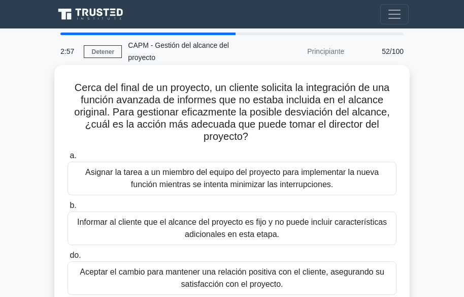
click at [240, 186] on font "Asignar la tarea a un miembro del equipo del proyecto para implementar la nueva…" at bounding box center [232, 178] width 294 height 21
click at [68, 159] on input "a. Asignar la tarea a un miembro del equipo del proyecto para implementar la nu…" at bounding box center [68, 155] width 0 height 7
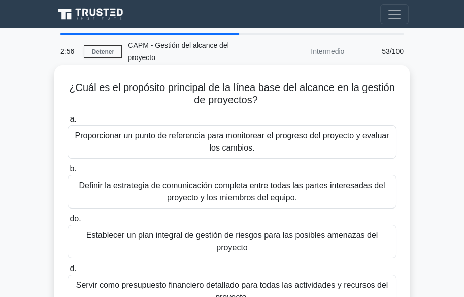
click at [243, 181] on font "Definir la estrategia de comunicación completa entre todas las partes interesad…" at bounding box center [232, 191] width 306 height 21
click at [68, 172] on input "b. Definir la estrategia de comunicación completa entre todas las partes intere…" at bounding box center [68, 169] width 0 height 7
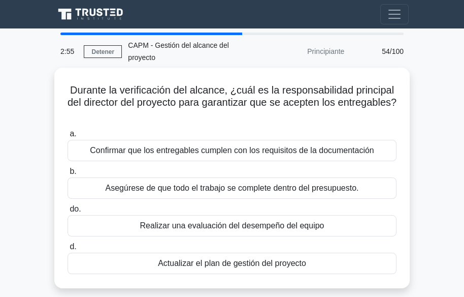
click at [243, 183] on font "Asegúrese de que todo el trabajo se complete dentro del presupuesto." at bounding box center [232, 187] width 253 height 9
click at [68, 175] on input "b. Asegúrese de que todo el trabajo se complete dentro del presupuesto." at bounding box center [68, 171] width 0 height 7
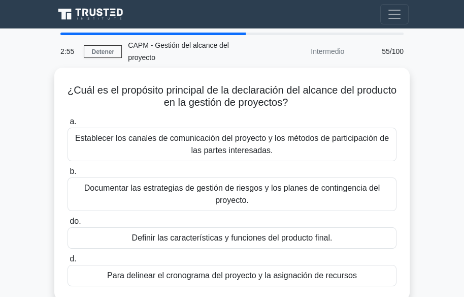
click at [243, 183] on font "Documentar las estrategias de gestión de riesgos y los planes de contingencia d…" at bounding box center [232, 193] width 296 height 21
click at [68, 175] on input "b. Documentar las estrategias de gestión de riesgos y los planes de contingenci…" at bounding box center [68, 171] width 0 height 7
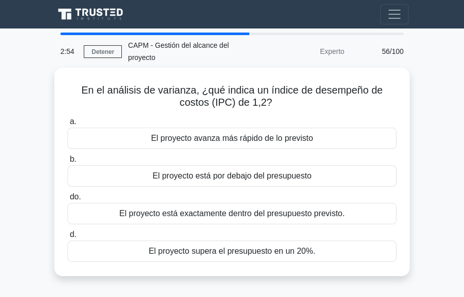
click at [243, 179] on div "El proyecto está por debajo del presupuesto" at bounding box center [232, 175] width 329 height 21
click at [68, 163] on input "b. El proyecto está por debajo del presupuesto" at bounding box center [68, 159] width 0 height 7
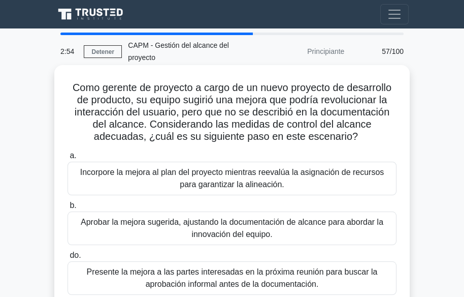
click at [243, 180] on font "Incorpore la mejora al plan del proyecto mientras reevalúa la asignación de rec…" at bounding box center [232, 178] width 304 height 21
click at [68, 159] on input "a. Incorpore la mejora al plan del proyecto mientras reevalúa la asignación de …" at bounding box center [68, 155] width 0 height 7
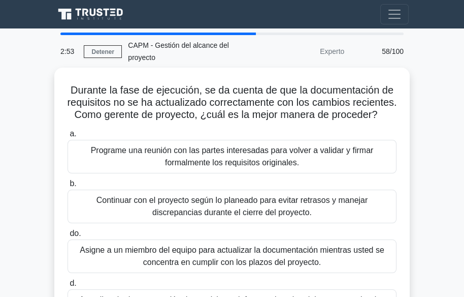
click at [243, 173] on div "Programe una reunión con las partes interesadas para volver a validar y firmar …" at bounding box center [232, 157] width 329 height 34
click at [68, 137] on input "a. Programe una reunión con las partes interesadas para volver a validar y firm…" at bounding box center [68, 134] width 0 height 7
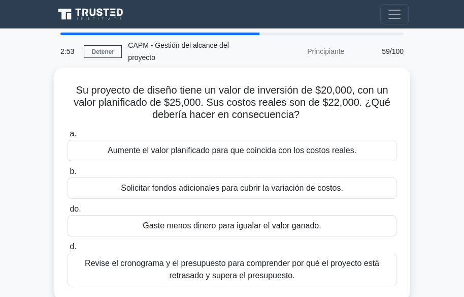
click at [243, 183] on font "Solicitar fondos adicionales para cubrir la variación de costos." at bounding box center [232, 187] width 222 height 9
click at [68, 175] on input "b. Solicitar fondos adicionales para cubrir la variación de costos." at bounding box center [68, 171] width 0 height 7
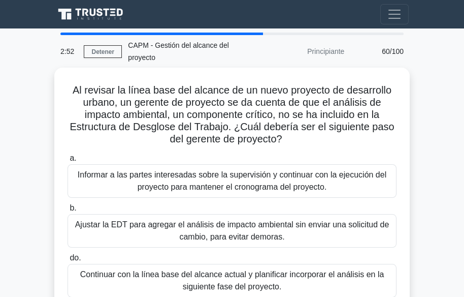
click at [243, 180] on font "Informar a las partes interesadas sobre la supervisión y continuar con la ejecu…" at bounding box center [232, 180] width 309 height 21
click at [68, 162] on input "a. Informar a las partes interesadas sobre la supervisión y continuar con la ej…" at bounding box center [68, 158] width 0 height 7
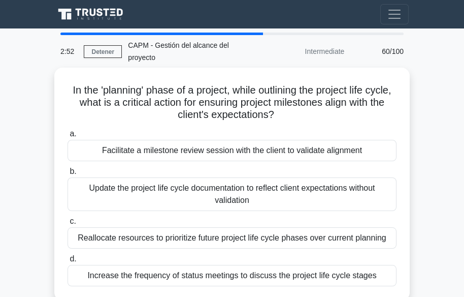
click at [243, 180] on div "Update the project life cycle documentation to reflect client expectations with…" at bounding box center [232, 194] width 329 height 34
click at [68, 175] on input "b. Update the project life cycle documentation to reflect client expectations w…" at bounding box center [68, 171] width 0 height 7
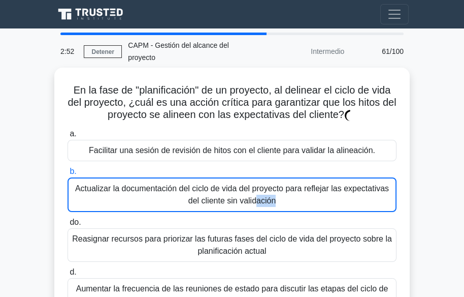
click at [243, 184] on font "Actualizar la documentación del ciclo de vida del proyecto para reflejar las ex…" at bounding box center [232, 194] width 314 height 21
click at [68, 175] on input "b. Actualizar la documentación del ciclo de vida del proyecto para reflejar las…" at bounding box center [68, 171] width 0 height 7
click at [243, 184] on font "Actualizar la documentación del ciclo de vida del proyecto para reflejar las ex…" at bounding box center [232, 194] width 314 height 21
click at [68, 175] on input "b. Actualizar la documentación del ciclo de vida del proyecto para reflejar las…" at bounding box center [68, 171] width 0 height 7
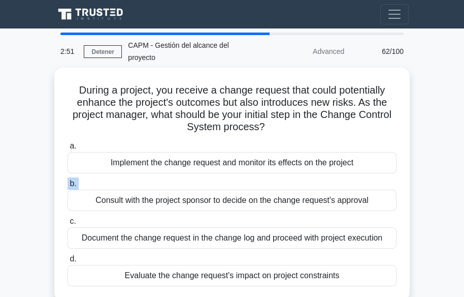
click at [243, 180] on label "b. Consult with the project sponsor to decide on the change request's approval" at bounding box center [232, 194] width 329 height 34
click at [68, 180] on input "b. Consult with the project sponsor to decide on the change request's approval" at bounding box center [68, 183] width 0 height 7
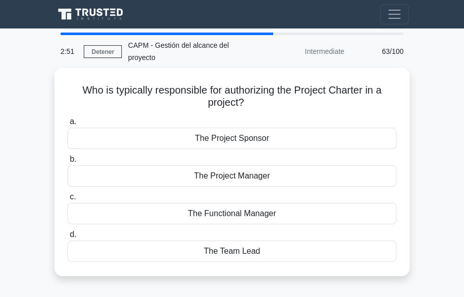
click at [243, 180] on div "The Project Manager" at bounding box center [232, 175] width 329 height 21
click at [68, 163] on input "b. The Project Manager" at bounding box center [68, 159] width 0 height 7
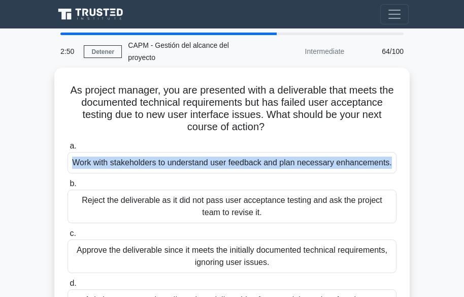
click at [243, 173] on div "Work with stakeholders to understand user feedback and plan necessary enhanceme…" at bounding box center [232, 162] width 329 height 21
click at [68, 149] on input "a. Work with stakeholders to understand user feedback and plan necessary enhanc…" at bounding box center [68, 146] width 0 height 7
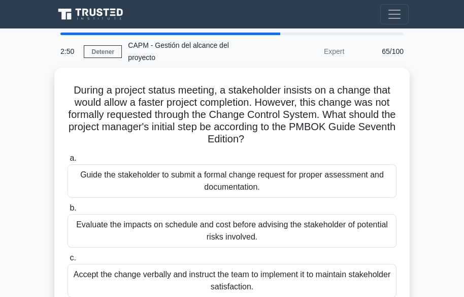
click at [243, 180] on div "Guide the stakeholder to submit a formal change request for proper assessment a…" at bounding box center [232, 181] width 329 height 34
click at [68, 162] on input "a. Guide the stakeholder to submit a formal change request for proper assessmen…" at bounding box center [68, 158] width 0 height 7
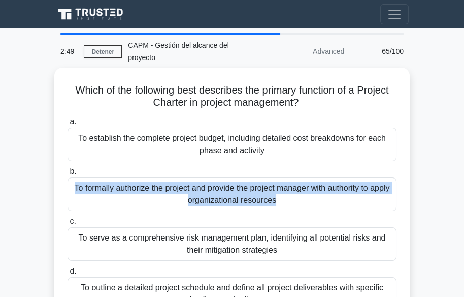
click at [243, 180] on div "To formally authorize the project and provide the project manager with authorit…" at bounding box center [232, 194] width 329 height 34
click at [68, 175] on input "b. To formally authorize the project and provide the project manager with autho…" at bounding box center [68, 171] width 0 height 7
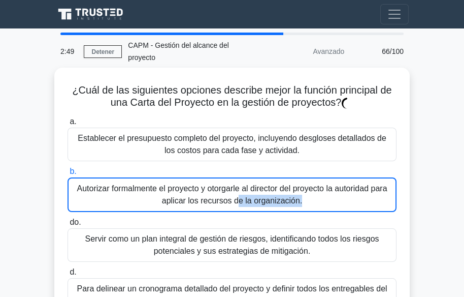
click at [243, 184] on font "Autorizar formalmente el proyecto y otorgarle al director del proyecto la autor…" at bounding box center [232, 194] width 310 height 21
click at [68, 175] on input "b. Autorizar formalmente el proyecto y otorgarle al director del proyecto la au…" at bounding box center [68, 171] width 0 height 7
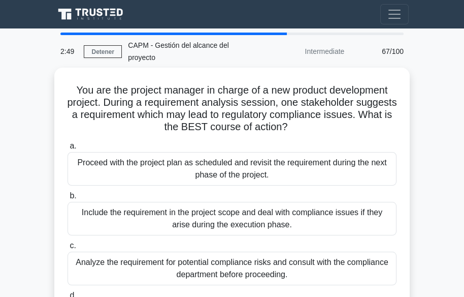
click at [243, 180] on div "Proceed with the project plan as scheduled and revisit the requirement during t…" at bounding box center [232, 169] width 329 height 34
click at [68, 149] on input "a. Proceed with the project plan as scheduled and revisit the requirement durin…" at bounding box center [68, 146] width 0 height 7
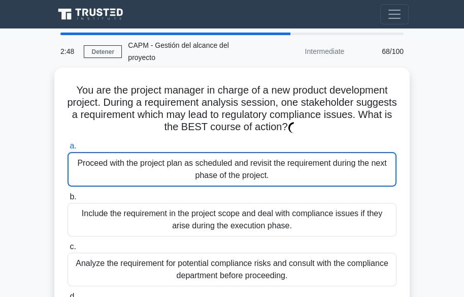
click at [243, 180] on div "Proceed with the project plan as scheduled and revisit the requirement during t…" at bounding box center [232, 169] width 329 height 35
click at [68, 149] on input "a. Proceed with the project plan as scheduled and revisit the requirement durin…" at bounding box center [68, 146] width 0 height 7
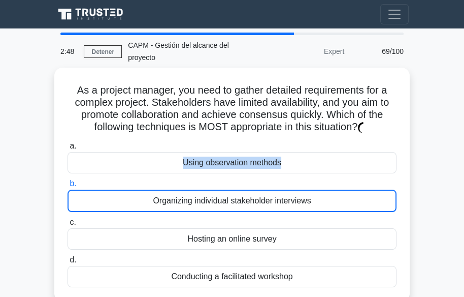
click at [243, 173] on div "Using observation methods" at bounding box center [232, 162] width 329 height 21
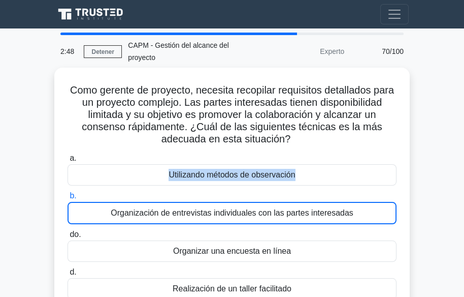
click at [243, 180] on div "Utilizando métodos de observación" at bounding box center [232, 174] width 329 height 21
click at [68, 162] on input "a. Utilizando métodos de observación" at bounding box center [68, 158] width 0 height 7
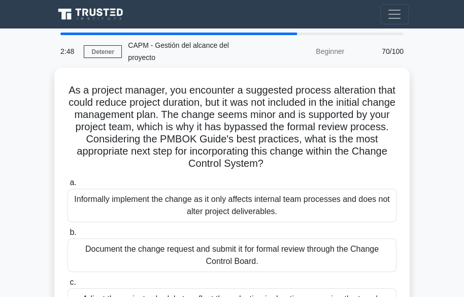
click at [243, 180] on label "a. Informally implement the change as it only affects internal team processes a…" at bounding box center [232, 199] width 329 height 46
click at [68, 180] on input "a. Informally implement the change as it only affects internal team processes a…" at bounding box center [68, 182] width 0 height 7
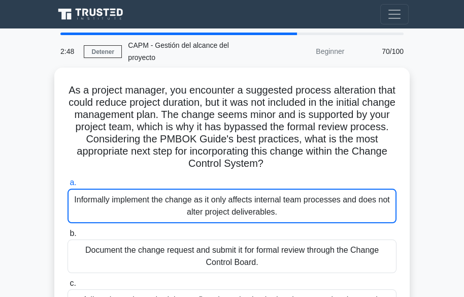
click at [243, 170] on h5 "As a project manager, you encounter a suggested process alteration that could r…" at bounding box center [232, 127] width 331 height 86
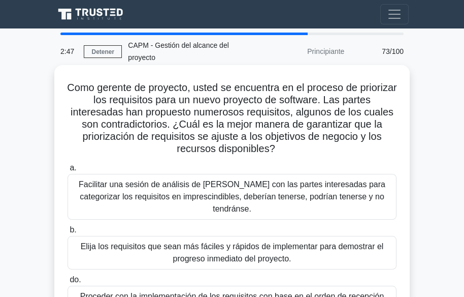
click at [242, 210] on div "a. Facilitar una sesión de análisis de MoSCoW con las partes interesadas para c…" at bounding box center [231, 264] width 341 height 211
click at [243, 242] on font "Elija los requisitos que sean más fáciles y rápidos de implementar para demostr…" at bounding box center [232, 252] width 303 height 21
click at [68, 233] on input "b. Elija los requisitos que sean más fáciles y rápidos de implementar para demo…" at bounding box center [68, 230] width 0 height 7
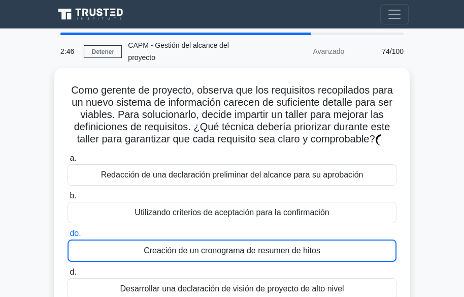
click at [242, 234] on label "do. Creación de un cronograma de resumen de hitos" at bounding box center [232, 244] width 329 height 35
click at [68, 234] on input "do. Creación de un cronograma de resumen de hitos" at bounding box center [68, 233] width 0 height 7
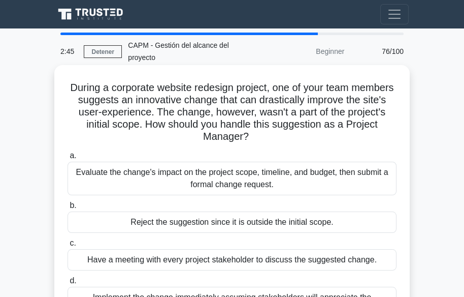
click at [242, 229] on div "Reject the suggestion since it is outside the initial scope." at bounding box center [232, 221] width 329 height 21
click at [68, 209] on input "b. Reject the suggestion since it is outside the initial scope." at bounding box center [68, 205] width 0 height 7
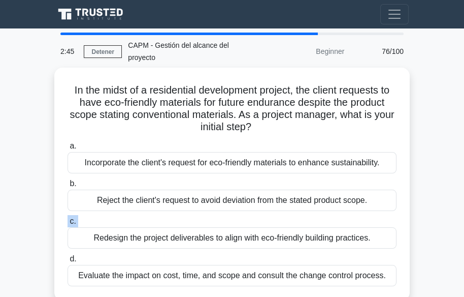
click at [242, 229] on label "c. Redesign the project deliverables to align with eco-friendly building practi…" at bounding box center [232, 232] width 329 height 34
click at [68, 225] on input "c. Redesign the project deliverables to align with eco-friendly building practi…" at bounding box center [68, 221] width 0 height 7
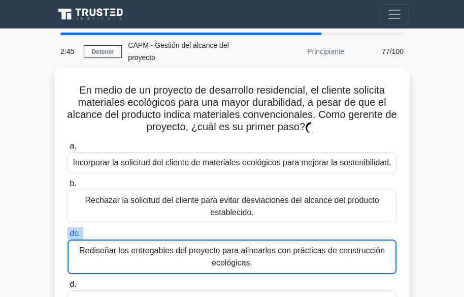
click at [242, 229] on label "do. Rediseñar los entregables del proyecto para alinearlos con prácticas de con…" at bounding box center [232, 250] width 329 height 47
click at [68, 230] on input "do. Rediseñar los entregables del proyecto para alinearlos con prácticas de con…" at bounding box center [68, 233] width 0 height 7
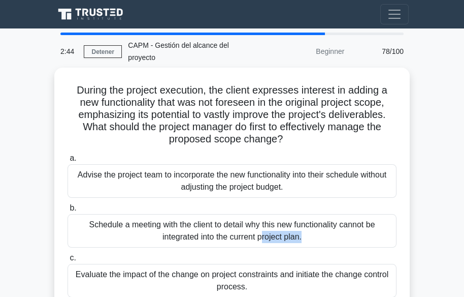
click at [242, 229] on div "Schedule a meeting with the client to detail why this new functionality cannot …" at bounding box center [232, 231] width 329 height 34
click at [68, 211] on input "b. Schedule a meeting with the client to detail why this new functionality cann…" at bounding box center [68, 208] width 0 height 7
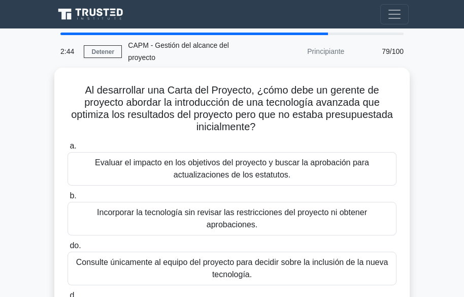
click at [242, 229] on div "Incorporar la tecnología sin revisar las restricciones del proyecto ni obtener …" at bounding box center [232, 219] width 329 height 34
click at [68, 199] on input "b. Incorporar la tecnología sin revisar las restricciones del proyecto ni obten…" at bounding box center [68, 196] width 0 height 7
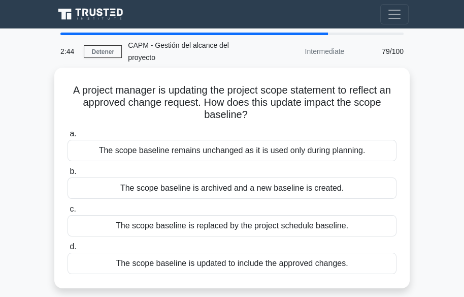
click at [242, 229] on div "The scope baseline is replaced by the project schedule baseline." at bounding box center [232, 225] width 329 height 21
click at [68, 212] on input "c. The scope baseline is replaced by the project schedule baseline." at bounding box center [68, 209] width 0 height 7
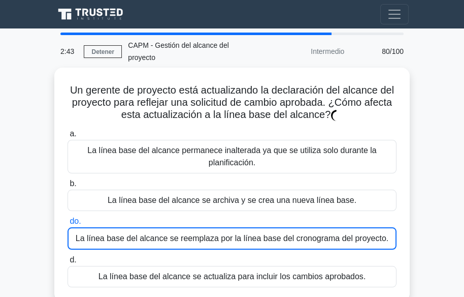
click at [242, 232] on font "La línea base del alcance se reemplaza por la línea base del cronograma del pro…" at bounding box center [232, 238] width 313 height 12
click at [68, 225] on input "do. La línea base del alcance se reemplaza por la línea base del cronograma del…" at bounding box center [68, 221] width 0 height 7
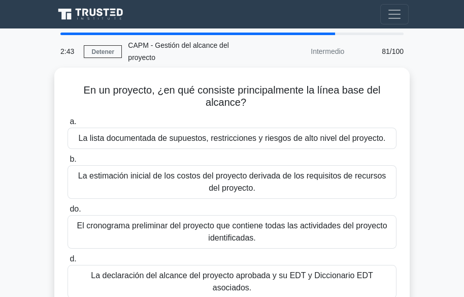
click at [242, 229] on div "a. La lista documentada de supuestos, restricciones y riesgos de alto nivel del…" at bounding box center [231, 206] width 341 height 187
click at [242, 229] on font "El cronograma preliminar del proyecto que contiene todas las actividades del pr…" at bounding box center [232, 231] width 310 height 21
click at [68, 212] on input "do. El cronograma preliminar del proyecto que contiene todas las actividades de…" at bounding box center [68, 209] width 0 height 7
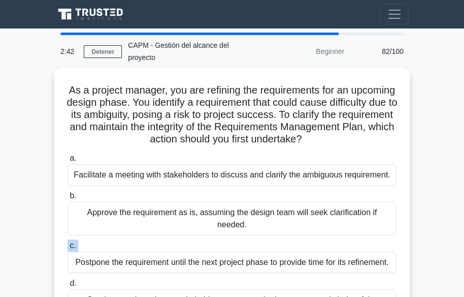
click at [242, 239] on label "c. Postpone the requirement until the next project phase to provide time for it…" at bounding box center [232, 256] width 329 height 34
click at [68, 242] on input "c. Postpone the requirement until the next project phase to provide time for it…" at bounding box center [68, 245] width 0 height 7
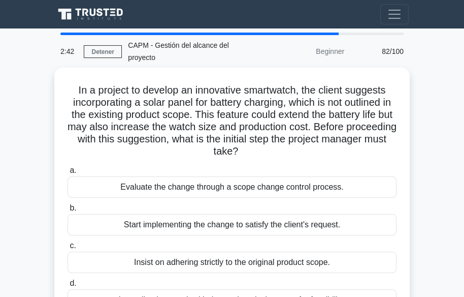
click at [242, 229] on div "Start implementing the change to satisfy the client's request." at bounding box center [232, 224] width 329 height 21
click at [68, 211] on input "b. Start implementing the change to satisfy the client's request." at bounding box center [68, 208] width 0 height 7
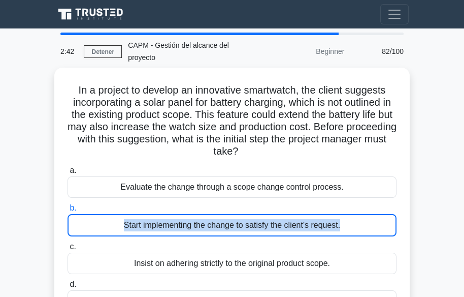
click at [68, 211] on input "b. Start implementing the change to satisfy the client's request." at bounding box center [68, 208] width 0 height 7
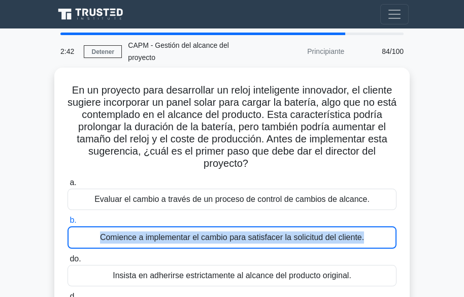
click at [242, 233] on font "Comience a implementar el cambio para satisfacer la solicitud del cliente." at bounding box center [232, 237] width 264 height 9
click at [68, 223] on input "b. Comience a implementar el cambio para satisfacer la solicitud del cliente." at bounding box center [68, 220] width 0 height 7
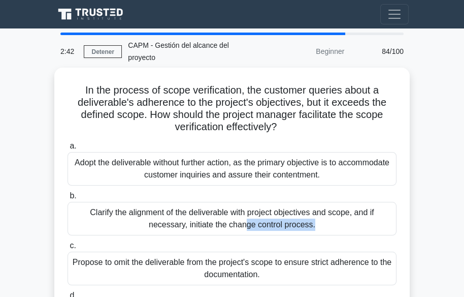
click at [242, 229] on div "Clarify the alignment of the deliverable with project objectives and scope, and…" at bounding box center [232, 219] width 329 height 34
click at [68, 199] on input "b. Clarify the alignment of the deliverable with project objectives and scope, …" at bounding box center [68, 196] width 0 height 7
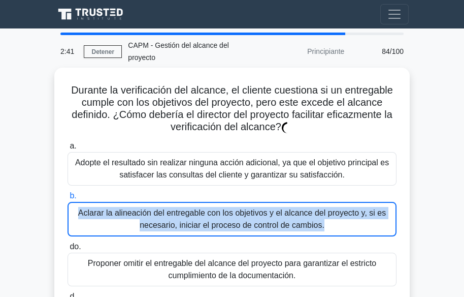
click at [242, 229] on div "Aclarar la alineación del entregable con los objetivos y el alcance del proyect…" at bounding box center [232, 219] width 329 height 35
click at [68, 199] on input "b. Aclarar la alineación del entregable con los objetivos y el alcance del proy…" at bounding box center [68, 196] width 0 height 7
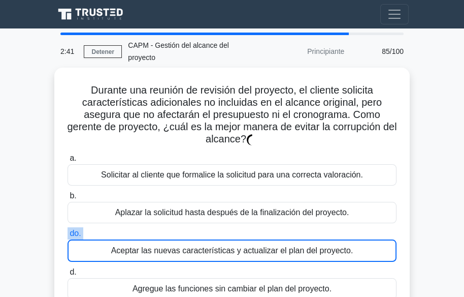
click at [242, 229] on label "do. Aceptar las nuevas características y actualizar el plan del proyecto." at bounding box center [232, 244] width 329 height 35
click at [68, 230] on input "do. Aceptar las nuevas características y actualizar el plan del proyecto." at bounding box center [68, 233] width 0 height 7
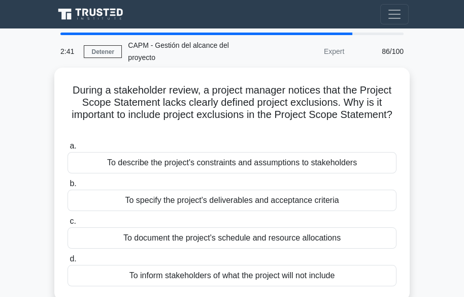
click at [242, 229] on div "To document the project's schedule and resource allocations" at bounding box center [232, 237] width 329 height 21
click at [68, 225] on input "c. To document the project's schedule and resource allocations" at bounding box center [68, 221] width 0 height 7
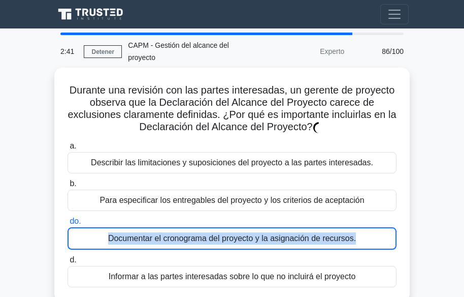
click at [242, 229] on div "Documentar el cronograma del proyecto y la asignación de recursos." at bounding box center [232, 238] width 329 height 22
click at [68, 225] on input "do. Documentar el cronograma del proyecto y la asignación de recursos." at bounding box center [68, 221] width 0 height 7
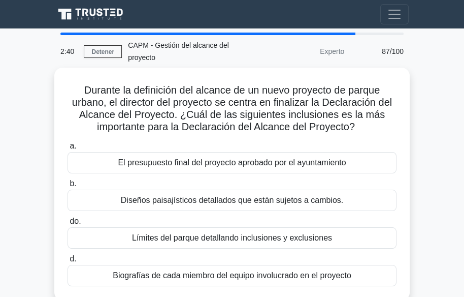
click at [242, 233] on font "Límites del parque detallando inclusiones y exclusiones" at bounding box center [232, 237] width 200 height 9
click at [68, 225] on input "do. Límites del parque detallando inclusiones y exclusiones" at bounding box center [68, 221] width 0 height 7
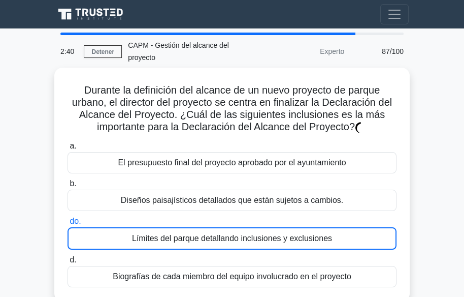
click at [242, 232] on font "Límites del parque detallando inclusiones y exclusiones" at bounding box center [232, 238] width 200 height 12
click at [68, 225] on input "do. Límites del parque detallando inclusiones y exclusiones" at bounding box center [68, 221] width 0 height 7
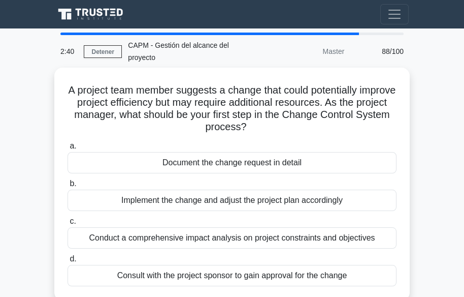
click at [242, 229] on div "Conduct a comprehensive impact analysis on project constraints and objectives" at bounding box center [232, 237] width 329 height 21
click at [68, 225] on input "c. Conduct a comprehensive impact analysis on project constraints and objectives" at bounding box center [68, 221] width 0 height 7
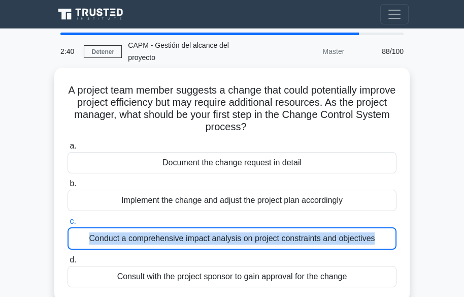
click at [242, 229] on div "Conduct a comprehensive impact analysis on project constraints and objectives" at bounding box center [232, 238] width 329 height 22
click at [68, 225] on input "c. Conduct a comprehensive impact analysis on project constraints and objectives" at bounding box center [68, 221] width 0 height 7
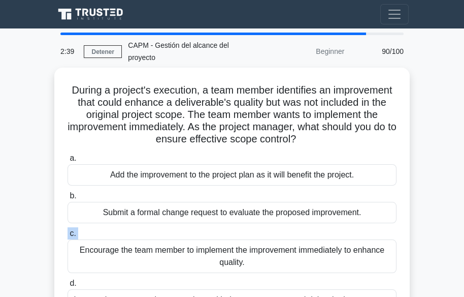
click at [242, 229] on label "c. Encourage the team member to implement the improvement immediately to enhanc…" at bounding box center [232, 250] width 329 height 46
click at [68, 230] on input "c. Encourage the team member to implement the improvement immediately to enhanc…" at bounding box center [68, 233] width 0 height 7
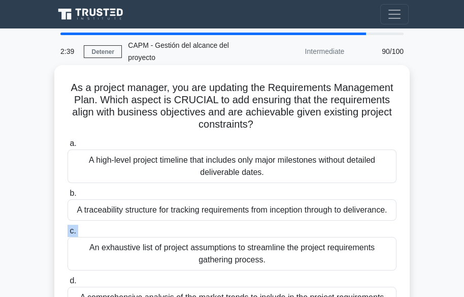
click at [241, 229] on label "c. An exhaustive list of project assumptions to streamline the project requirem…" at bounding box center [232, 248] width 329 height 46
click at [68, 229] on input "c. An exhaustive list of project assumptions to streamline the project requirem…" at bounding box center [68, 231] width 0 height 7
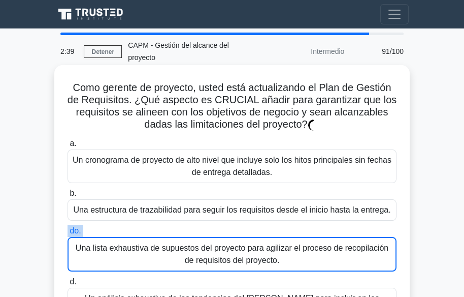
click at [241, 229] on label "do. Una lista exhaustiva de supuestos del proyecto para agilizar el proceso de …" at bounding box center [232, 248] width 329 height 47
click at [68, 229] on input "do. Una lista exhaustiva de supuestos del proyecto para agilizar el proceso de …" at bounding box center [68, 231] width 0 height 7
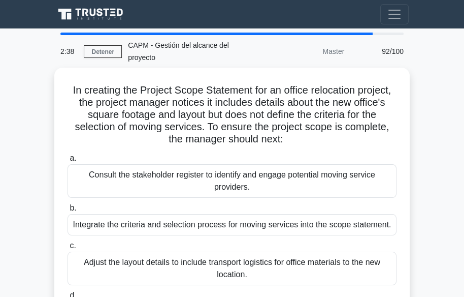
click at [241, 229] on div "Integrate the criteria and selection process for moving services into the scope…" at bounding box center [232, 224] width 329 height 21
click at [68, 211] on input "b. Integrate the criteria and selection process for moving services into the sc…" at bounding box center [68, 208] width 0 height 7
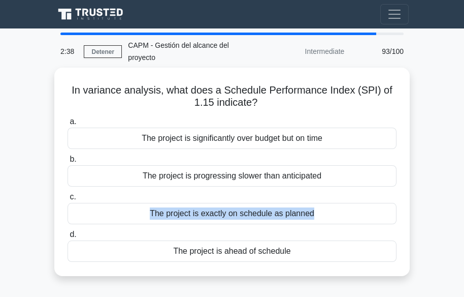
click at [241, 224] on div "The project is exactly on schedule as planned" at bounding box center [232, 213] width 329 height 21
click at [68, 200] on input "c. The project is exactly on schedule as planned" at bounding box center [68, 197] width 0 height 7
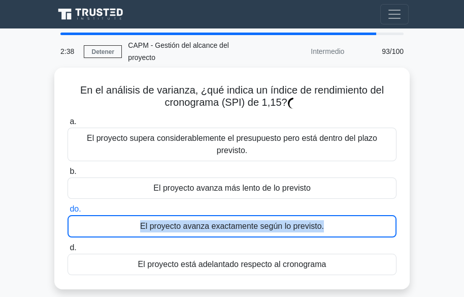
click at [241, 229] on font "El proyecto avanza exactamente según lo previsto." at bounding box center [232, 226] width 184 height 12
click at [68, 212] on input "do. El proyecto avanza exactamente según lo previsto." at bounding box center [68, 209] width 0 height 7
click at [241, 229] on font "El proyecto avanza exactamente según lo previsto." at bounding box center [232, 226] width 184 height 12
click at [68, 212] on input "do. El proyecto avanza exactamente según lo previsto." at bounding box center [68, 209] width 0 height 7
click at [241, 229] on font "El proyecto avanza exactamente según lo previsto." at bounding box center [232, 226] width 184 height 12
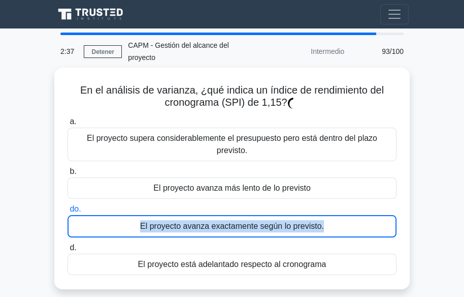
click at [68, 212] on input "do. El proyecto avanza exactamente según lo previsto." at bounding box center [68, 209] width 0 height 7
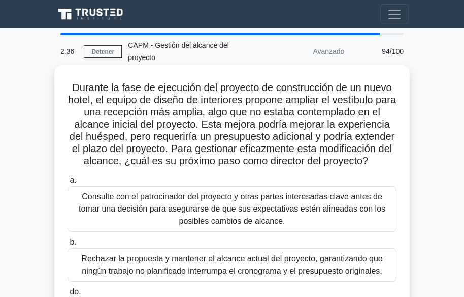
click at [245, 202] on div "Consulte con el patrocinador del proyecto y otras partes interesadas clave ante…" at bounding box center [232, 209] width 329 height 46
click at [68, 183] on input "a. Consulte con el patrocinador del proyecto y otras partes interesadas clave a…" at bounding box center [68, 180] width 0 height 7
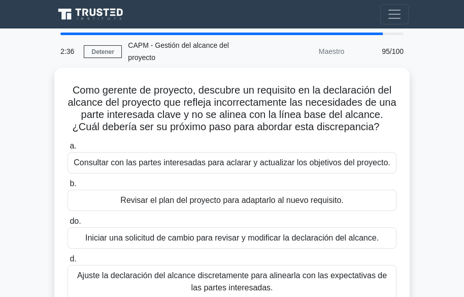
click at [245, 202] on font "Revisar el plan del proyecto para adaptarlo al nuevo requisito." at bounding box center [231, 200] width 223 height 9
click at [68, 187] on input "b. Revisar el plan del proyecto para adaptarlo al nuevo requisito." at bounding box center [68, 183] width 0 height 7
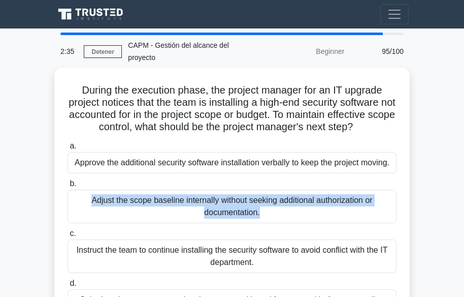
click at [245, 202] on label "b. Adjust the scope baseline internally without seeking additional authorizatio…" at bounding box center [232, 200] width 329 height 46
click at [68, 187] on input "b. Adjust the scope baseline internally without seeking additional authorizatio…" at bounding box center [68, 183] width 0 height 7
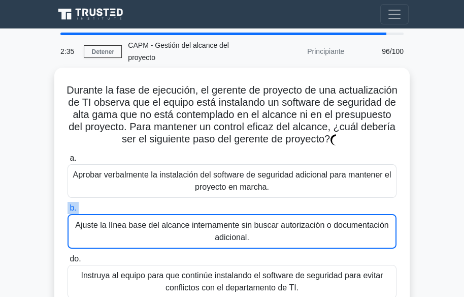
click at [245, 202] on label "b. Ajuste la línea base del alcance internamente sin buscar autorización o docu…" at bounding box center [232, 225] width 329 height 47
click at [68, 205] on input "b. Ajuste la línea base del alcance internamente sin buscar autorización o docu…" at bounding box center [68, 208] width 0 height 7
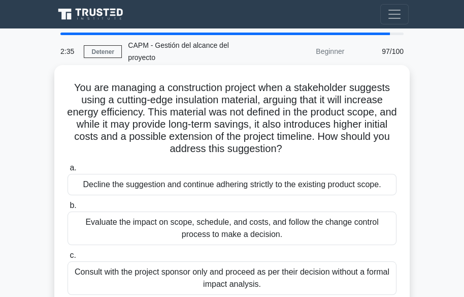
click at [245, 203] on div "a. Decline the suggestion and continue adhering strictly to the existing produc…" at bounding box center [231, 252] width 341 height 187
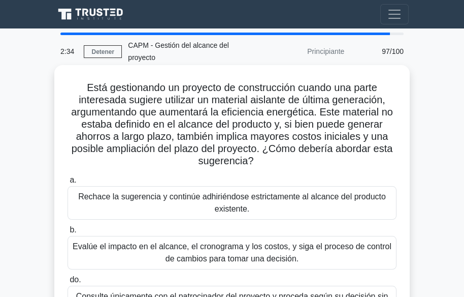
click at [245, 203] on font "Rechace la sugerencia y continúe adhiriéndose estrictamente al alcance del prod…" at bounding box center [232, 202] width 308 height 21
click at [68, 183] on input "a. Rechace la sugerencia y continúe adhiriéndose estrictamente al alcance del p…" at bounding box center [68, 180] width 0 height 7
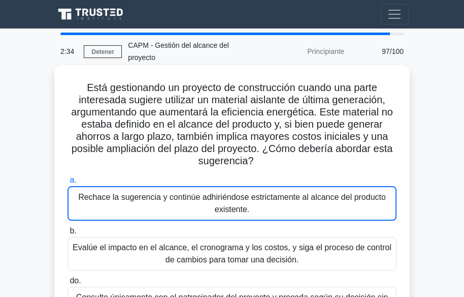
click at [245, 203] on font "Rechace la sugerencia y continúe adhiriéndose estrictamente al alcance del prod…" at bounding box center [232, 203] width 308 height 21
click at [68, 183] on input "a. Rechace la sugerencia y continúe adhiriéndose estrictamente al alcance del p…" at bounding box center [68, 180] width 0 height 7
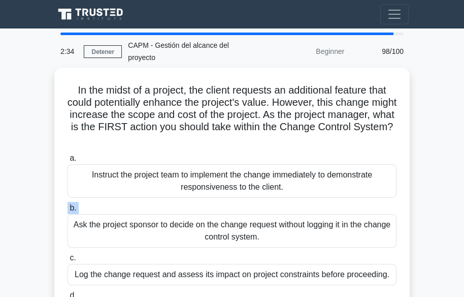
click at [245, 203] on label "b. Ask the project sponsor to decide on the change request without logging it i…" at bounding box center [232, 225] width 329 height 46
click at [68, 205] on input "b. Ask the project sponsor to decide on the change request without logging it i…" at bounding box center [68, 208] width 0 height 7
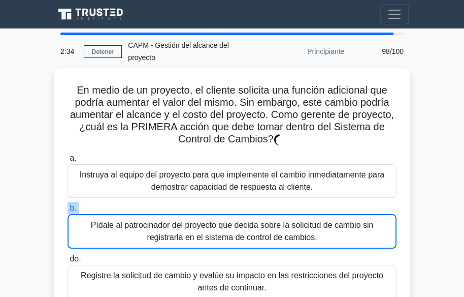
click at [245, 203] on label "b. Pídale al patrocinador del proyecto que decida sobre la solicitud de cambio …" at bounding box center [232, 225] width 329 height 47
click at [68, 205] on input "b. Pídale al patrocinador del proyecto que decida sobre la solicitud de cambio …" at bounding box center [68, 208] width 0 height 7
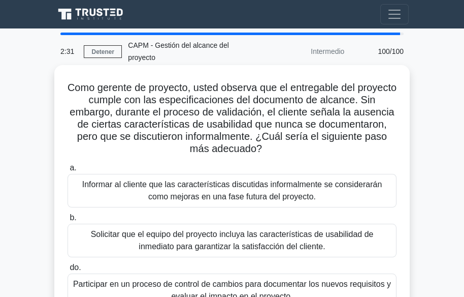
click at [247, 197] on font "Informar al cliente que las características discutidas informalmente se conside…" at bounding box center [232, 190] width 300 height 21
click at [68, 171] on input "a. Informar al cliente que las características discutidas informalmente se cons…" at bounding box center [68, 168] width 0 height 7
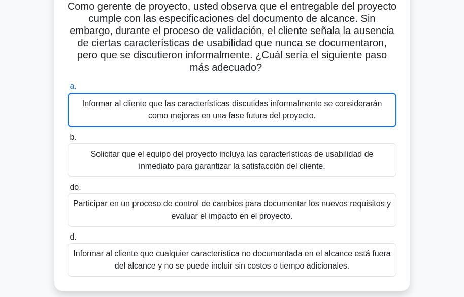
scroll to position [247, 0]
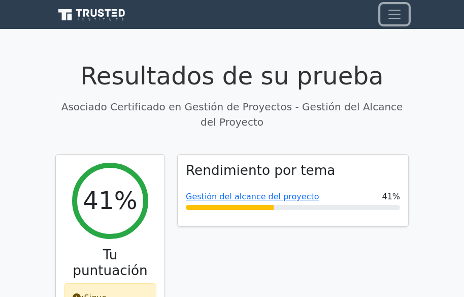
click at [388, 8] on span "Cambiar navegación" at bounding box center [394, 14] width 15 height 15
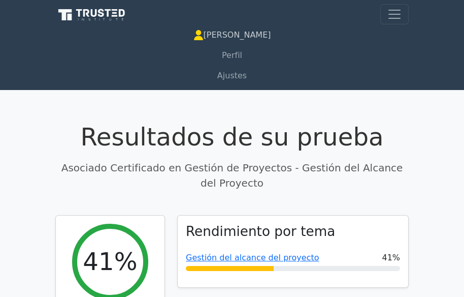
click at [234, 38] on font "[PERSON_NAME]" at bounding box center [238, 35] width 68 height 10
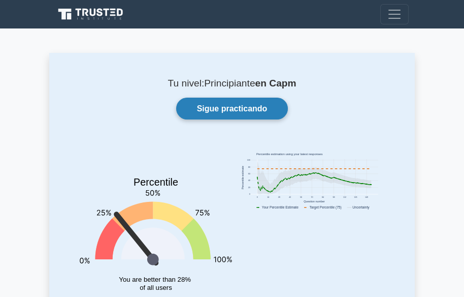
click at [249, 108] on font "Sigue practicando" at bounding box center [232, 108] width 71 height 9
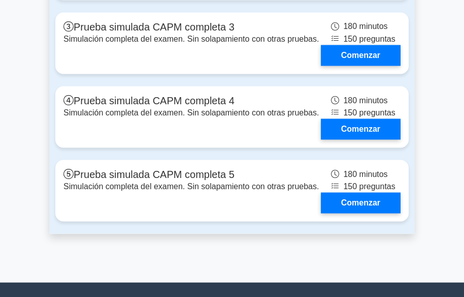
scroll to position [2977, 0]
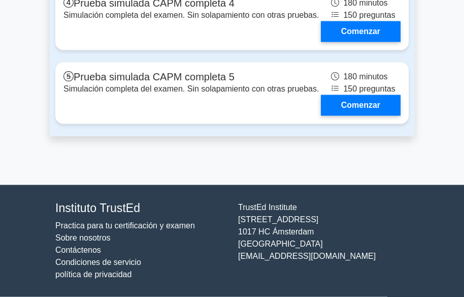
drag, startPoint x: 462, startPoint y: 275, endPoint x: 459, endPoint y: 267, distance: 8.9
click at [459, 267] on footer "Instituto TrustEd Practica para tu certificación y examen Sobre nosotros Contác…" at bounding box center [232, 241] width 464 height 112
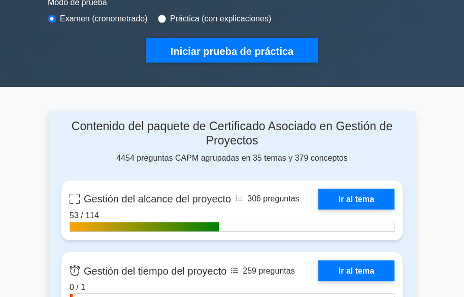
scroll to position [447, 0]
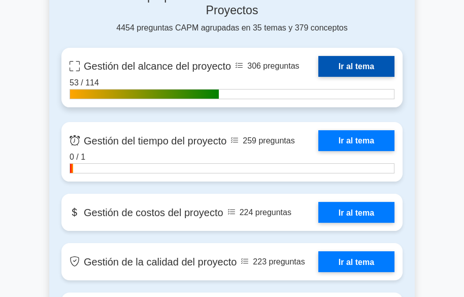
click at [318, 63] on link "Ir al tema" at bounding box center [356, 66] width 76 height 21
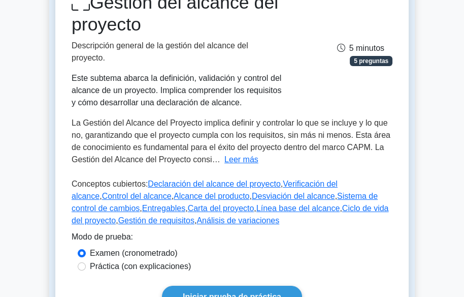
scroll to position [163, 0]
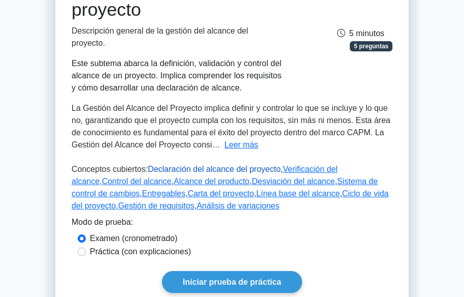
click at [202, 168] on font "Declaración del alcance del proyecto" at bounding box center [214, 169] width 133 height 9
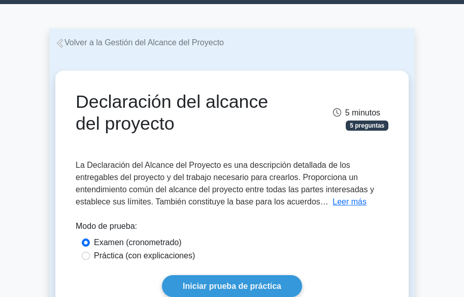
scroll to position [81, 0]
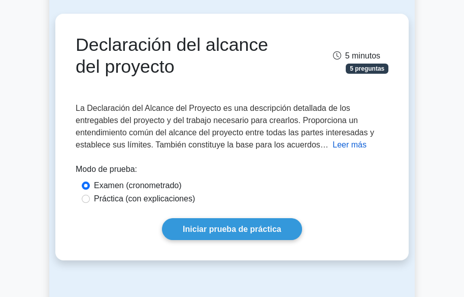
click at [336, 146] on font "Leer más" at bounding box center [350, 144] width 34 height 9
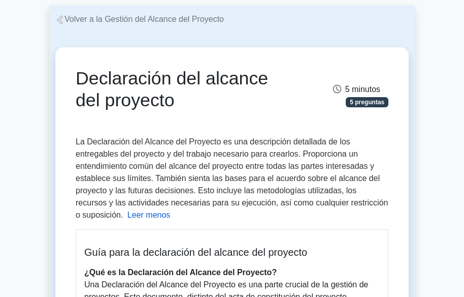
scroll to position [0, 0]
